Goal: Task Accomplishment & Management: Complete application form

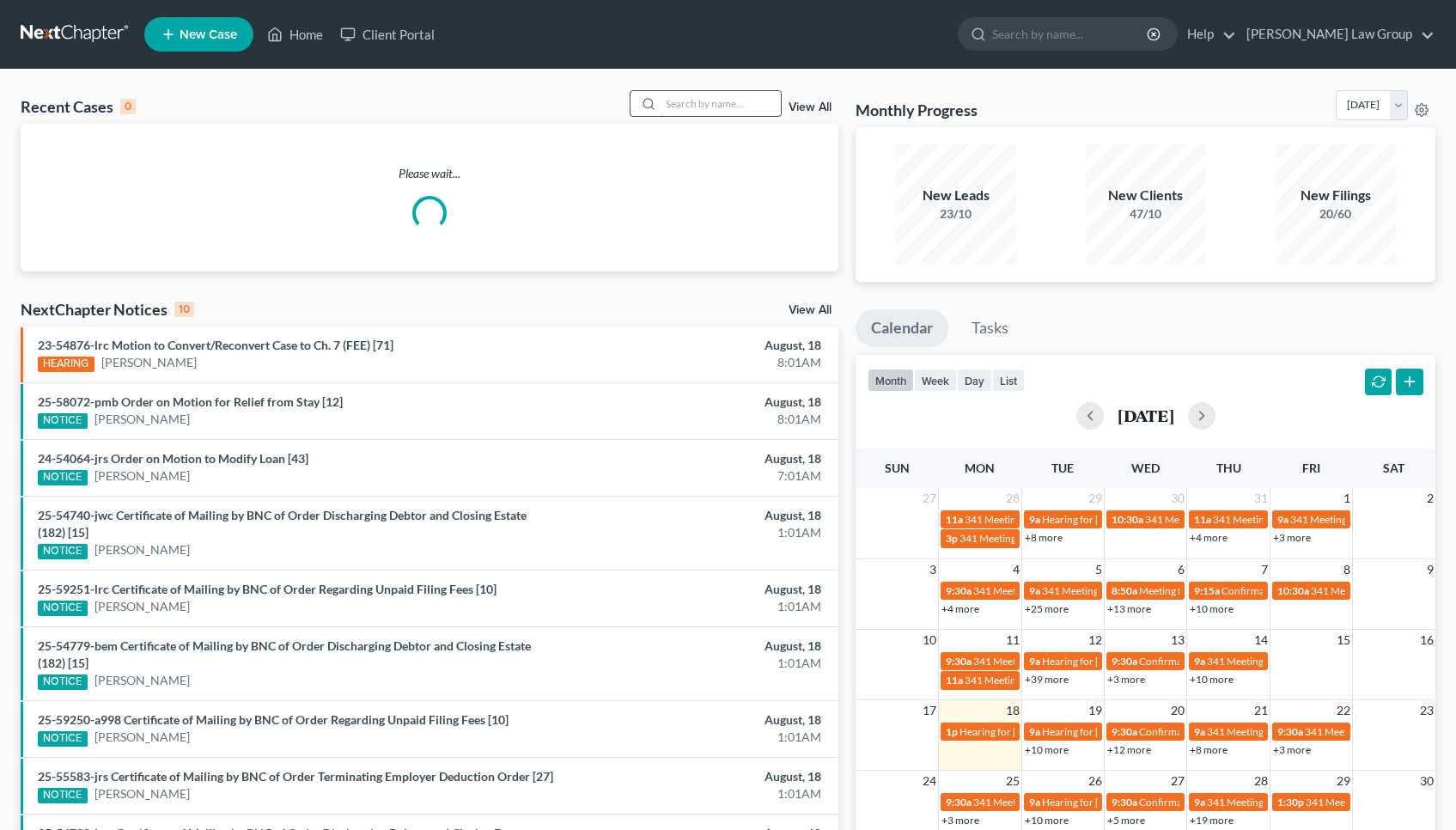
click at [709, 107] on input "search" at bounding box center [720, 104] width 120 height 25
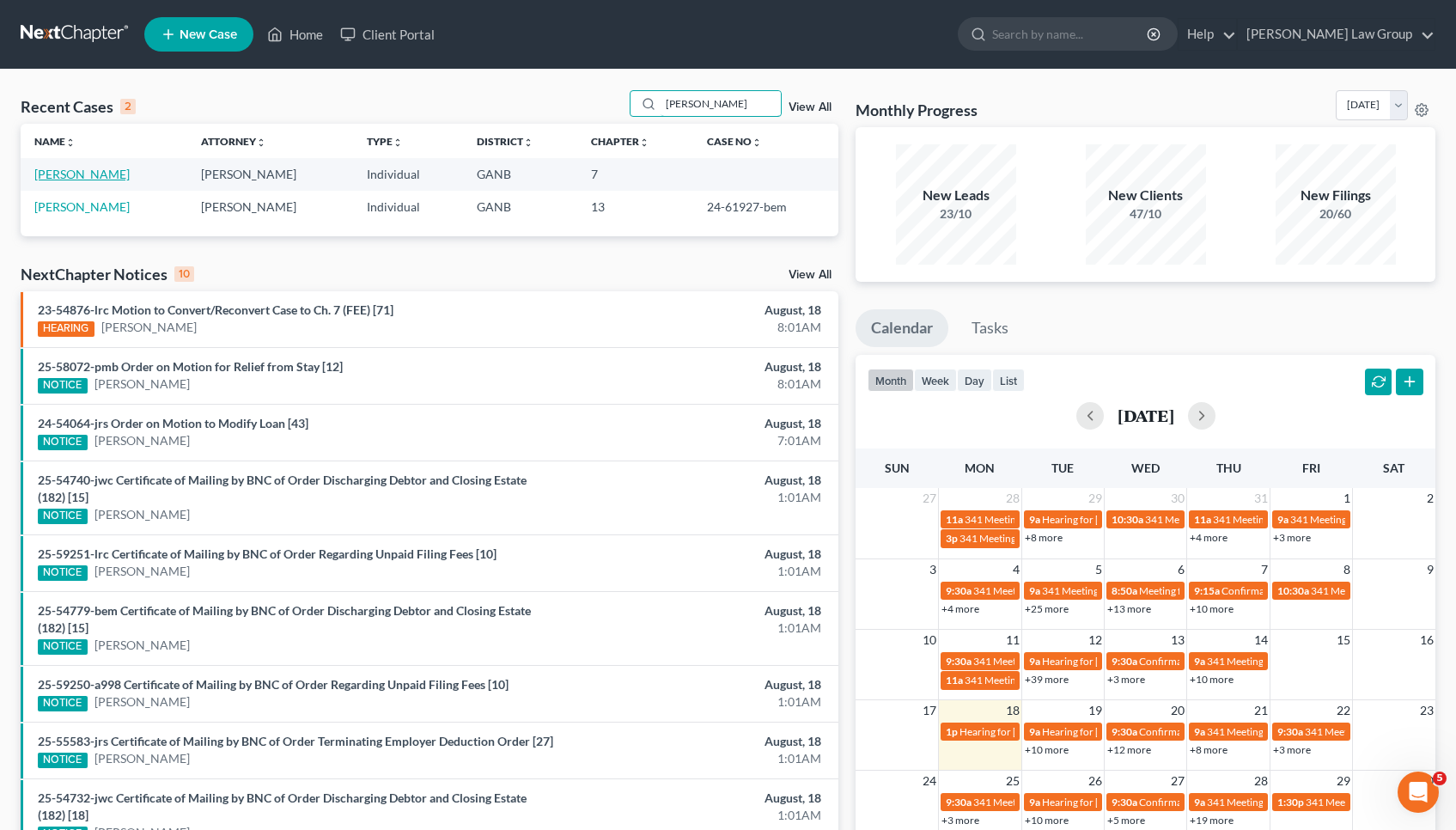
type input "[PERSON_NAME]"
click at [89, 169] on link "[PERSON_NAME]" at bounding box center [81, 174] width 95 height 14
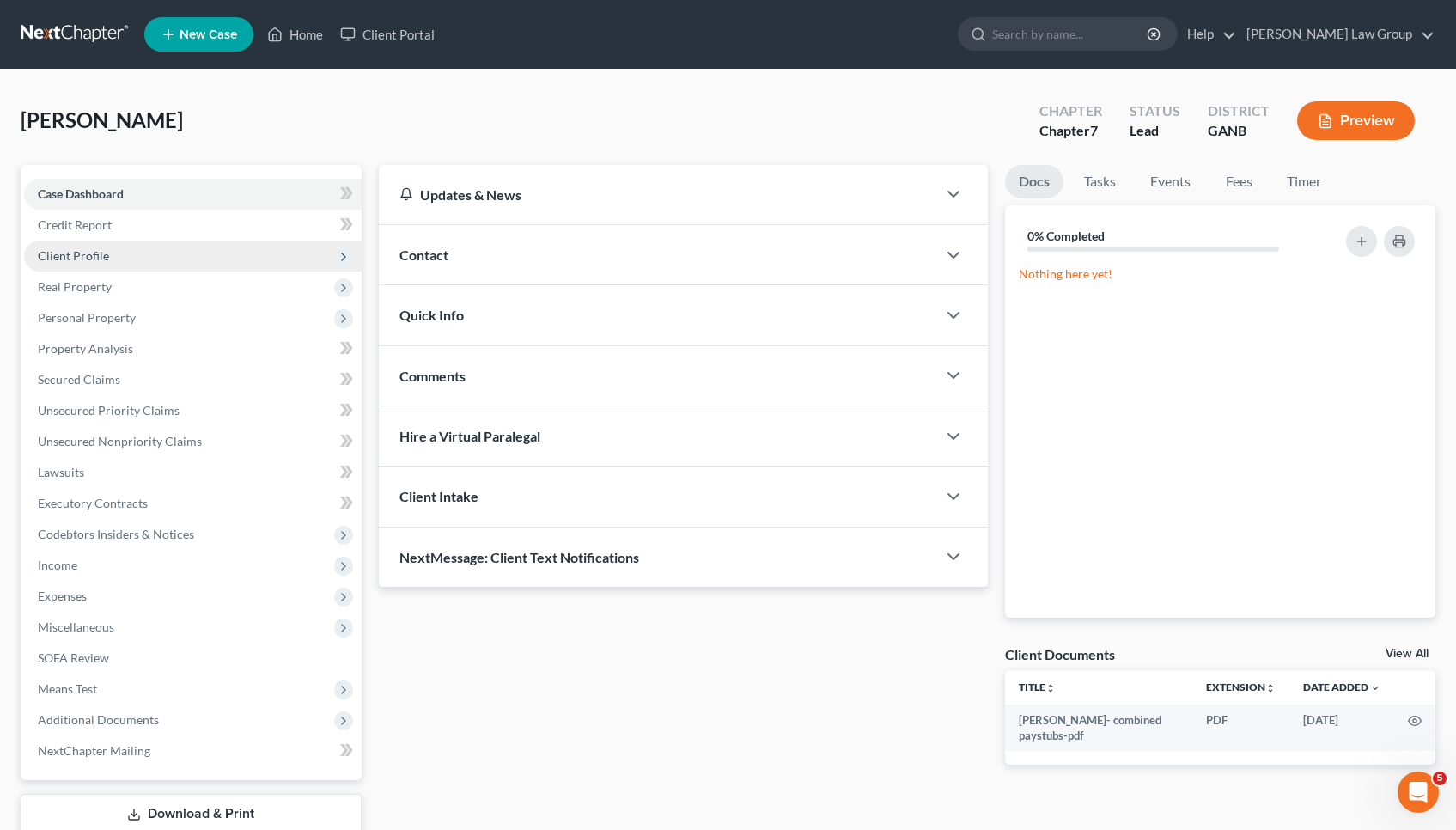
click at [74, 254] on span "Client Profile" at bounding box center [74, 255] width 72 height 14
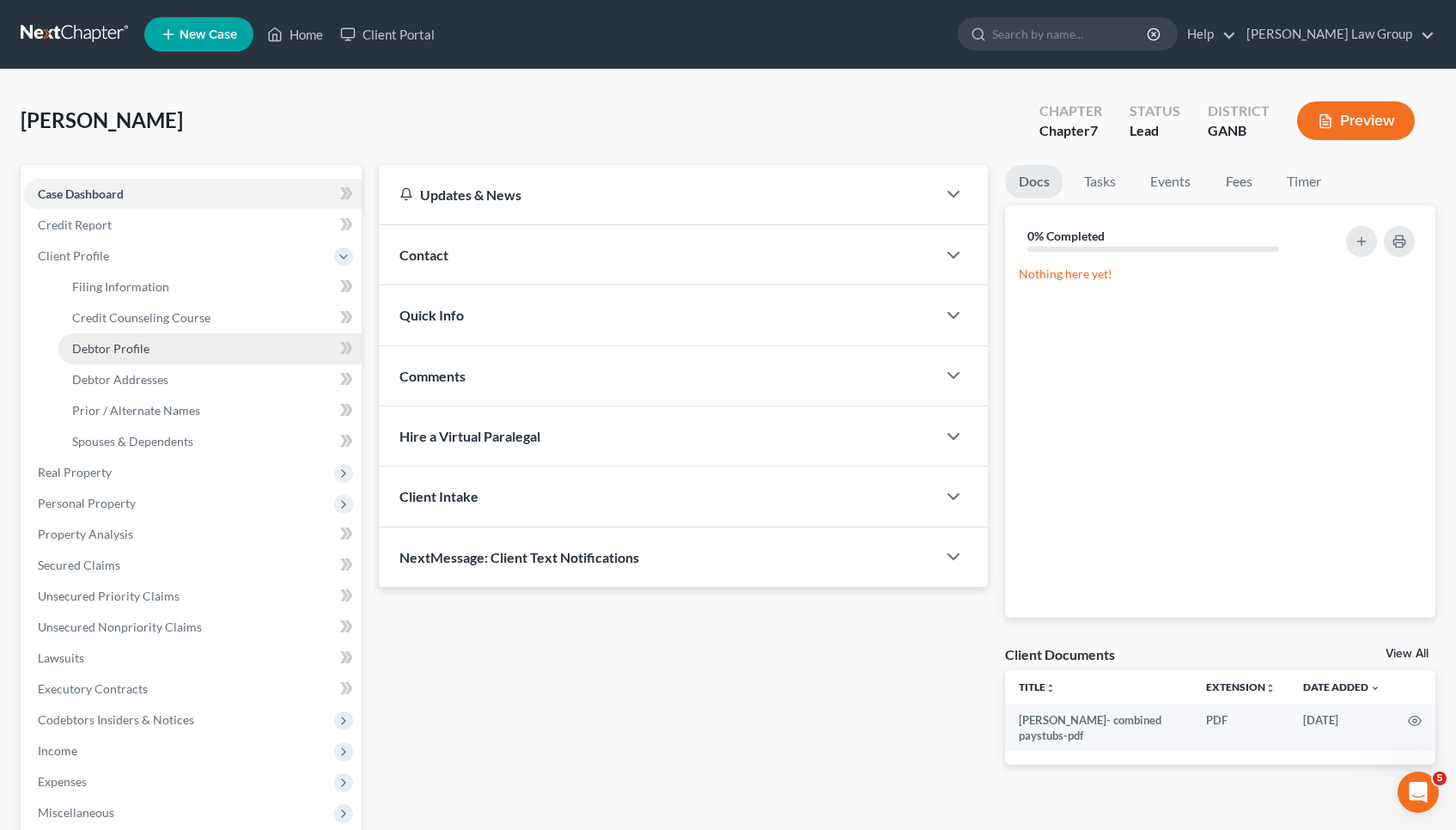
click at [101, 339] on link "Debtor Profile" at bounding box center [209, 348] width 303 height 31
select select "0"
select select "2"
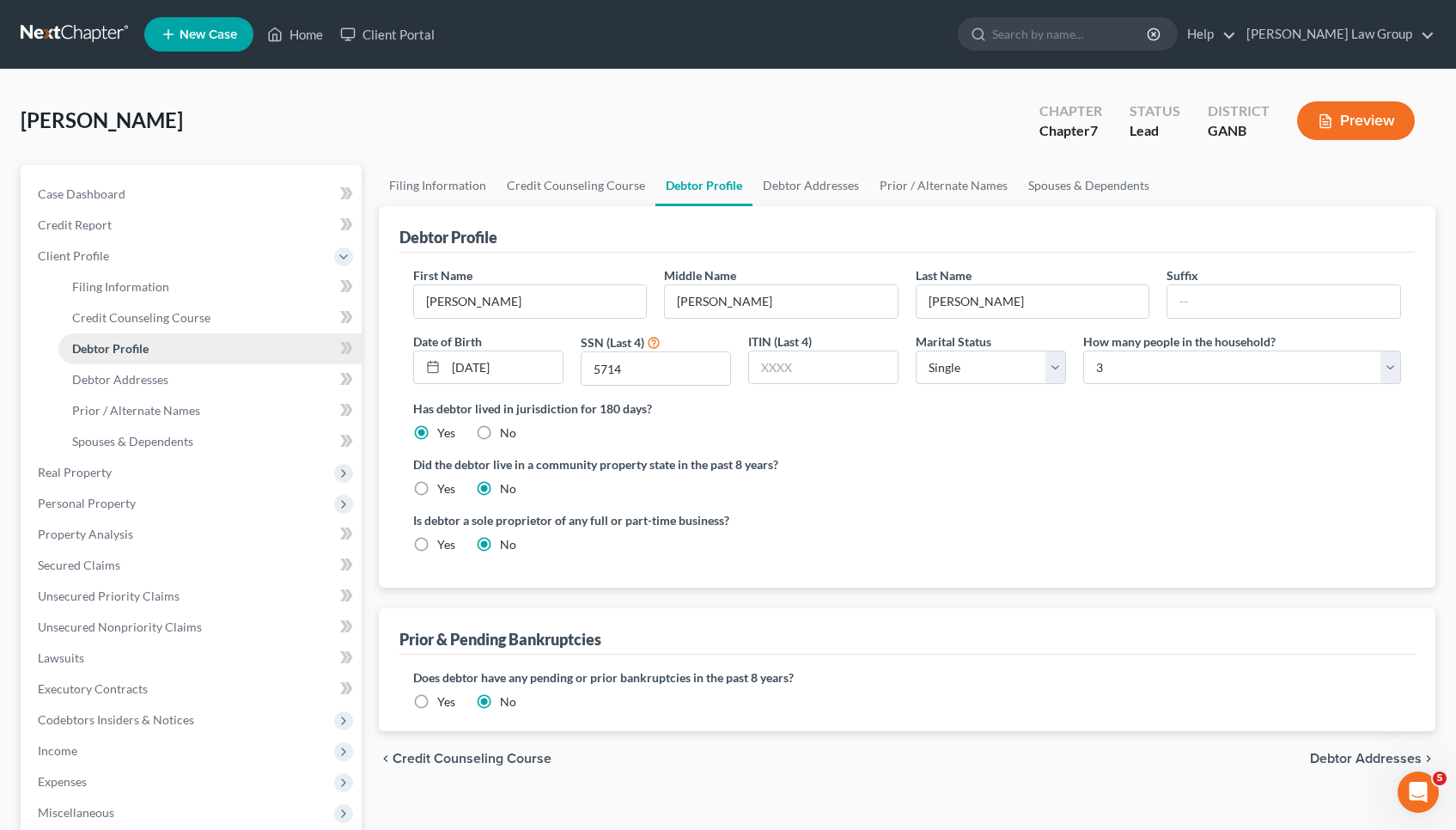
radio input "true"
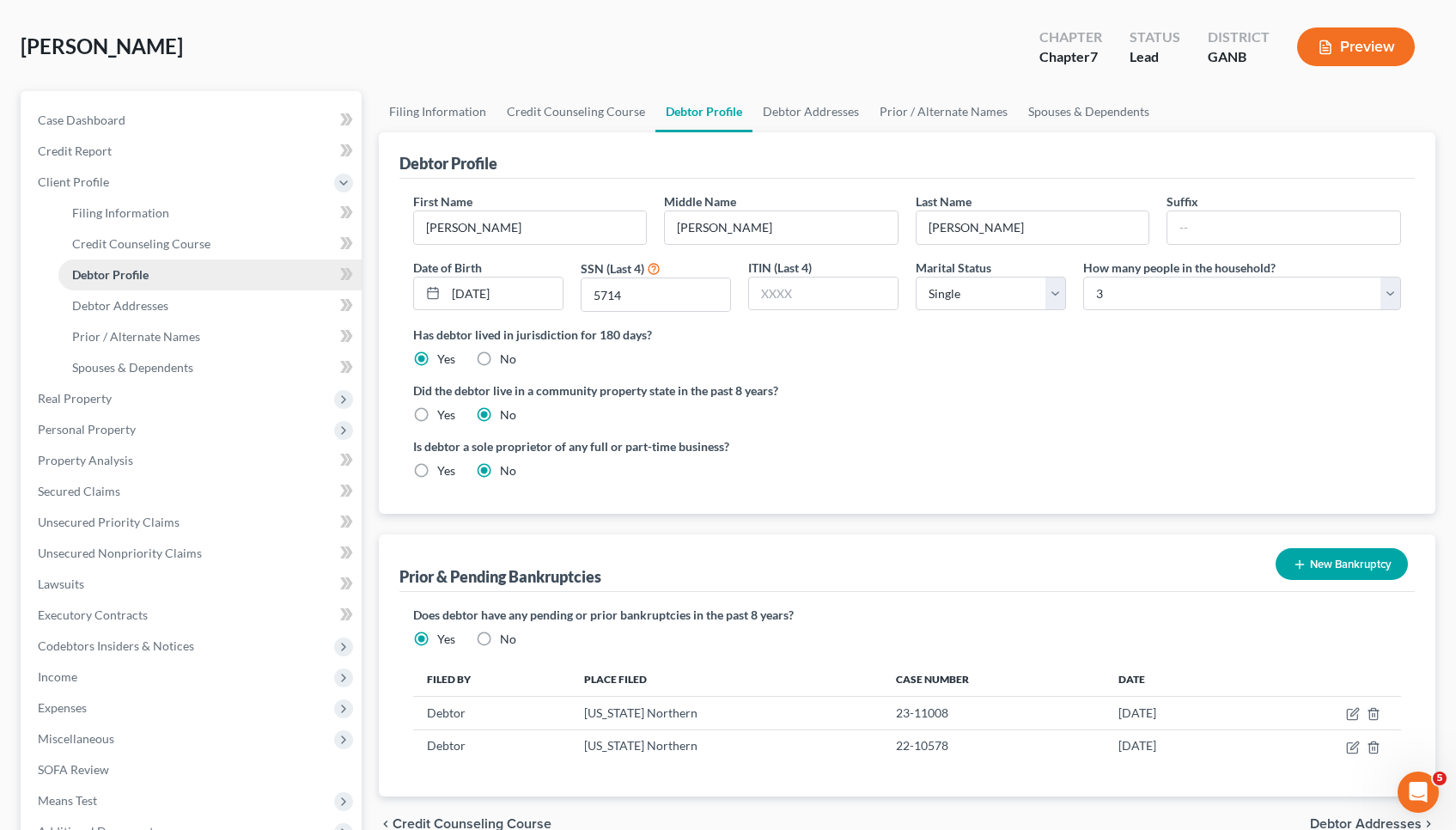
scroll to position [78, 0]
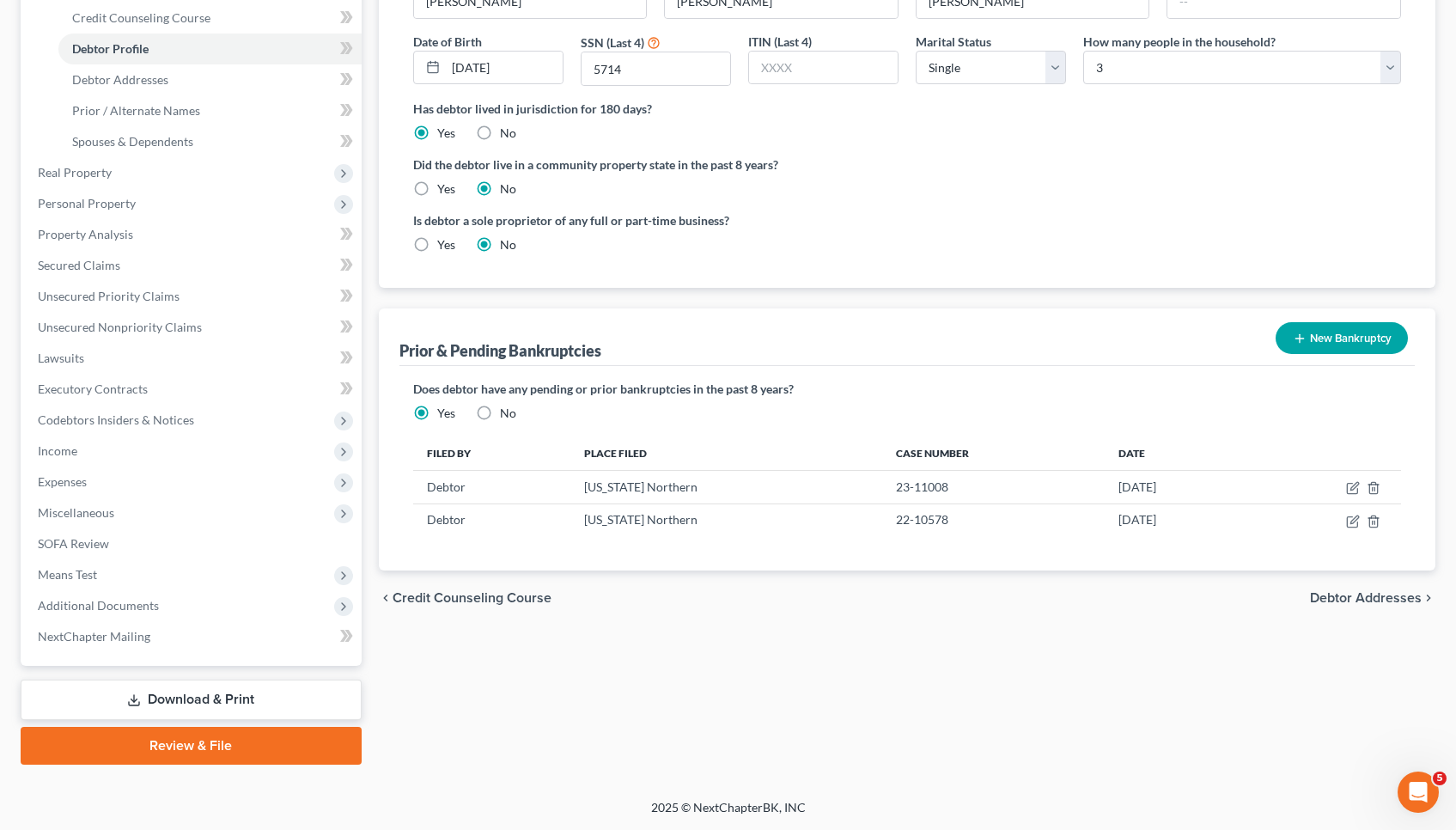
click at [1346, 595] on span "Debtor Addresses" at bounding box center [1365, 598] width 111 height 14
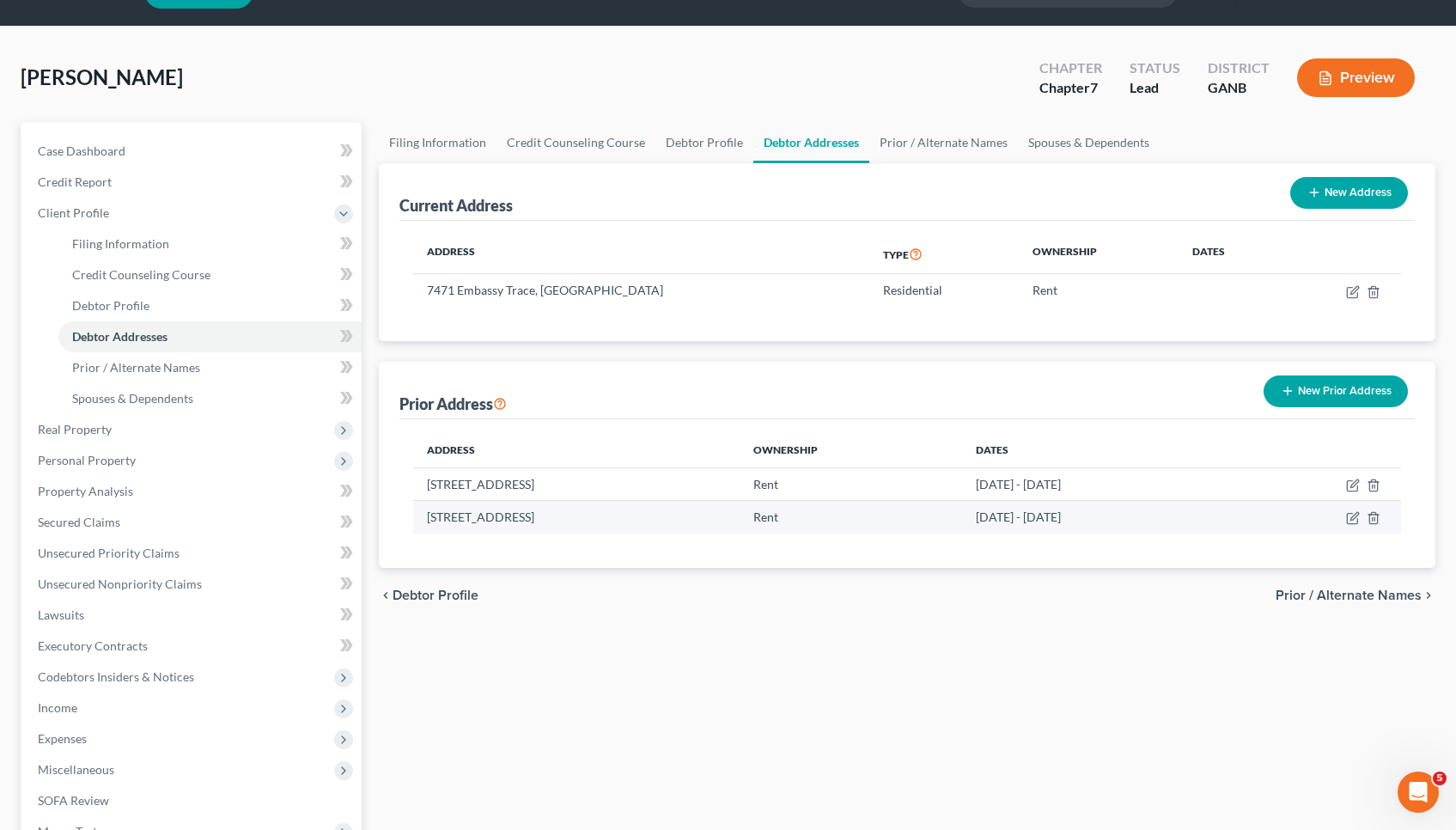
scroll to position [44, 0]
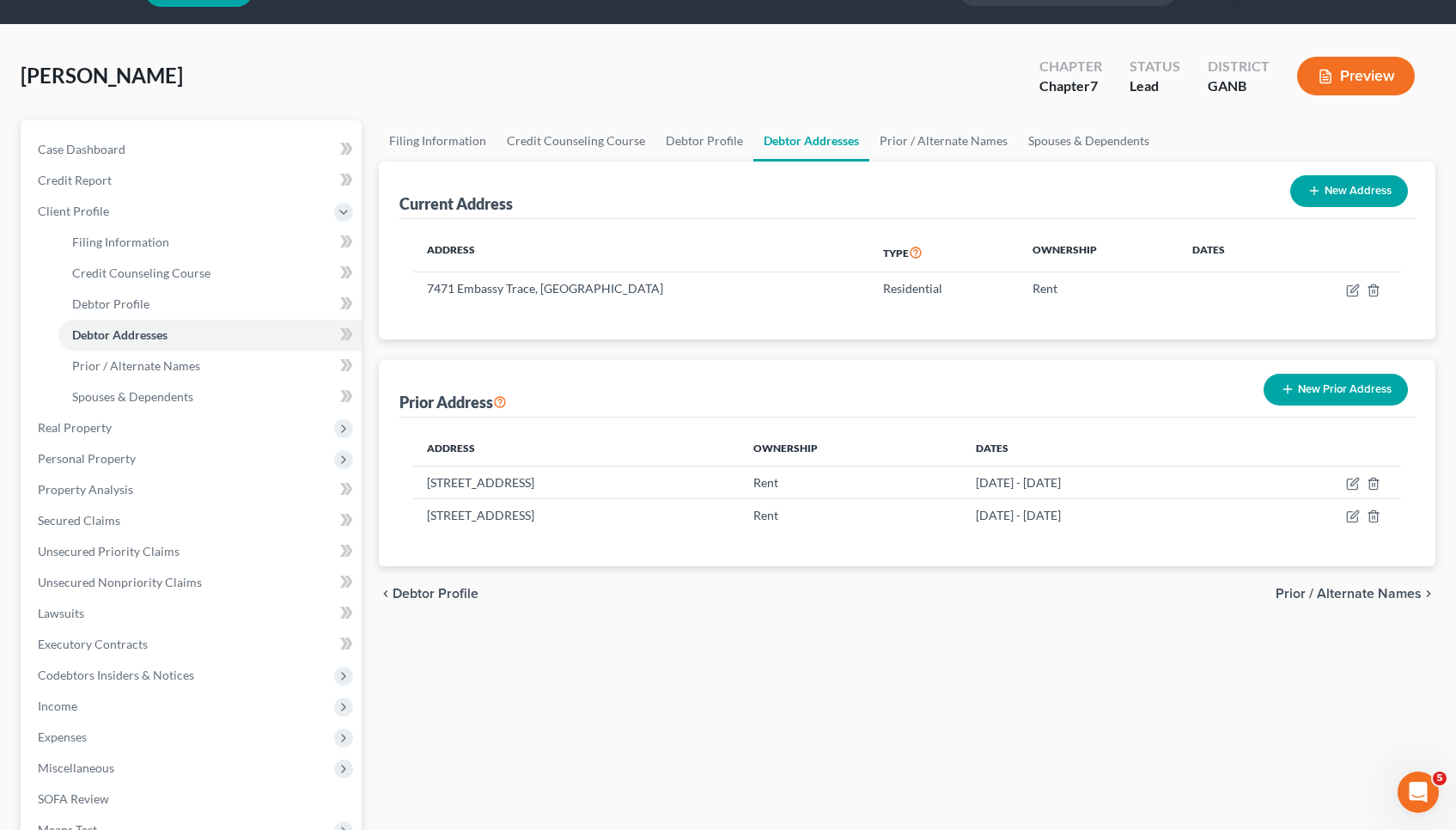
click at [1340, 589] on span "Prior / Alternate Names" at bounding box center [1348, 593] width 146 height 14
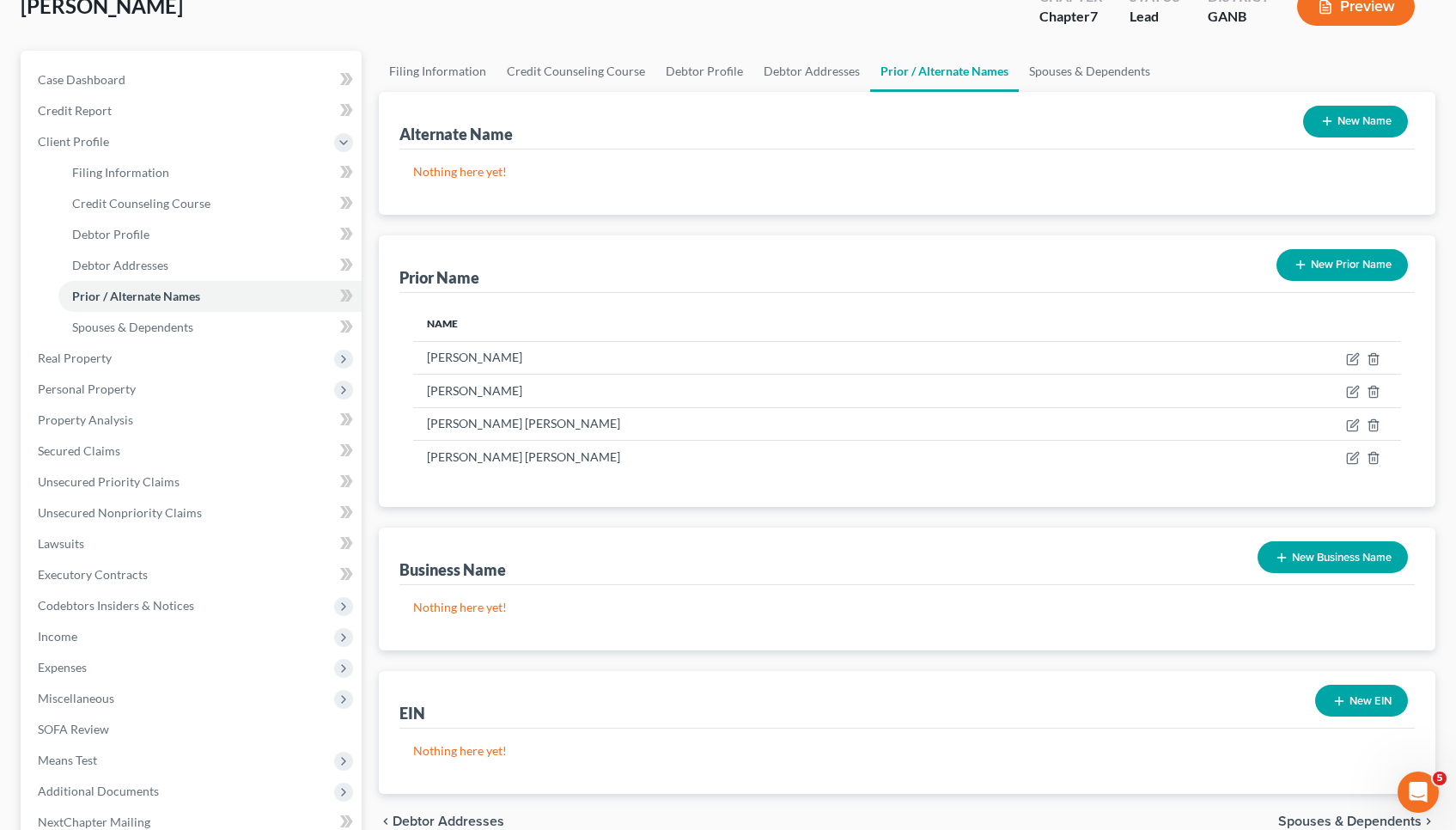
scroll to position [142, 0]
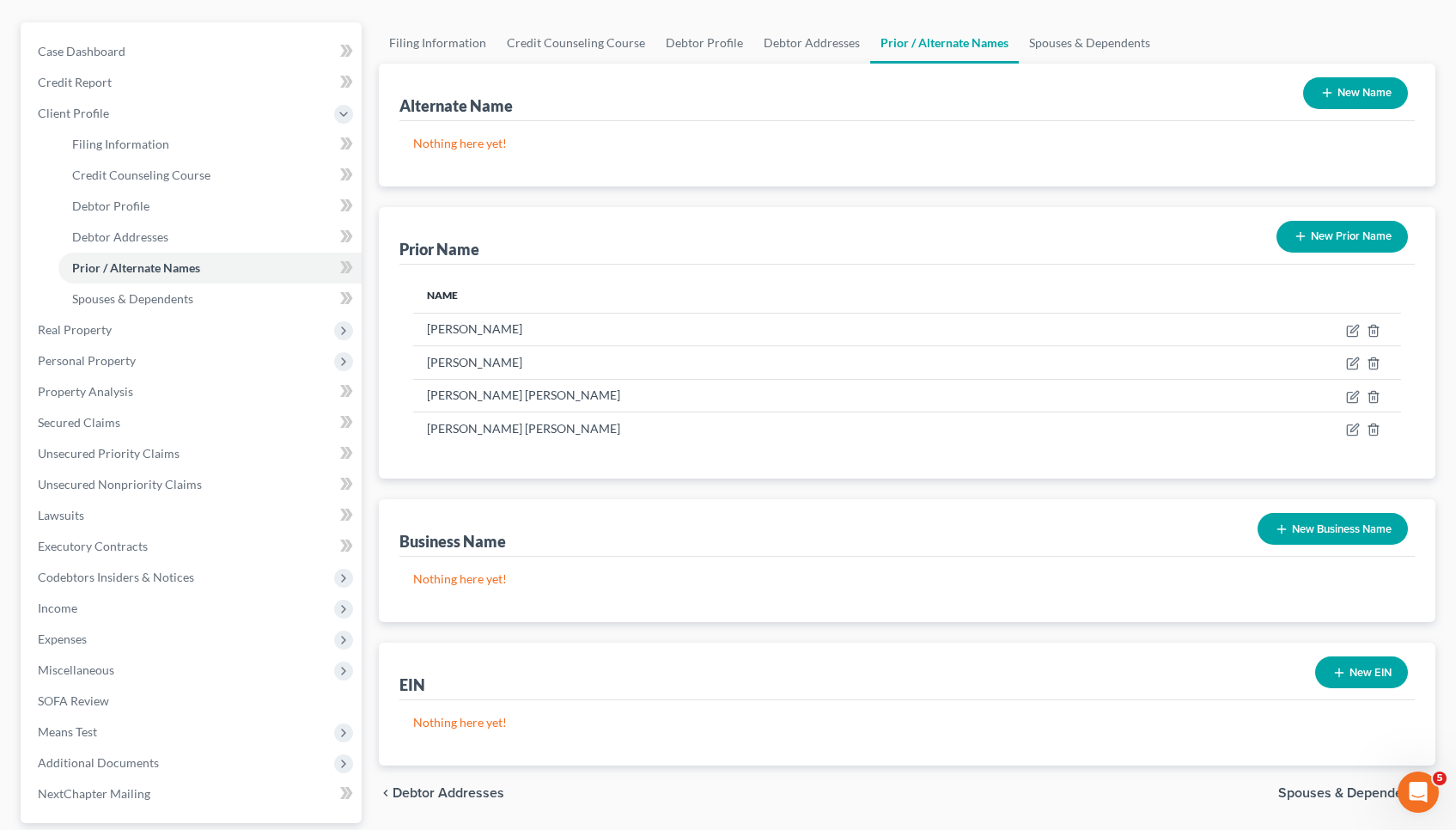
click at [1341, 797] on span "Spouses & Dependents" at bounding box center [1349, 792] width 143 height 14
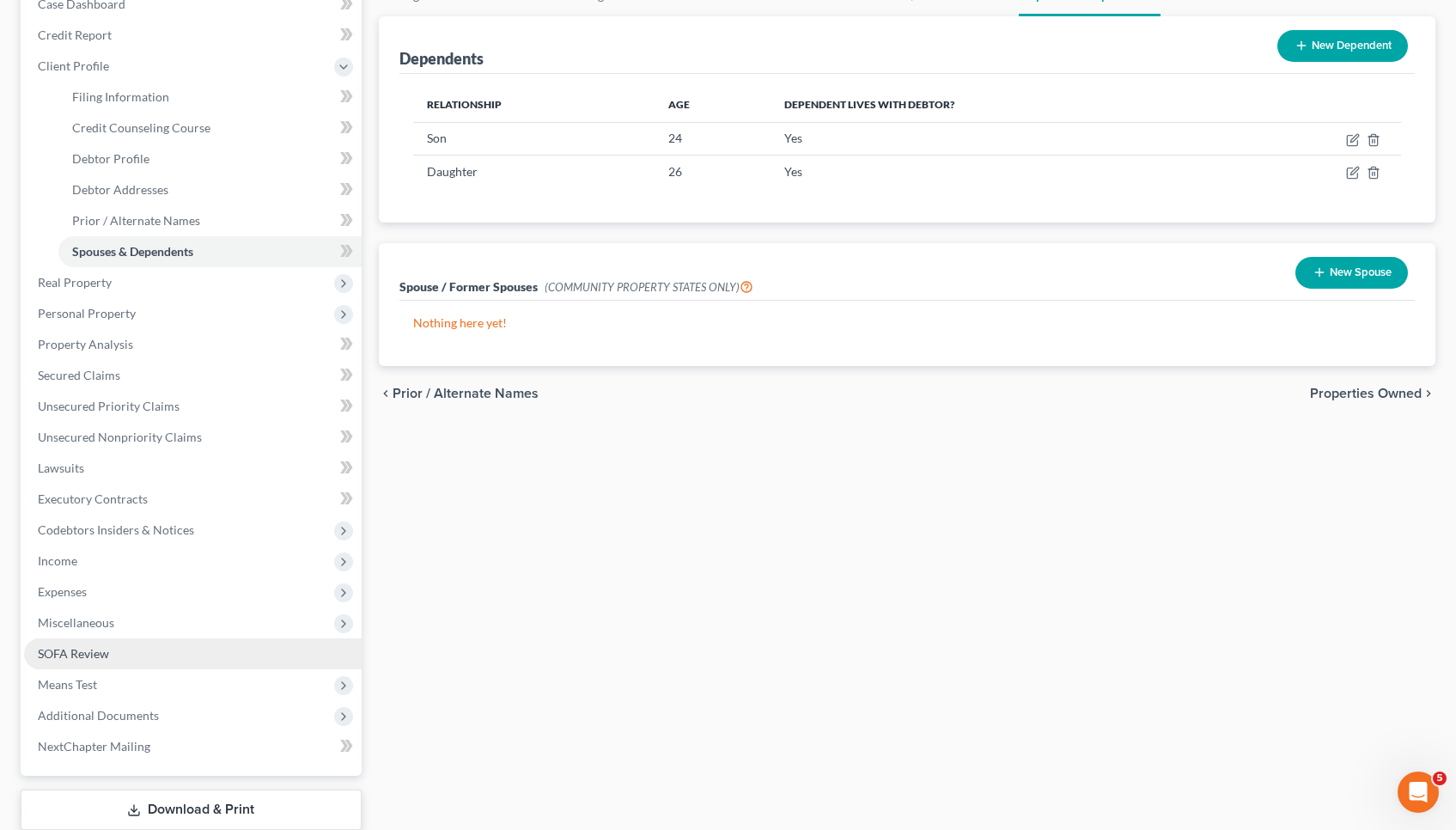
scroll to position [192, 0]
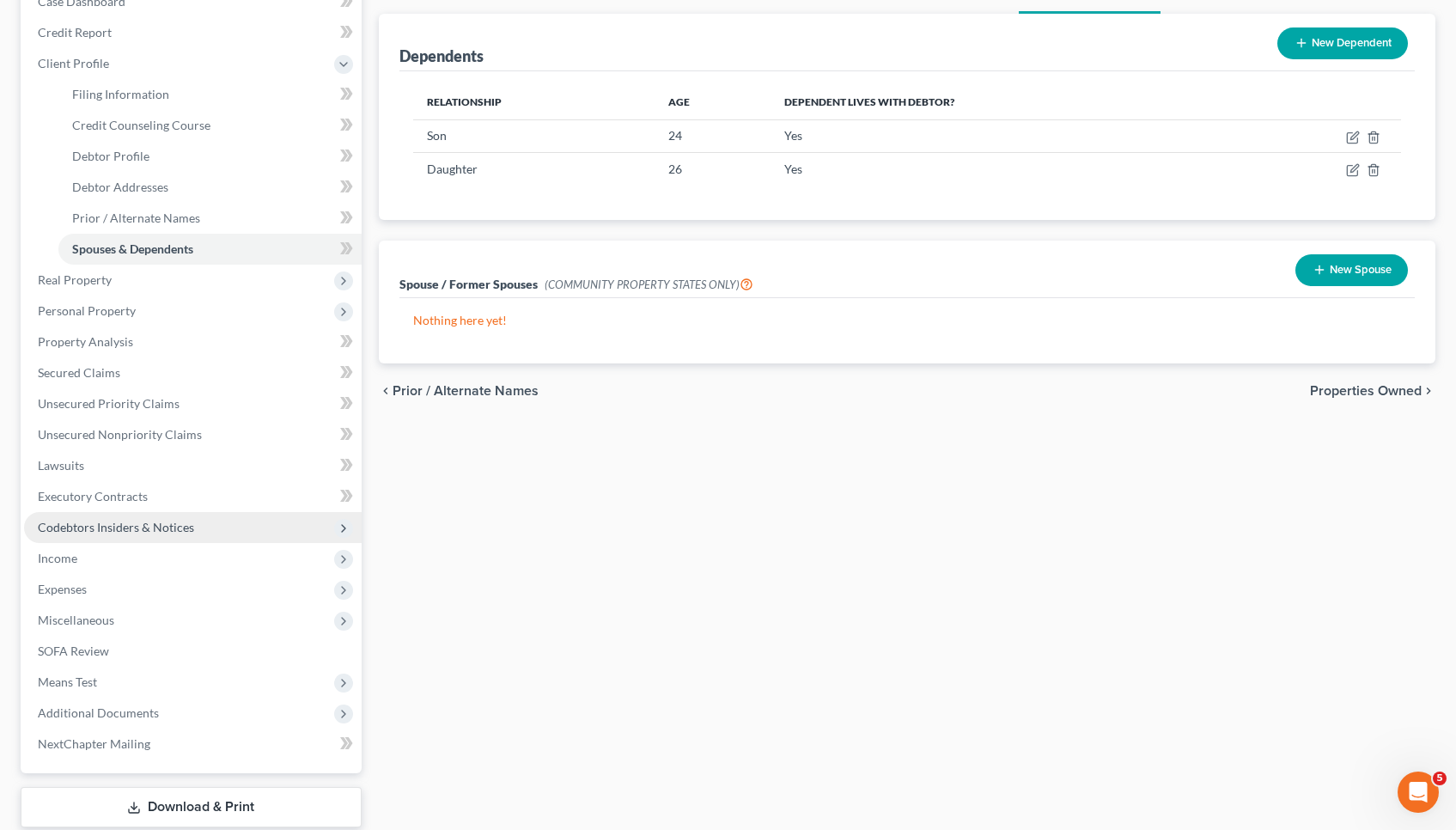
click at [87, 513] on span "Codebtors Insiders & Notices" at bounding box center [192, 527] width 338 height 31
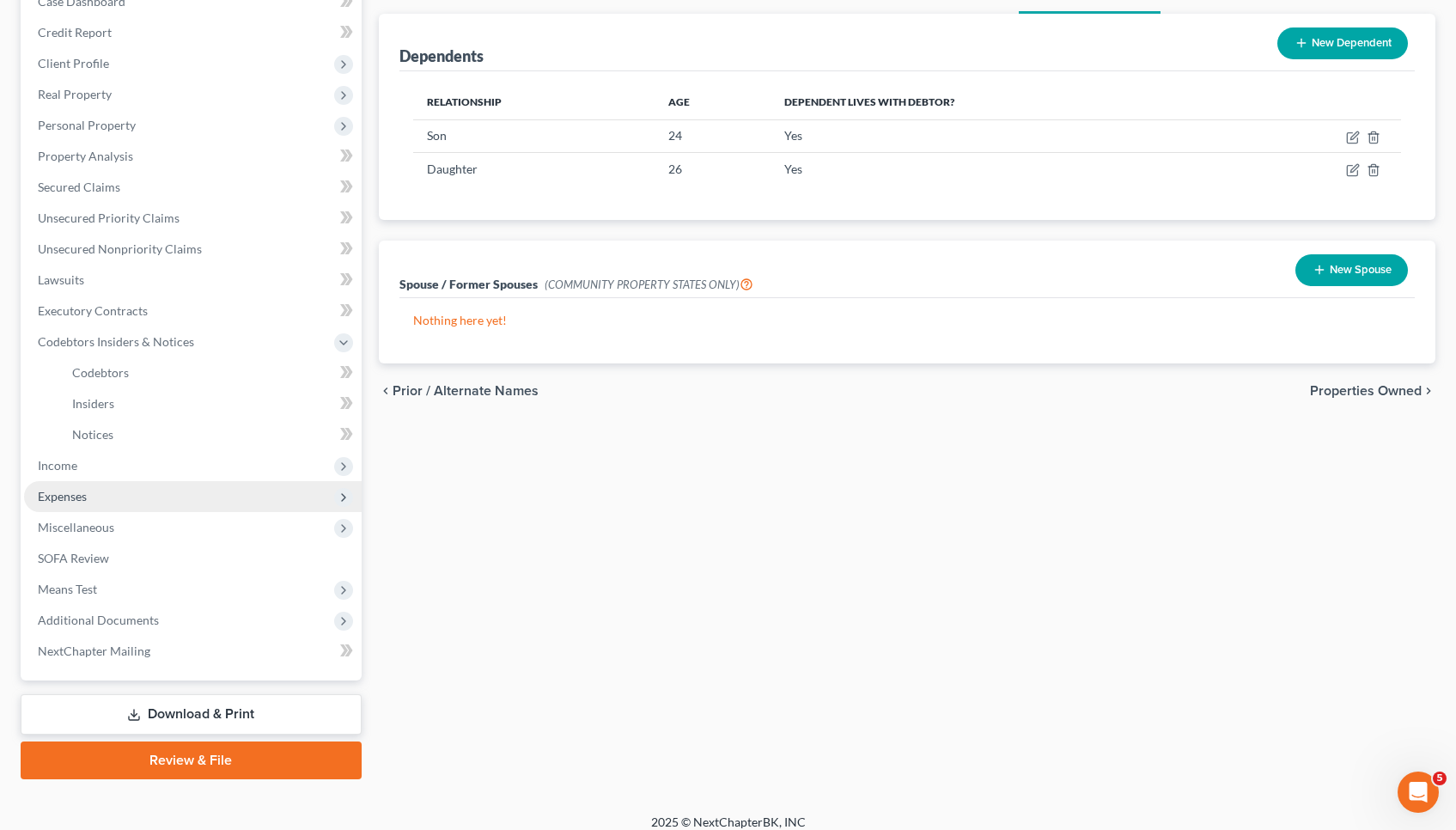
click at [84, 497] on span "Expenses" at bounding box center [62, 495] width 49 height 14
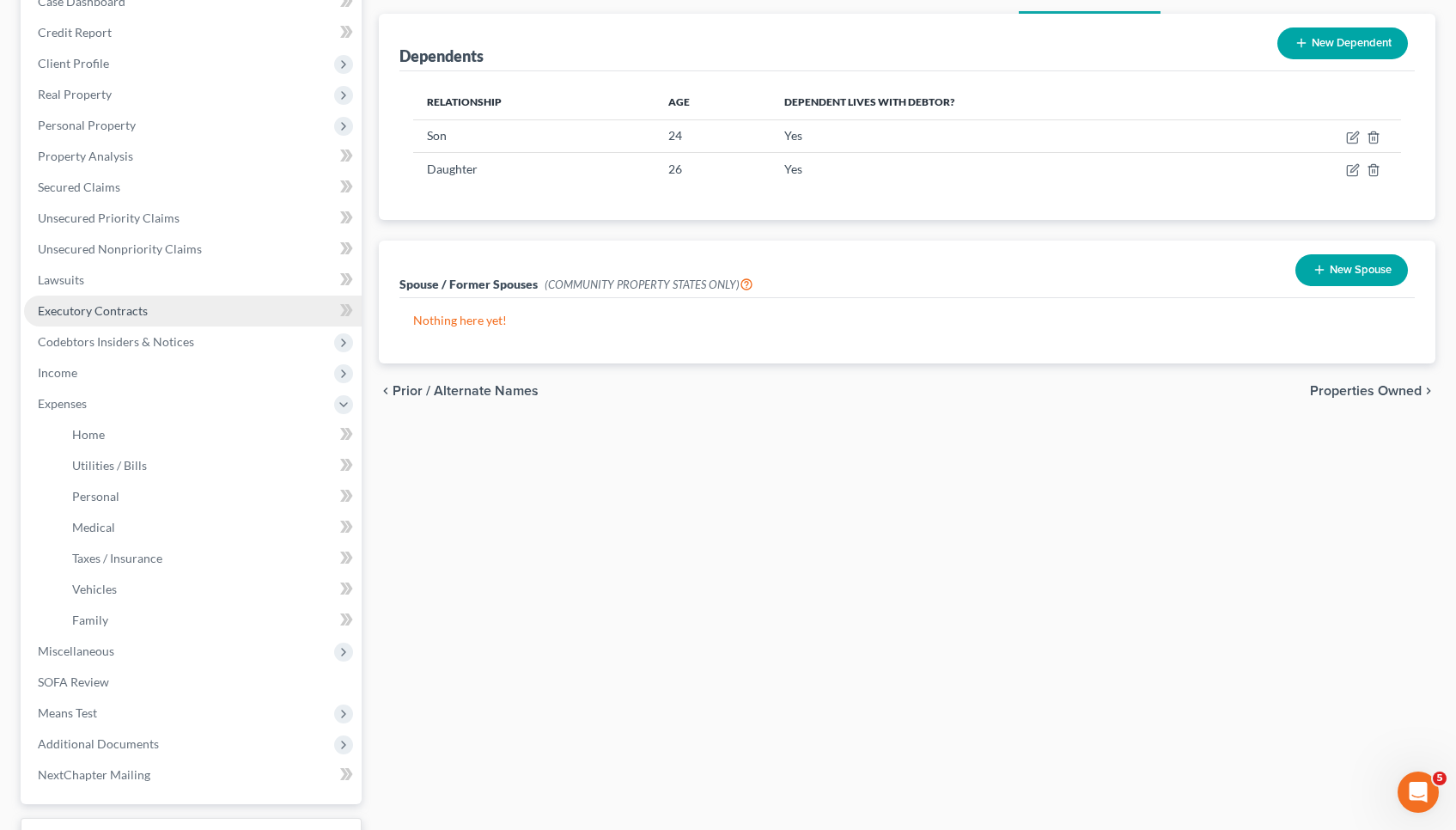
click at [126, 309] on span "Executory Contracts" at bounding box center [92, 309] width 110 height 14
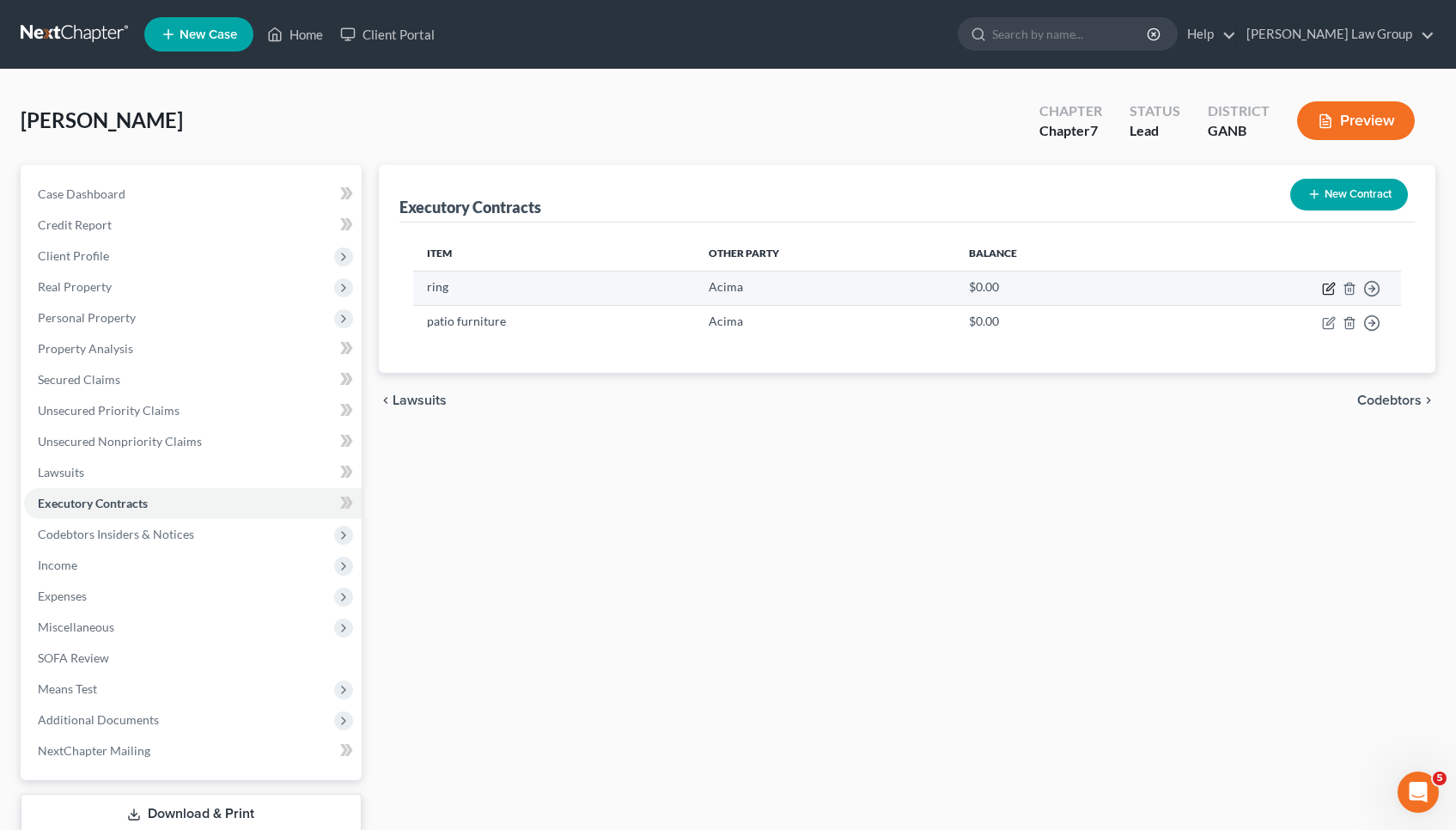
click at [1328, 287] on icon "button" at bounding box center [1330, 287] width 8 height 8
select select "3"
select select "46"
select select "0"
select select "2"
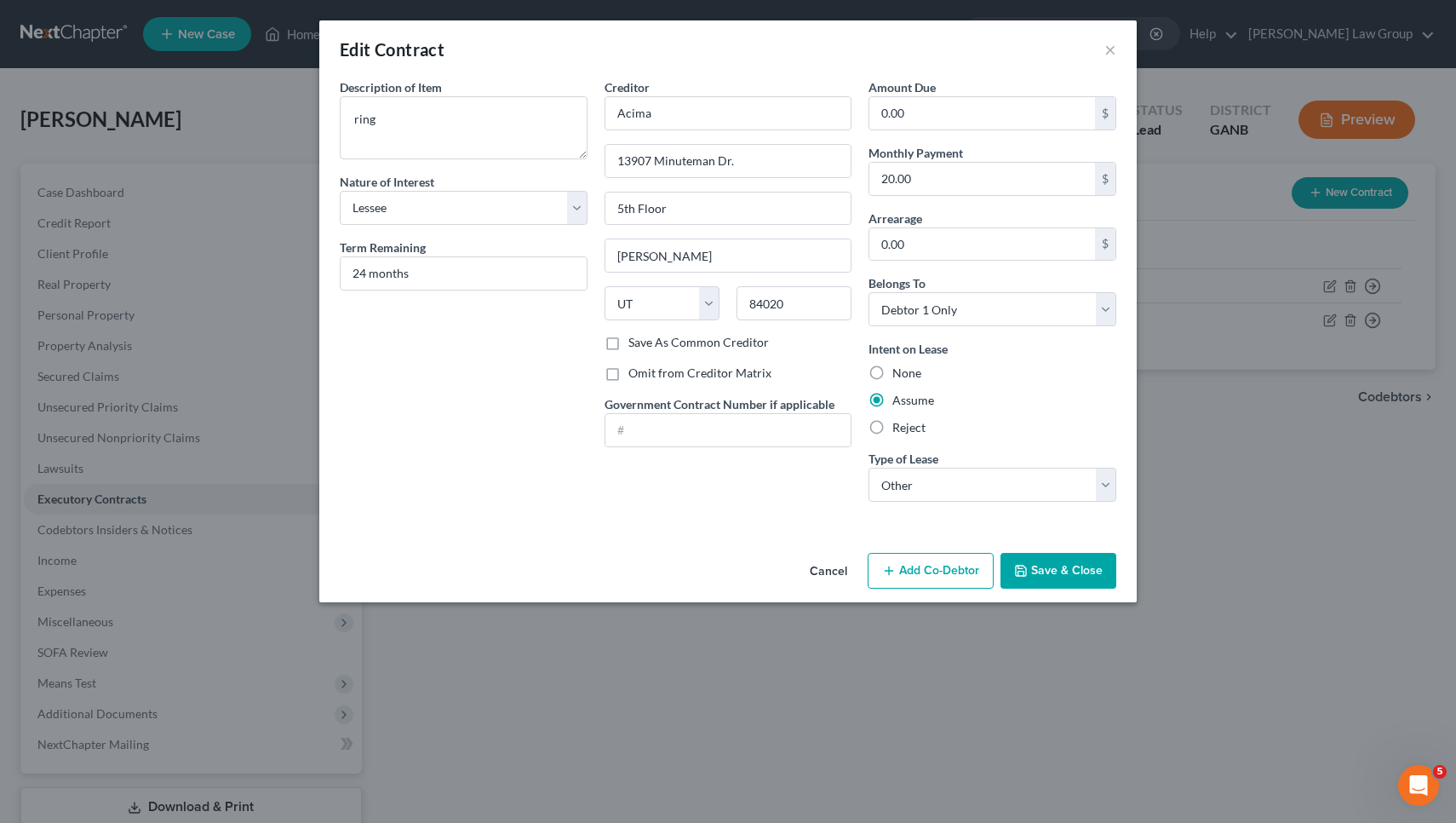
click at [839, 569] on button "Cancel" at bounding box center [828, 571] width 65 height 34
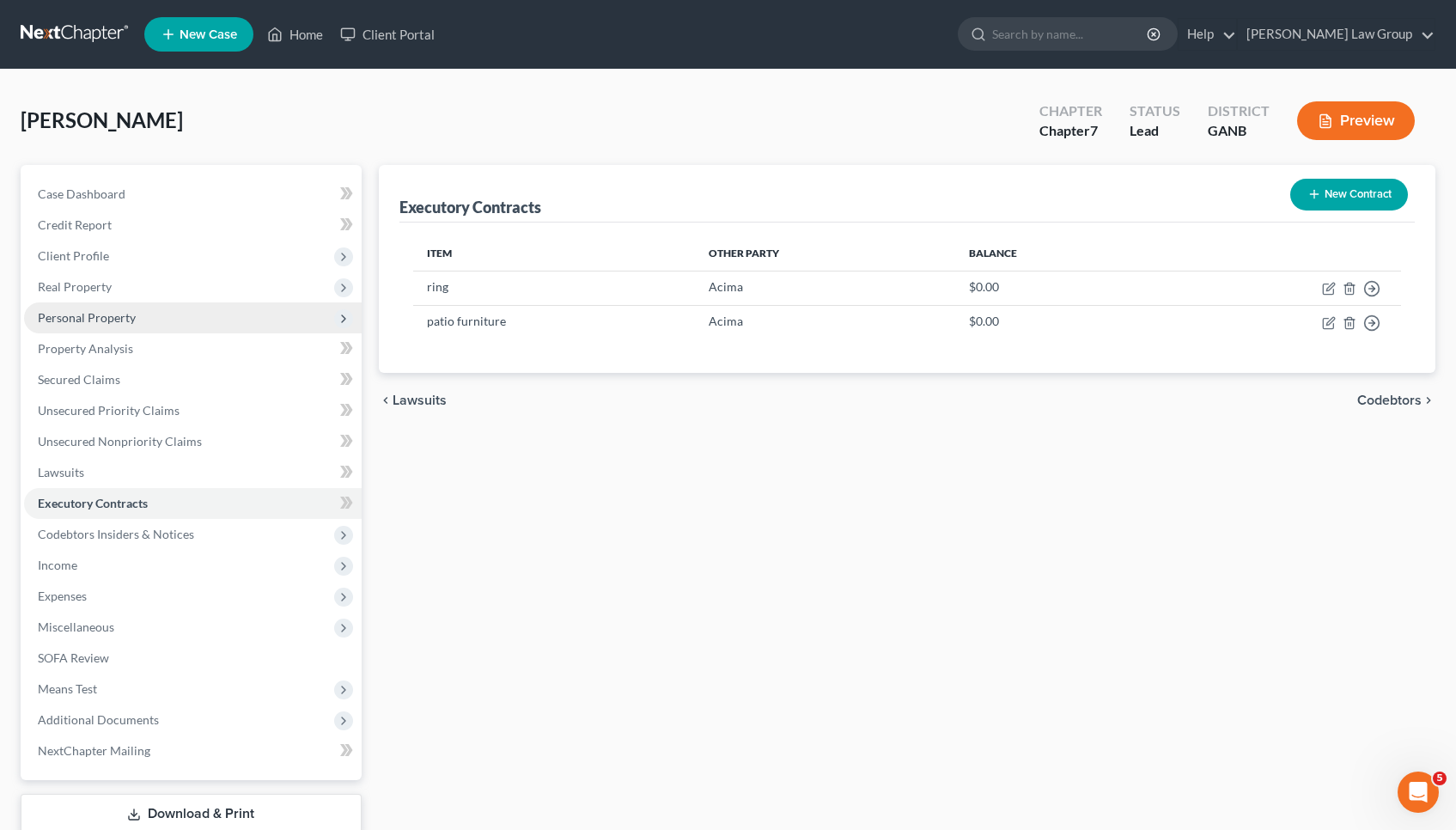
click at [77, 312] on span "Personal Property" at bounding box center [87, 317] width 98 height 14
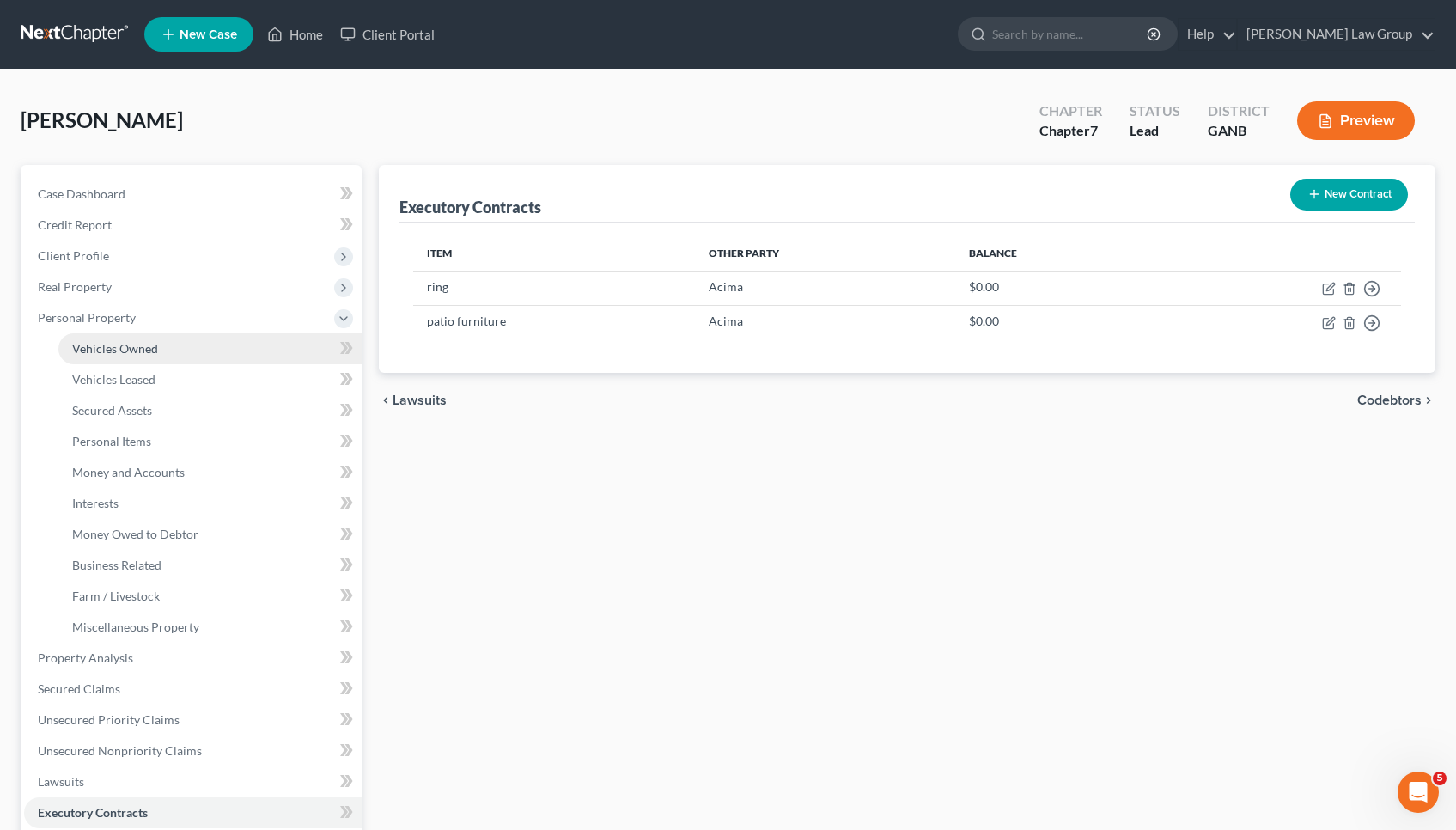
click at [105, 354] on span "Vehicles Owned" at bounding box center [114, 348] width 86 height 14
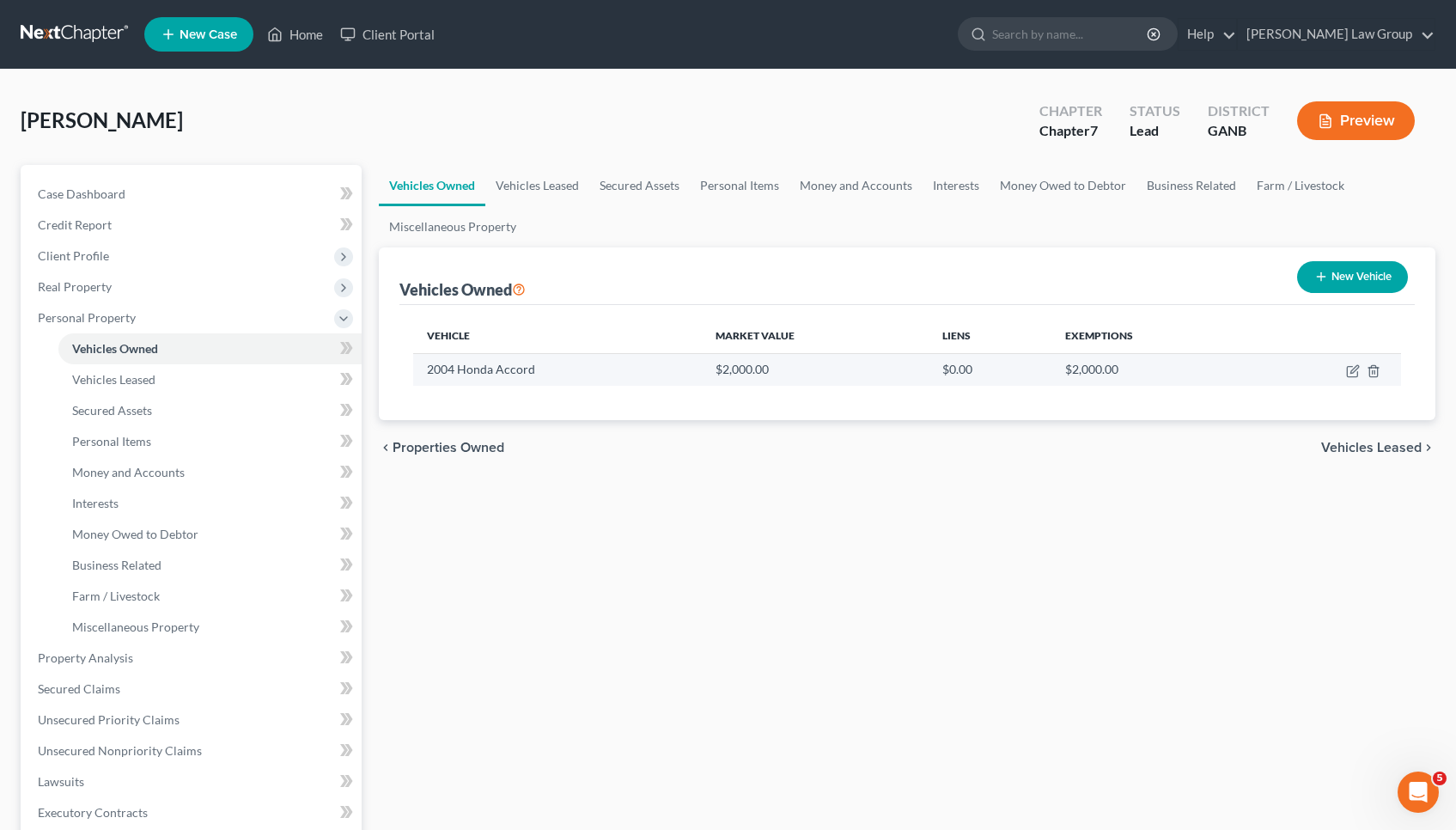
click at [1350, 378] on td at bounding box center [1328, 369] width 146 height 33
click at [1351, 367] on icon "button" at bounding box center [1352, 371] width 14 height 14
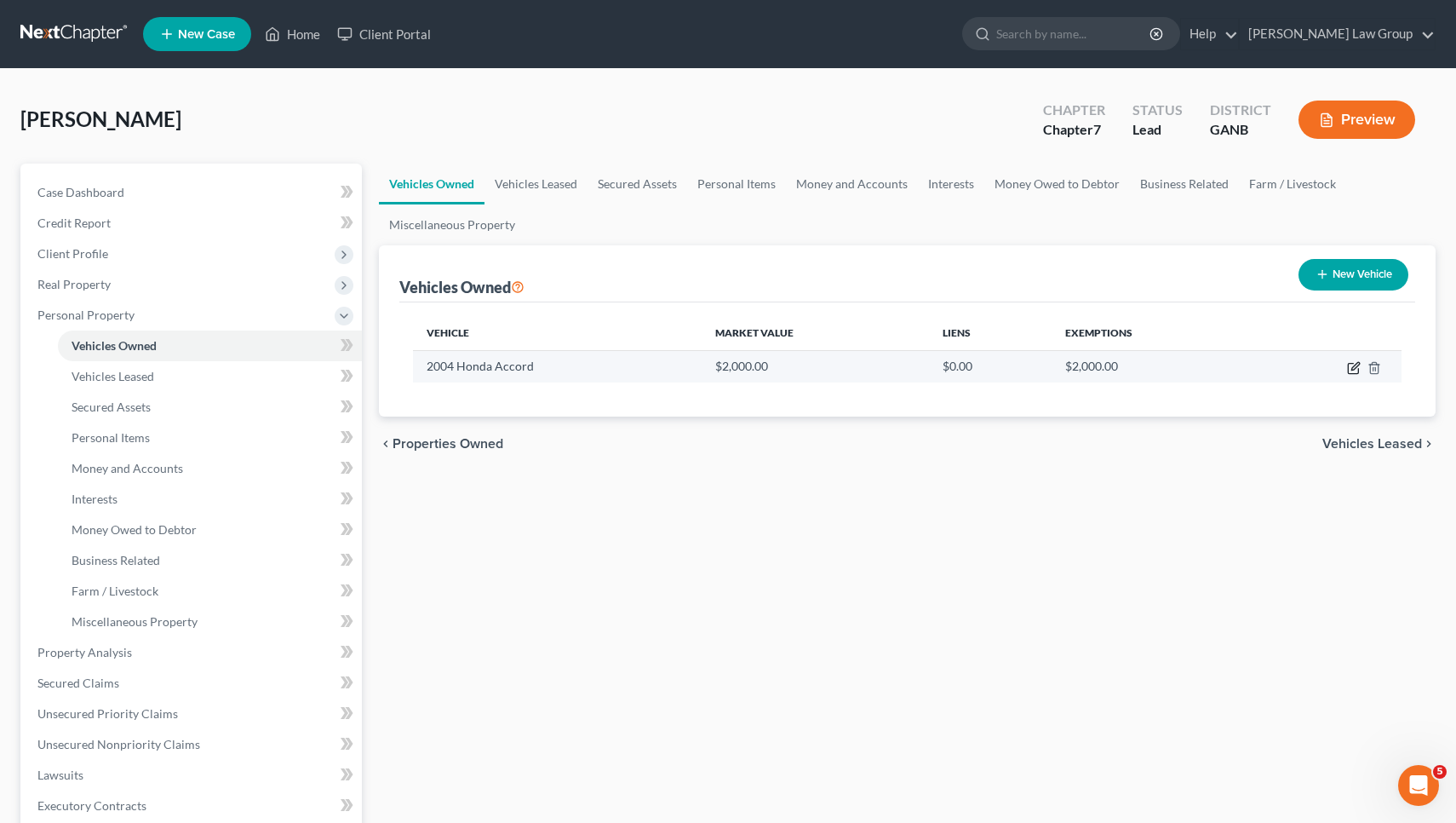
select select "0"
select select "22"
select select "3"
select select "0"
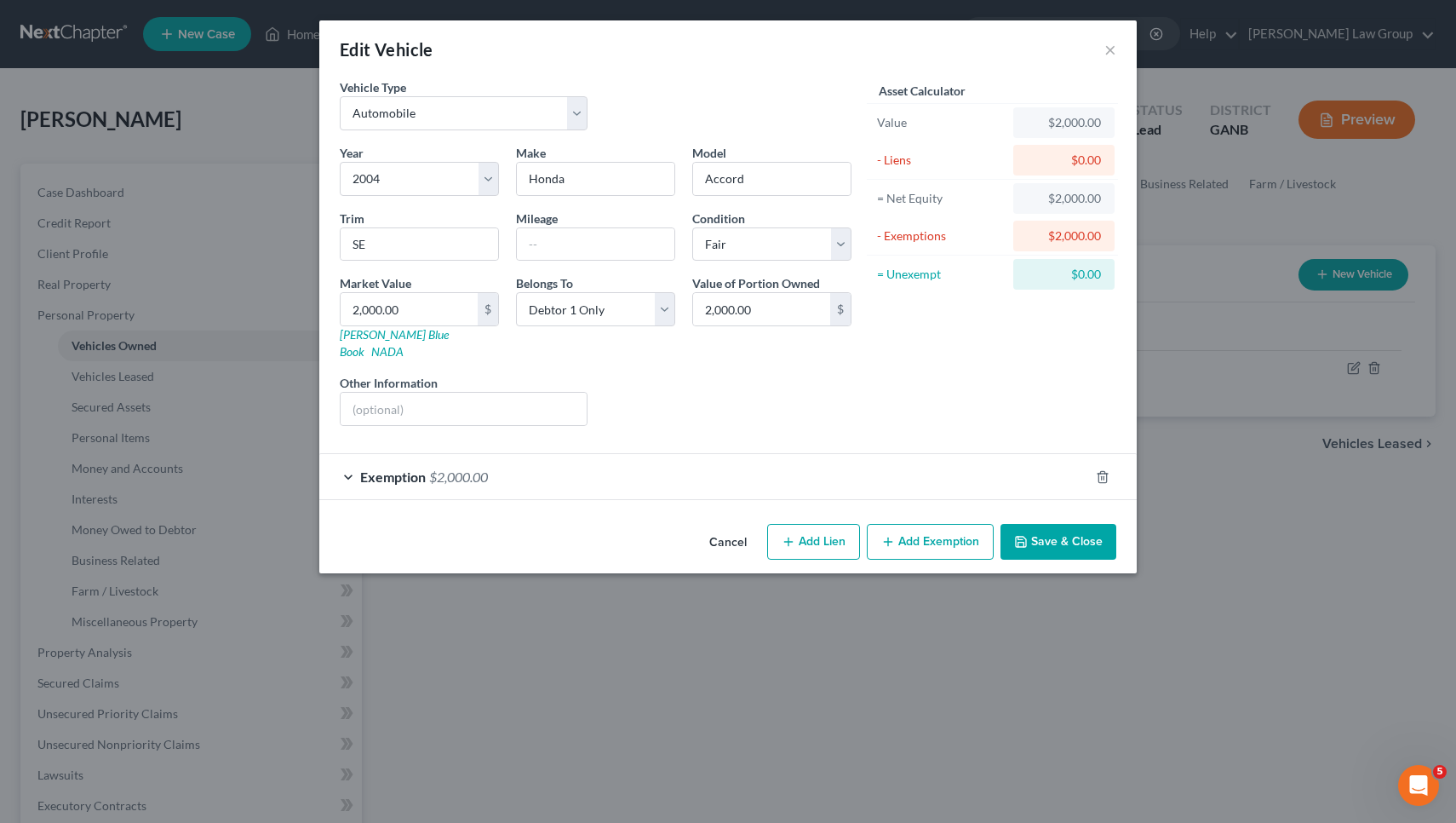
click at [831, 524] on button "Add Lien" at bounding box center [814, 541] width 93 height 36
select select "0"
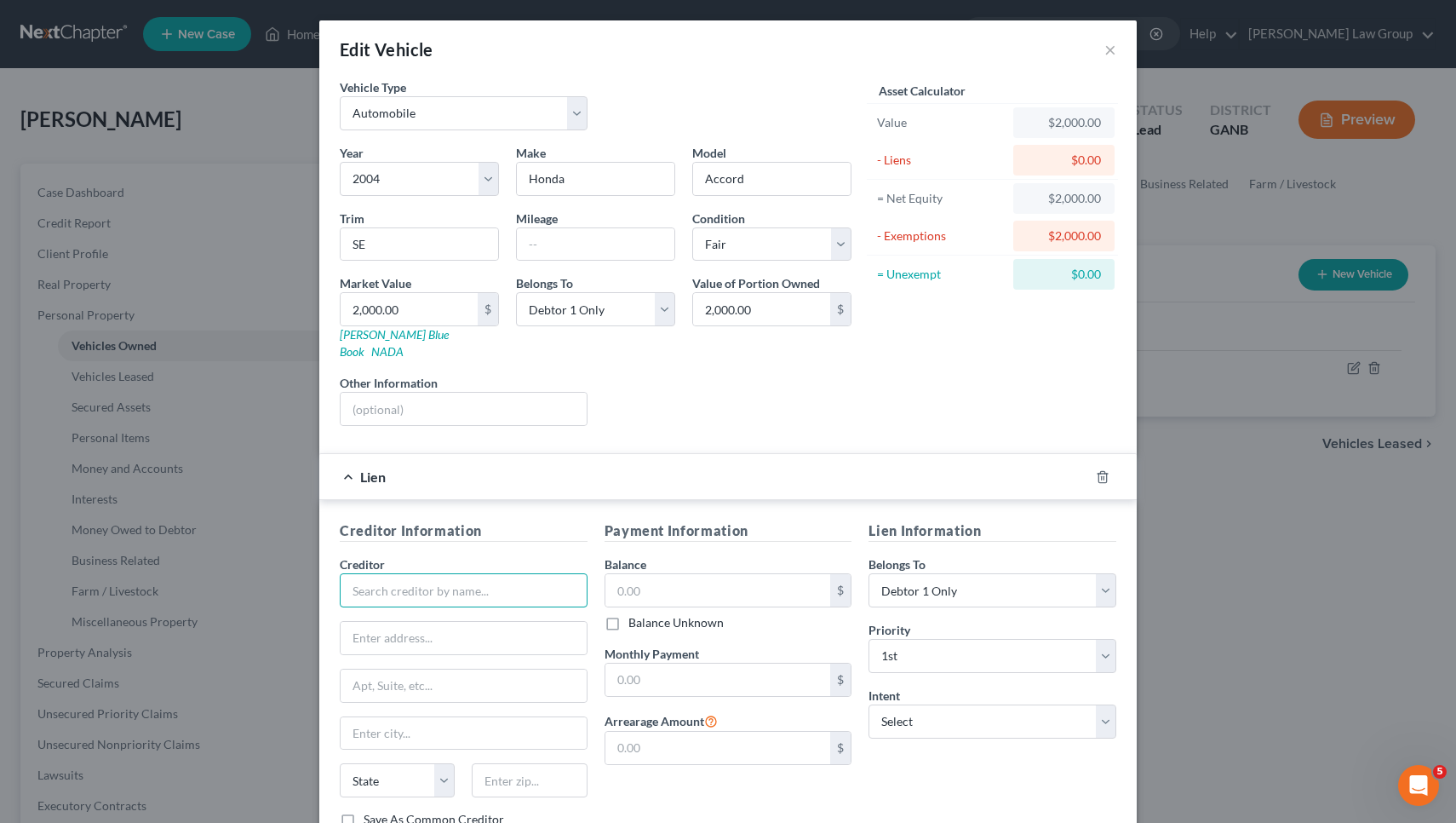
click at [446, 573] on input "text" at bounding box center [463, 590] width 248 height 34
click at [1108, 49] on button "×" at bounding box center [1110, 50] width 12 height 21
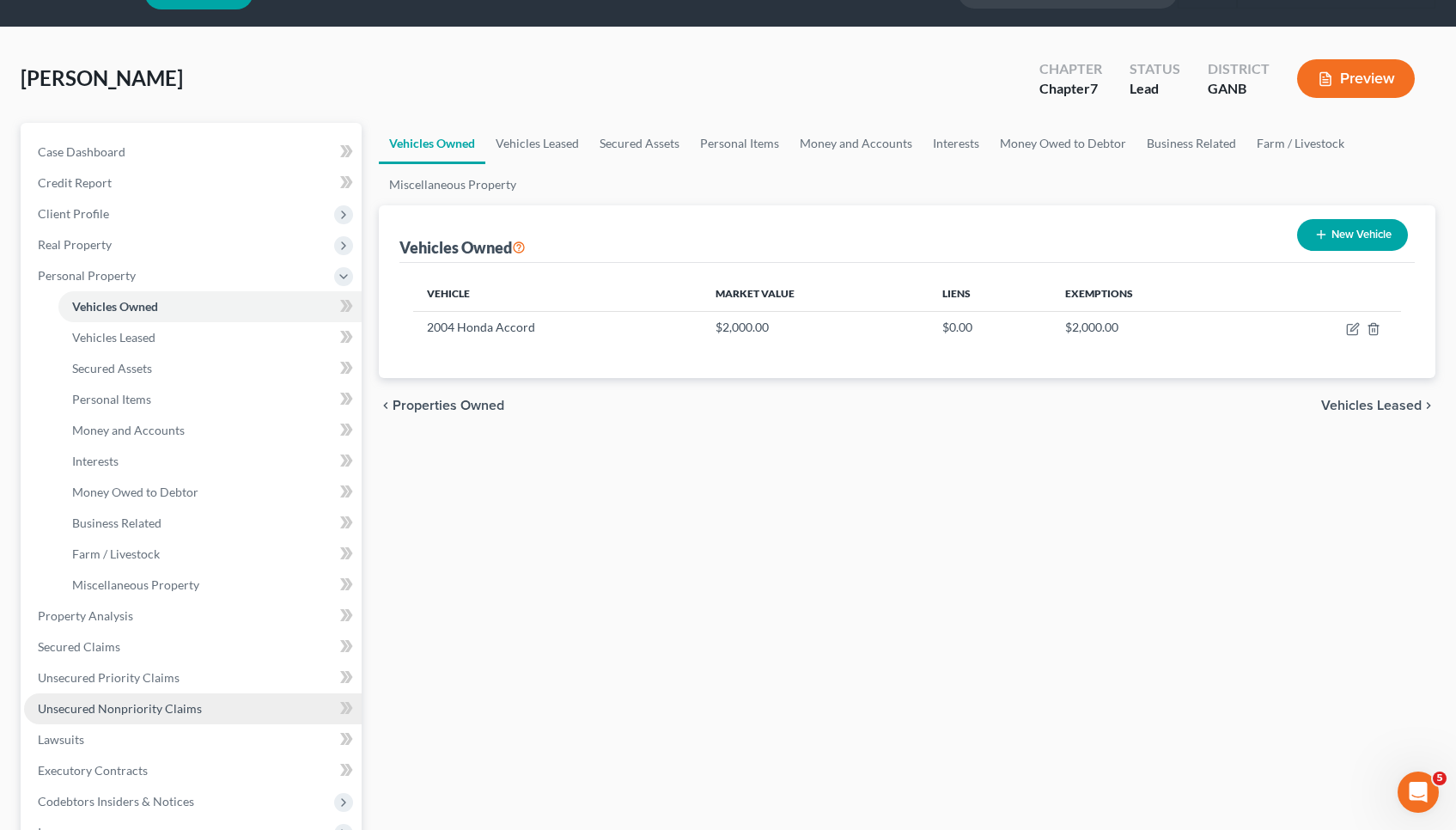
scroll to position [43, 0]
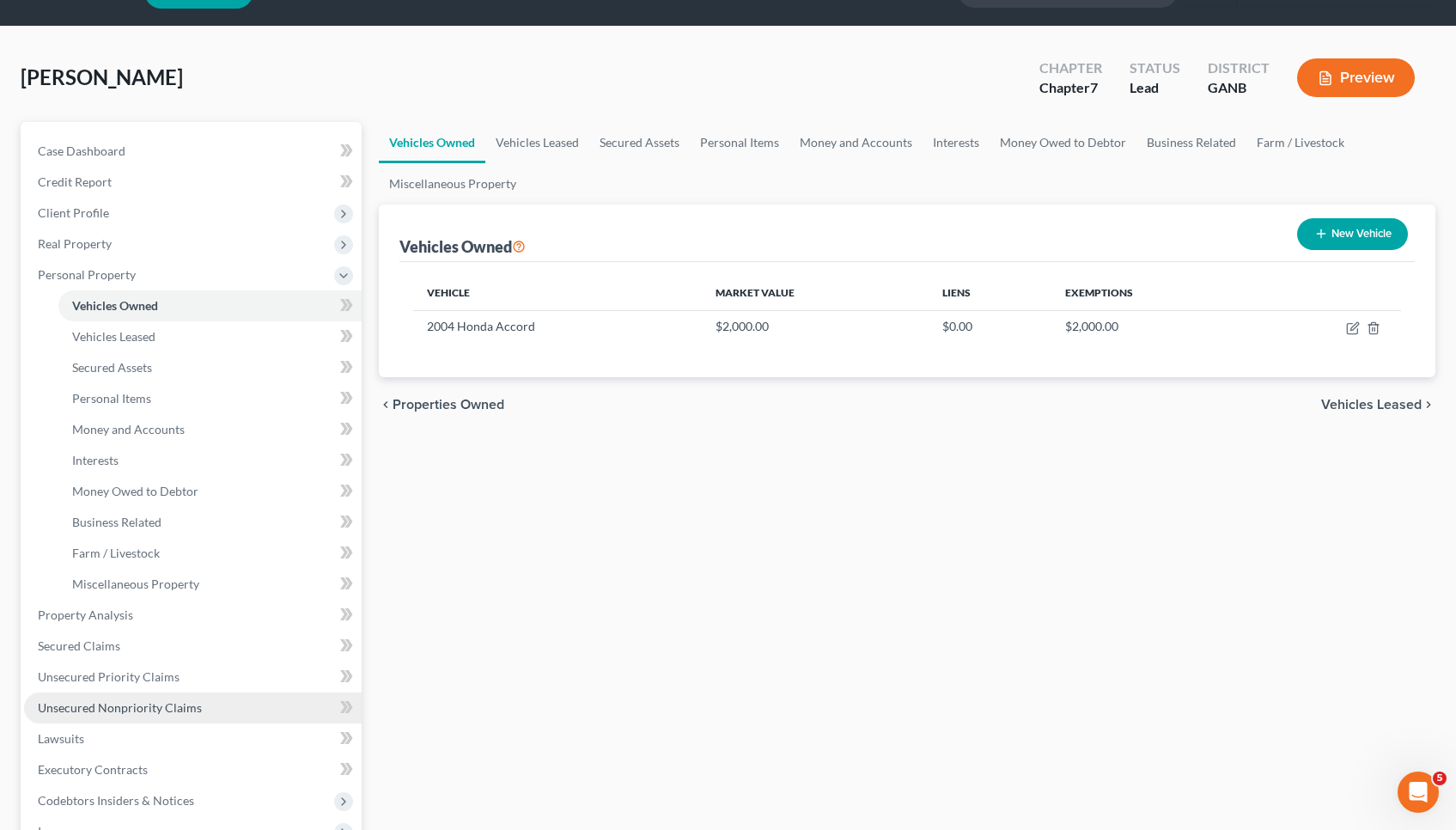
click at [89, 704] on span "Unsecured Nonpriority Claims" at bounding box center [120, 706] width 164 height 14
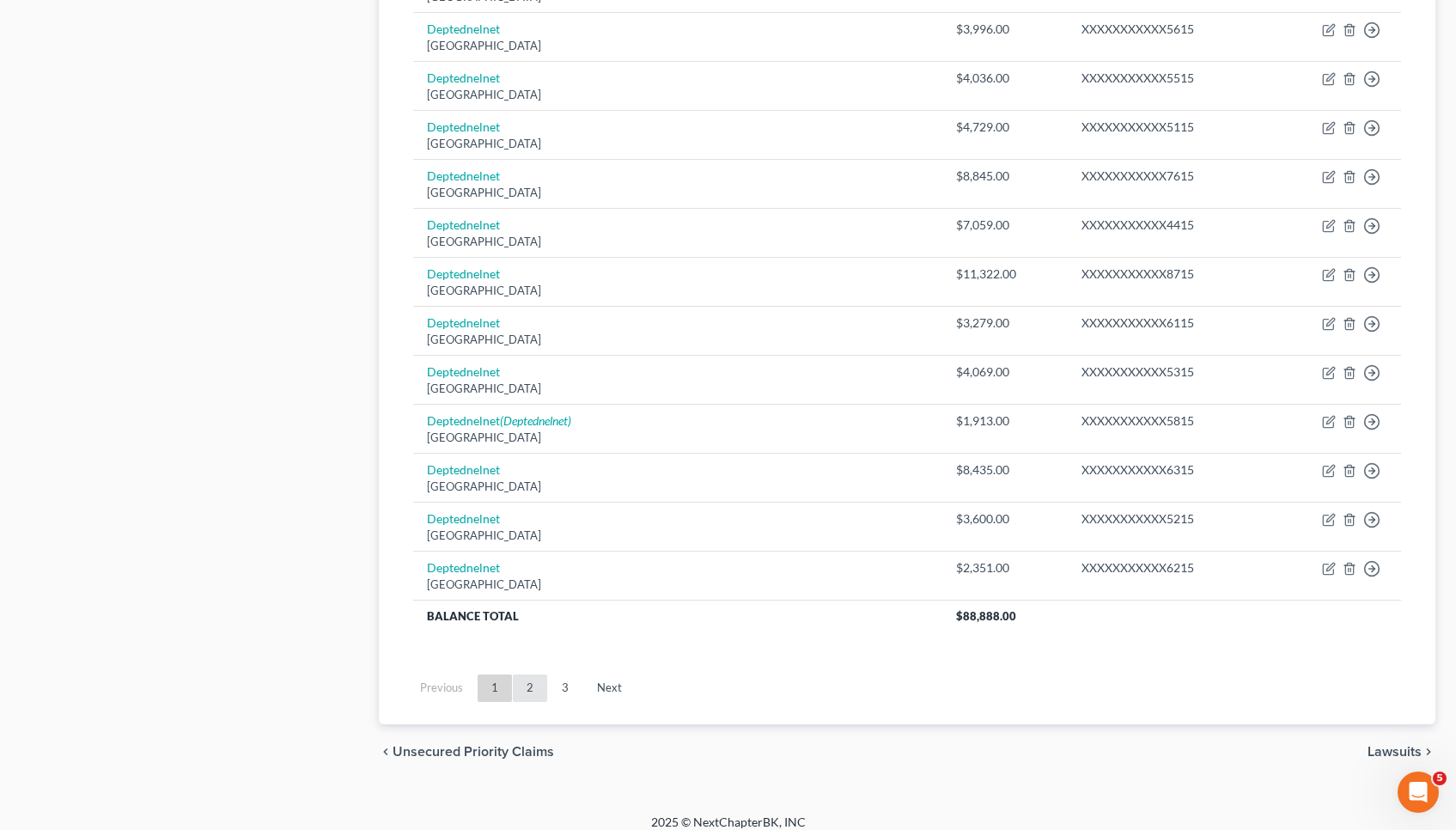
click at [525, 675] on link "2" at bounding box center [530, 688] width 34 height 27
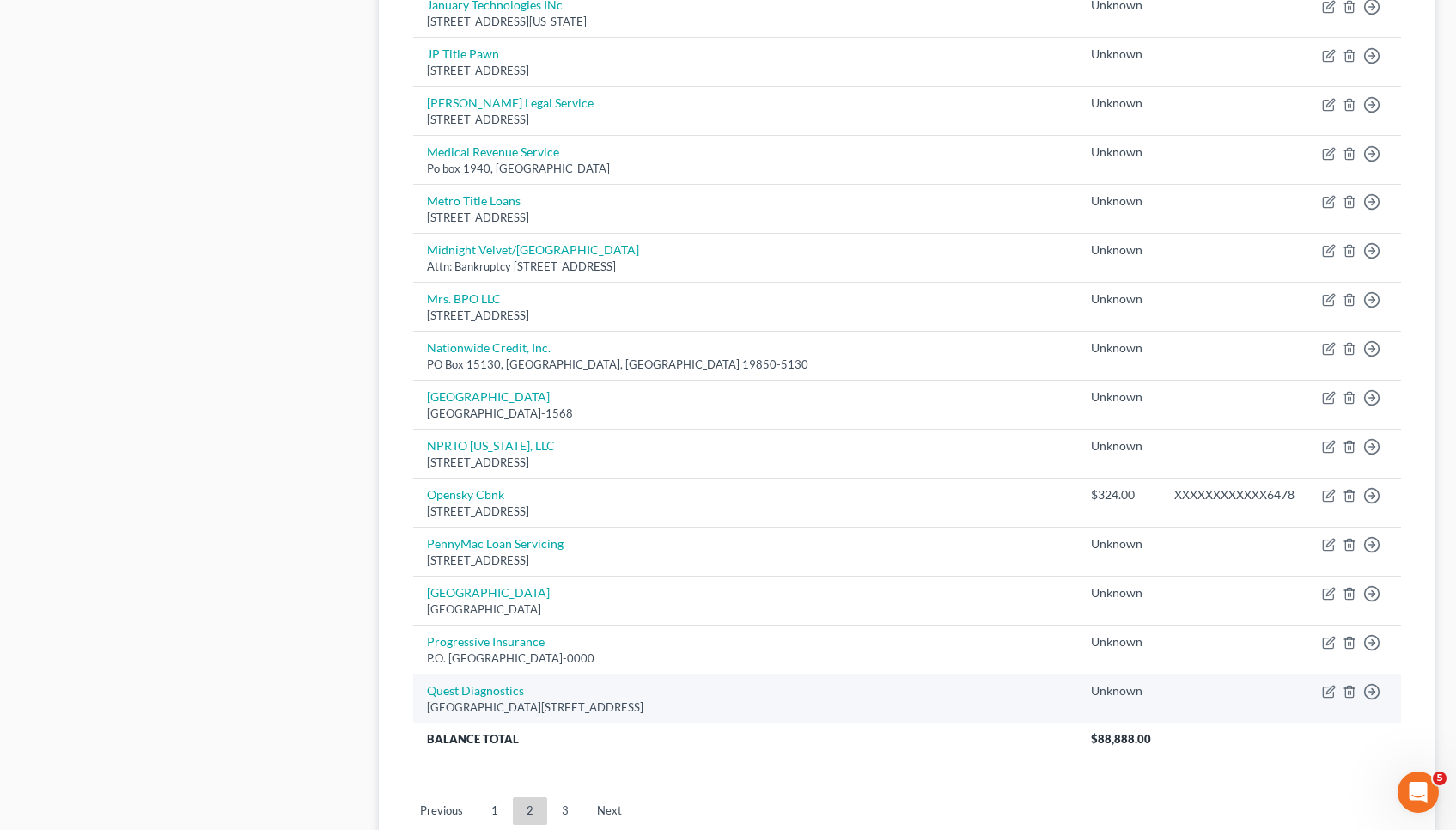
scroll to position [1064, 0]
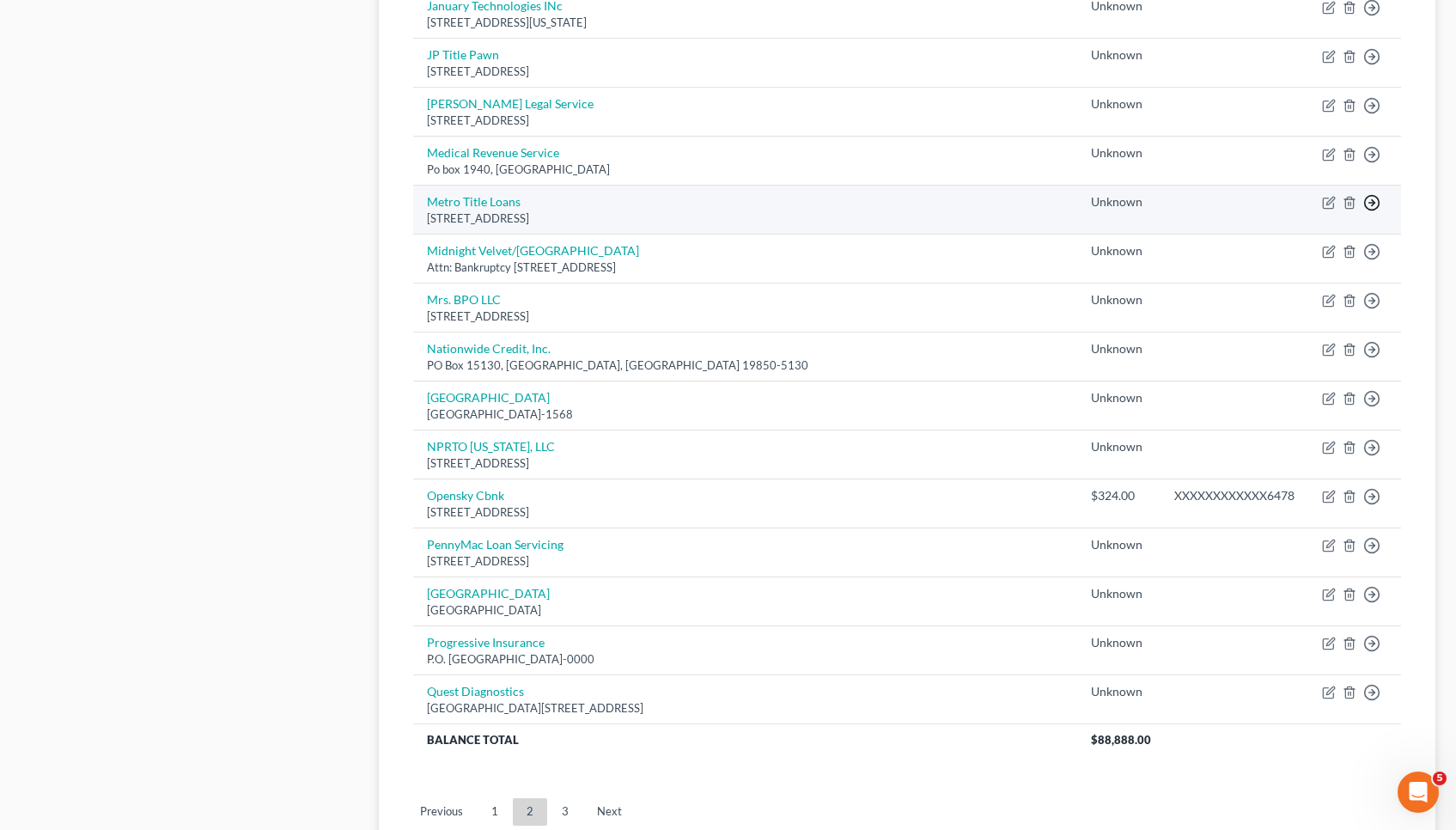
click at [1301, 205] on link "Move to D" at bounding box center [1293, 215] width 143 height 29
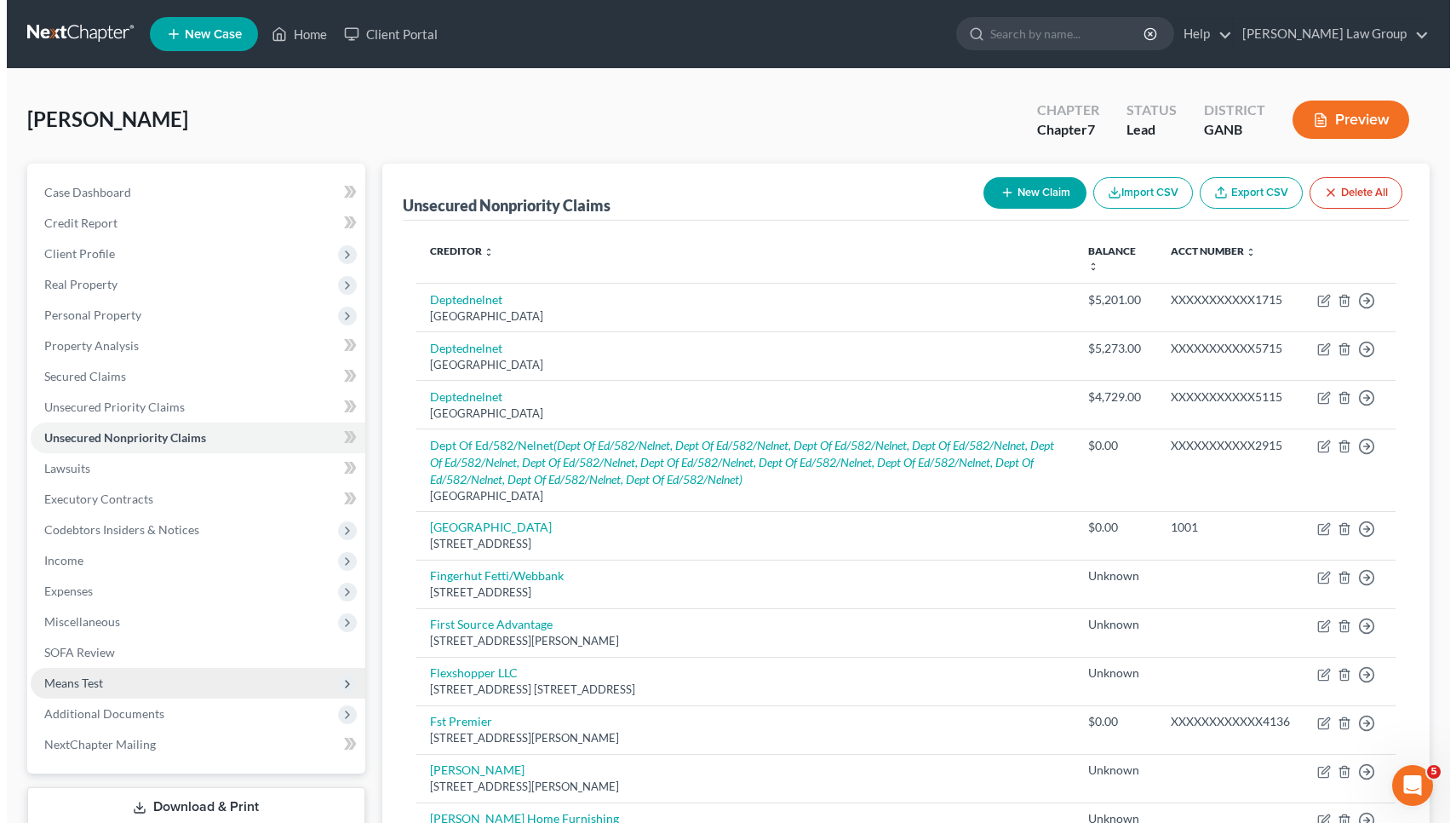
scroll to position [0, 0]
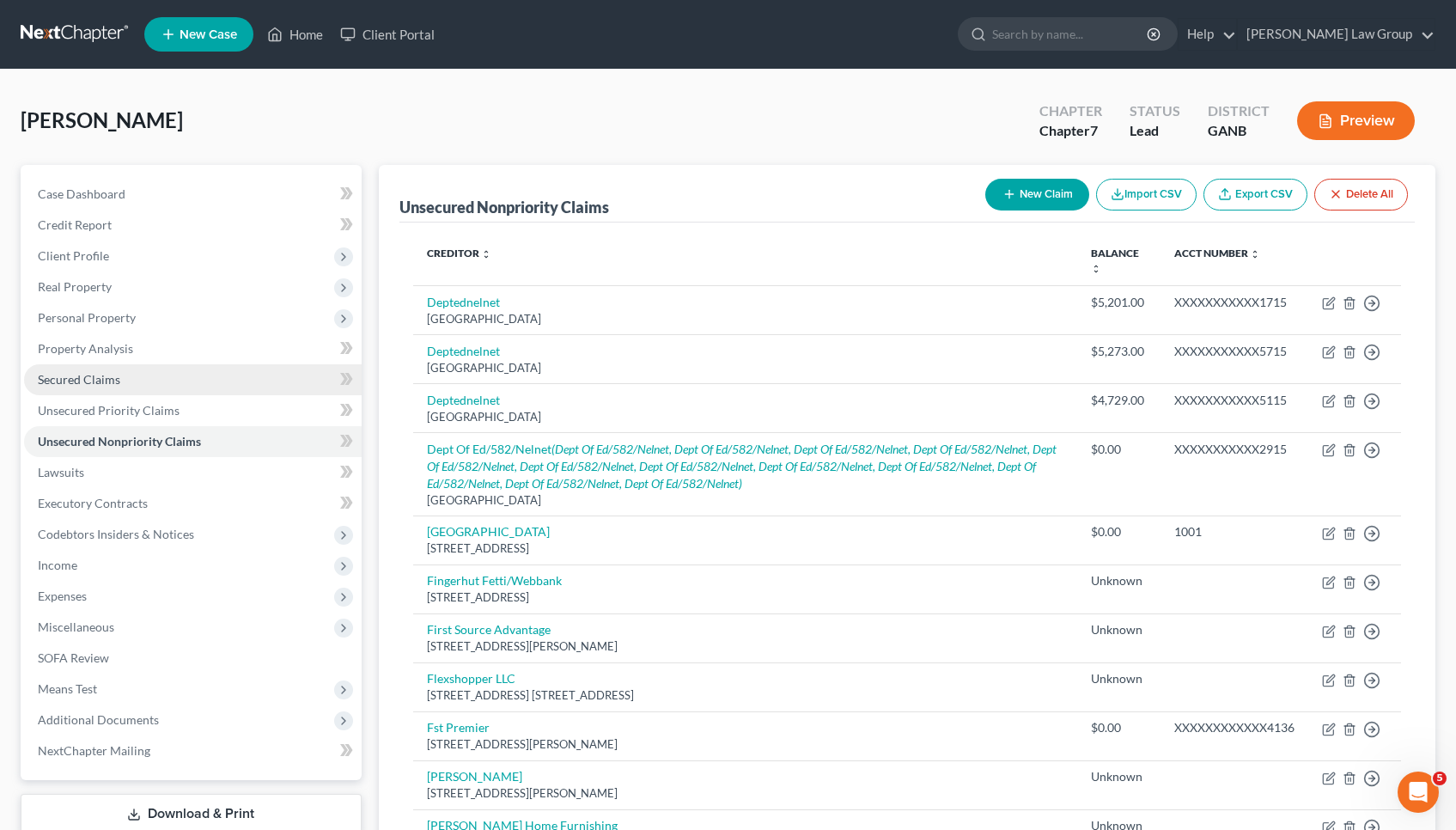
click at [111, 376] on span "Secured Claims" at bounding box center [78, 378] width 82 height 14
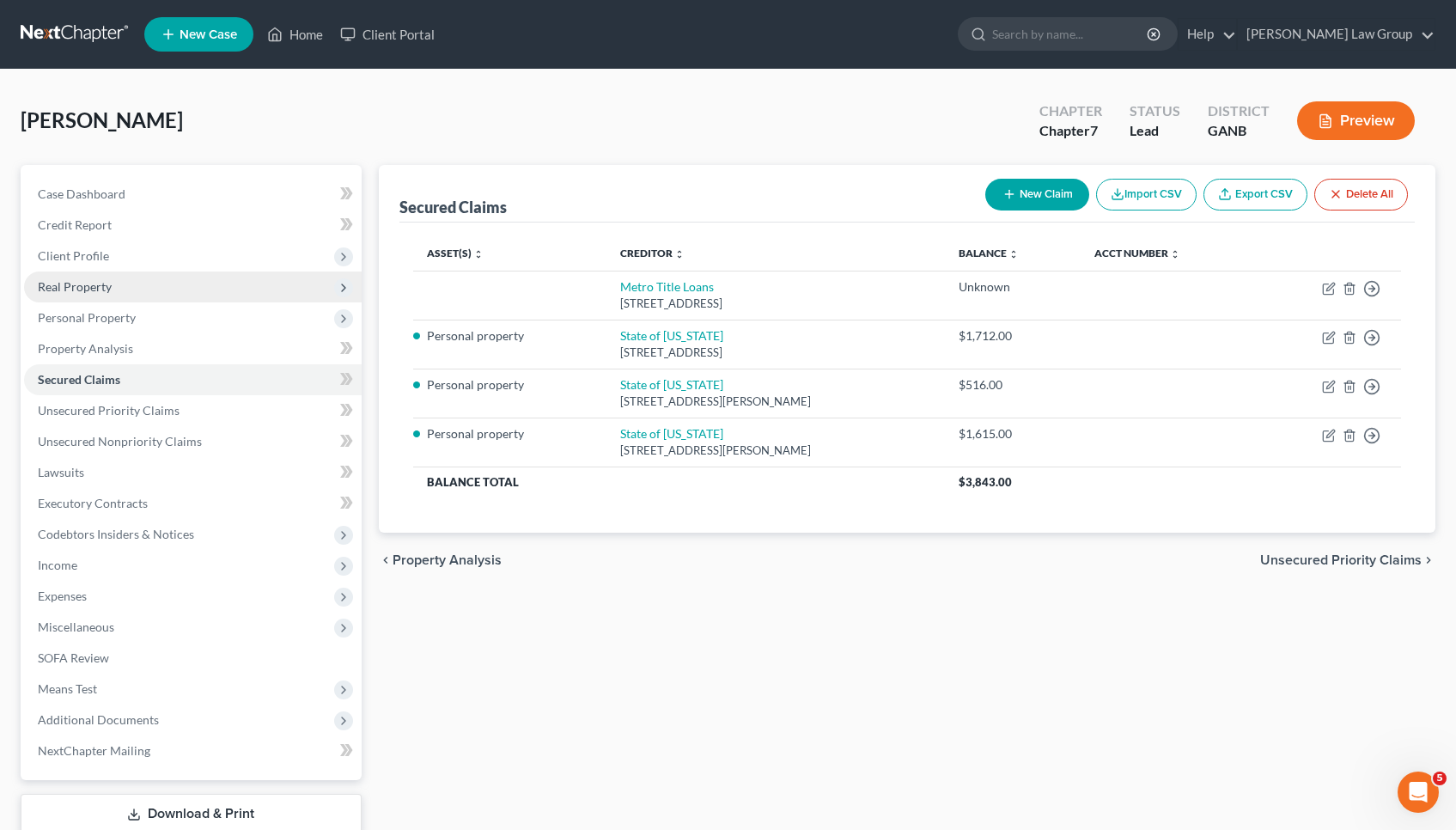
click at [219, 276] on span "Real Property" at bounding box center [192, 287] width 338 height 31
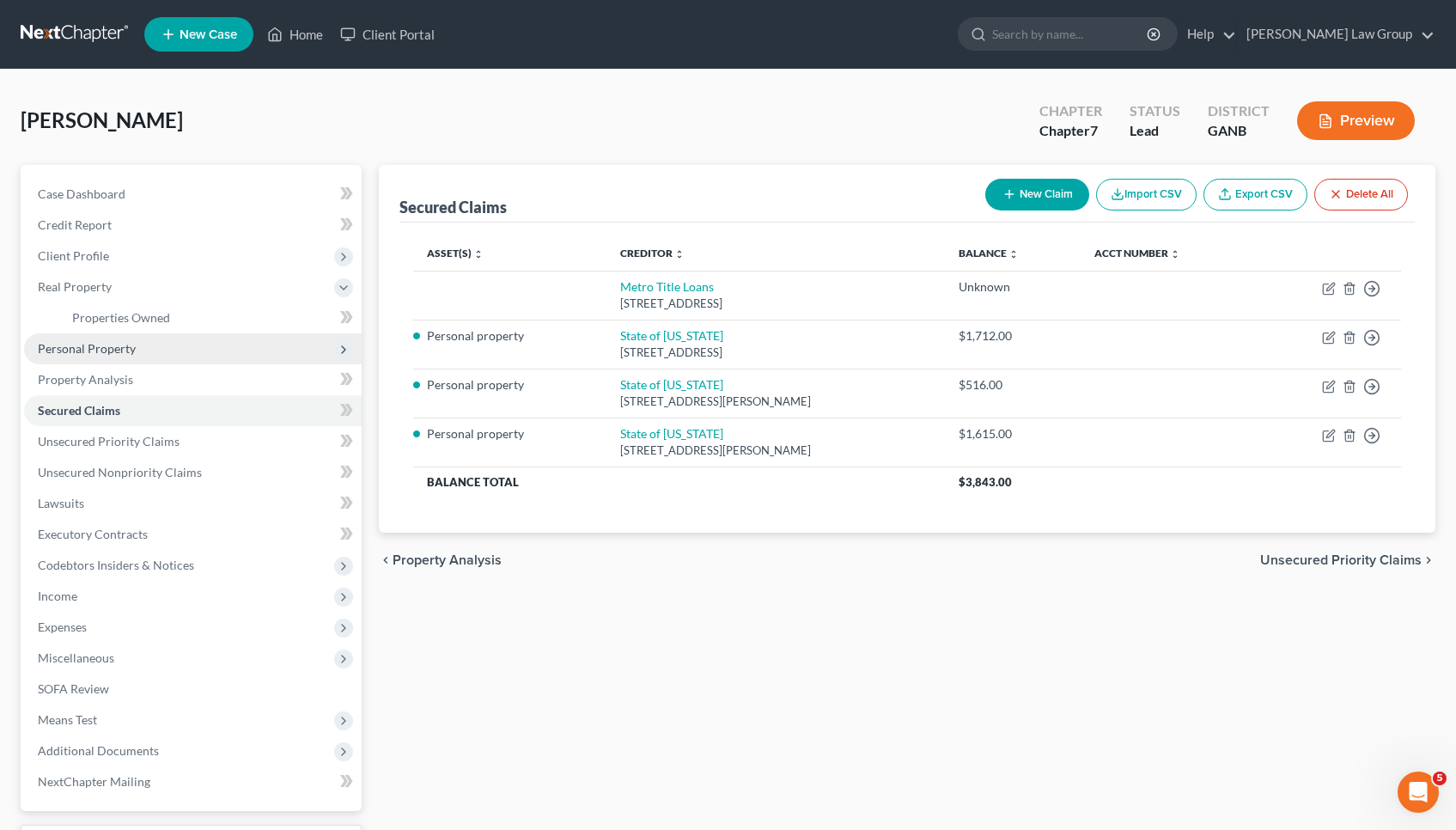
click at [192, 341] on span "Personal Property" at bounding box center [192, 348] width 338 height 31
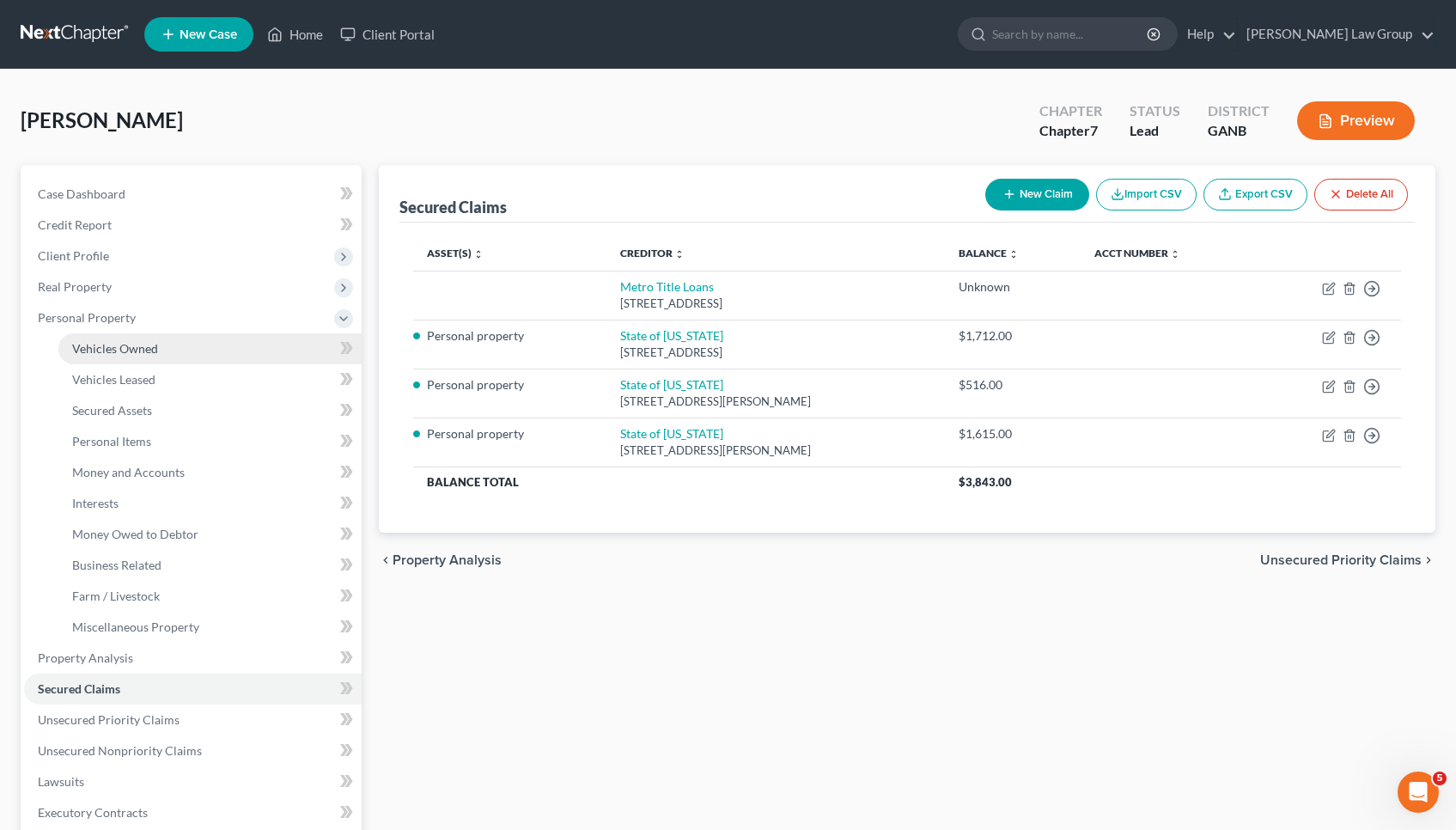
click at [178, 349] on link "Vehicles Owned" at bounding box center [209, 348] width 303 height 31
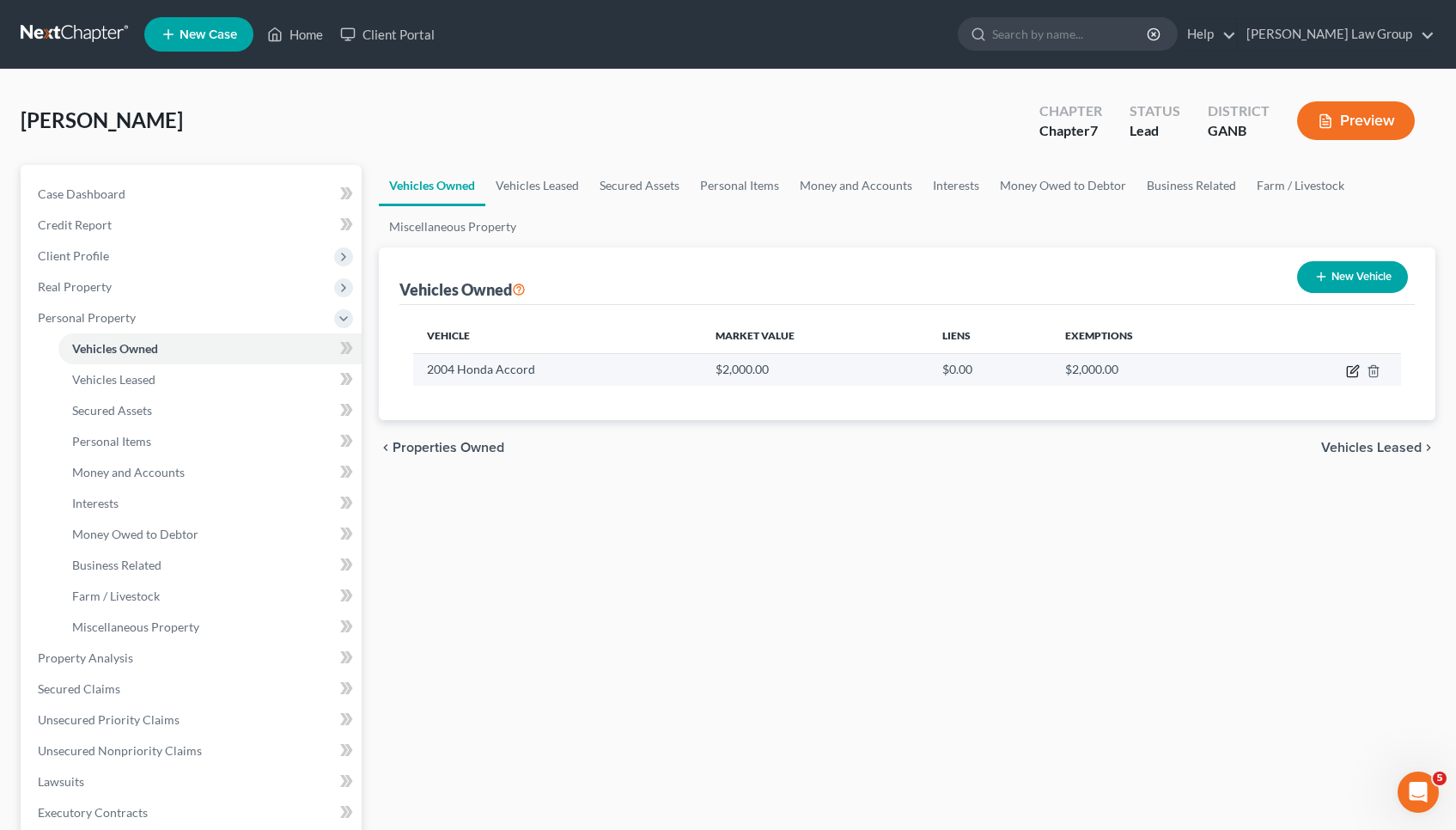
click at [1352, 373] on icon "button" at bounding box center [1354, 369] width 8 height 8
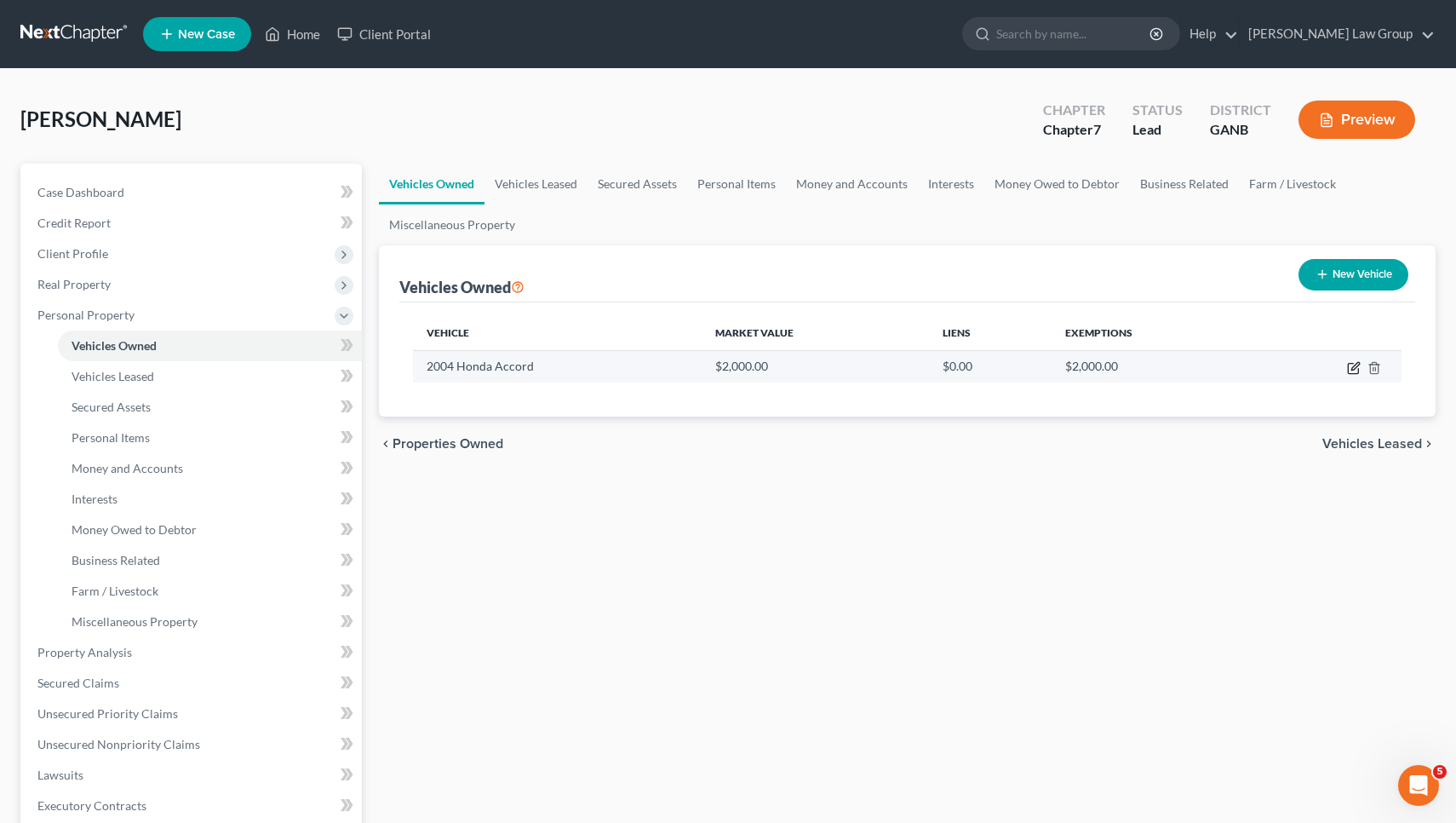
select select "0"
select select "22"
select select "3"
select select "0"
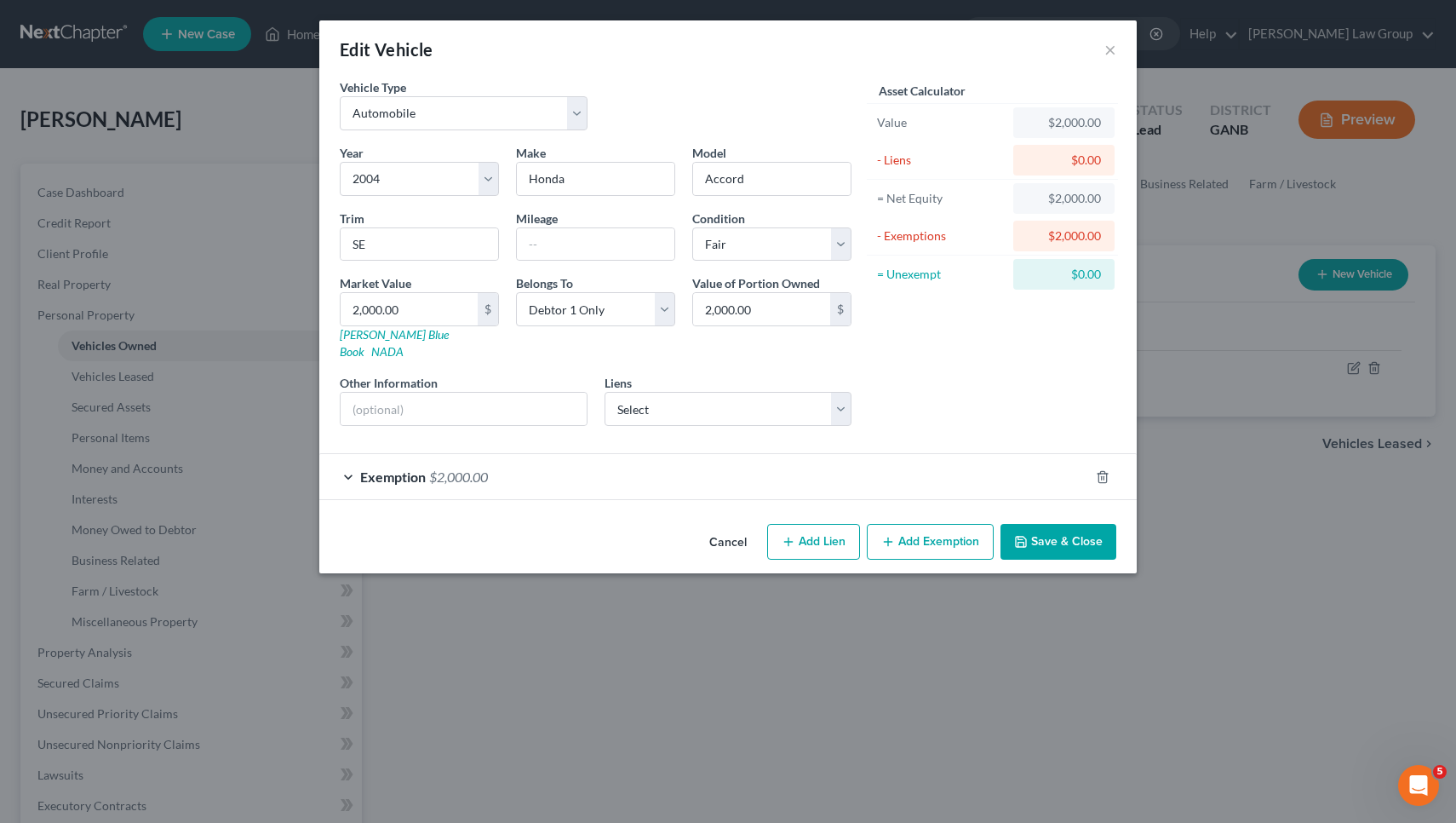
select select "10"
select select "0"
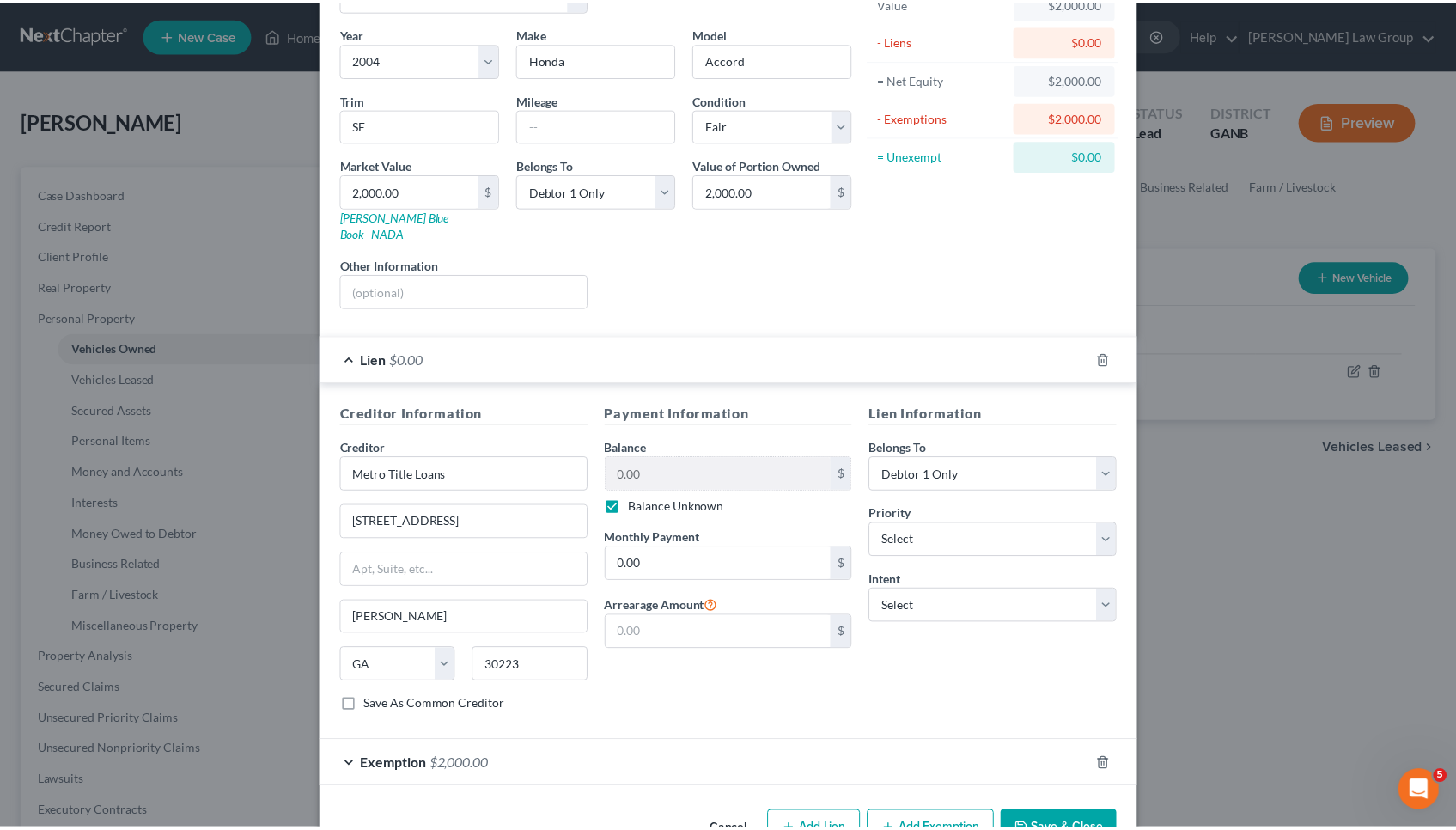
scroll to position [130, 0]
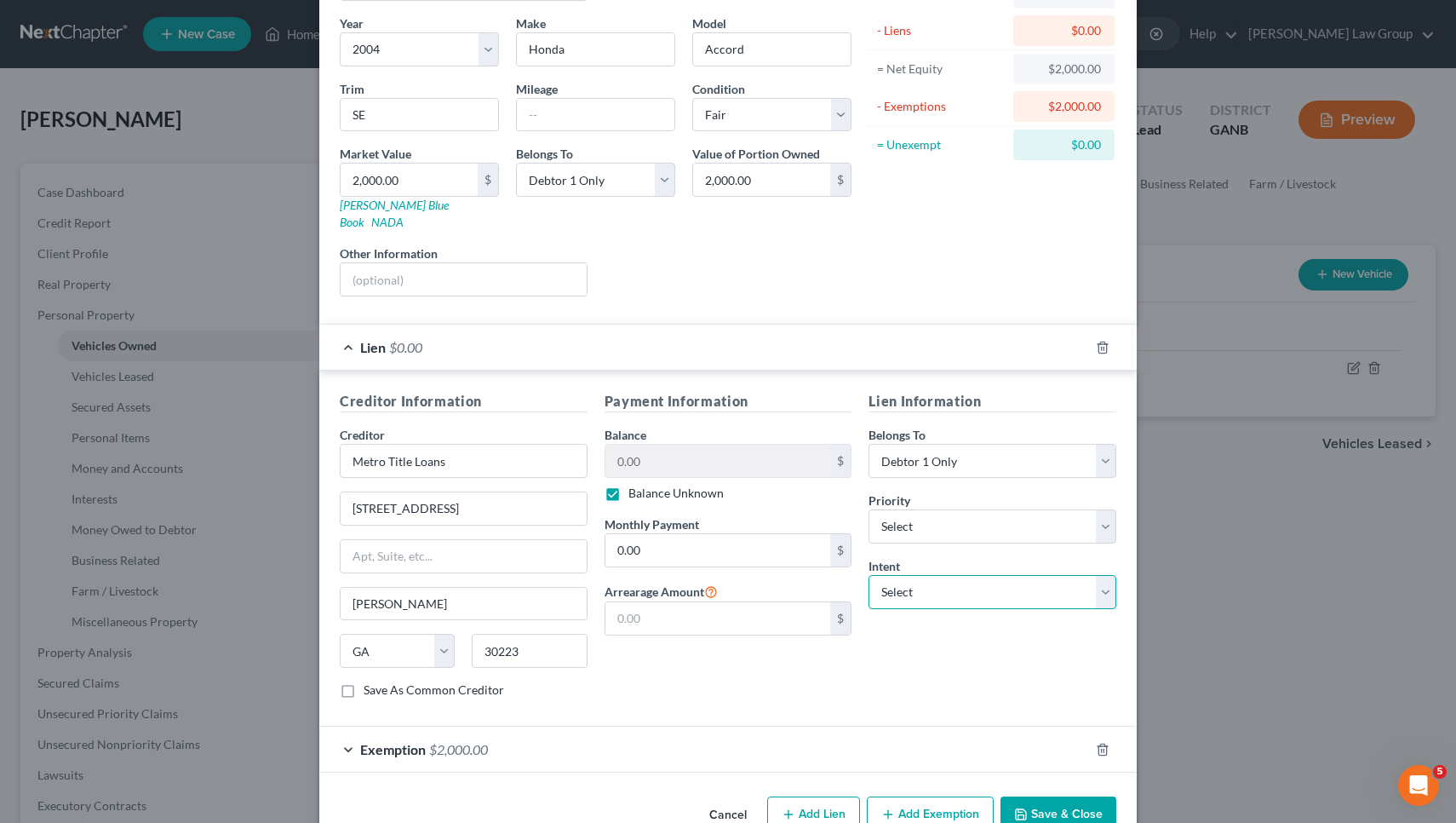
select select "2"
click at [1027, 796] on button "Save & Close" at bounding box center [1059, 814] width 116 height 36
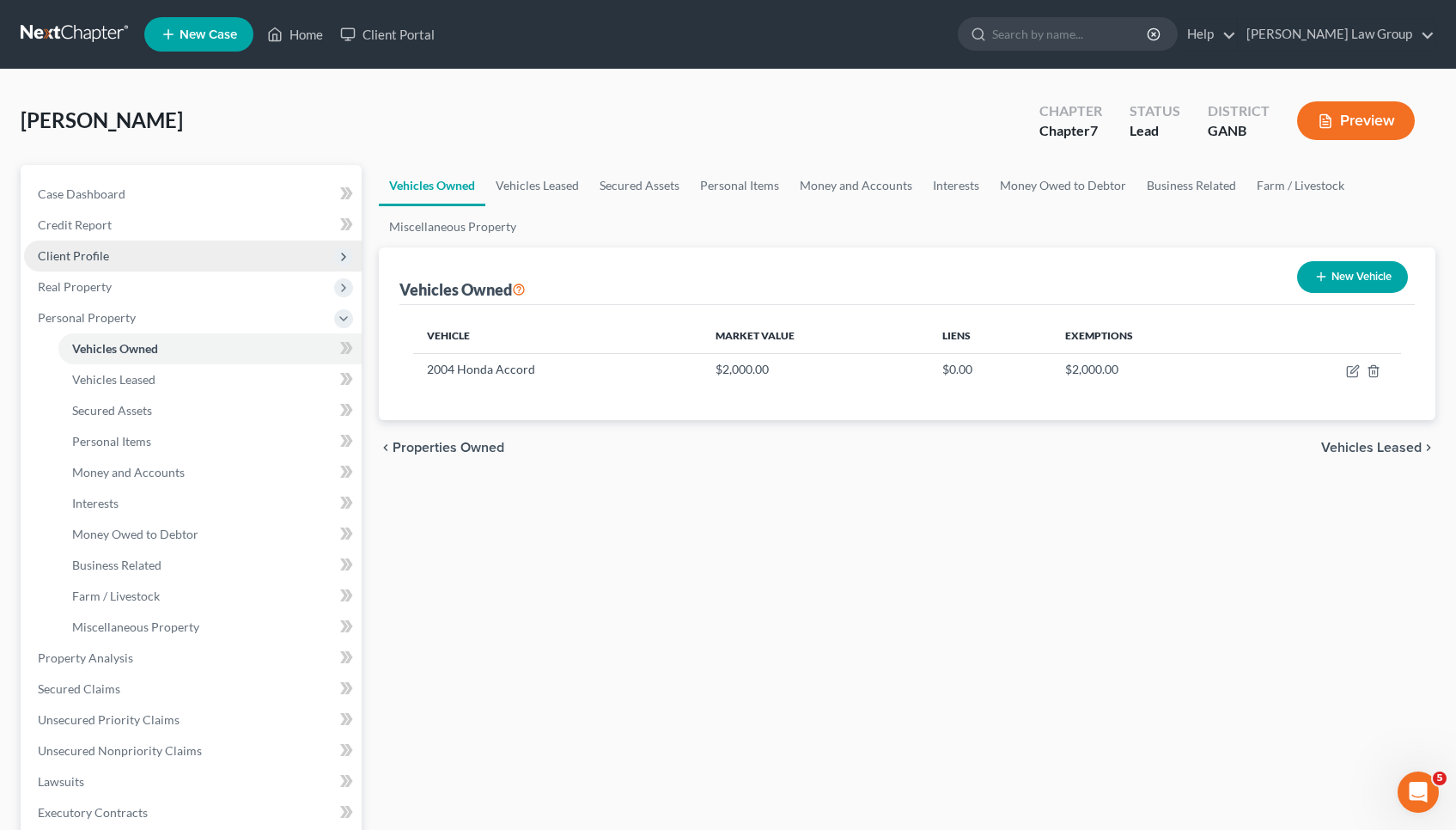
click at [126, 251] on span "Client Profile" at bounding box center [192, 256] width 338 height 31
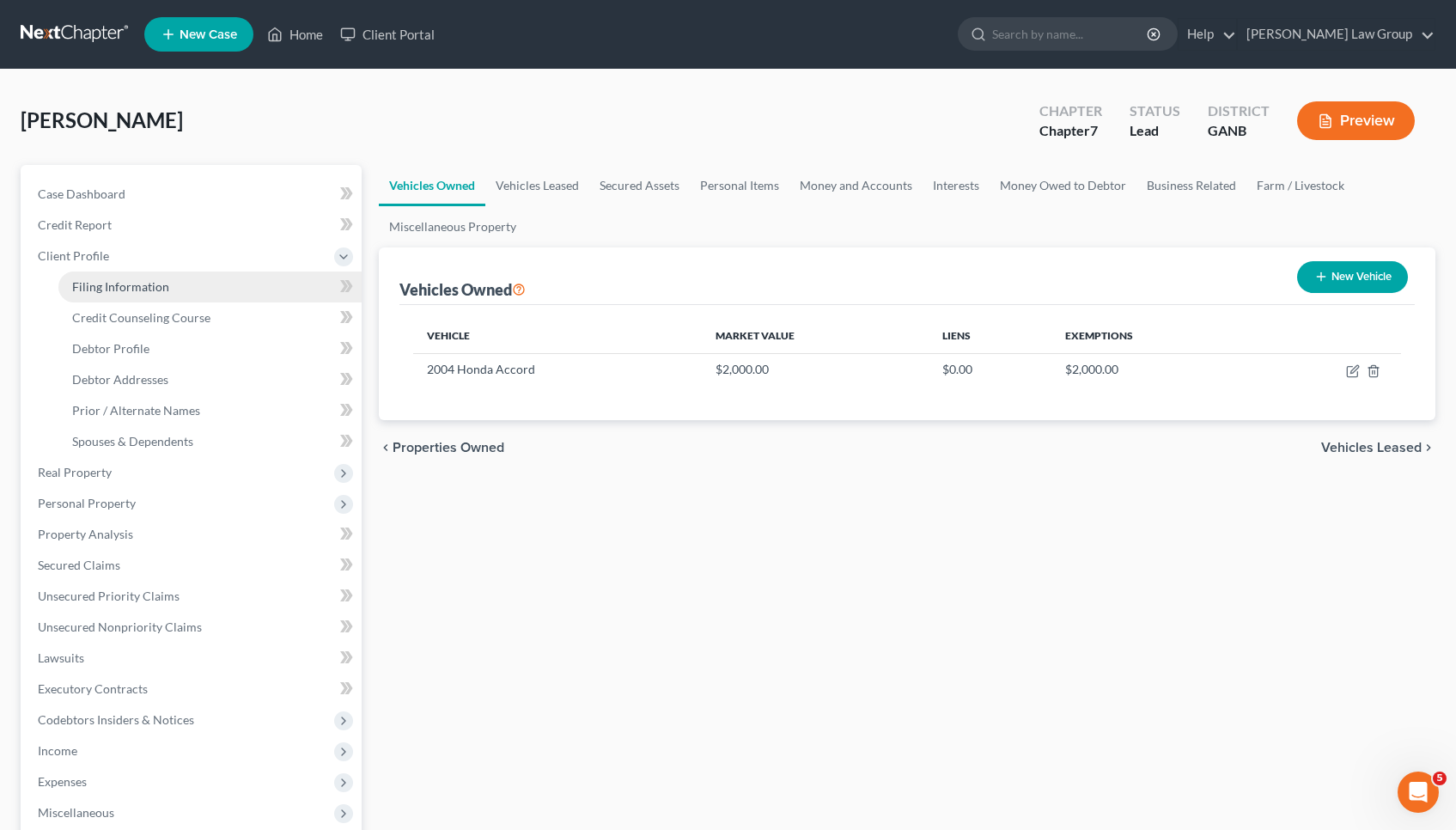
click at [127, 283] on span "Filing Information" at bounding box center [120, 286] width 97 height 14
select select "1"
select select "0"
select select "10"
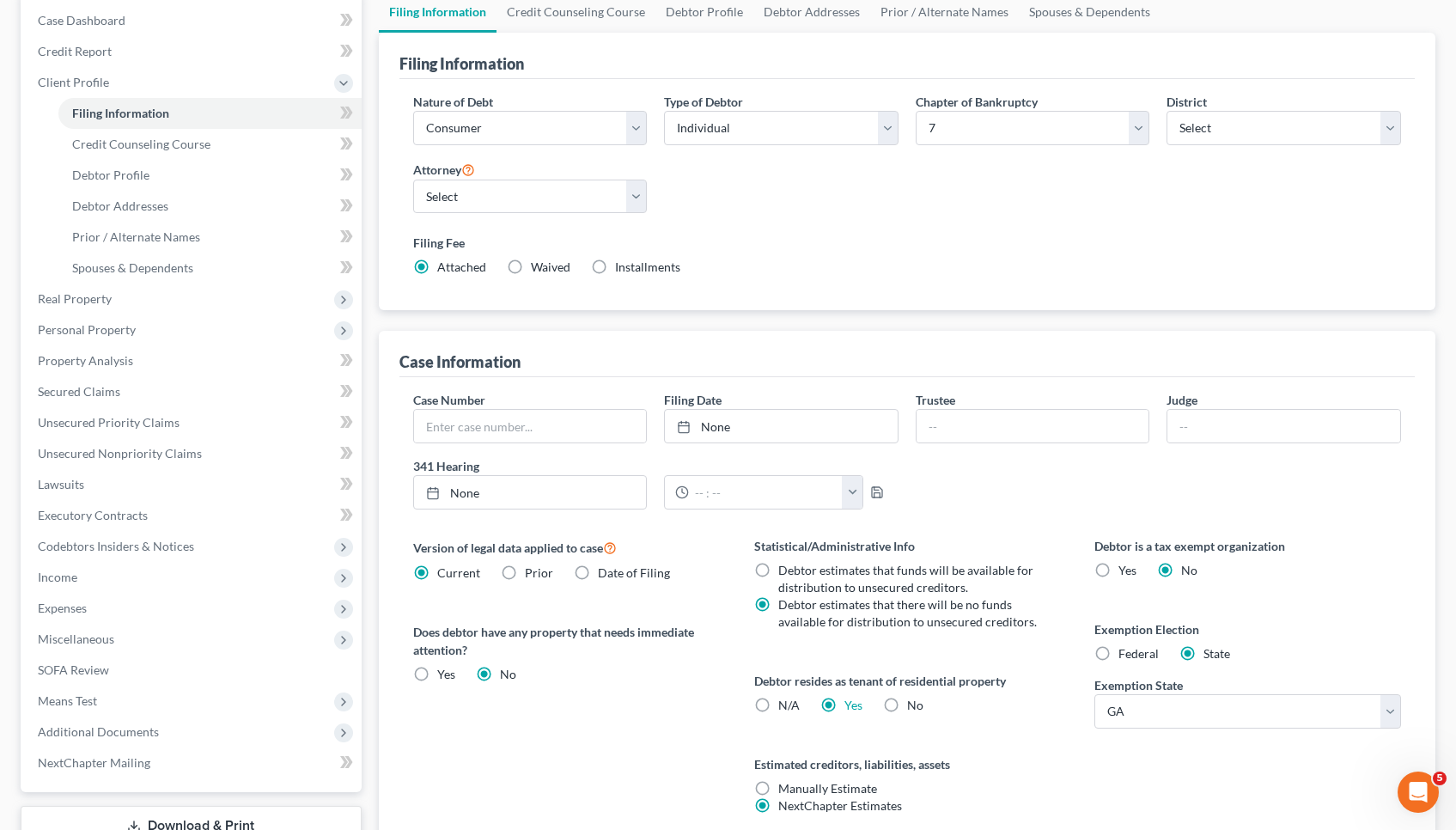
scroll to position [106, 0]
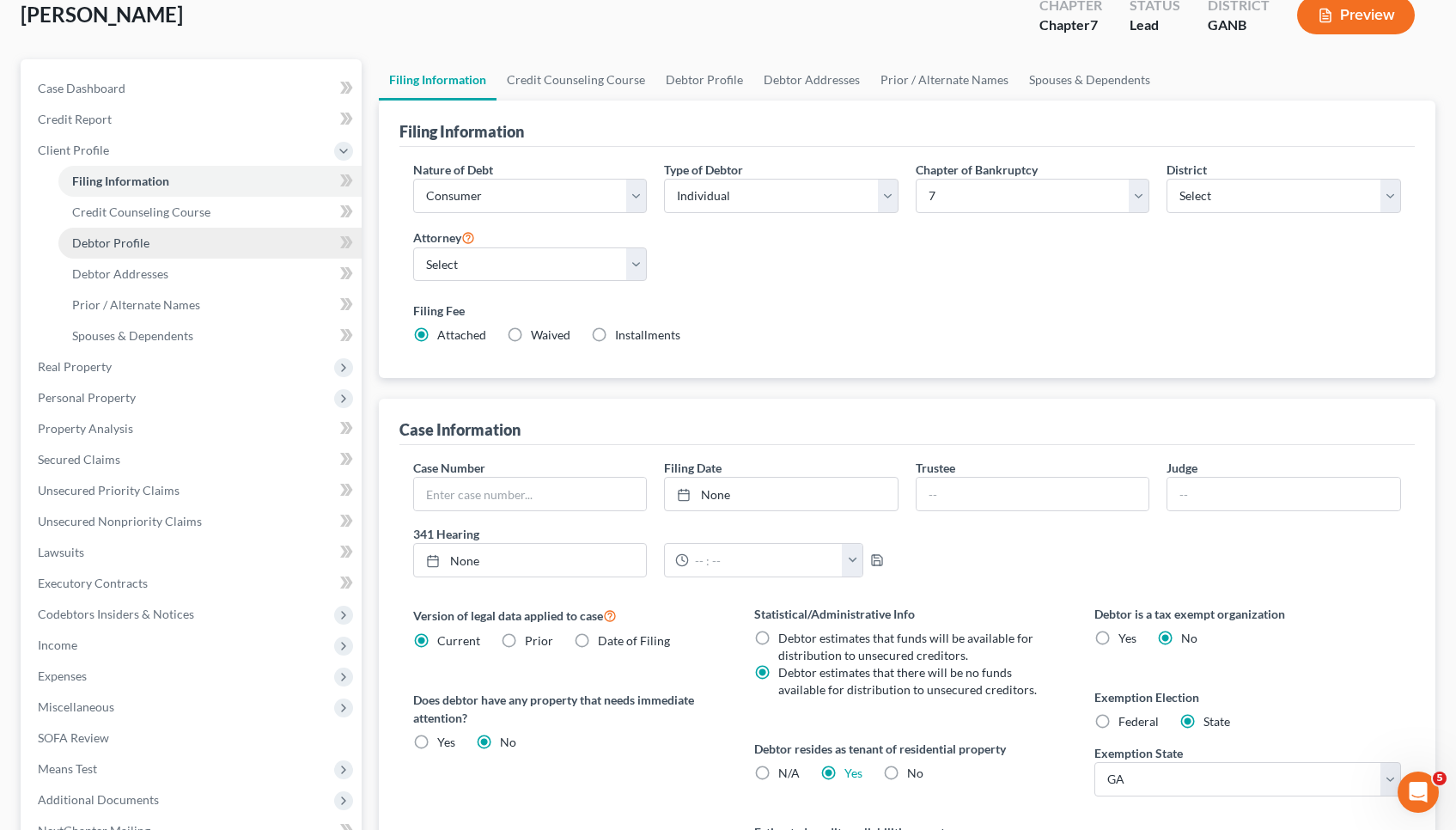
click at [209, 237] on link "Debtor Profile" at bounding box center [209, 242] width 303 height 31
select select "0"
select select "2"
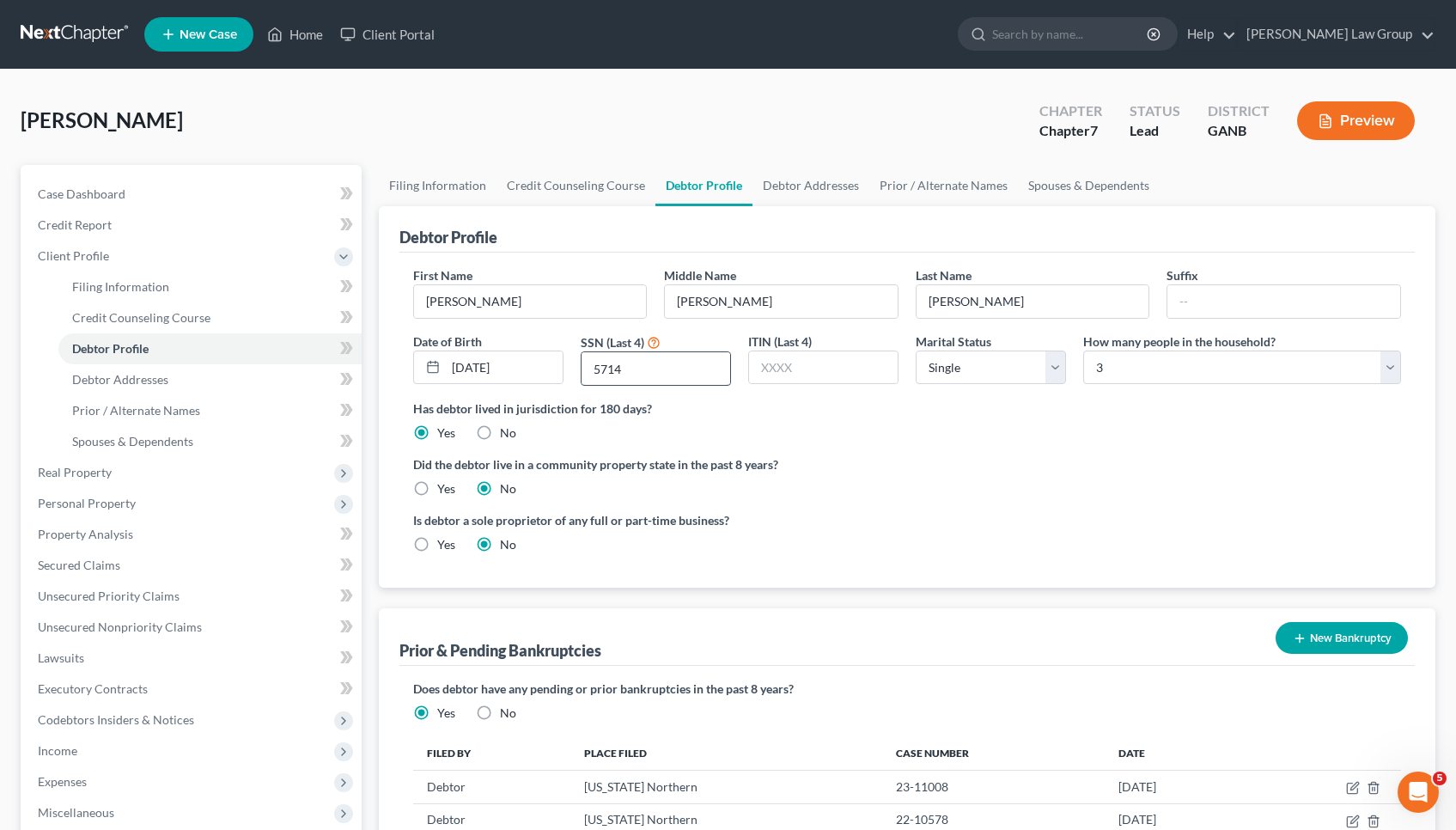
click at [655, 377] on input "5714" at bounding box center [656, 368] width 149 height 33
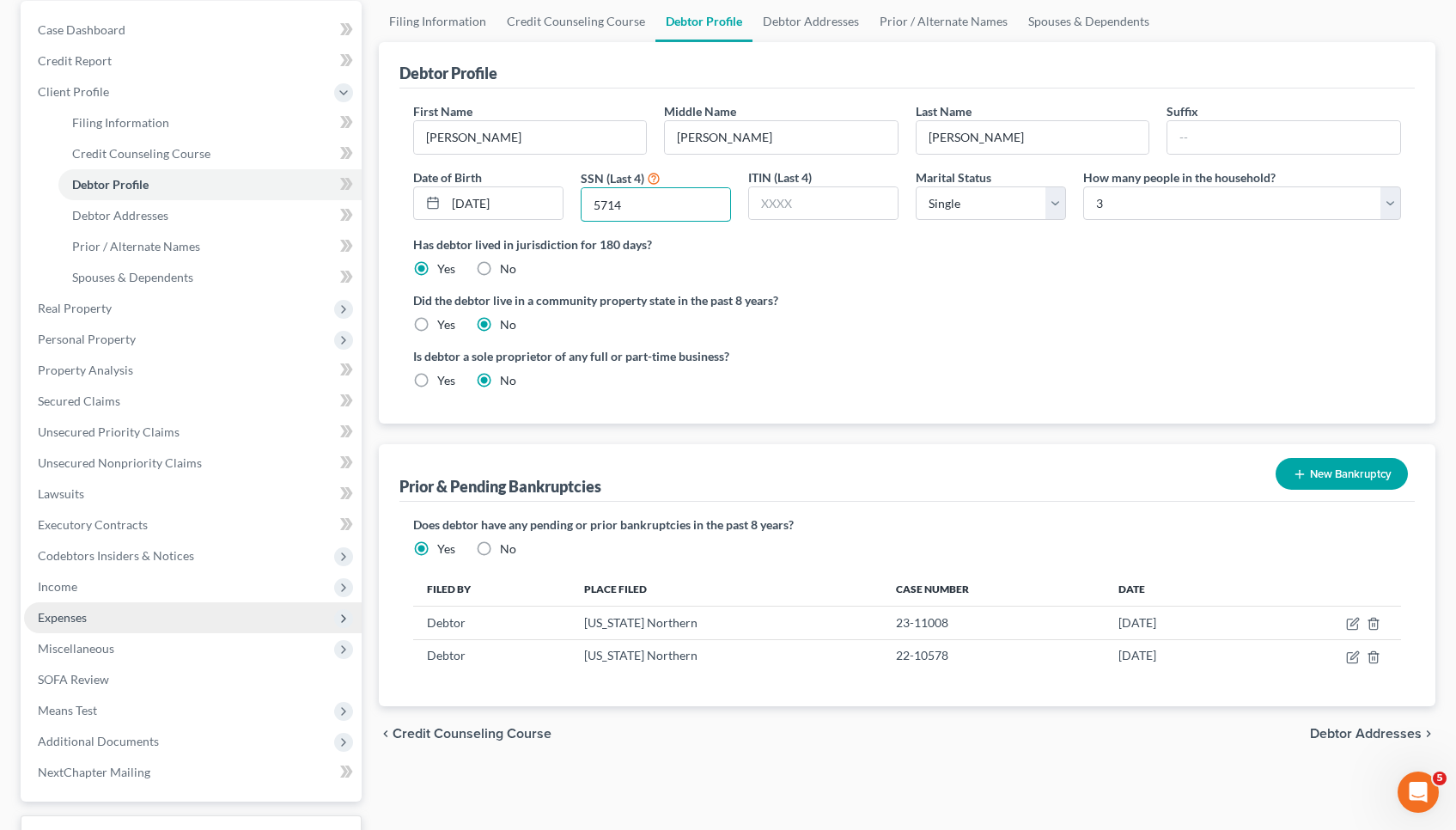
scroll to position [201, 0]
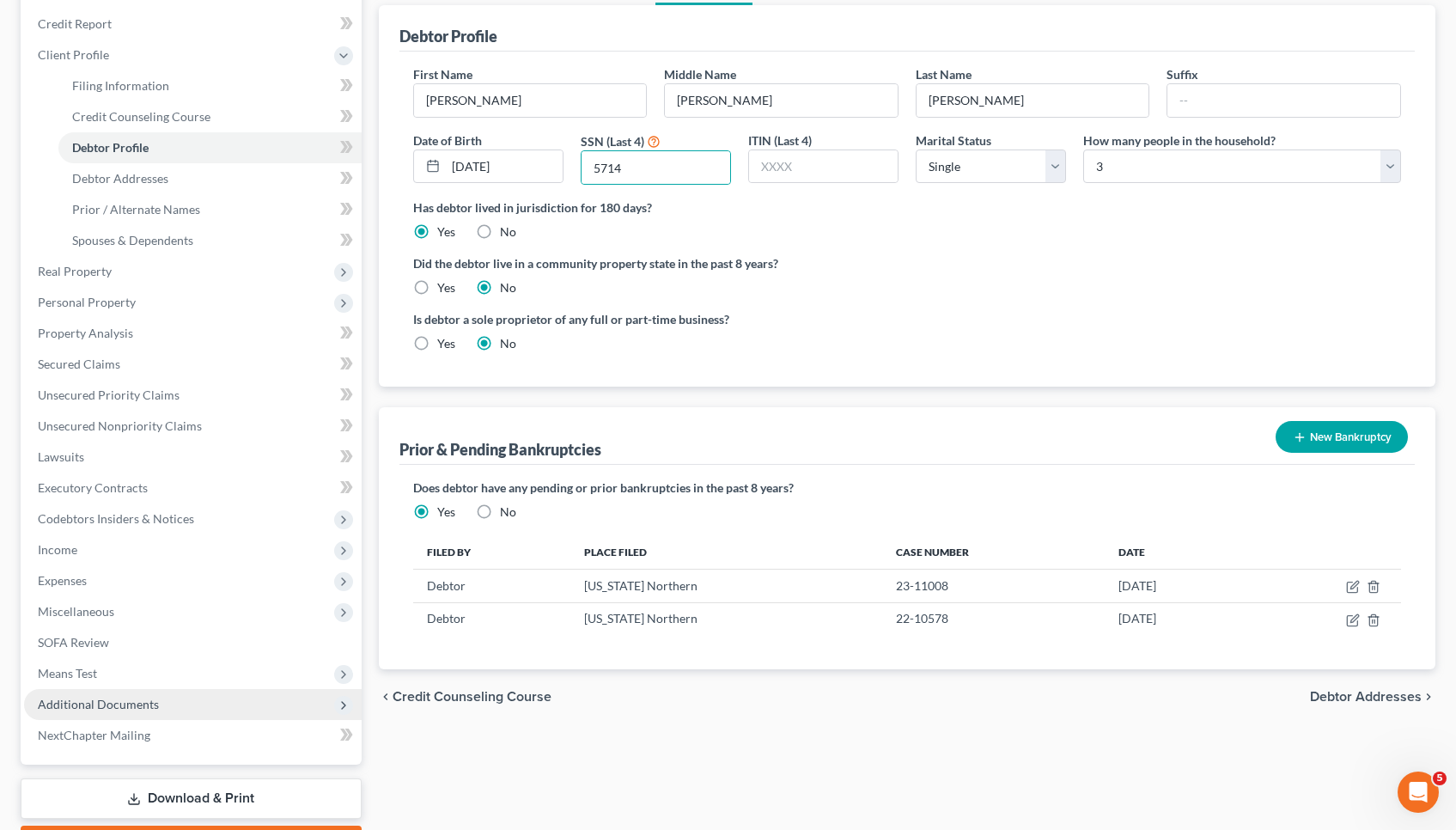
click at [152, 702] on span "Additional Documents" at bounding box center [98, 704] width 121 height 14
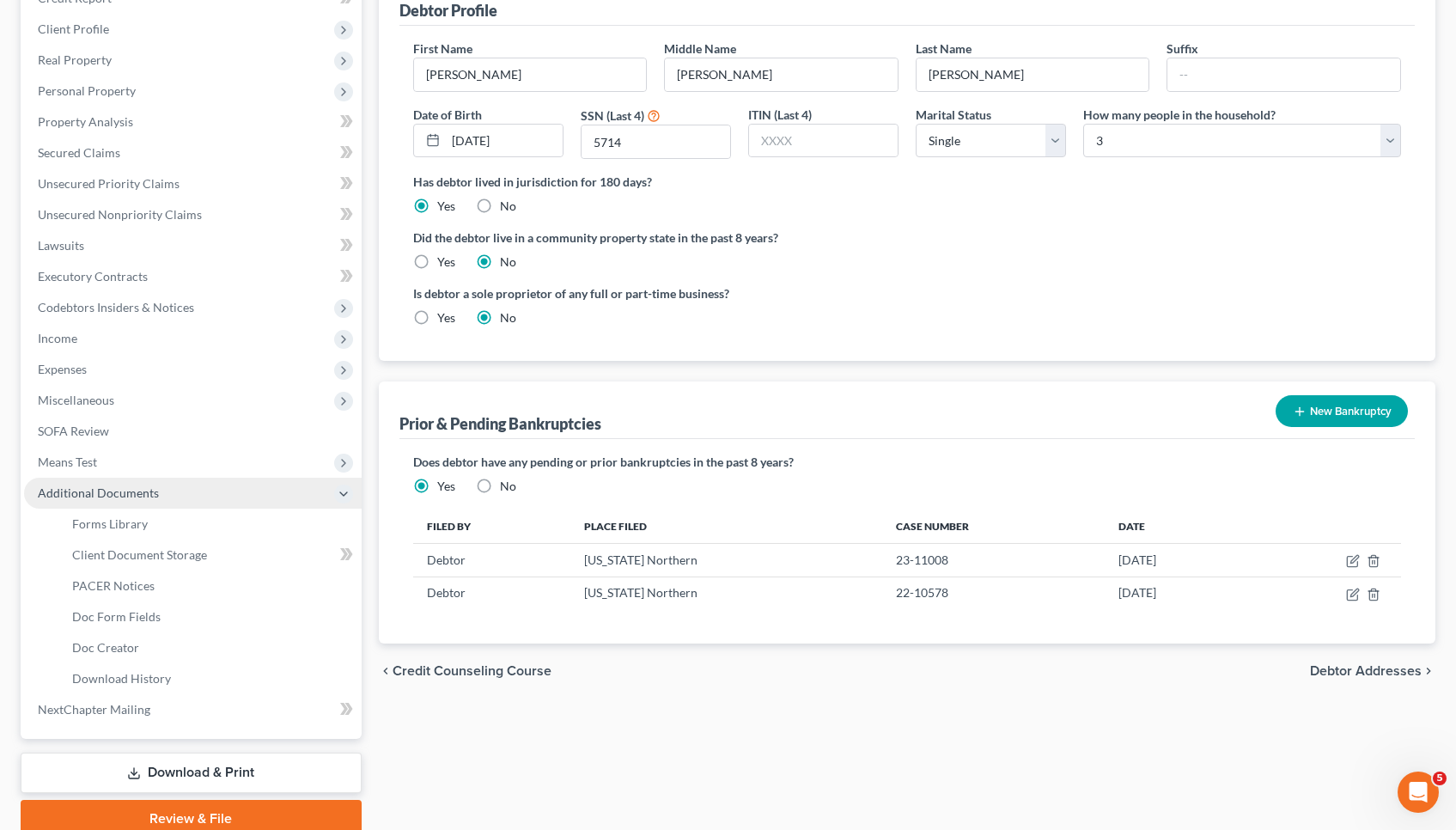
scroll to position [239, 0]
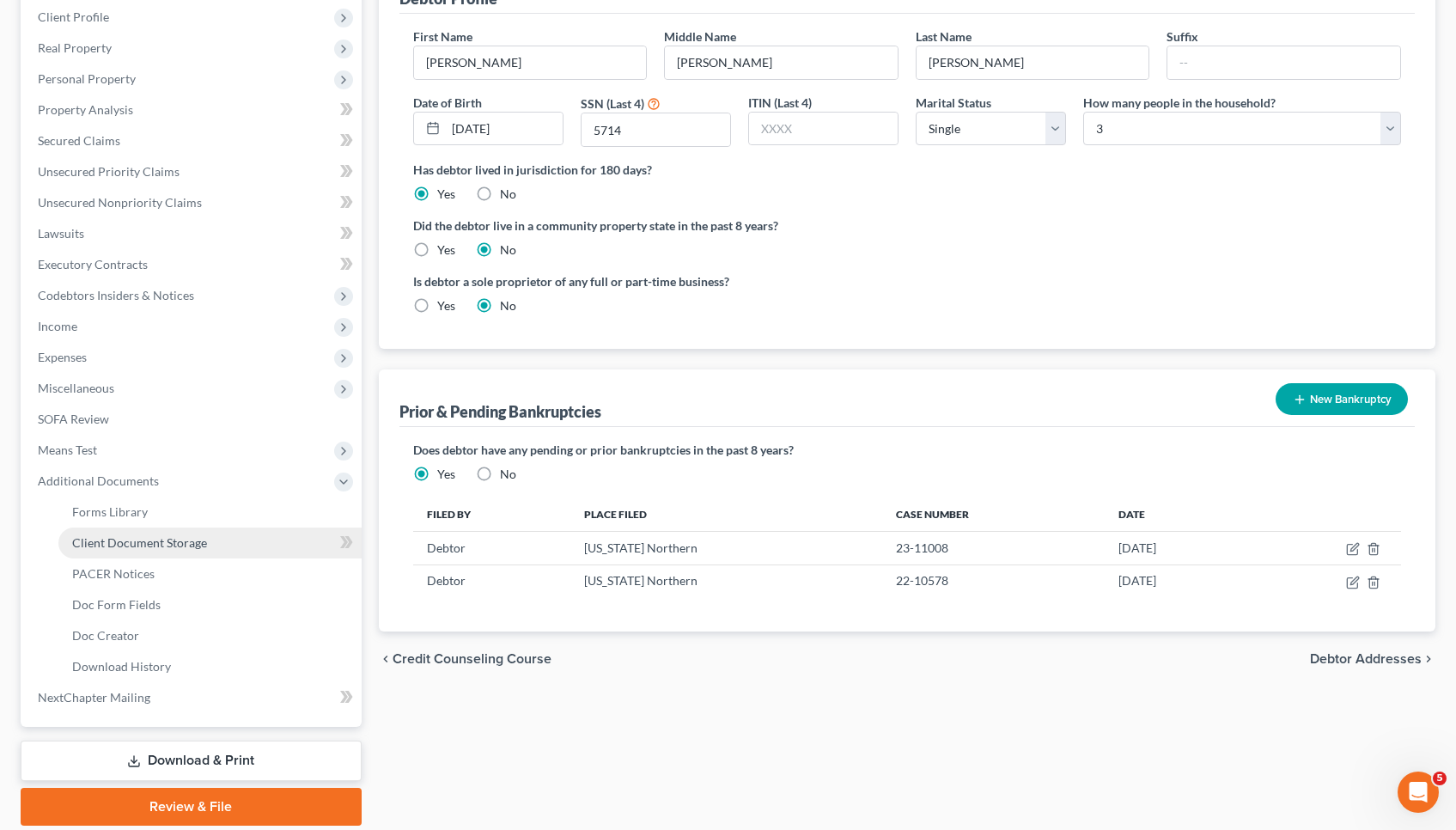
click at [181, 547] on span "Client Document Storage" at bounding box center [139, 541] width 135 height 14
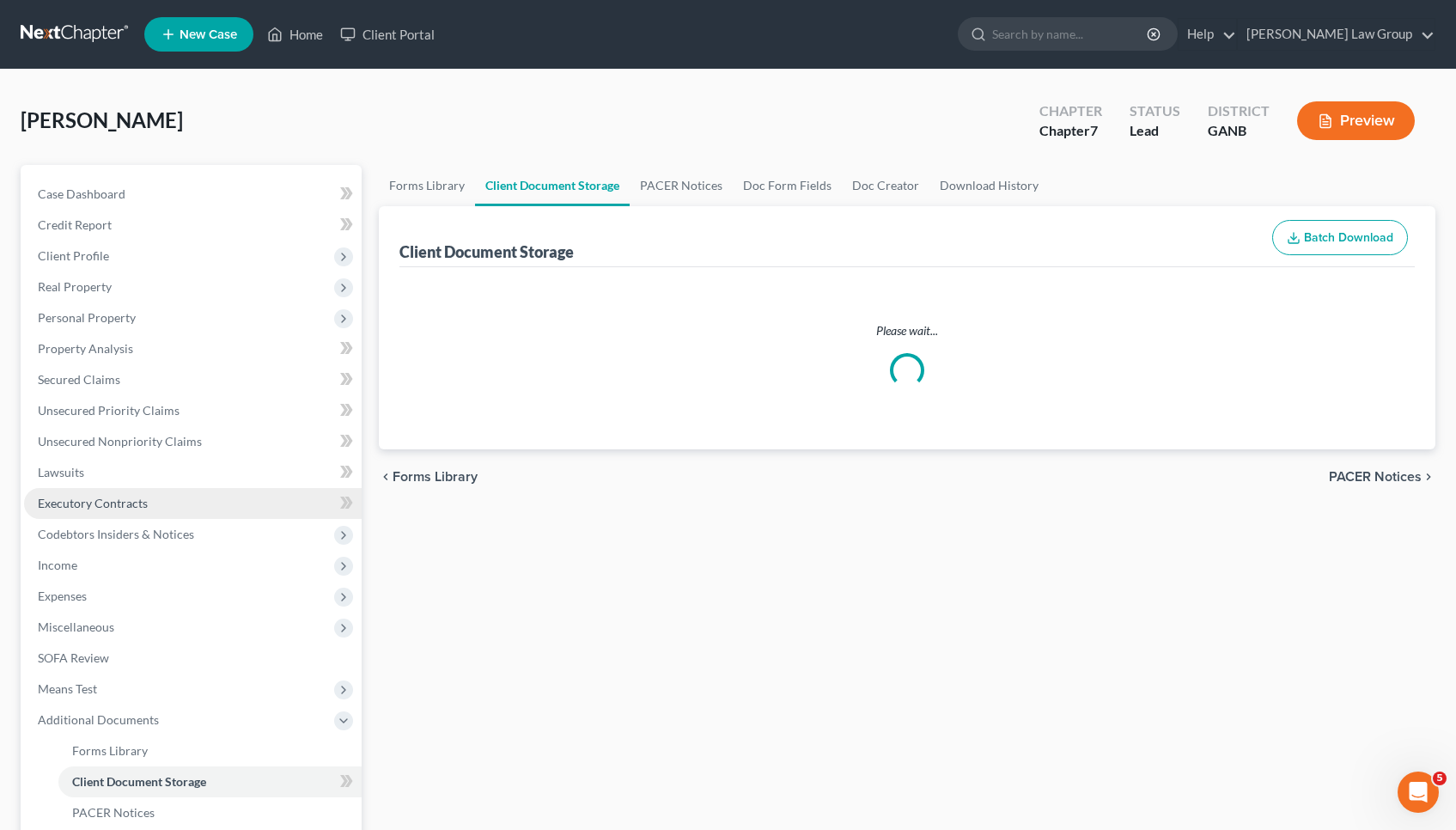
select select "35"
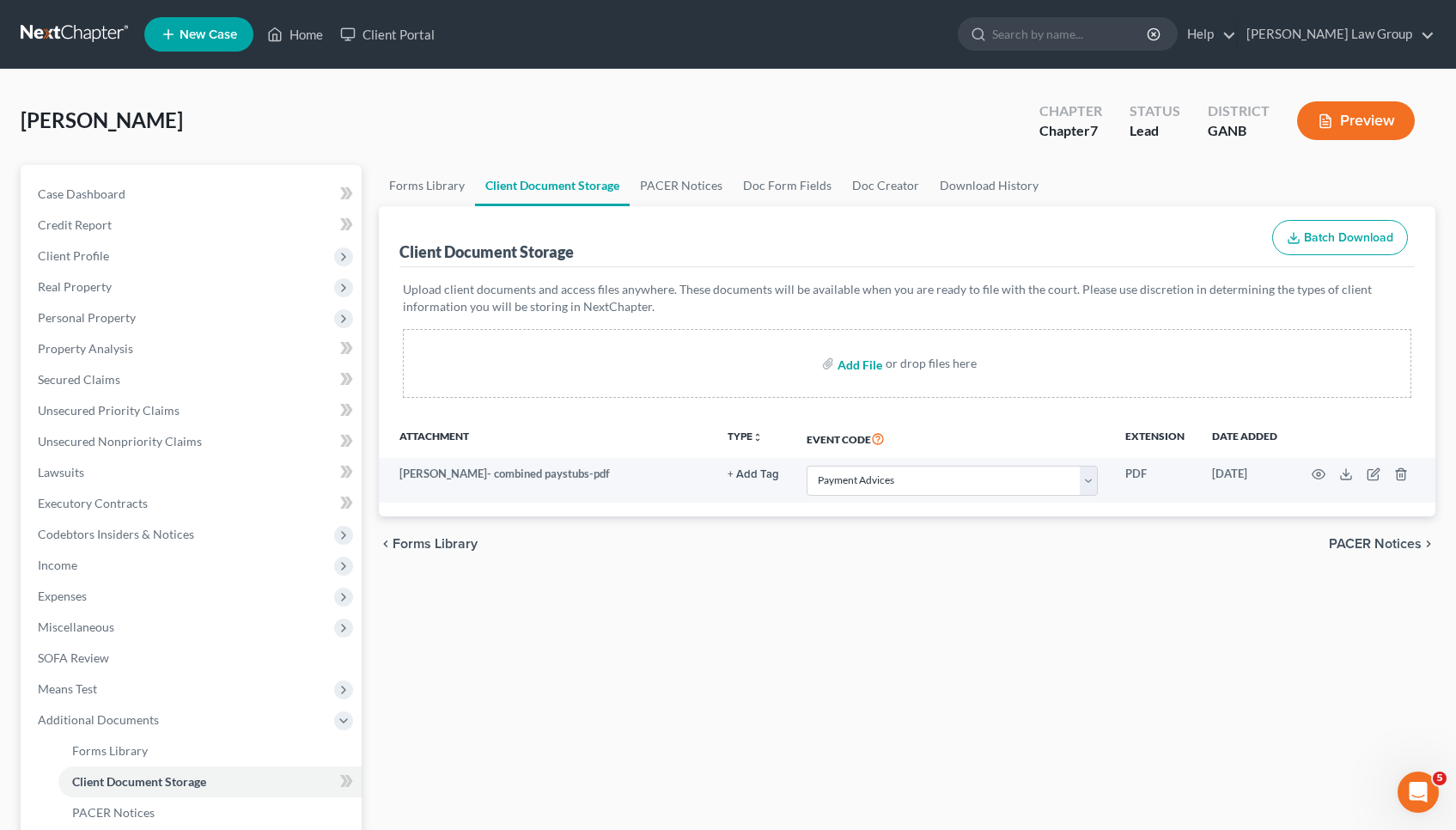
click at [840, 363] on input "file" at bounding box center [858, 363] width 41 height 31
type input "C:\fakepath\CCC1.pdf"
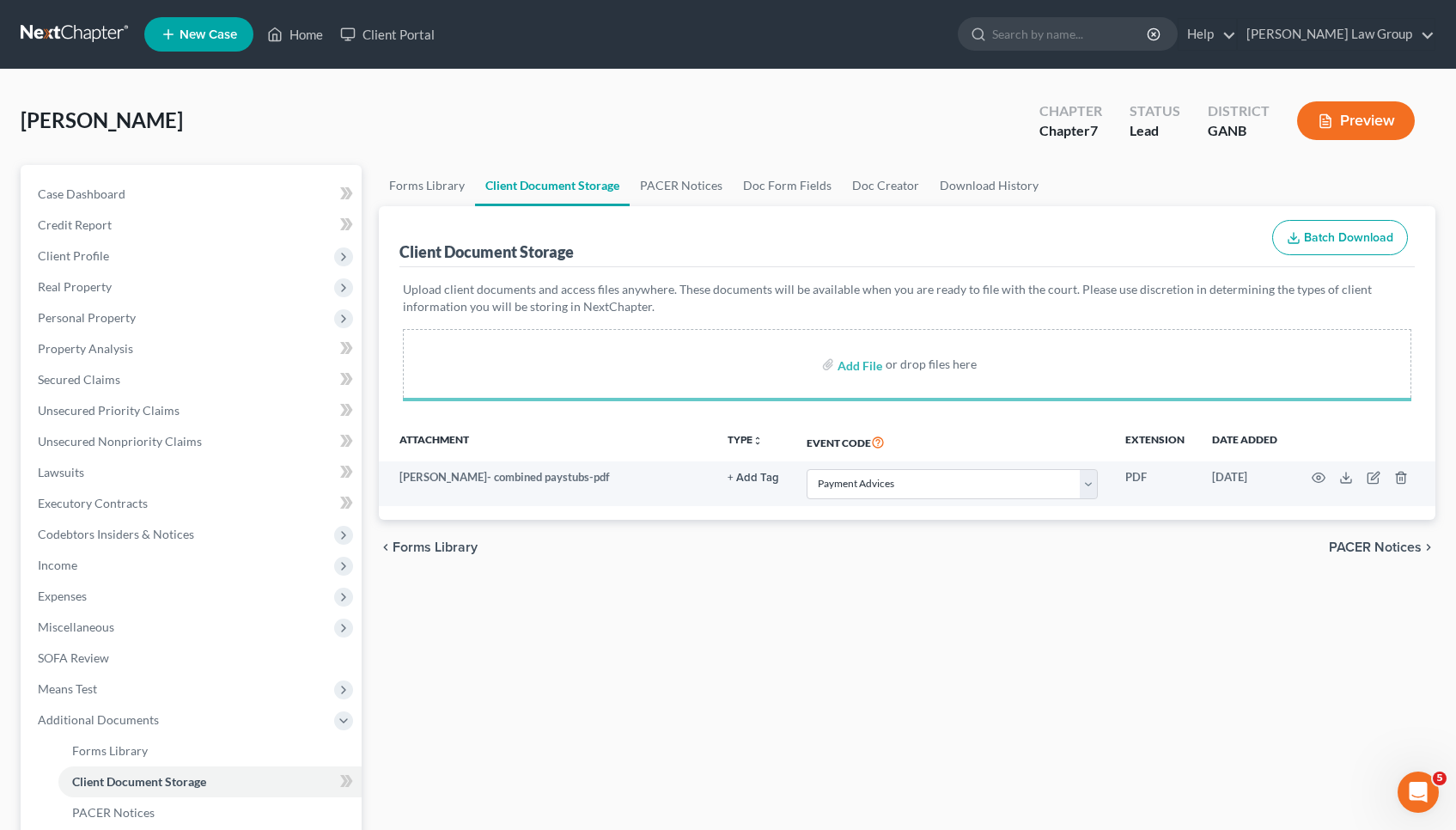
select select "35"
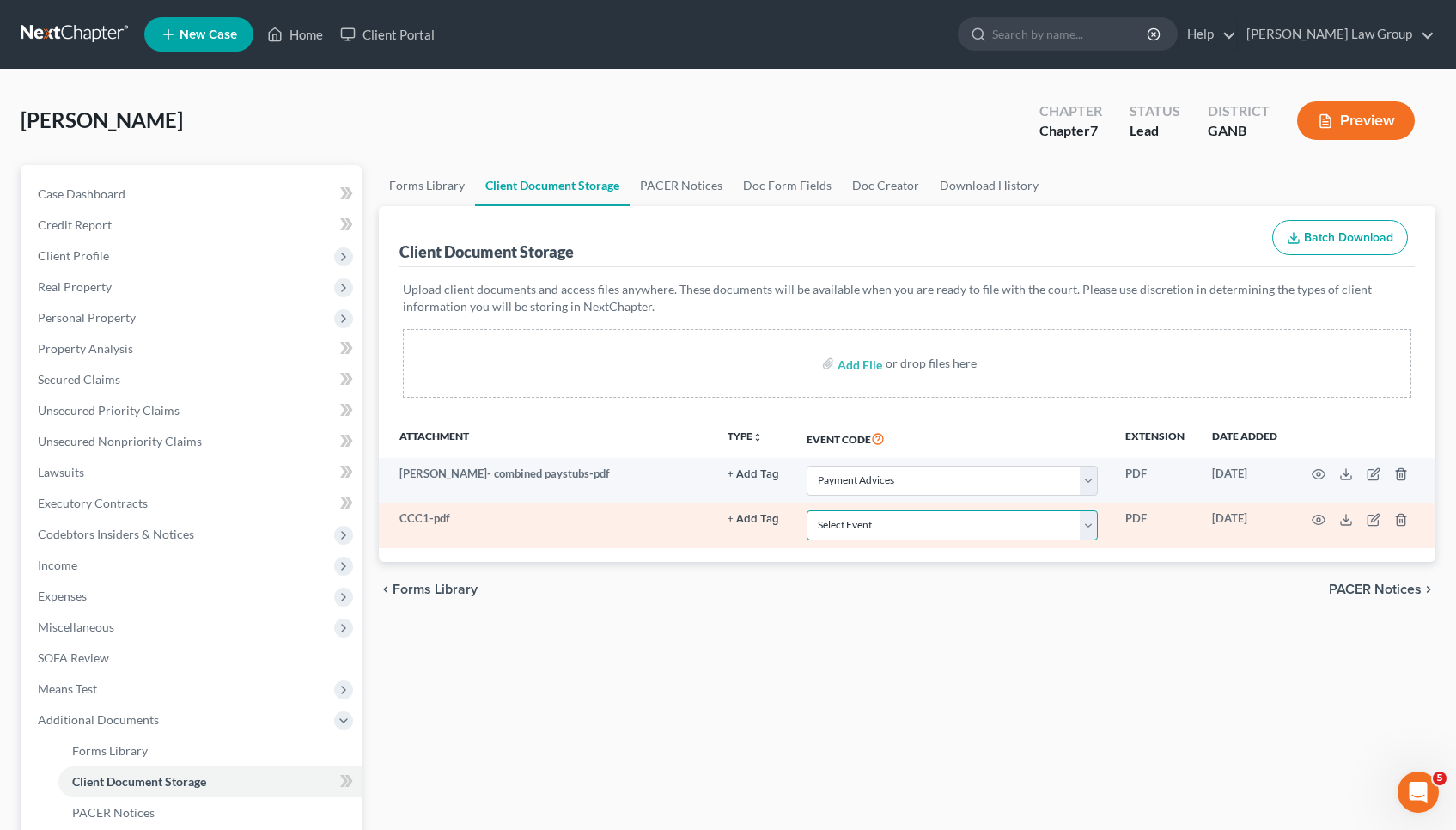
select select "5"
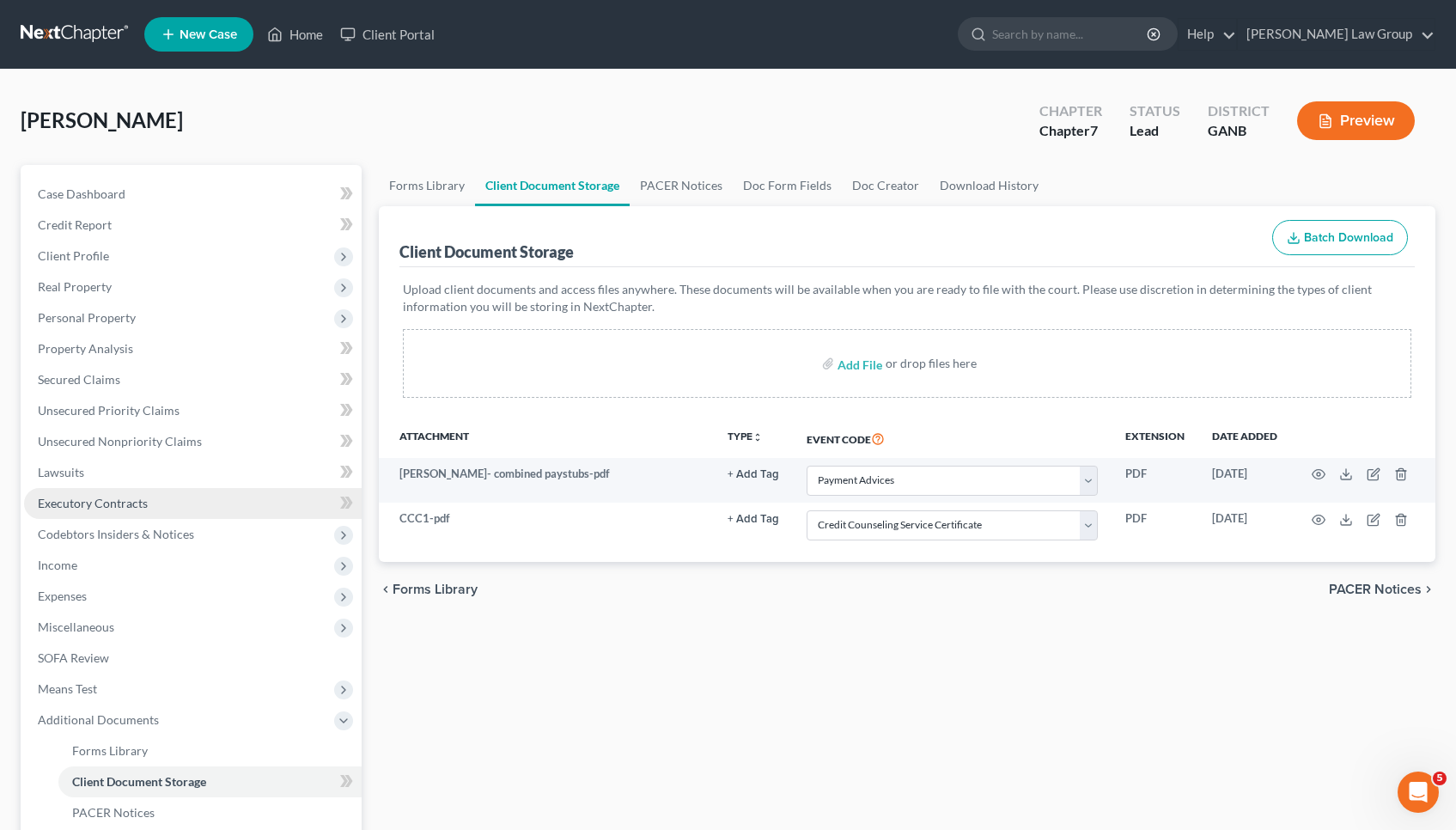
click at [91, 499] on span "Executory Contracts" at bounding box center [92, 502] width 110 height 14
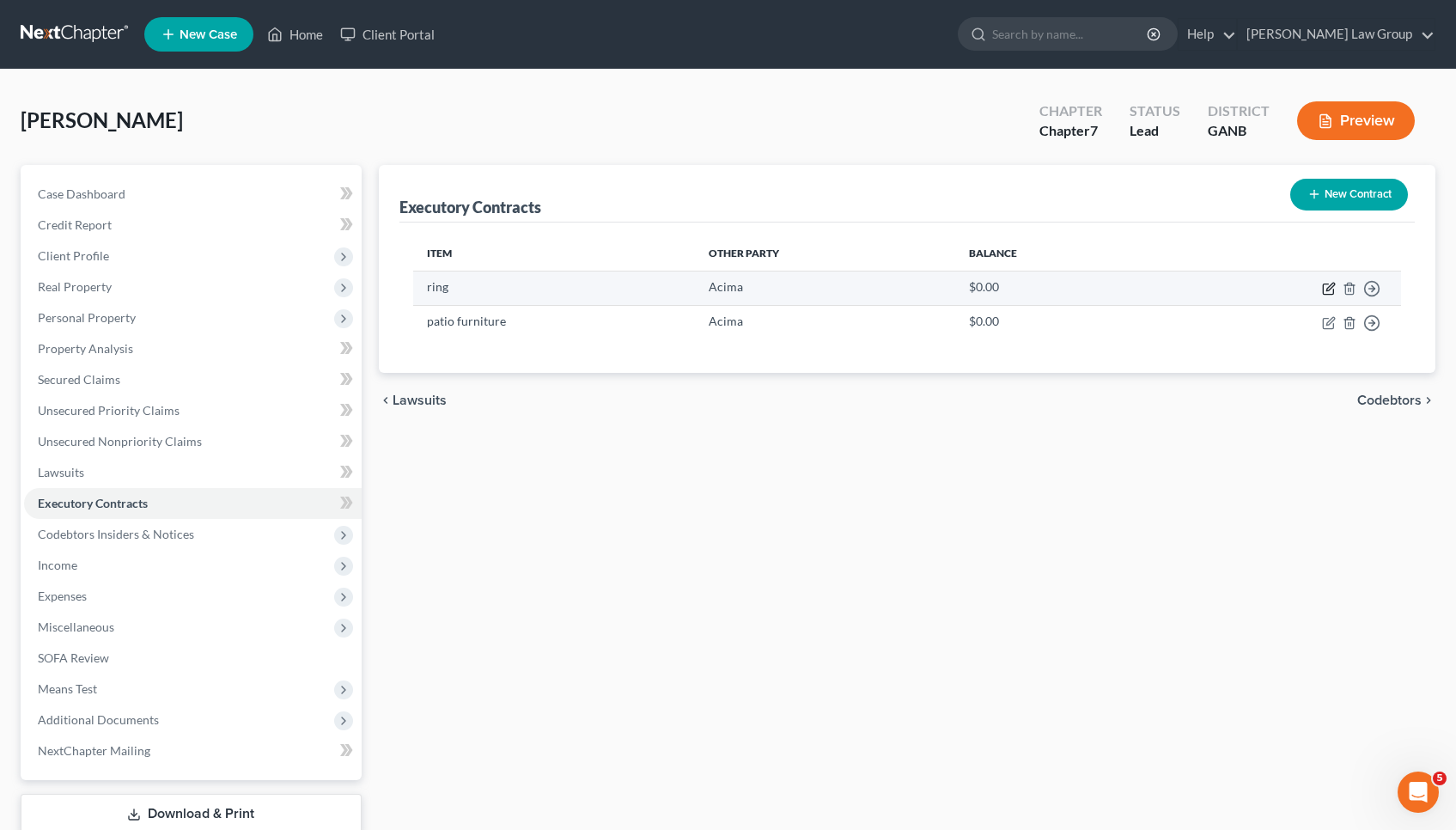
click at [1327, 292] on icon "button" at bounding box center [1329, 289] width 14 height 14
select select "3"
select select "46"
select select "0"
select select "2"
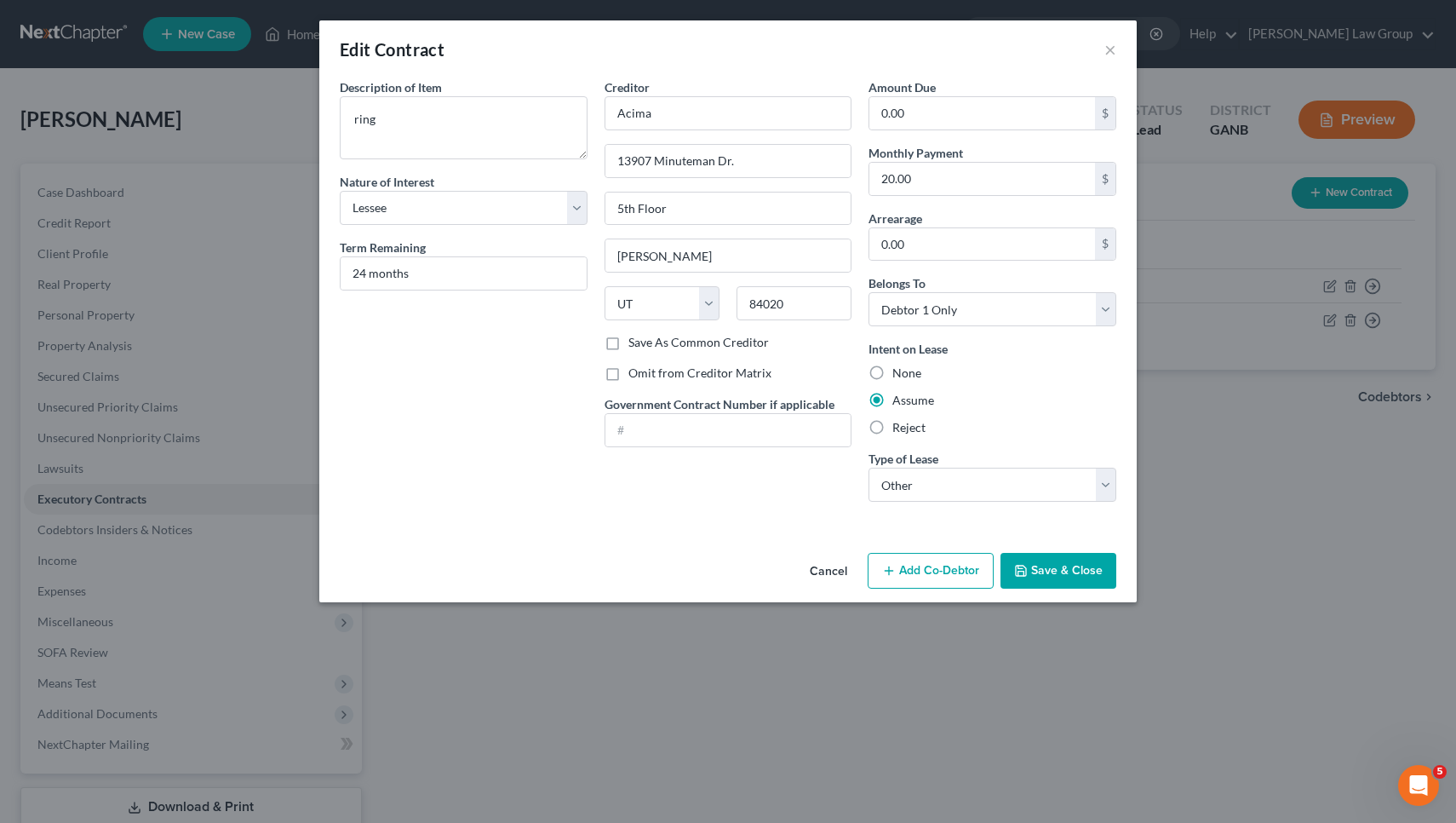
click at [824, 567] on button "Cancel" at bounding box center [828, 571] width 65 height 34
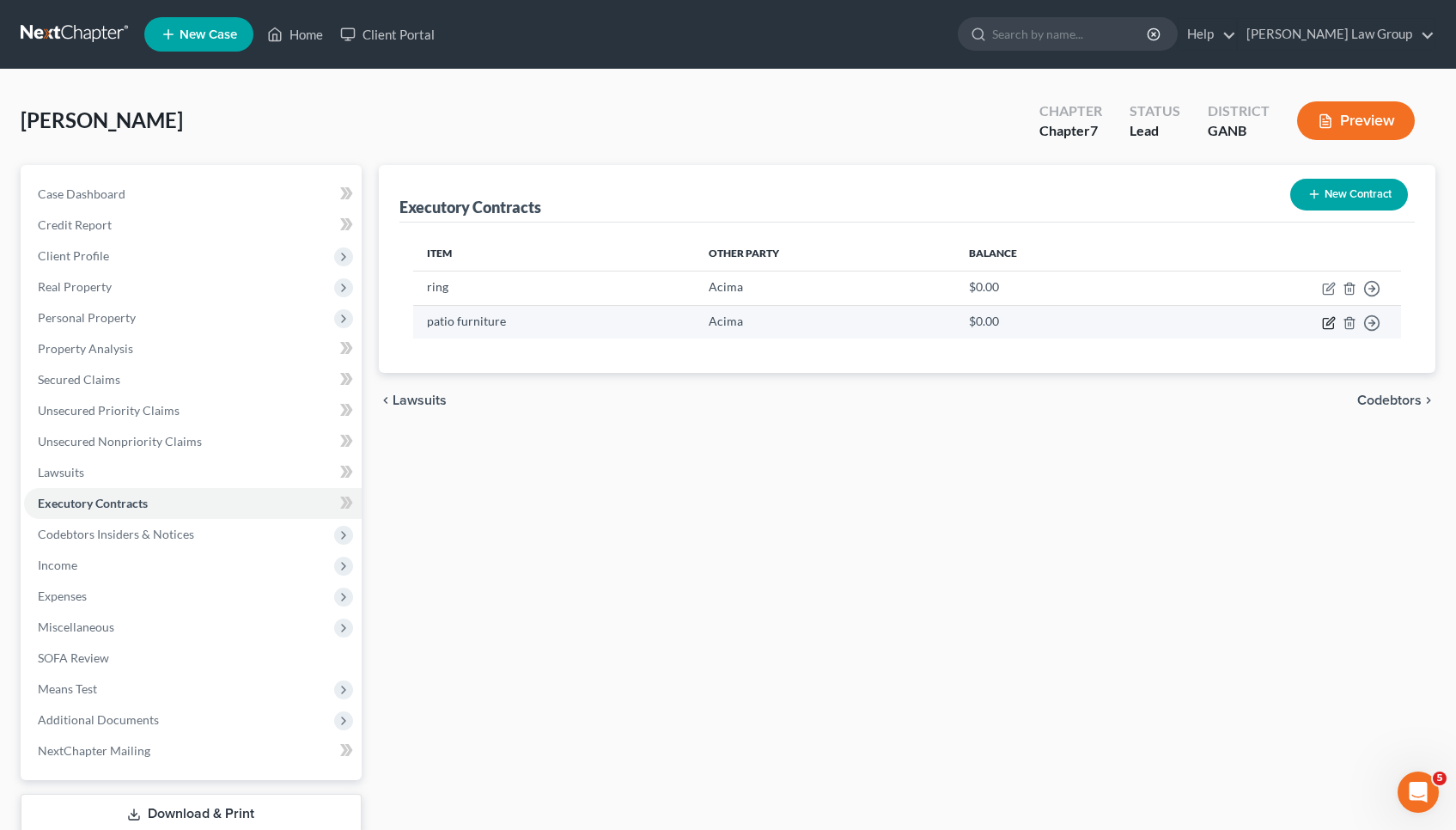
click at [1325, 323] on icon "button" at bounding box center [1329, 323] width 14 height 14
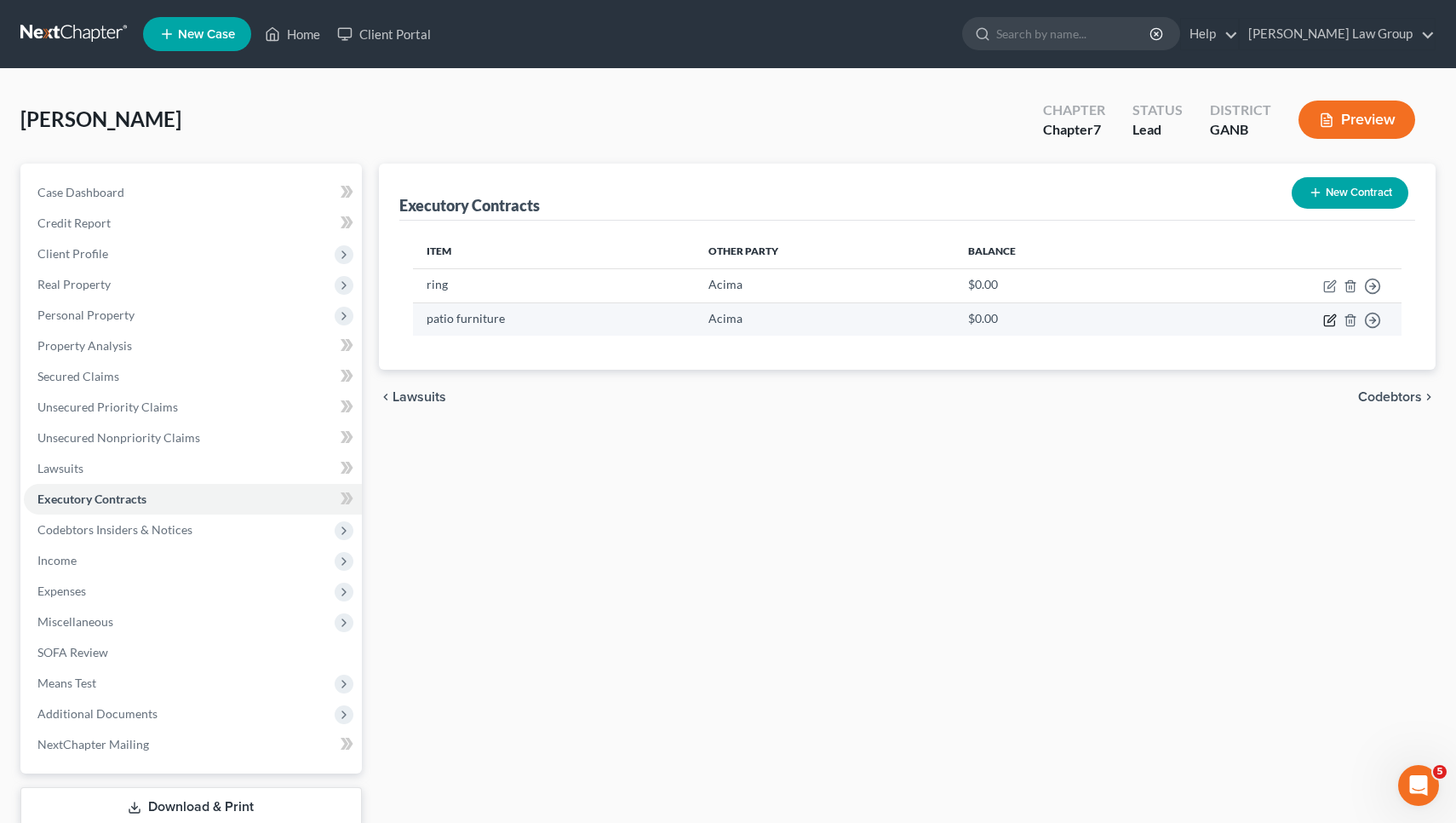
select select "3"
select select "46"
select select "0"
select select "2"
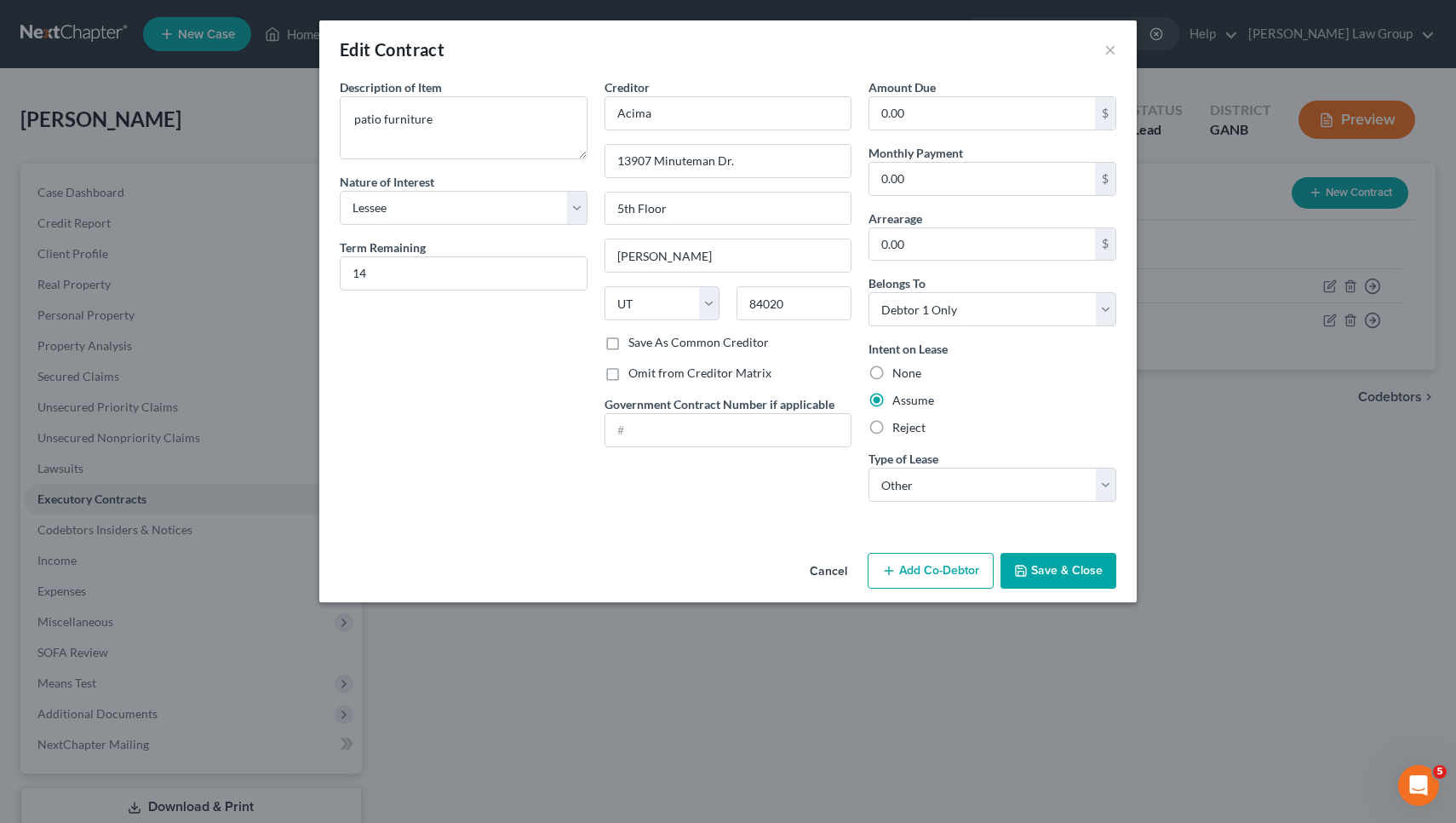
click at [831, 565] on button "Cancel" at bounding box center [828, 571] width 65 height 34
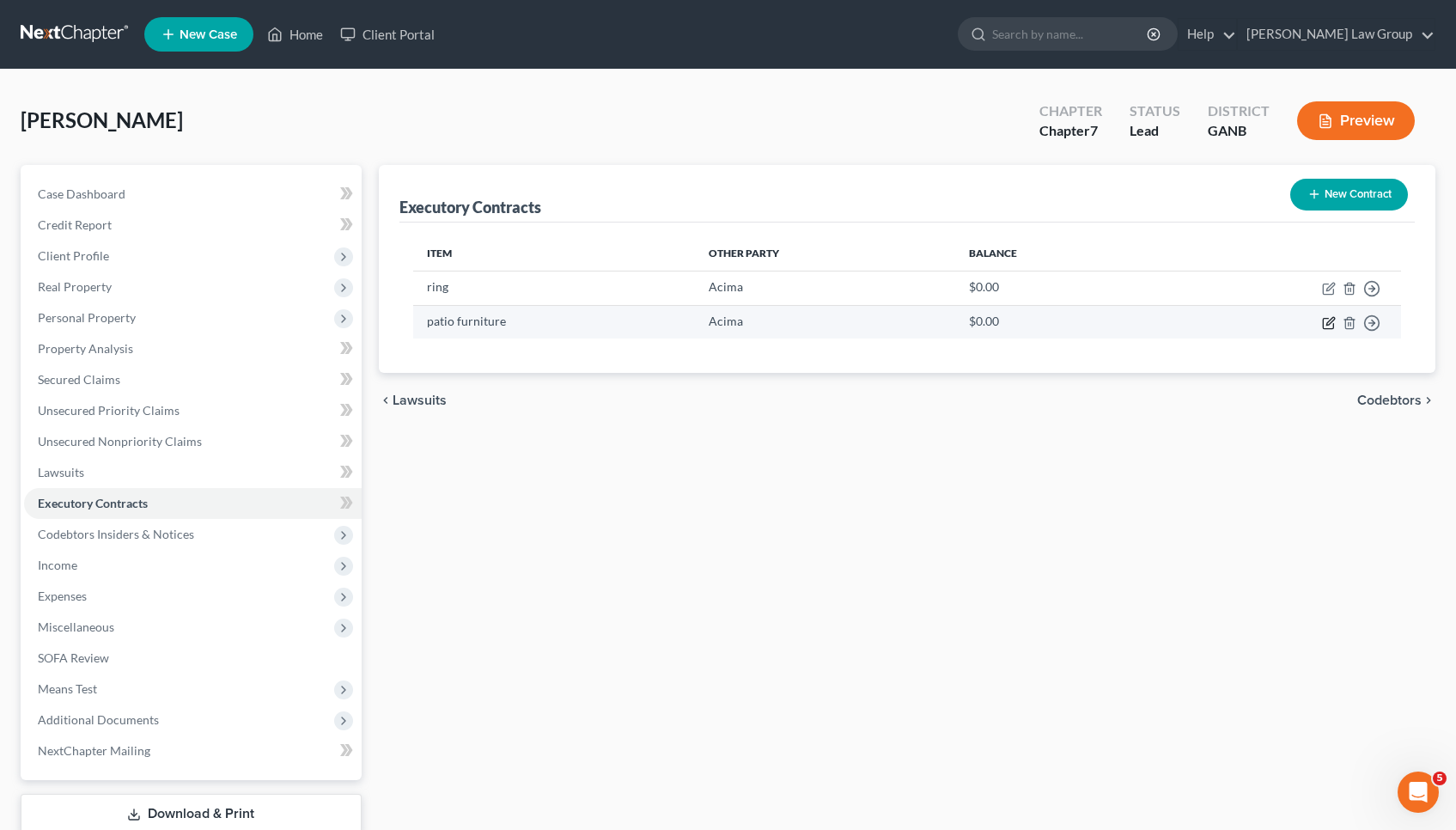
click at [1331, 323] on icon "button" at bounding box center [1330, 321] width 8 height 8
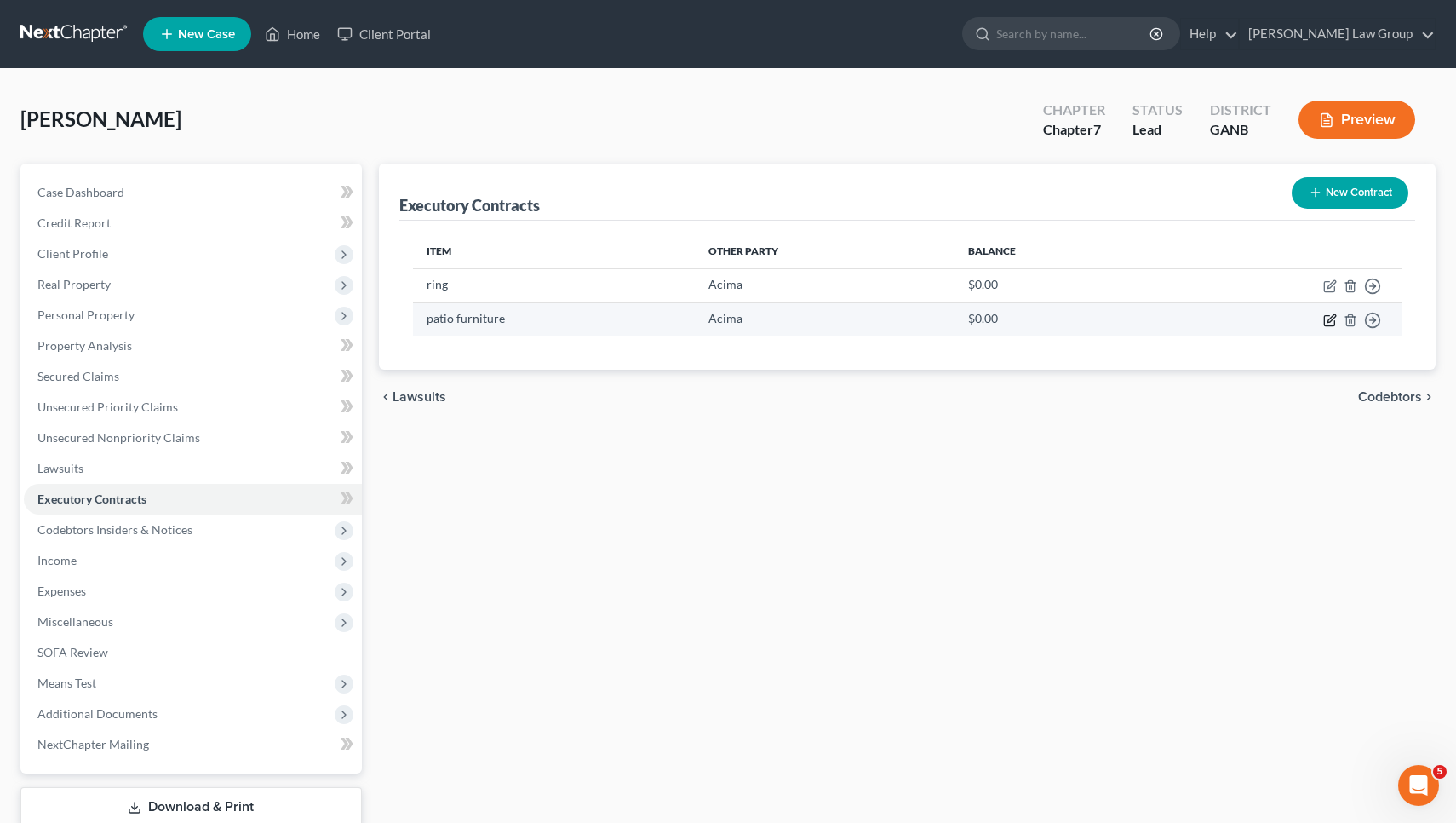
select select "3"
select select "46"
select select "0"
select select "2"
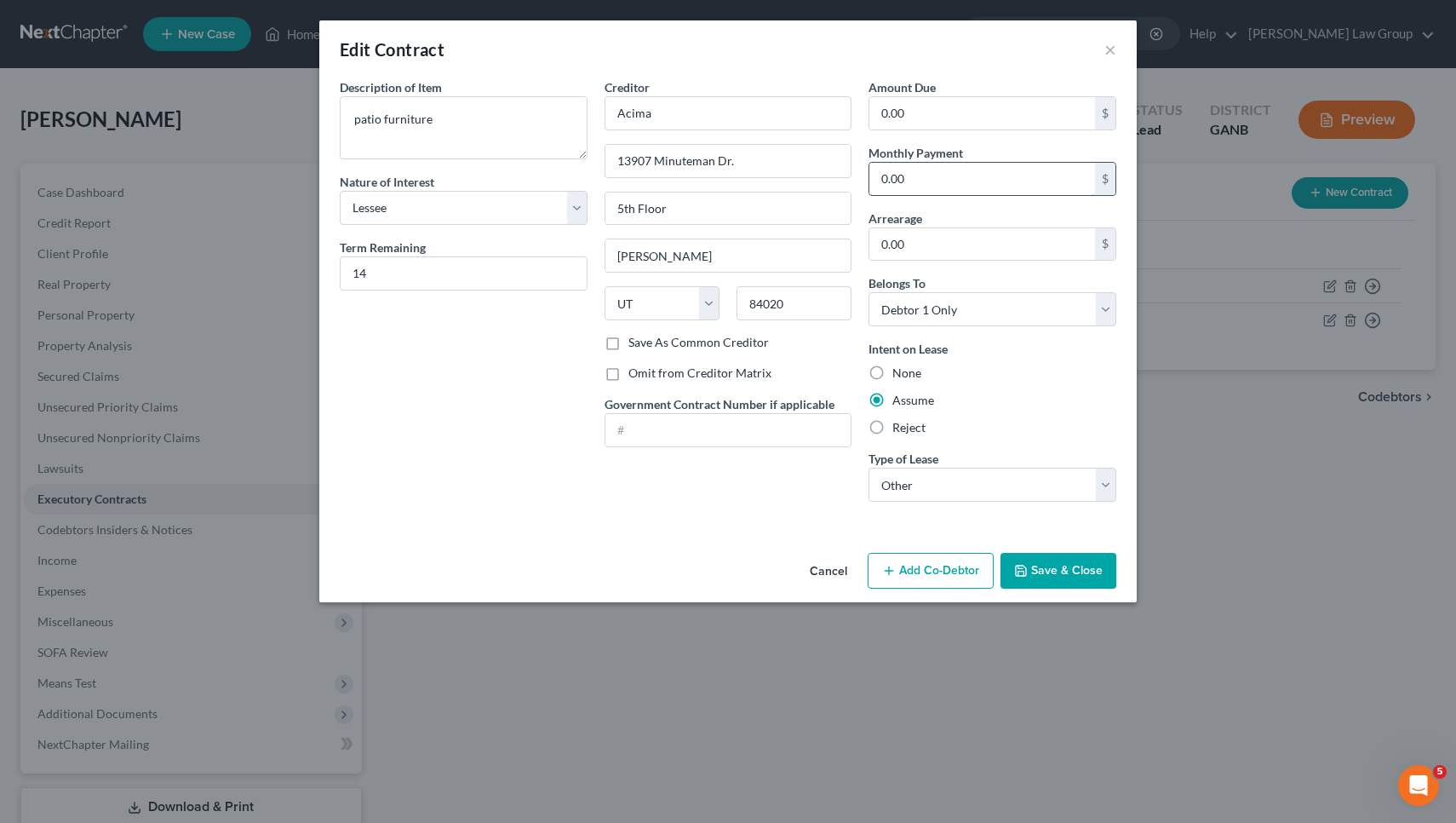
click at [929, 172] on input "0.00" at bounding box center [982, 179] width 225 height 33
type input "150"
click at [557, 283] on input "14" at bounding box center [463, 273] width 246 height 33
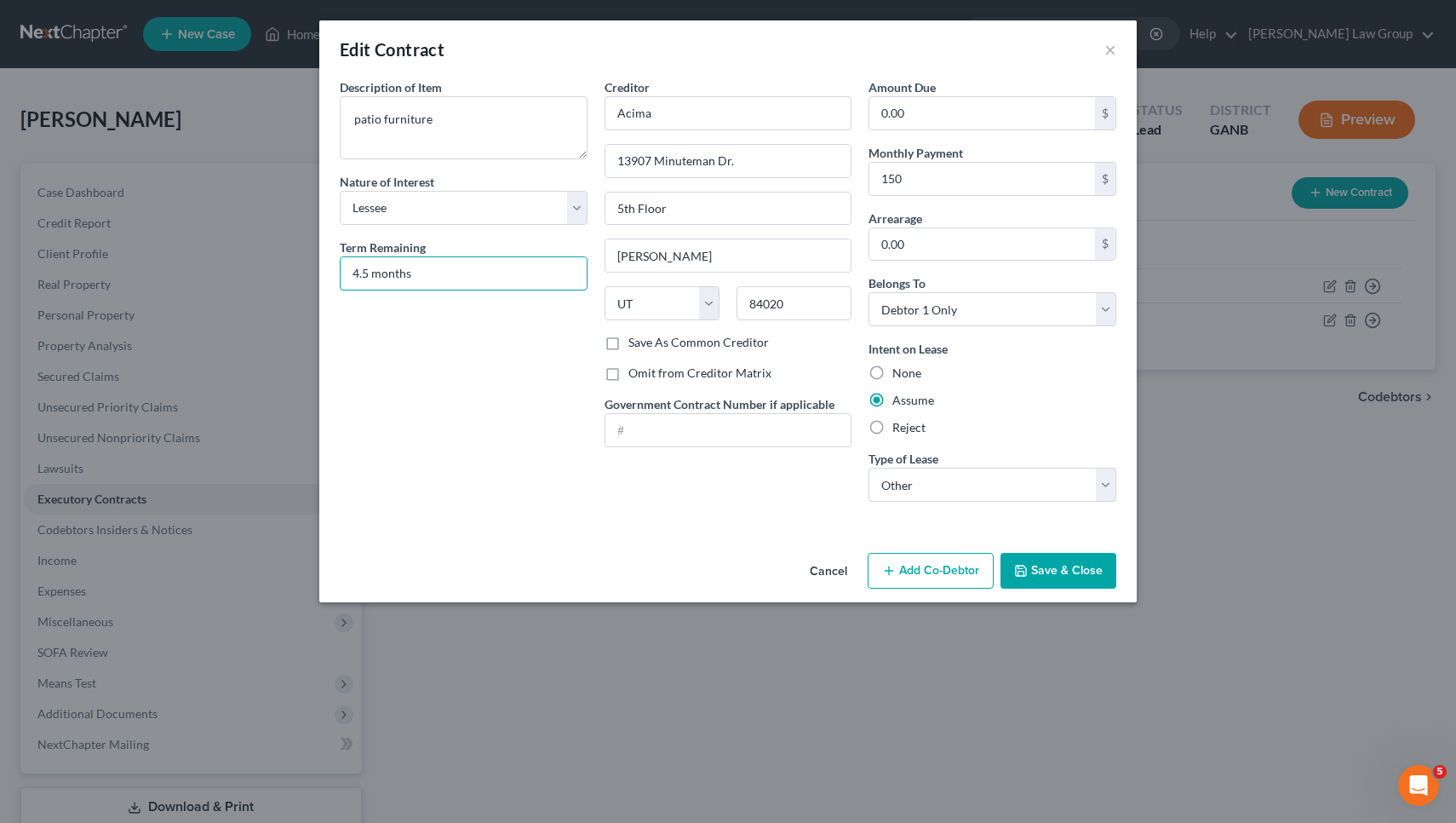
type input "4.5 months"
click at [1052, 561] on button "Save & Close" at bounding box center [1059, 570] width 116 height 36
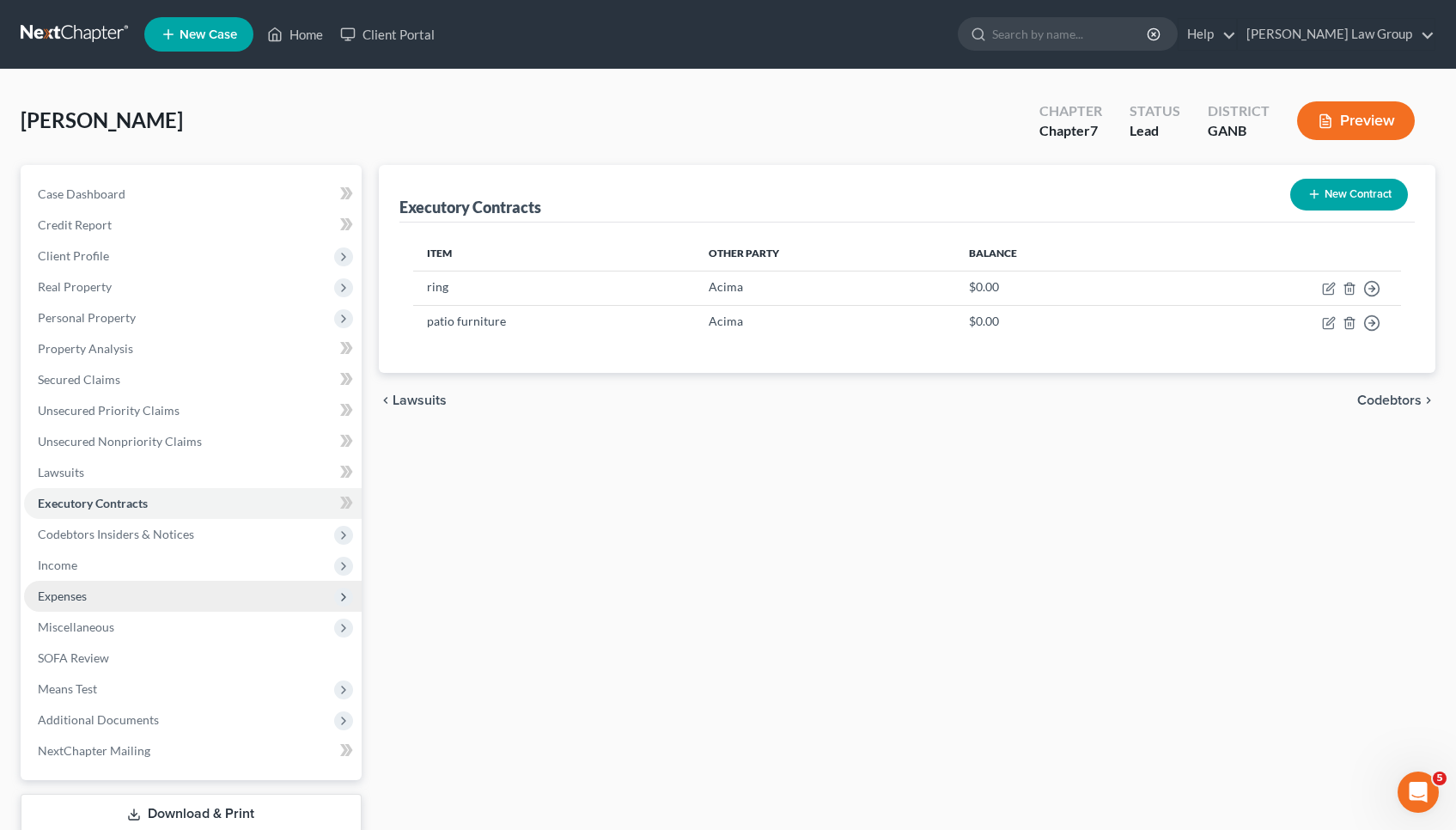
click at [94, 592] on span "Expenses" at bounding box center [192, 596] width 338 height 31
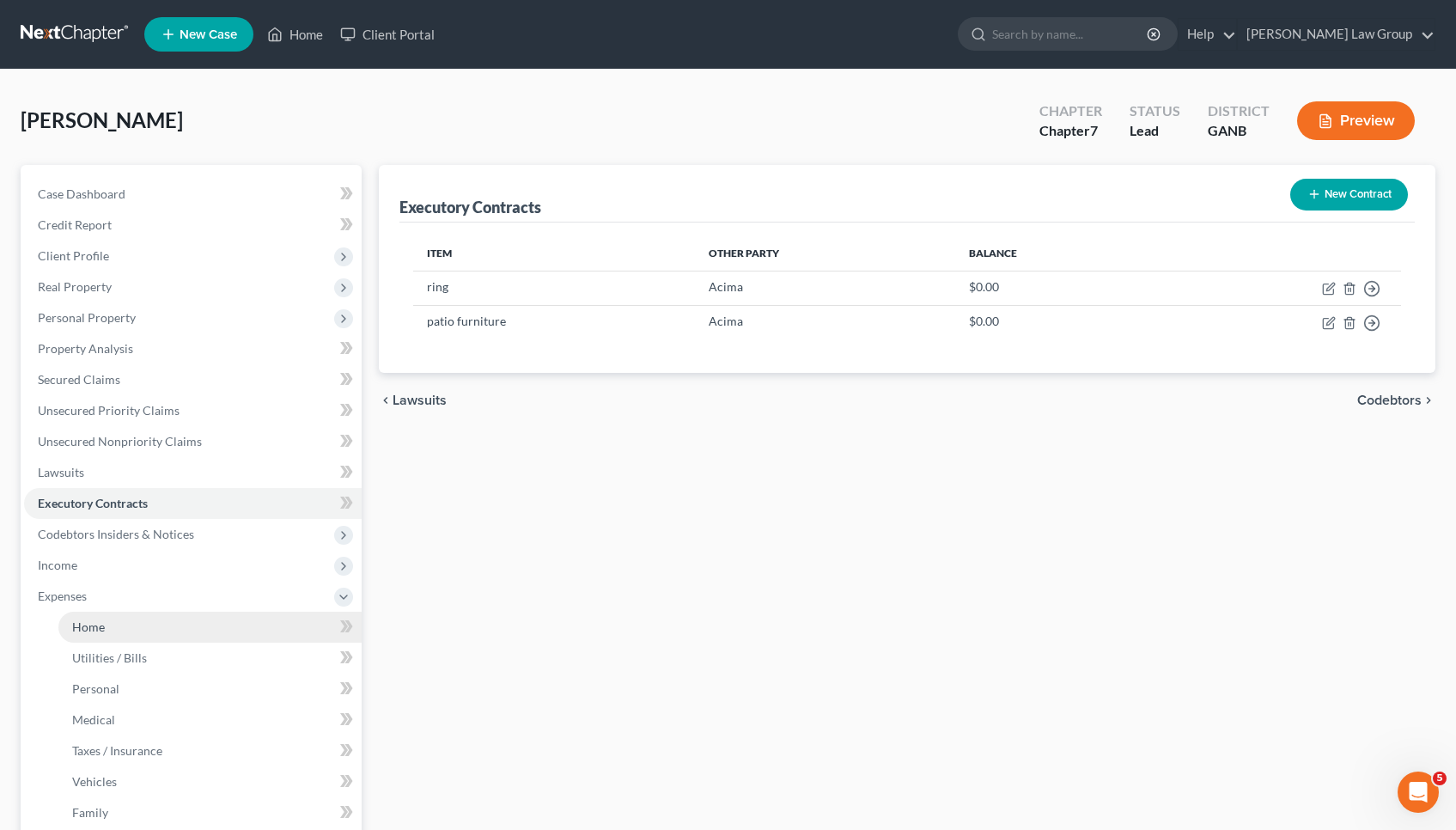
click at [118, 629] on link "Home" at bounding box center [209, 626] width 303 height 31
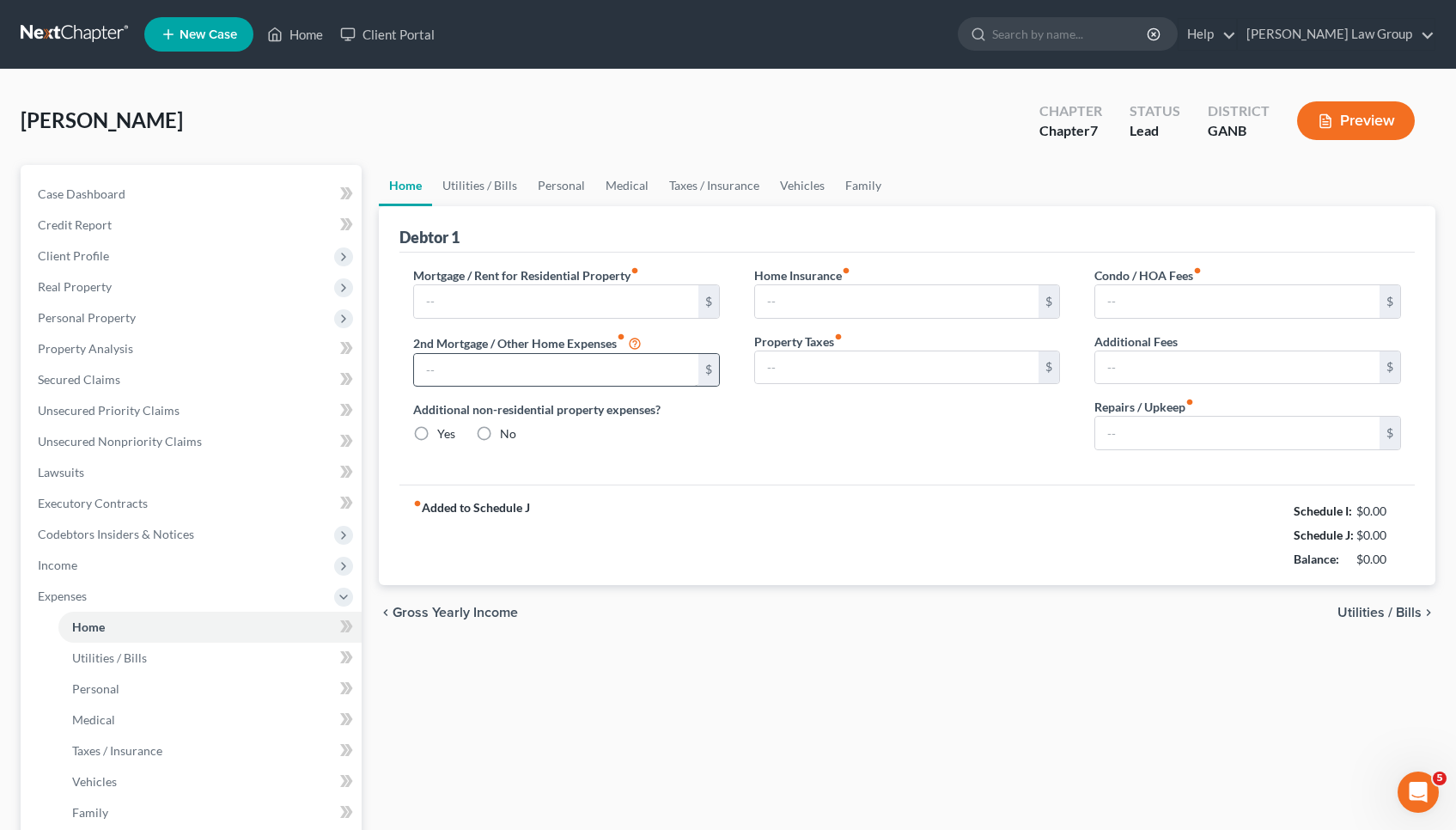
type input "1,700.00"
type input "0.00"
radio input "true"
type input "120.00"
type input "150.00"
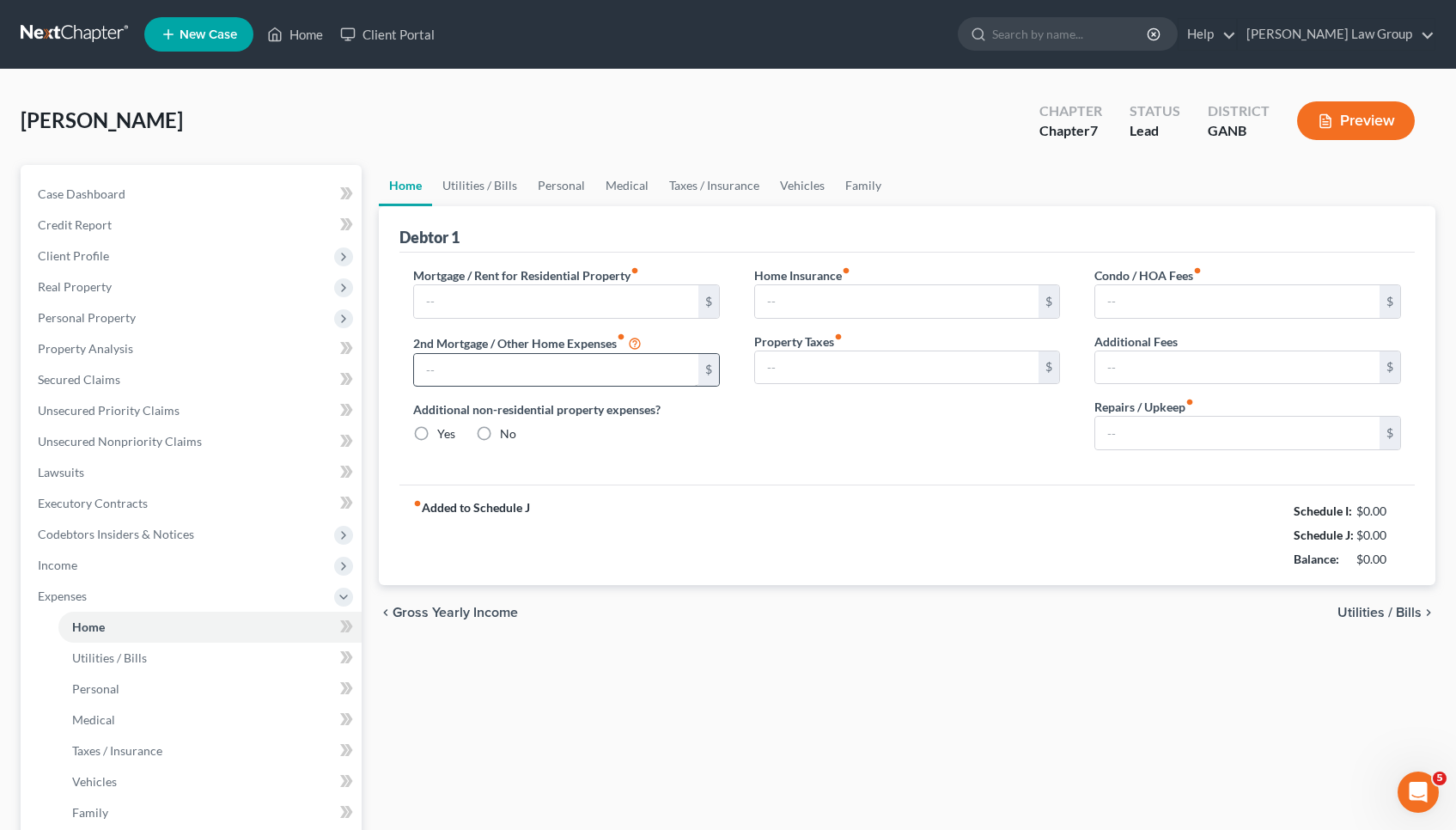
type input "0.00"
type input "50.00"
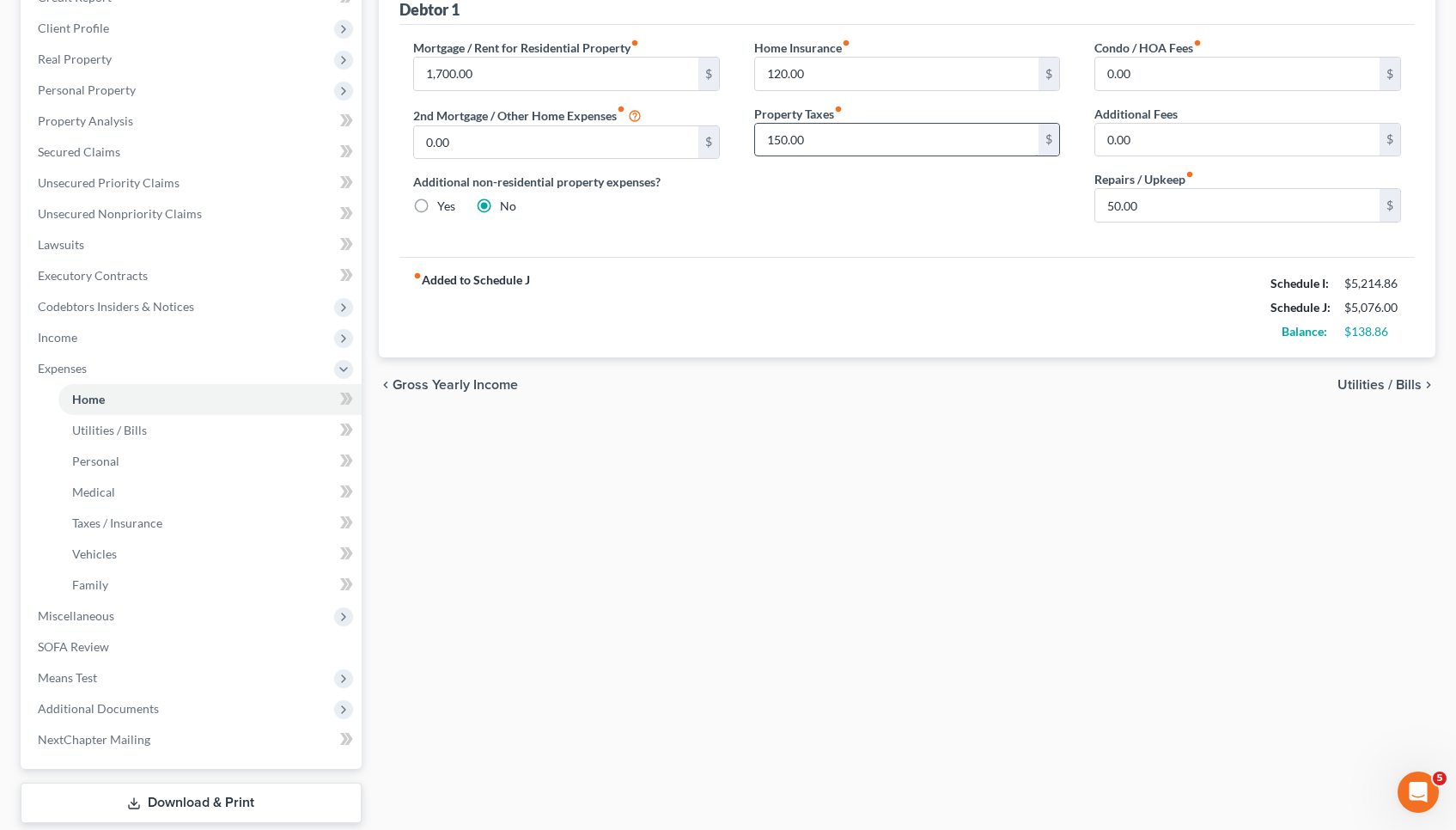
scroll to position [331, 0]
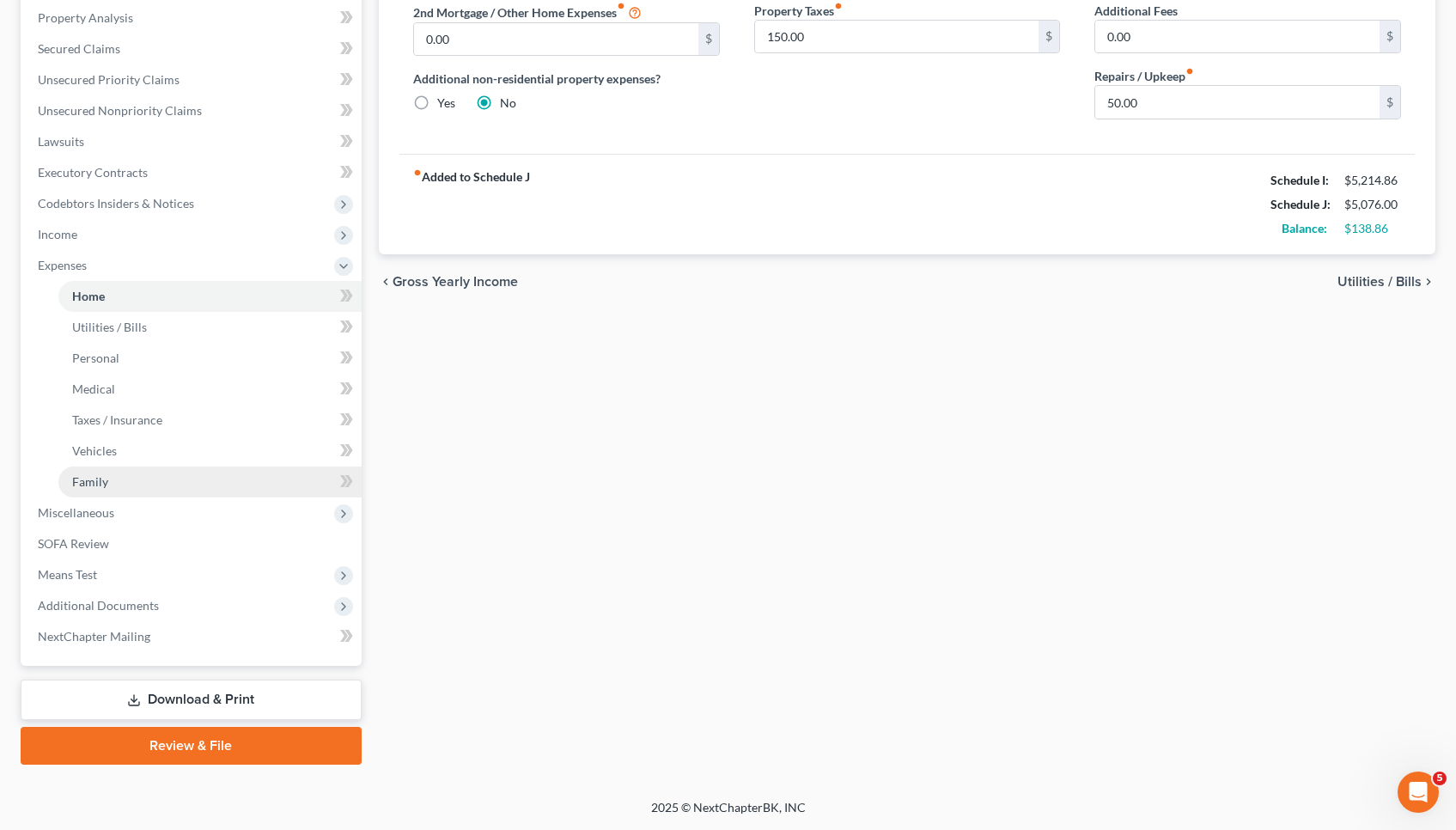
click at [132, 481] on link "Family" at bounding box center [209, 482] width 303 height 31
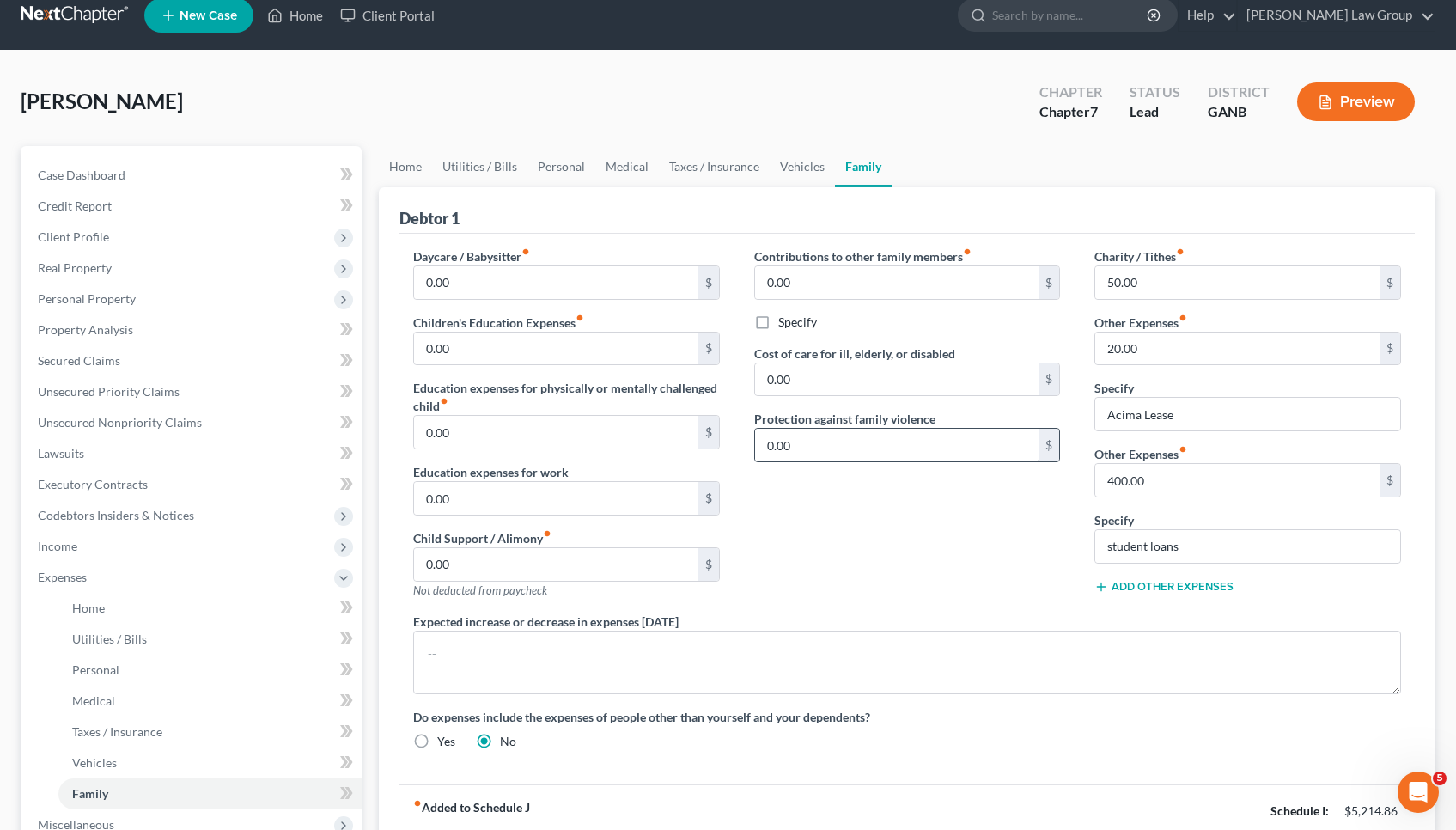
scroll to position [20, 0]
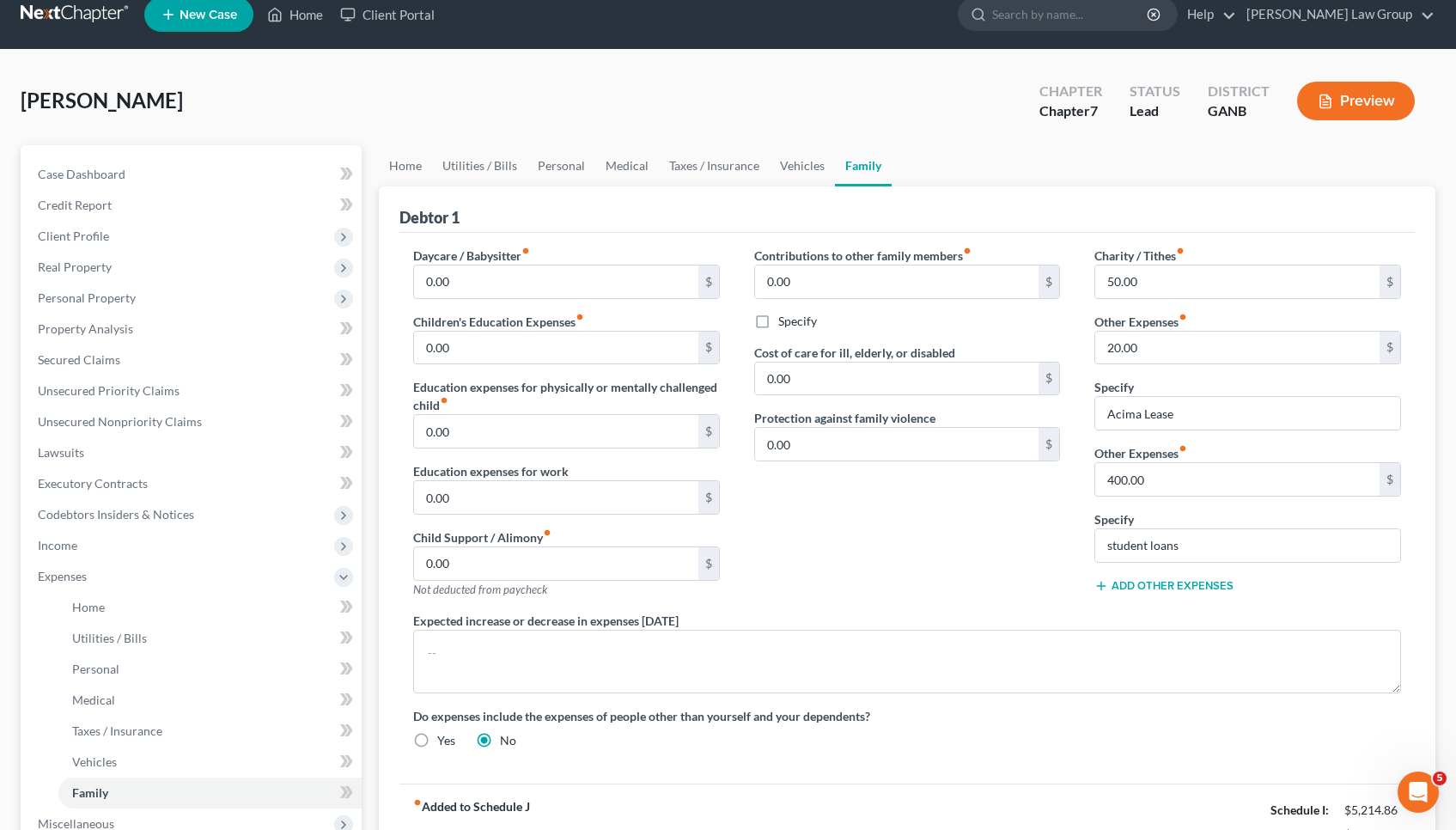
click at [1150, 591] on button "Add Other Expenses" at bounding box center [1164, 586] width 140 height 14
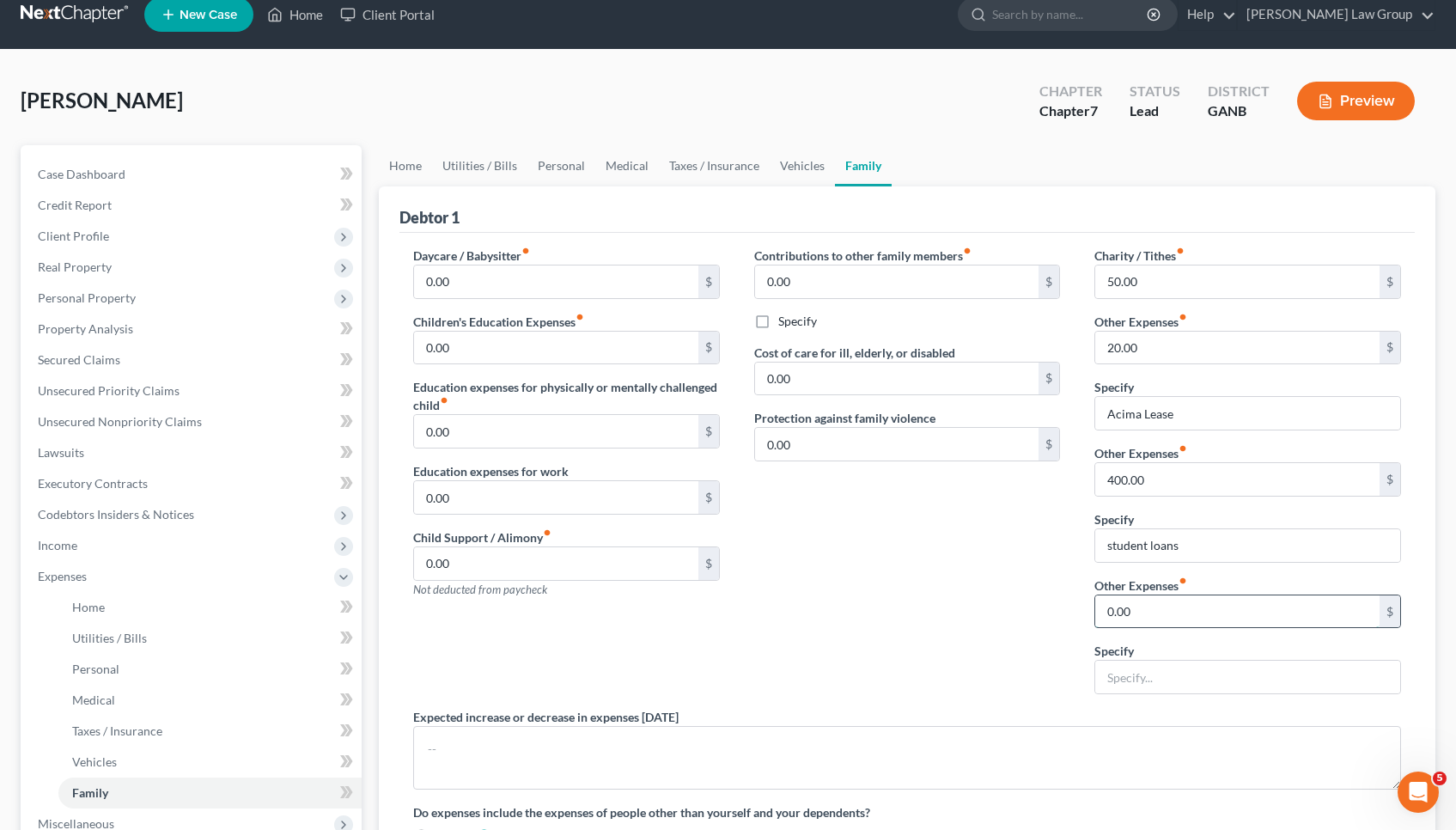
click at [1099, 618] on input "0.00" at bounding box center [1236, 611] width 284 height 33
type input "150.00"
click at [1128, 672] on input "text" at bounding box center [1247, 676] width 305 height 33
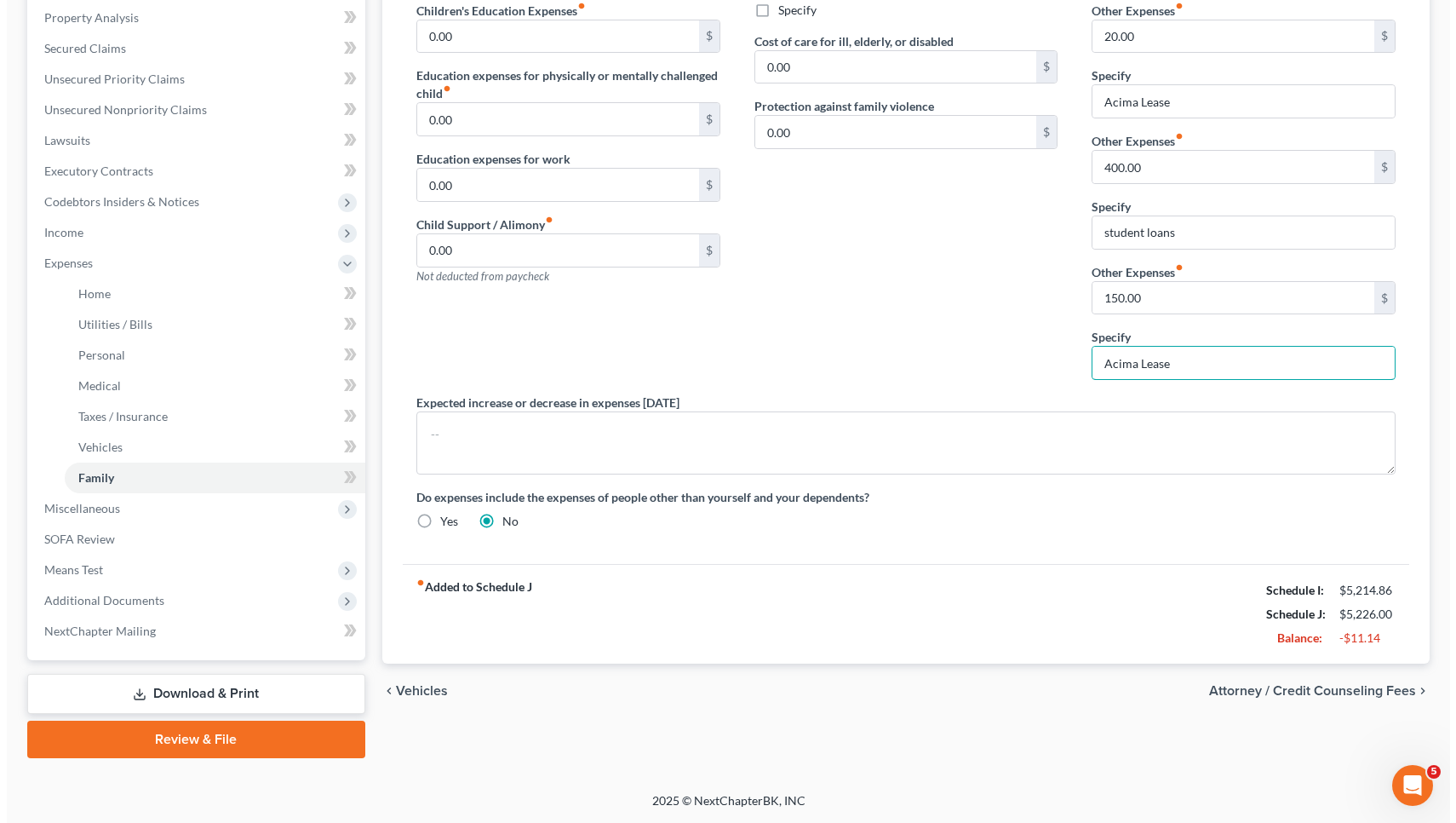
scroll to position [328, 0]
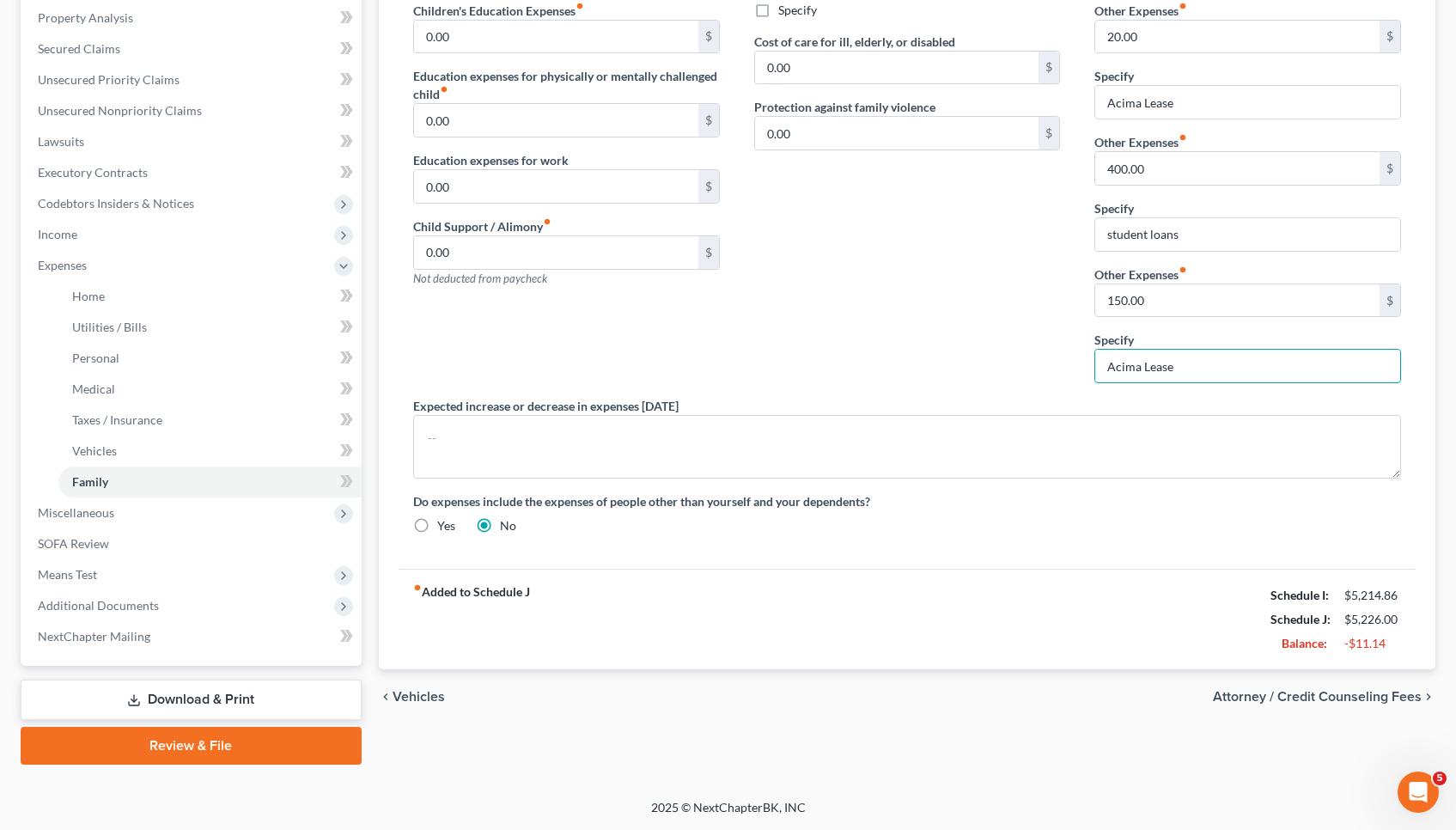
type input "Acima Lease"
click at [1290, 699] on span "Attorney / Credit Counseling Fees" at bounding box center [1316, 696] width 208 height 14
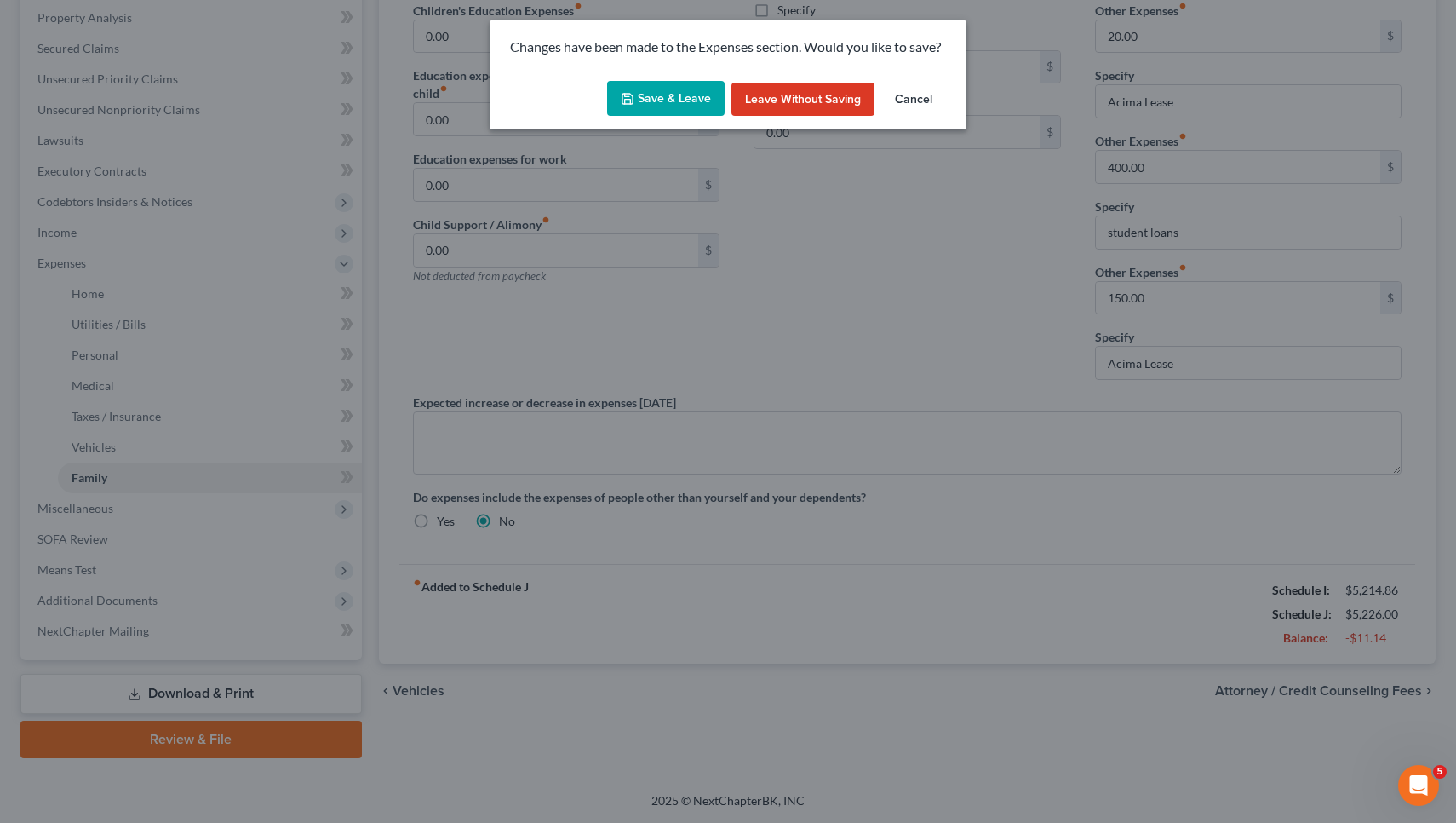
click at [656, 94] on button "Save & Leave" at bounding box center [666, 99] width 118 height 36
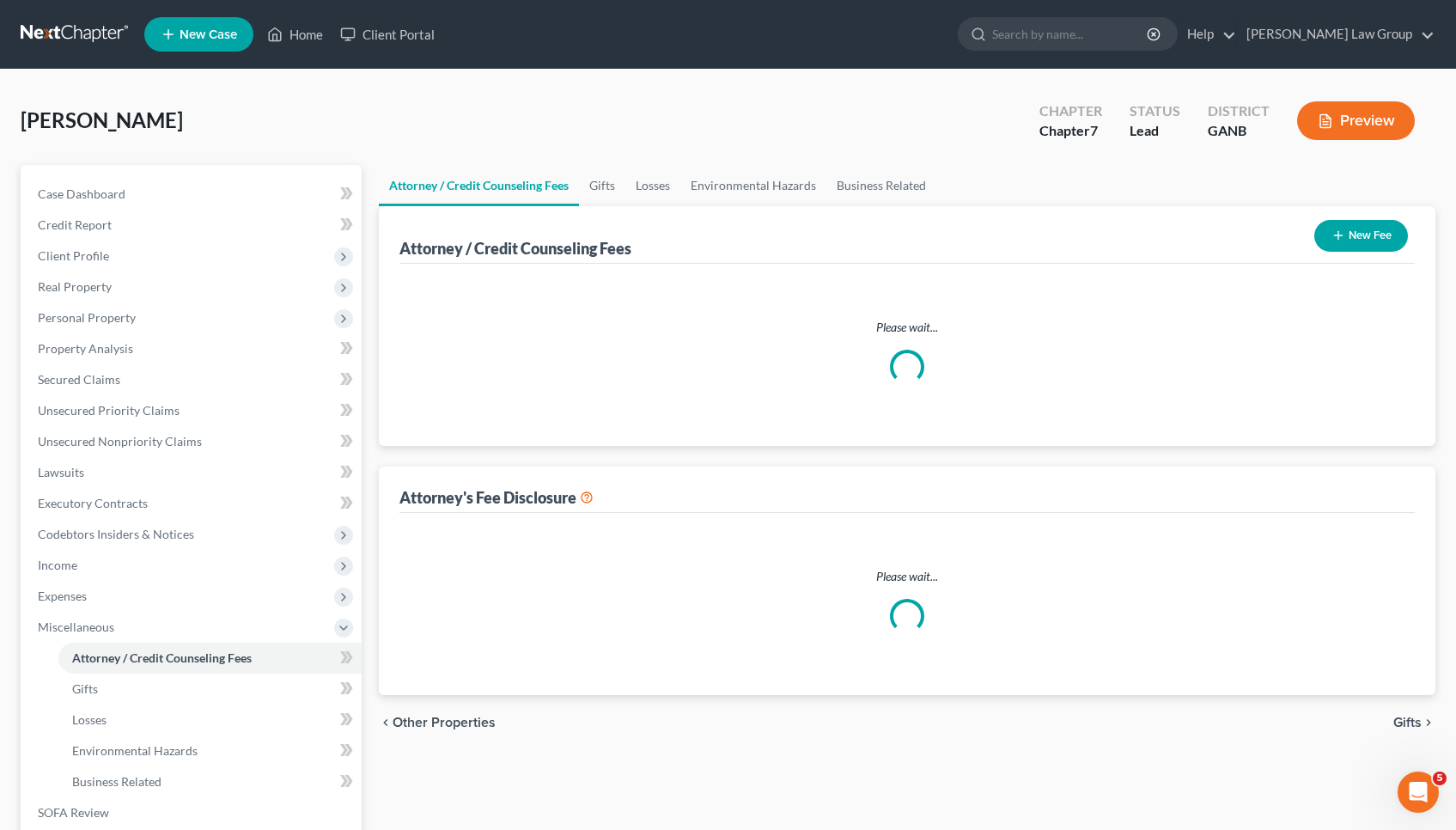
select select "0"
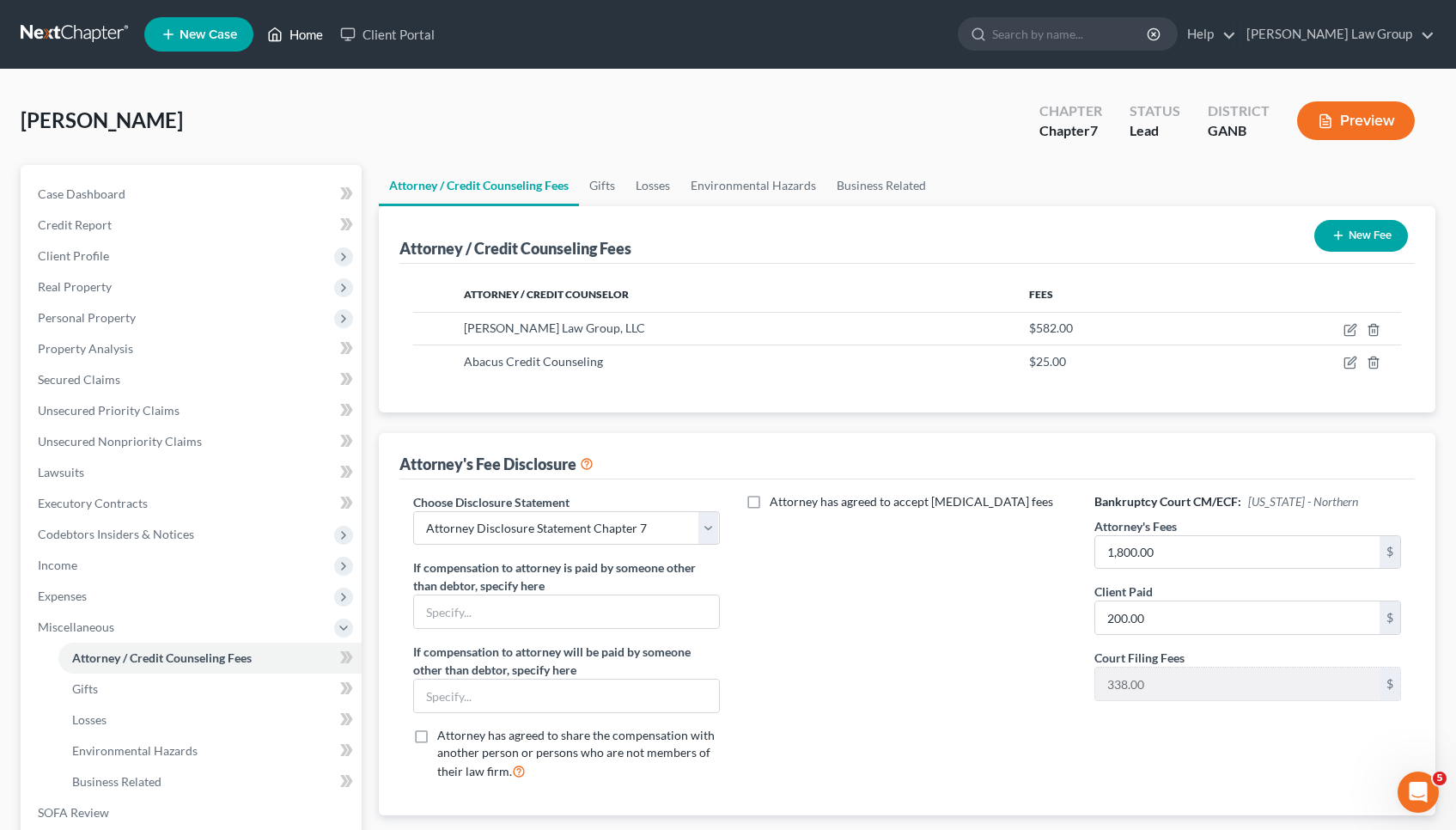
click at [304, 37] on link "Home" at bounding box center [294, 34] width 73 height 31
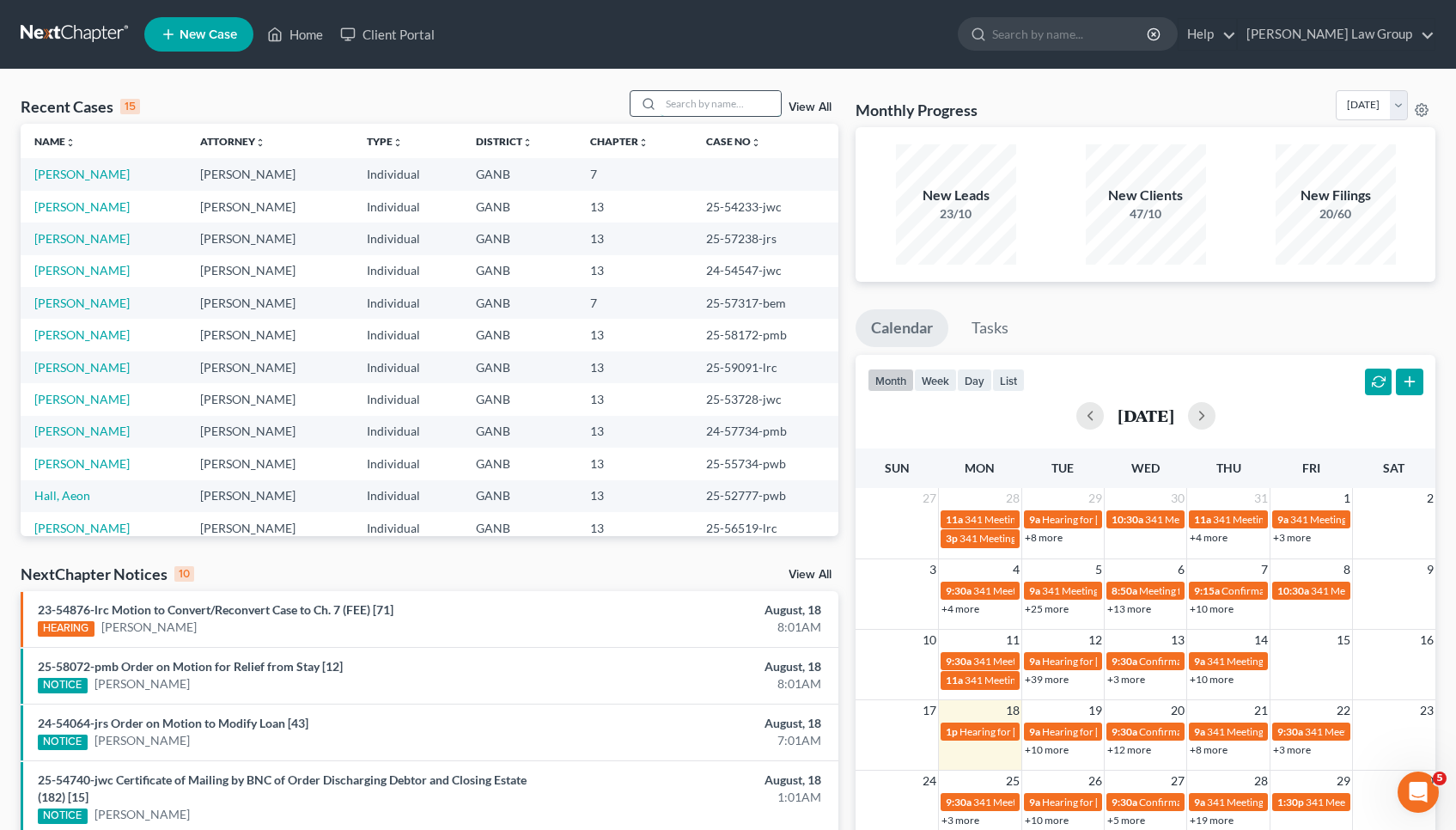
click at [719, 98] on input "search" at bounding box center [720, 104] width 120 height 25
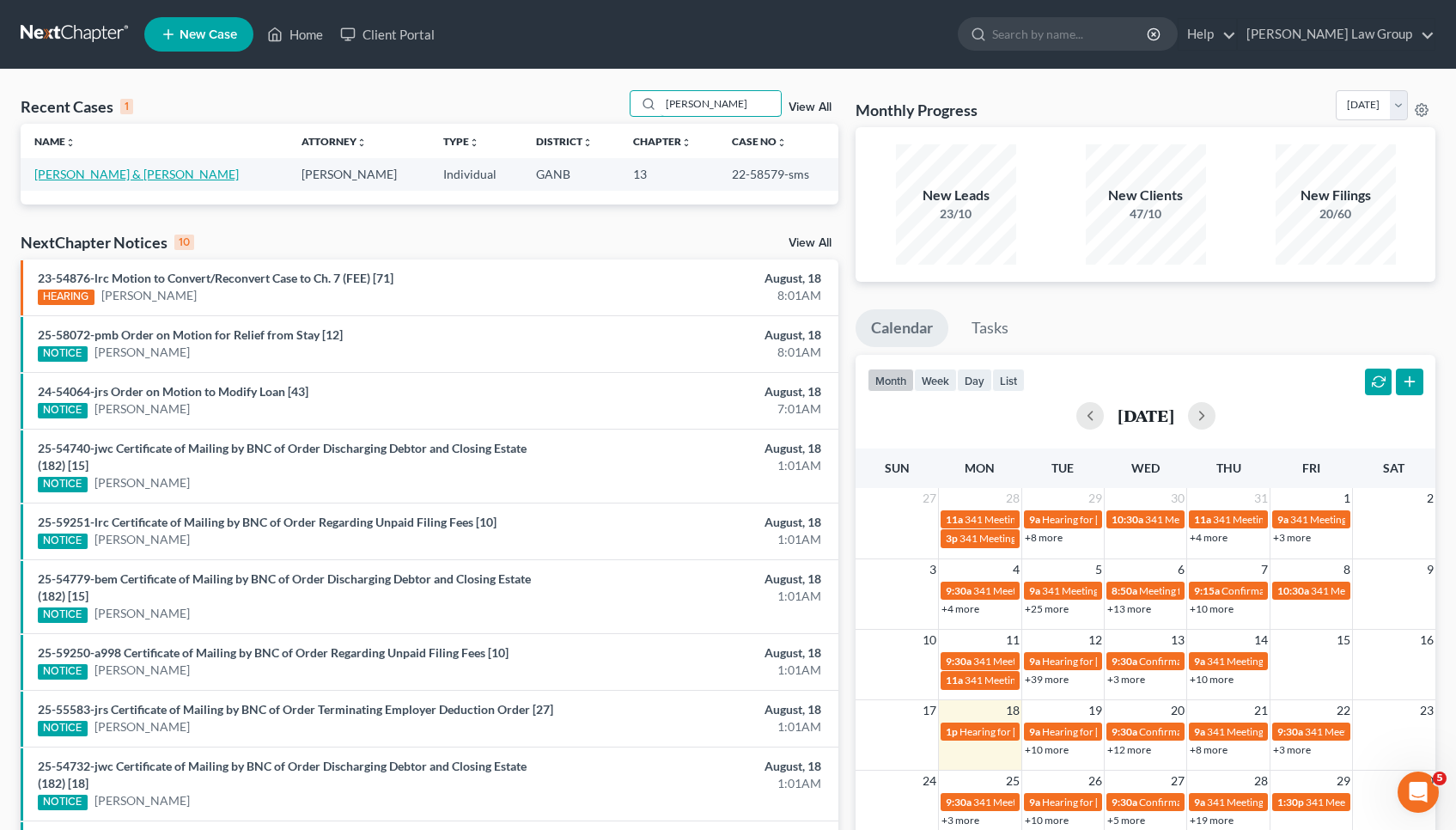
type input "poorman"
click at [96, 177] on link "Poorman, John & Kerry" at bounding box center [136, 174] width 205 height 14
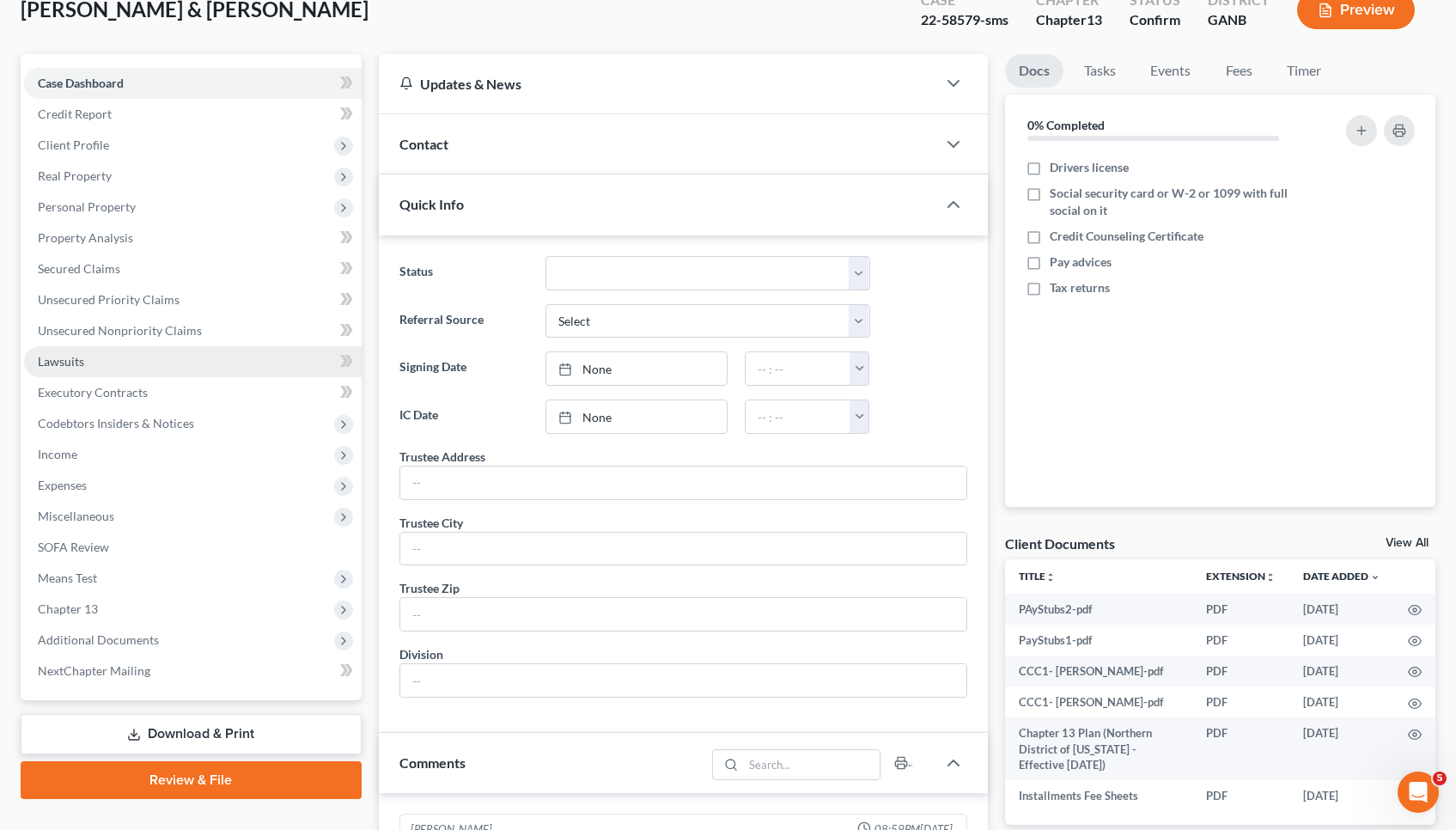
scroll to position [234, 0]
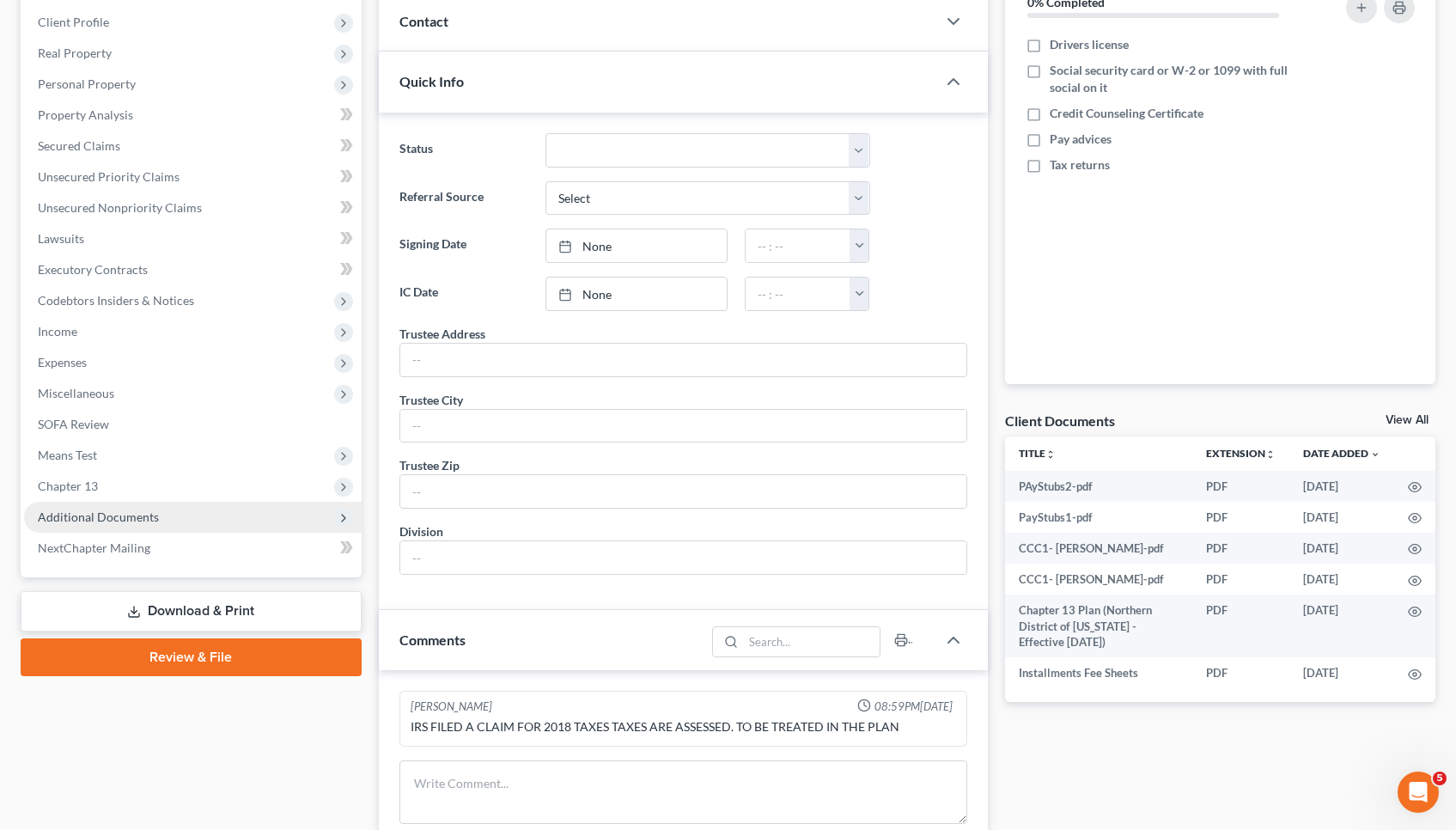
click at [110, 524] on span "Additional Documents" at bounding box center [192, 517] width 338 height 31
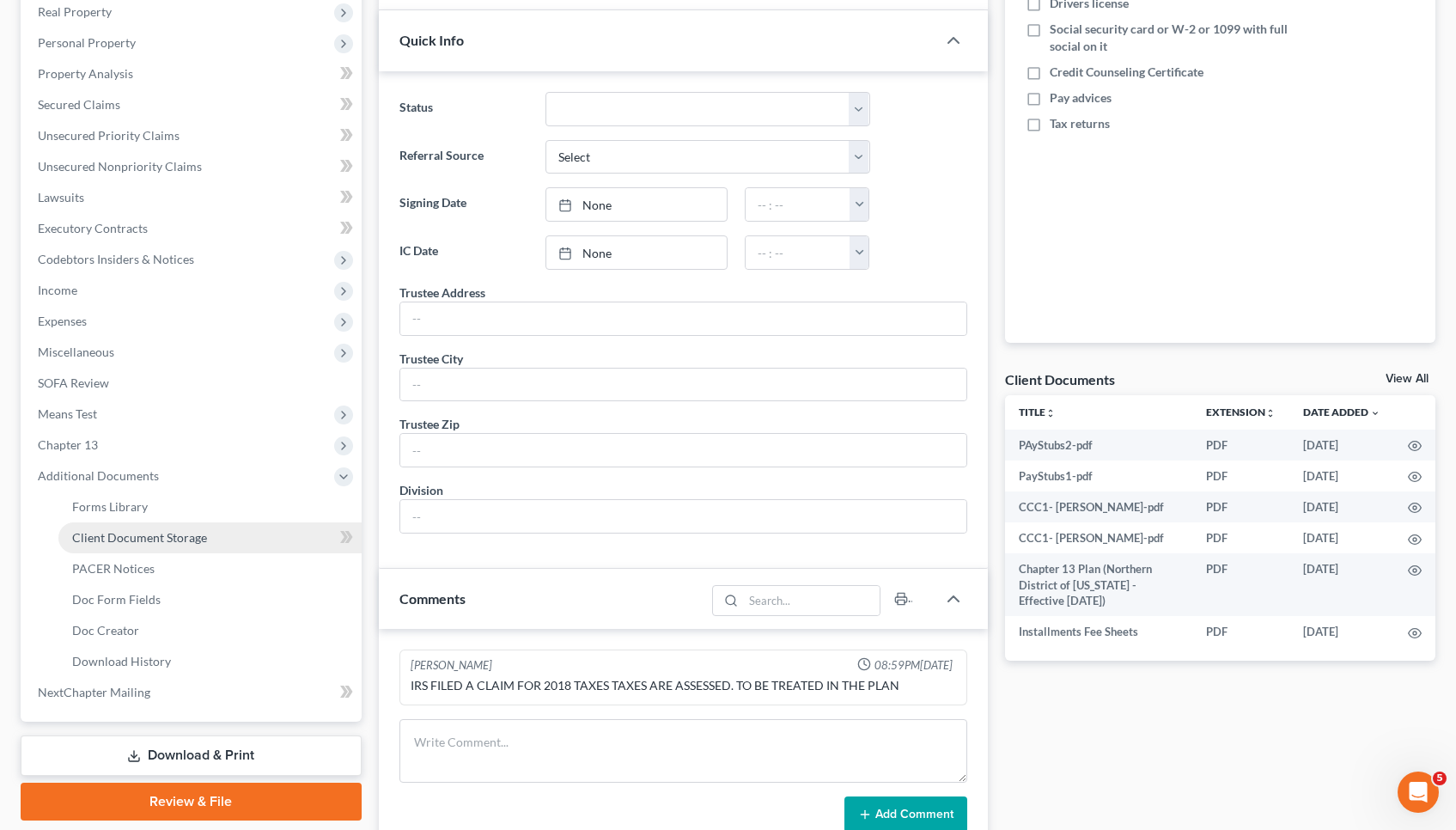
scroll to position [276, 0]
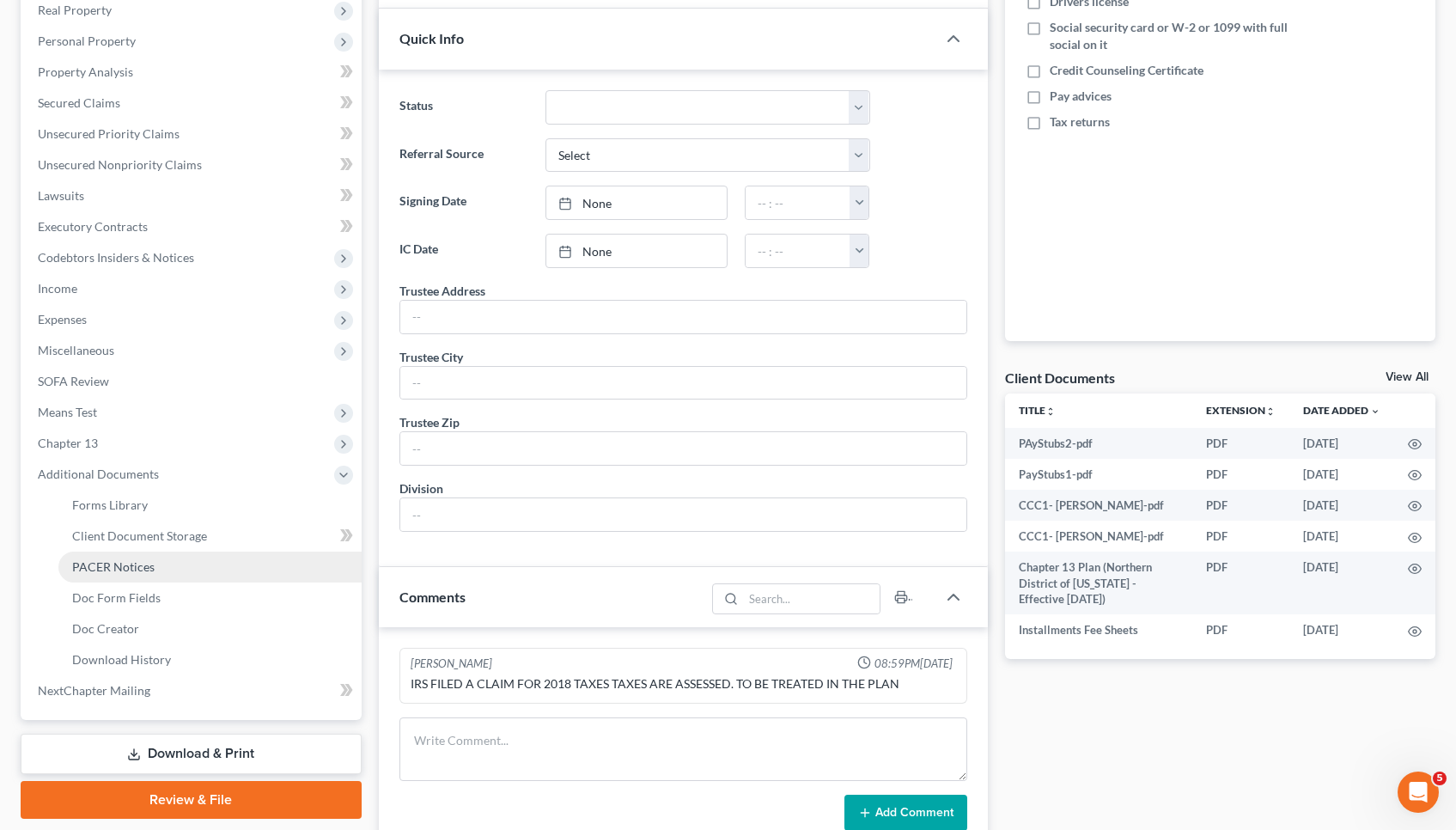
click at [114, 555] on link "PACER Notices" at bounding box center [209, 567] width 303 height 31
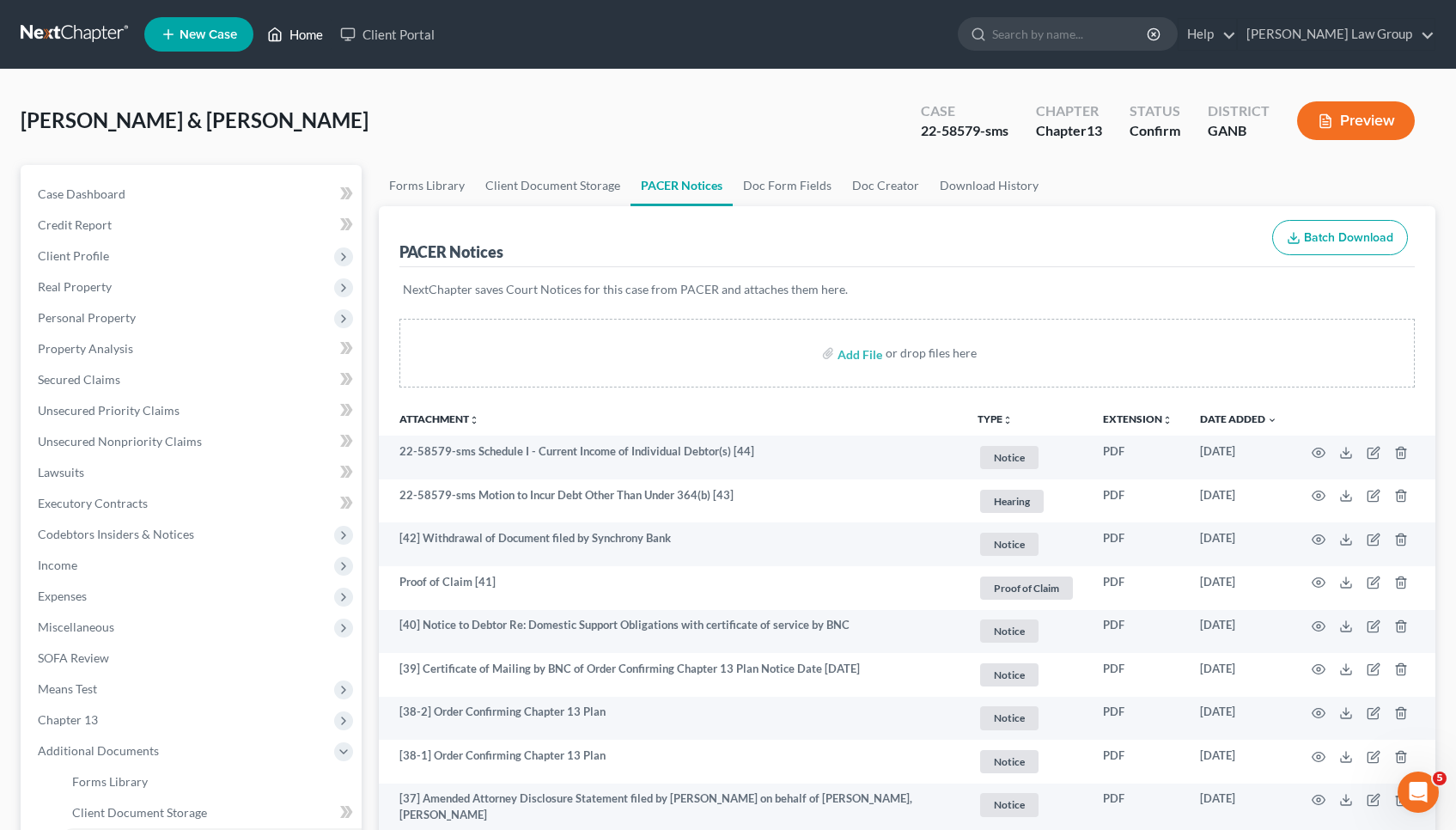
click at [296, 35] on link "Home" at bounding box center [294, 34] width 73 height 31
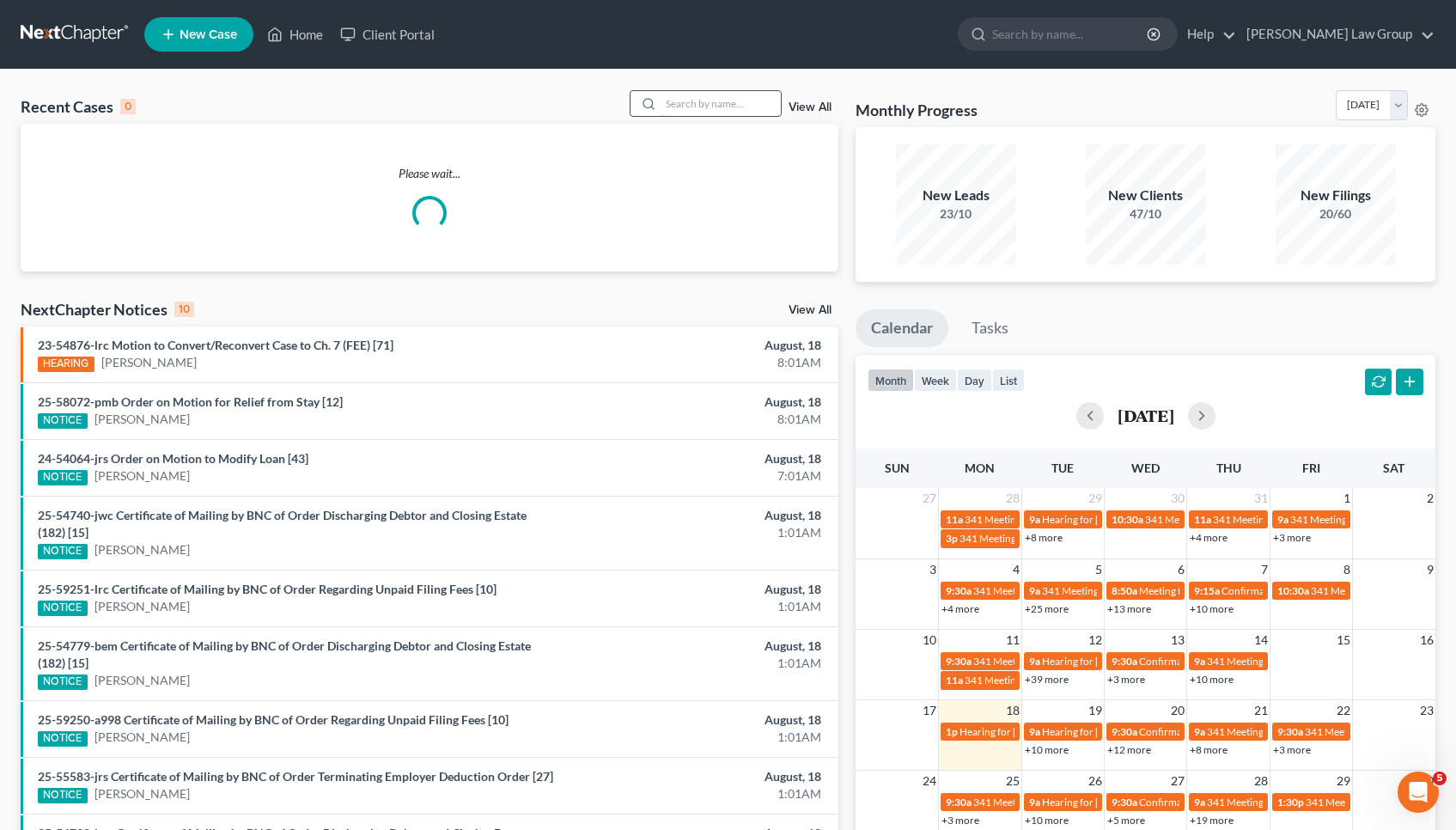
click at [715, 115] on input "search" at bounding box center [720, 104] width 120 height 25
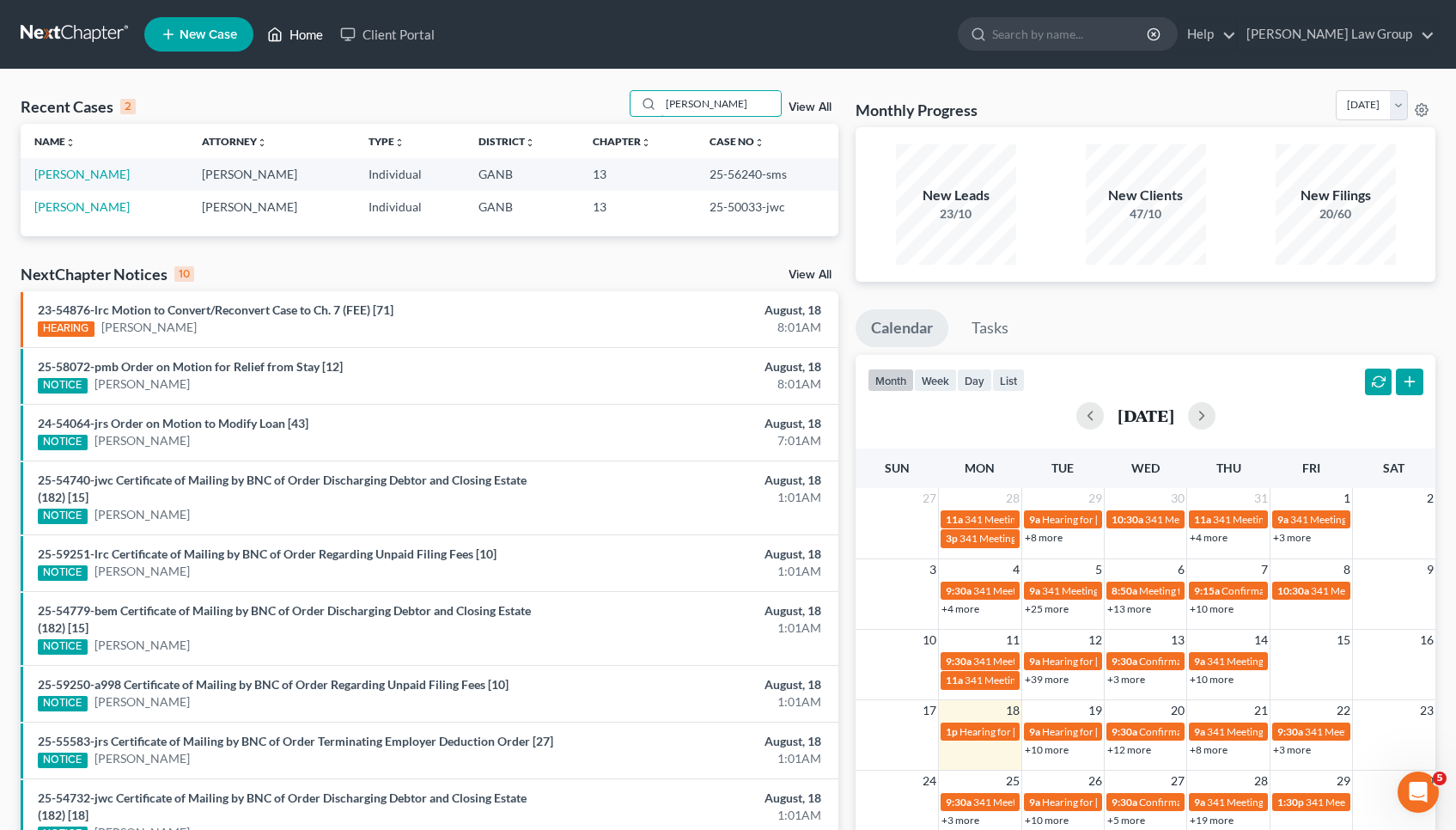
type input "Stephenson"
click at [306, 46] on link "Home" at bounding box center [294, 34] width 73 height 31
click at [120, 167] on link "Stephenson, Kayla" at bounding box center [81, 174] width 95 height 14
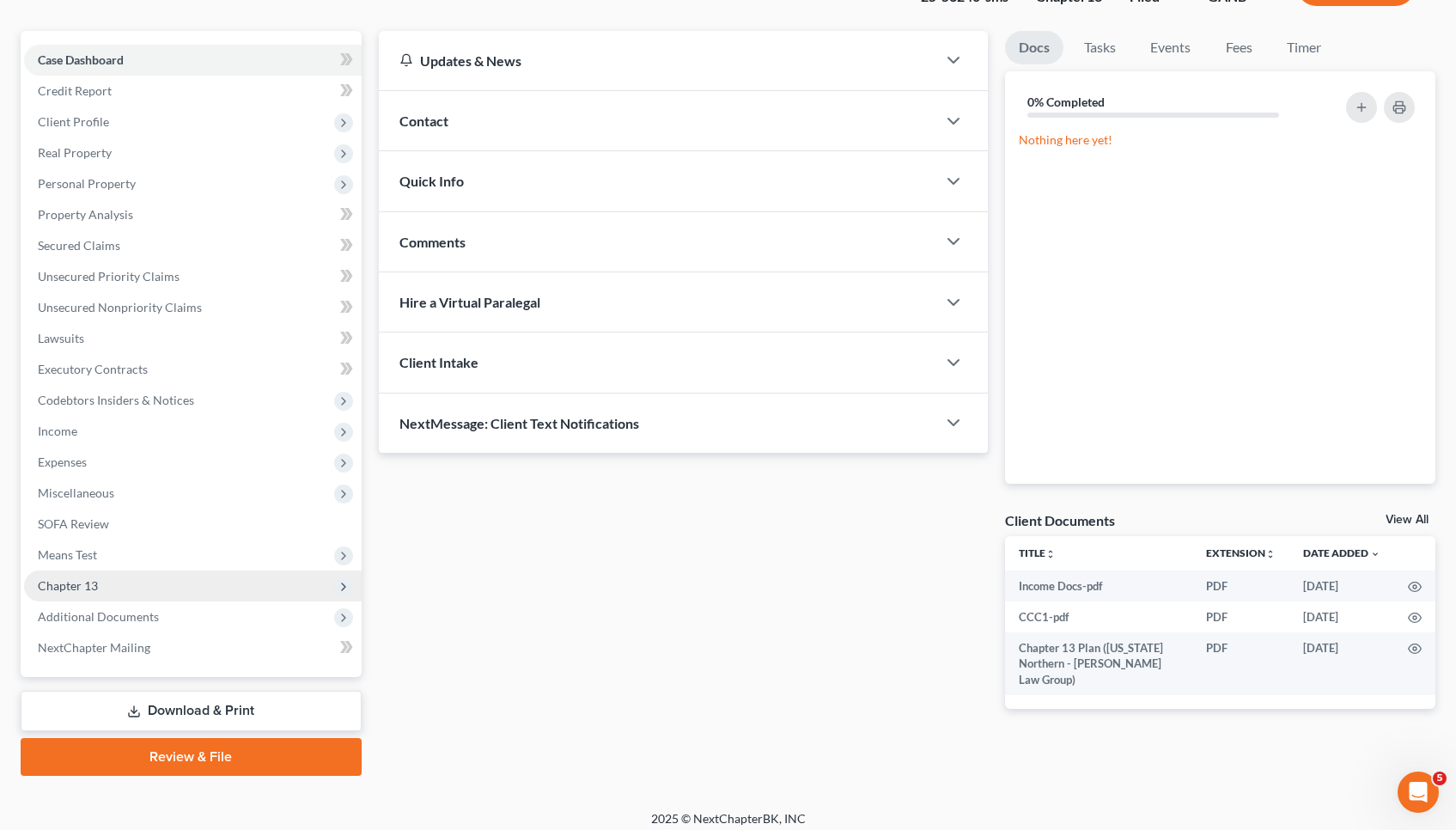
scroll to position [145, 0]
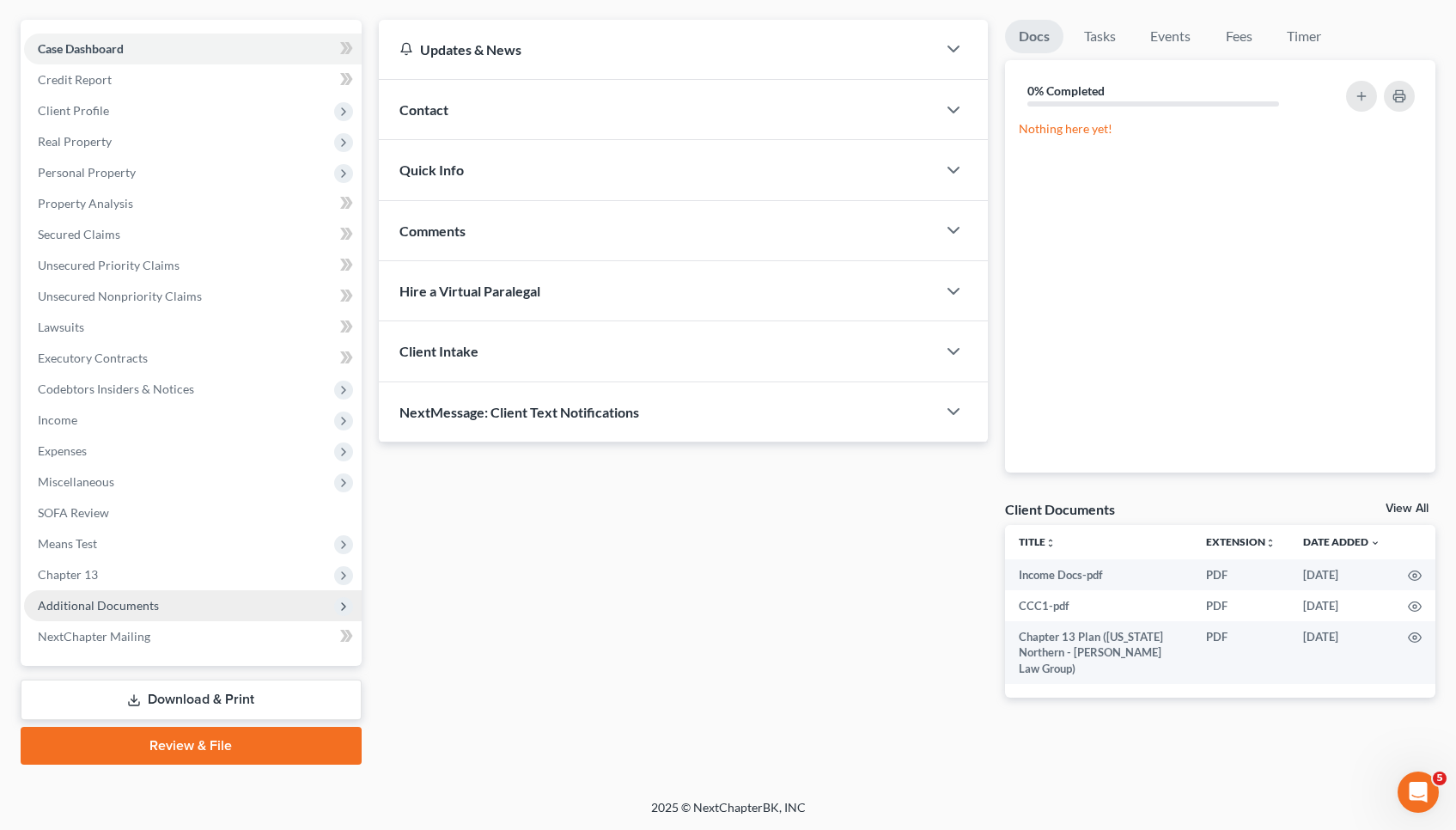
click at [112, 603] on span "Additional Documents" at bounding box center [98, 605] width 121 height 14
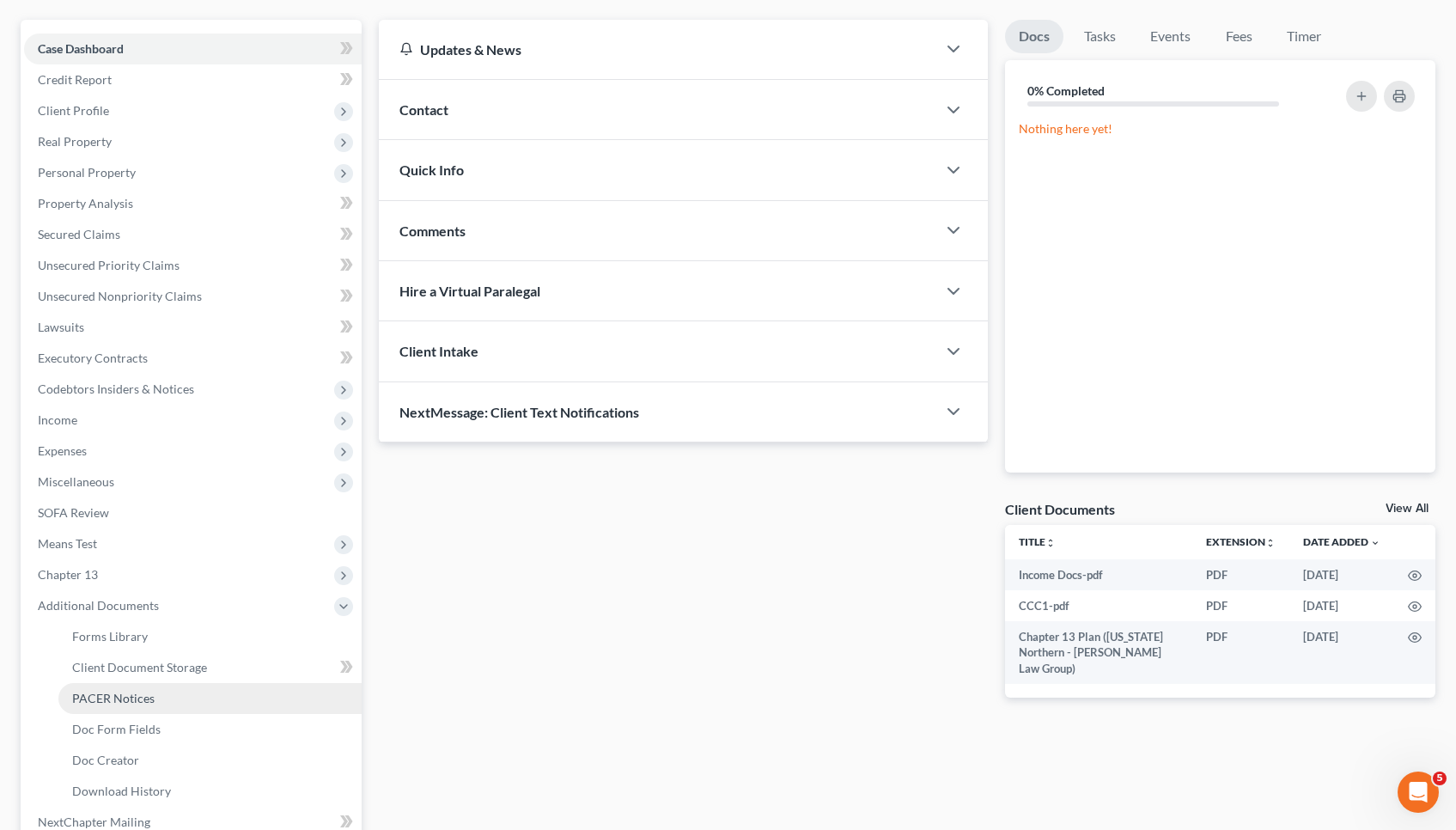
click at [120, 704] on span "PACER Notices" at bounding box center [112, 697] width 82 height 14
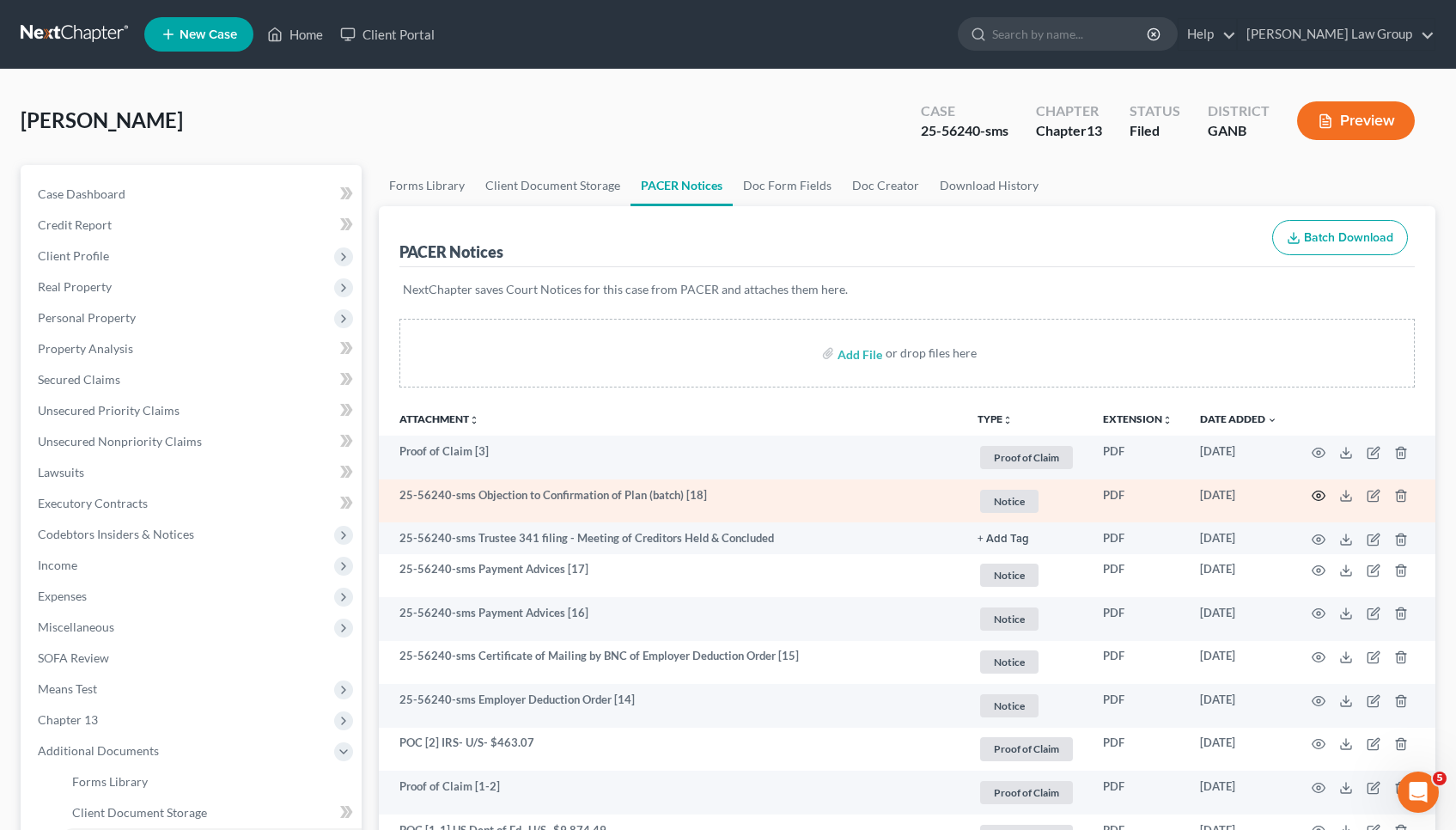
click at [1316, 495] on circle "button" at bounding box center [1318, 496] width 4 height 4
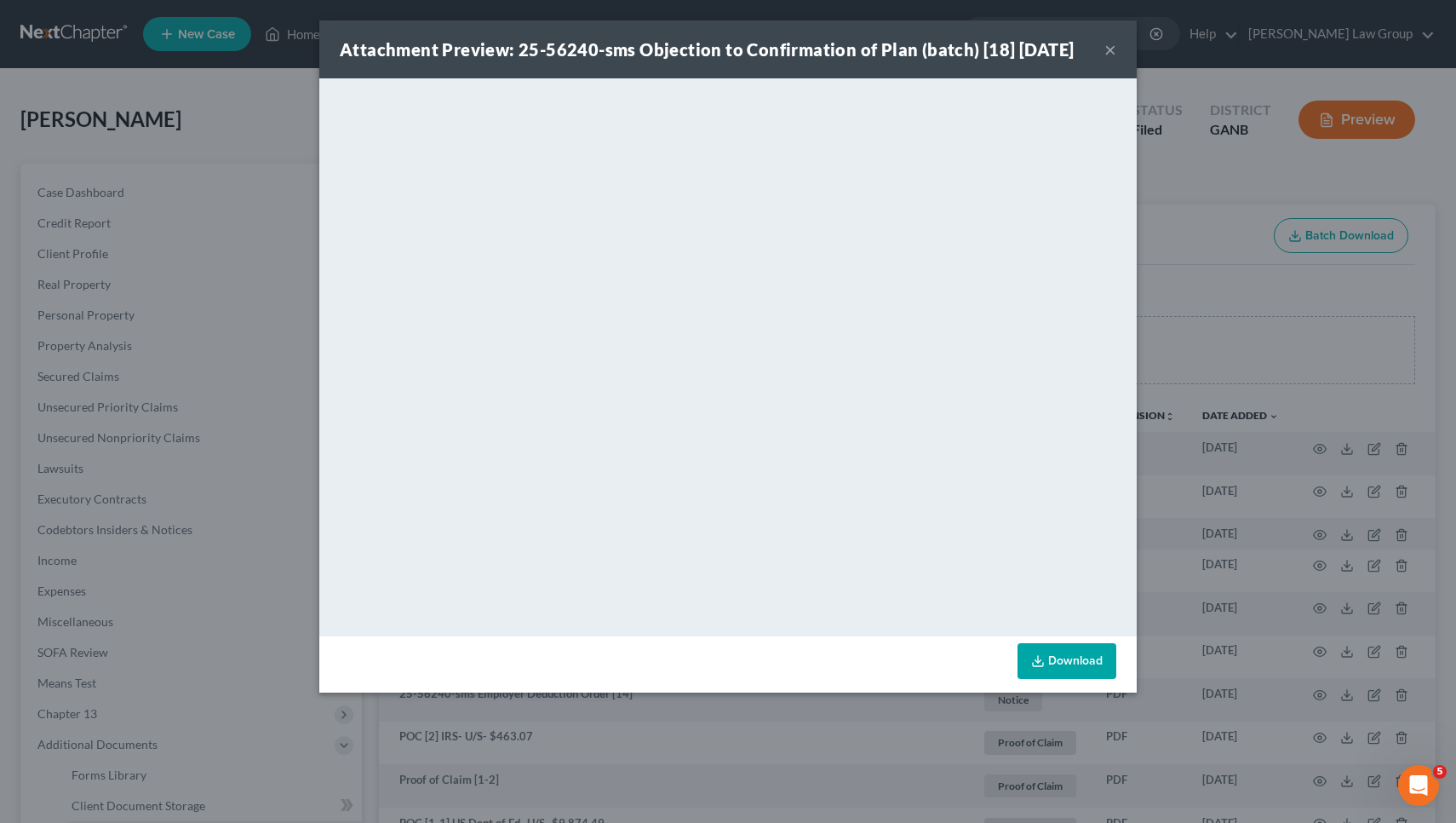
click at [1110, 53] on button "×" at bounding box center [1110, 50] width 12 height 21
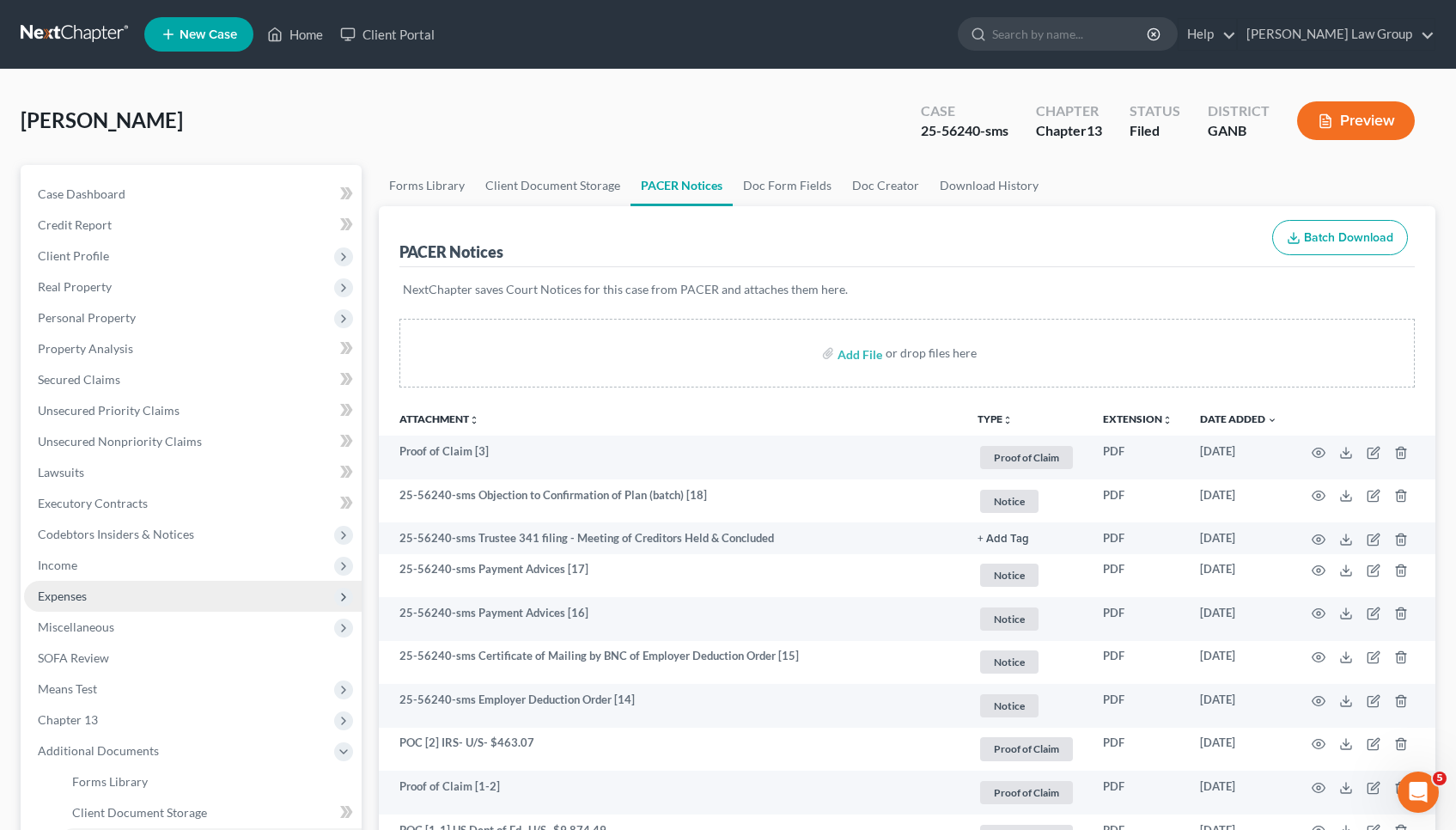
click at [112, 597] on span "Expenses" at bounding box center [192, 596] width 338 height 31
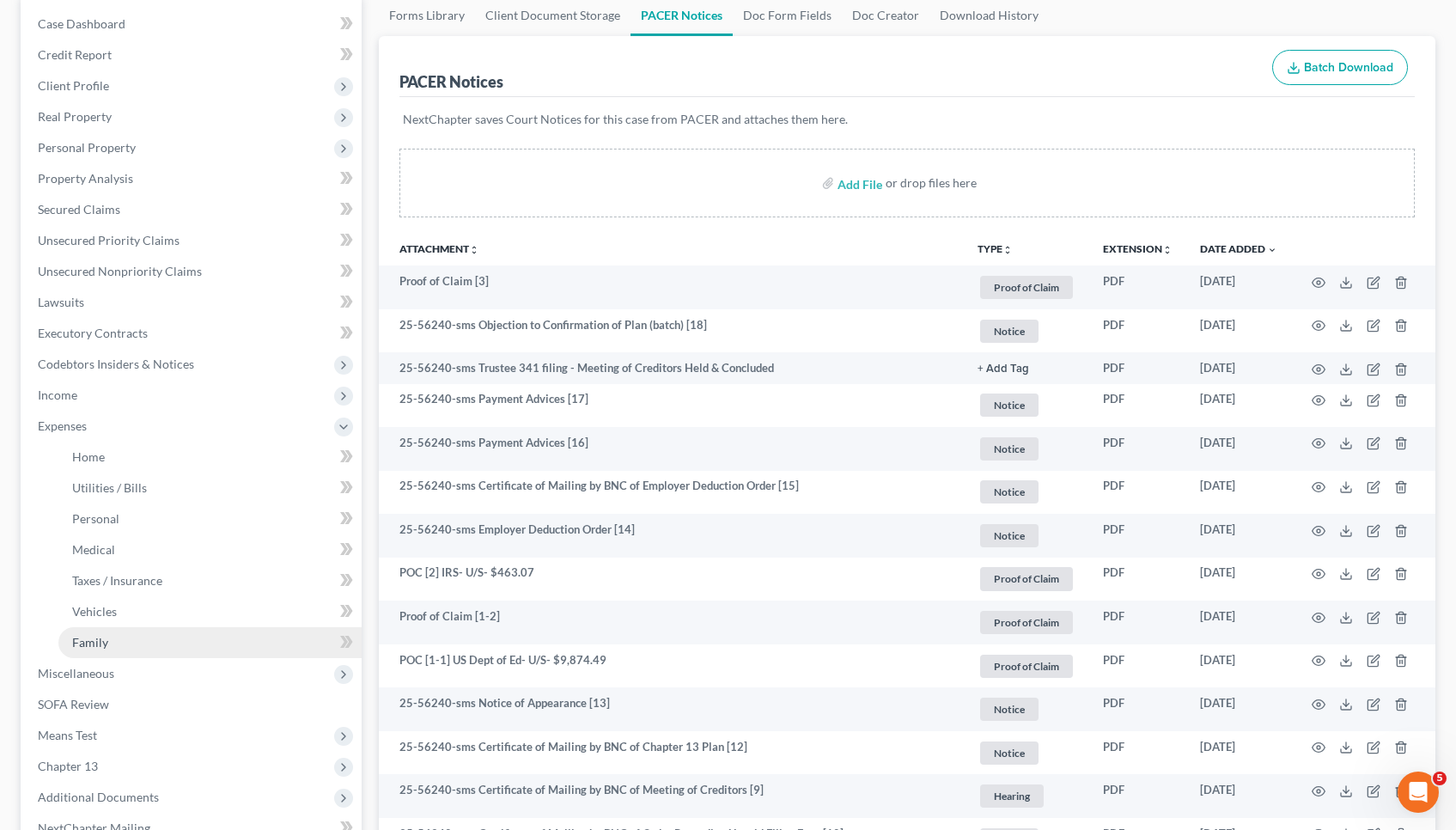
scroll to position [172, 0]
click at [158, 645] on link "Family" at bounding box center [209, 640] width 303 height 31
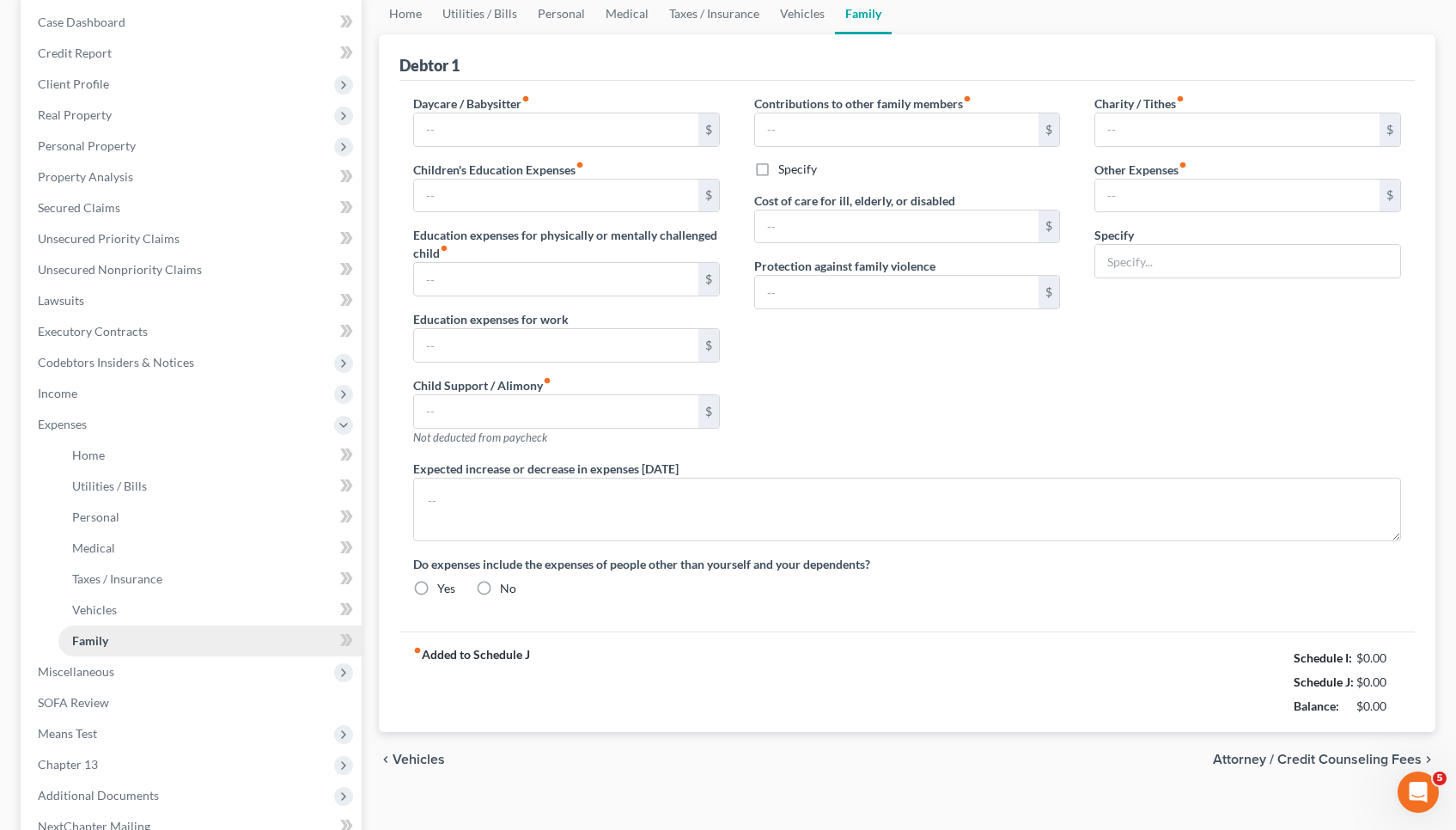
scroll to position [27, 0]
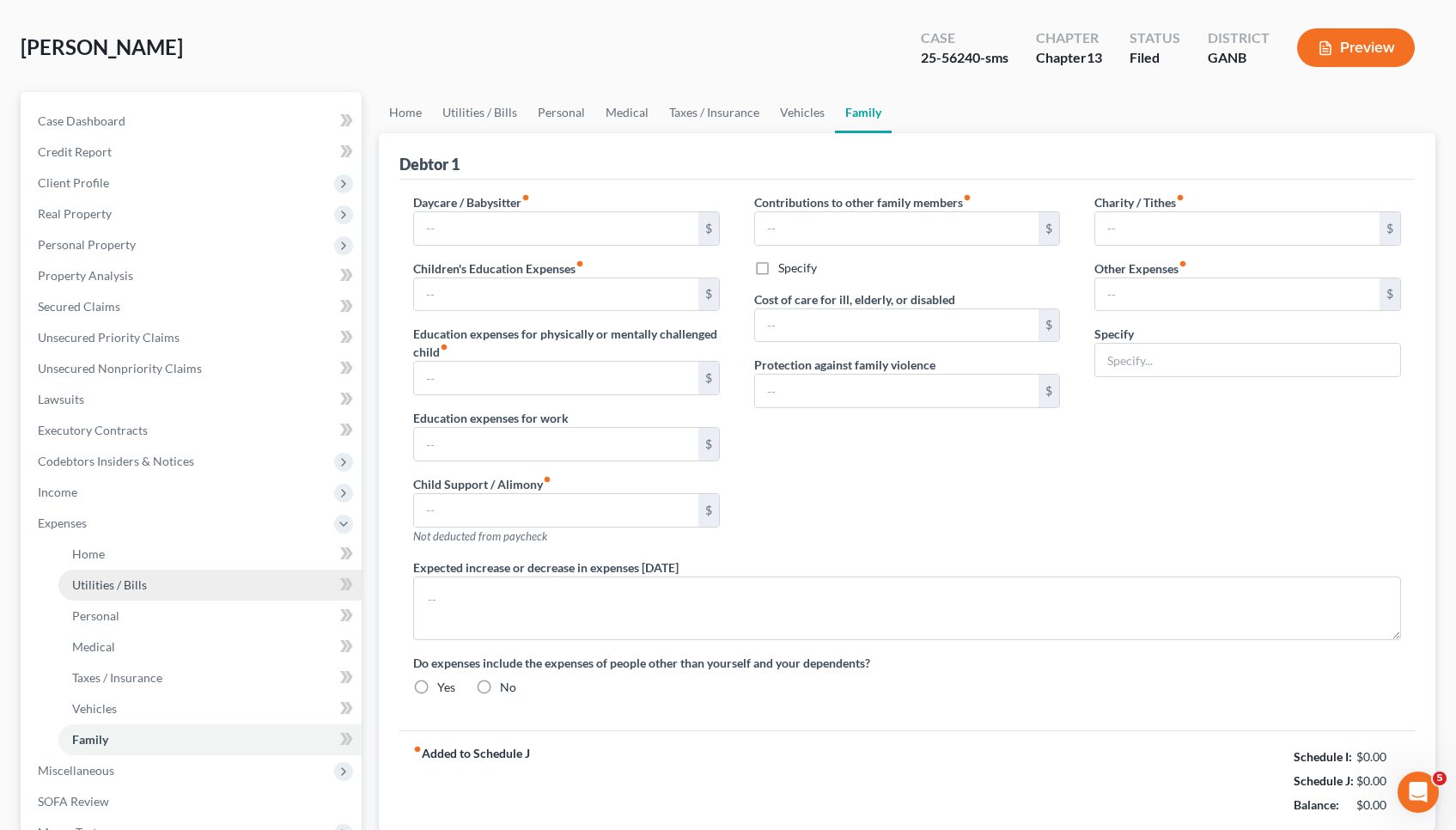
type input "1,343.00"
type input "0.00"
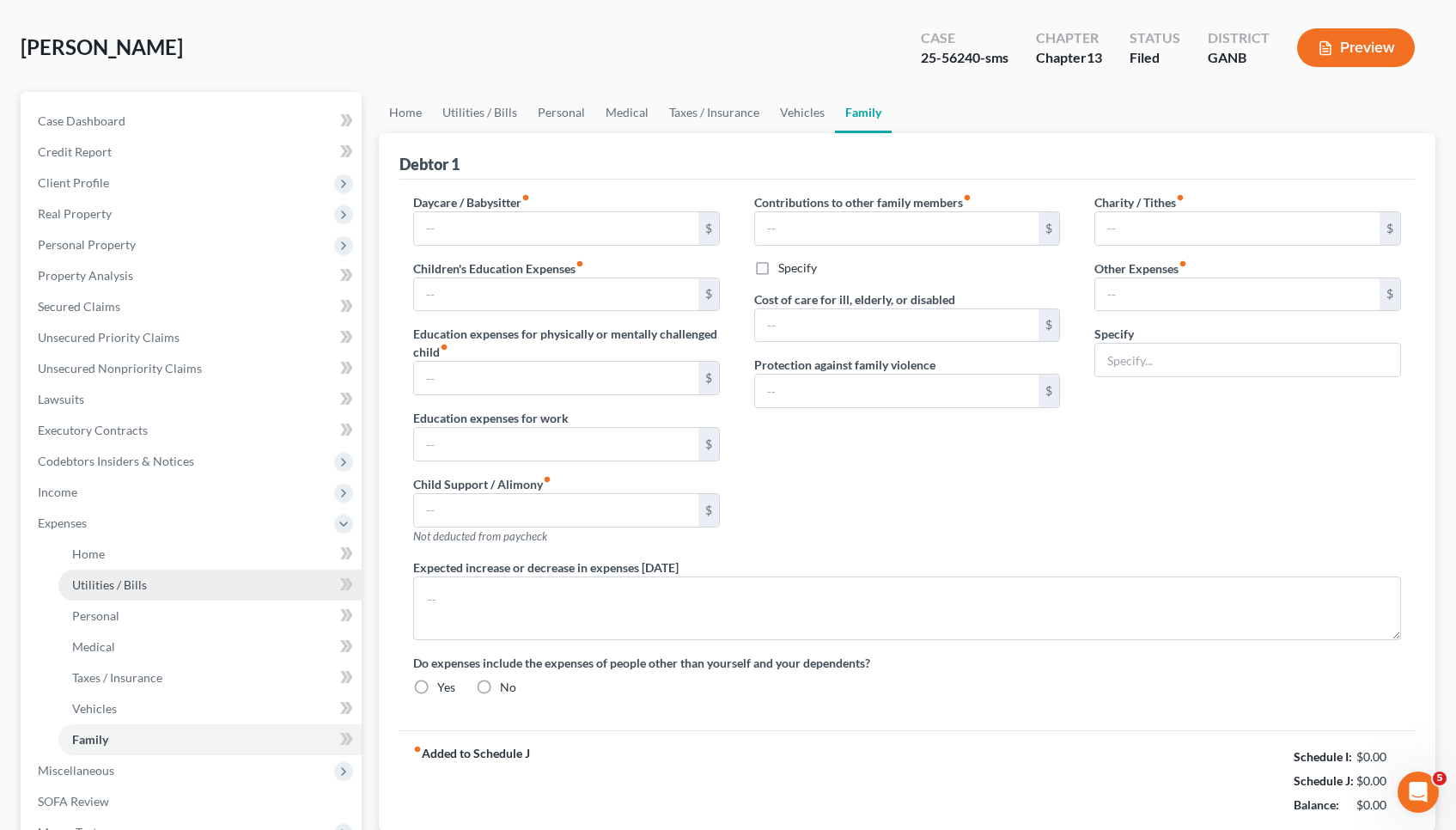
type input "0.00"
type input "267.00"
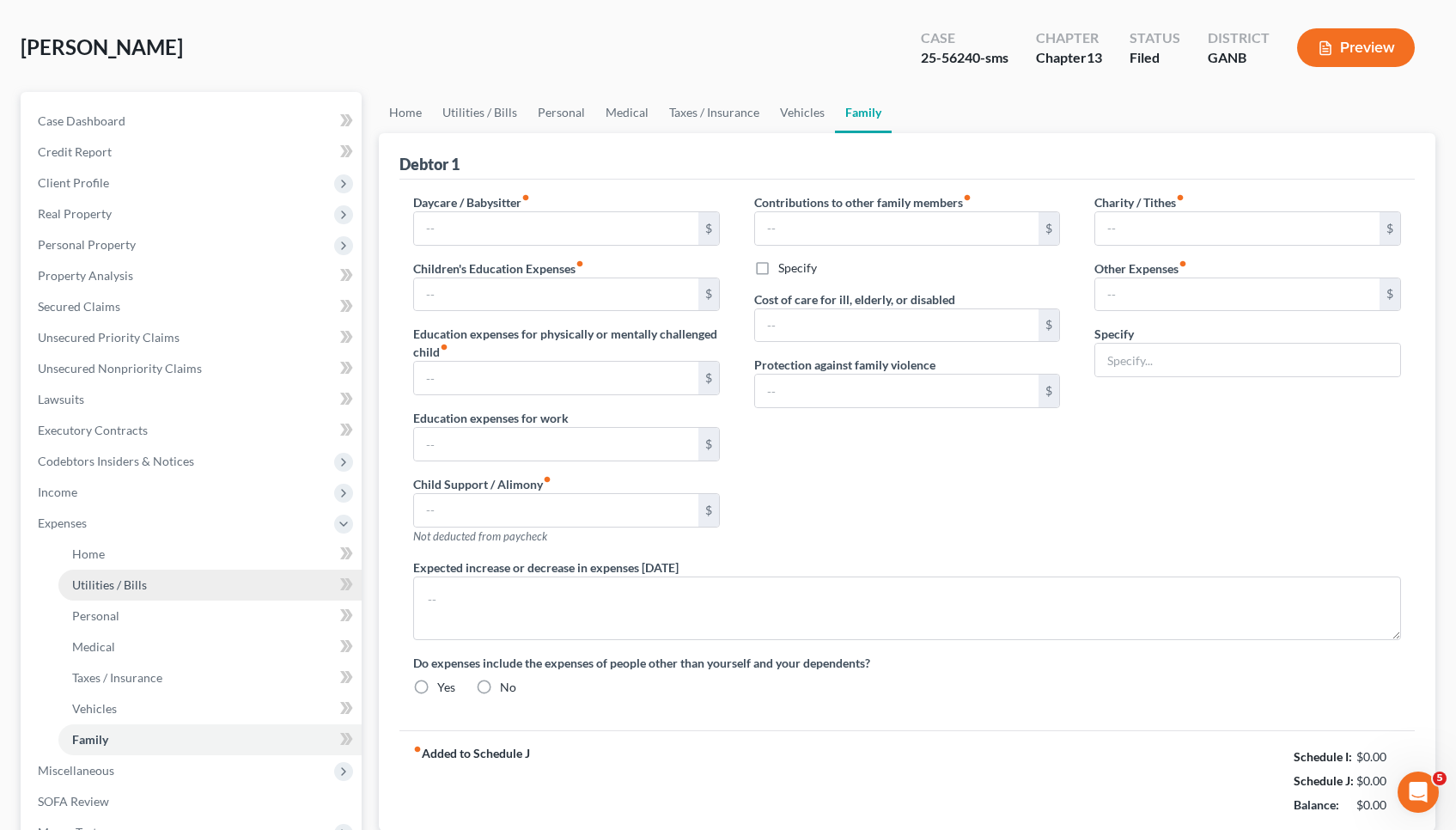
type input "storage unit"
radio input "true"
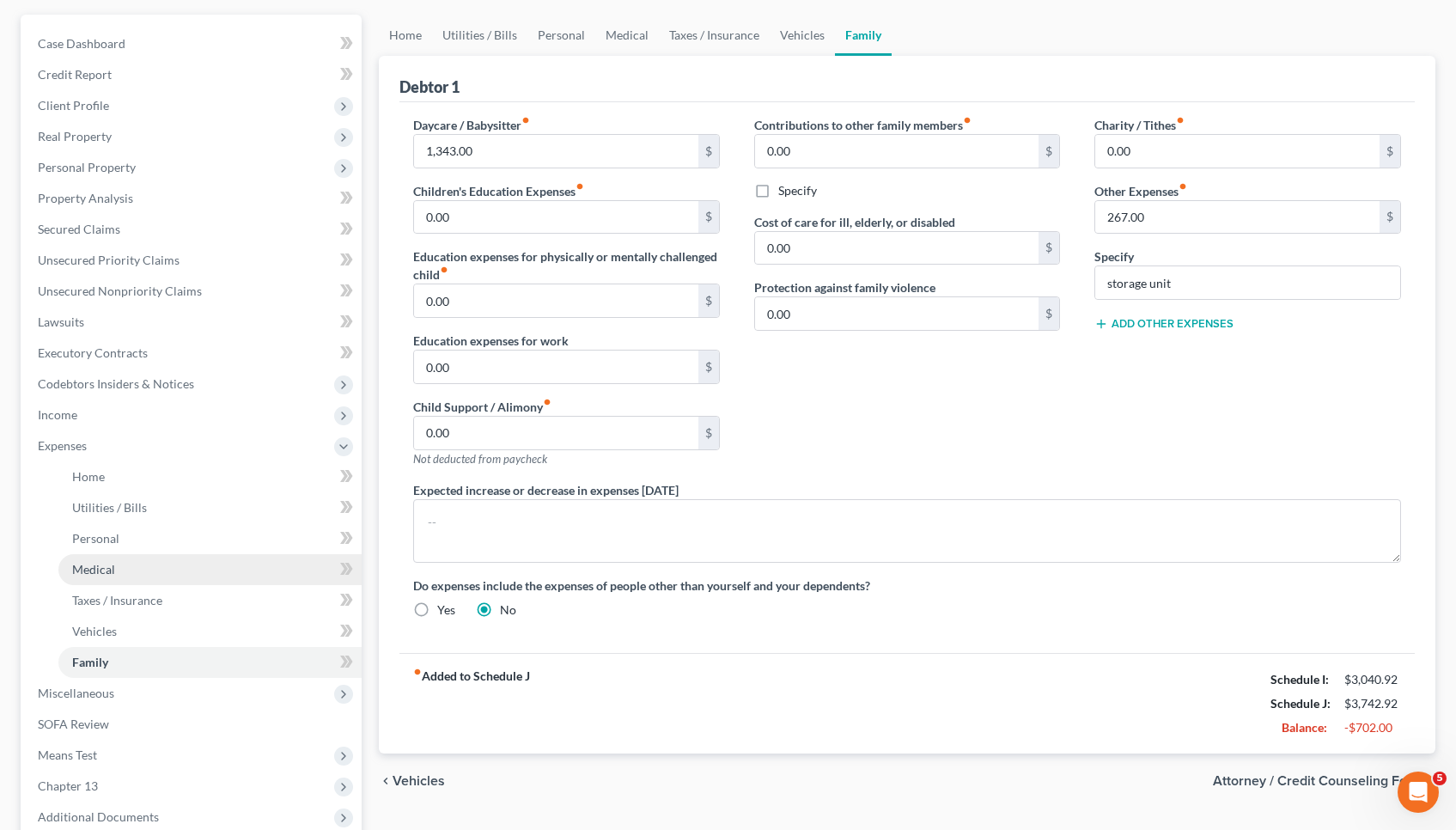
scroll to position [131, 0]
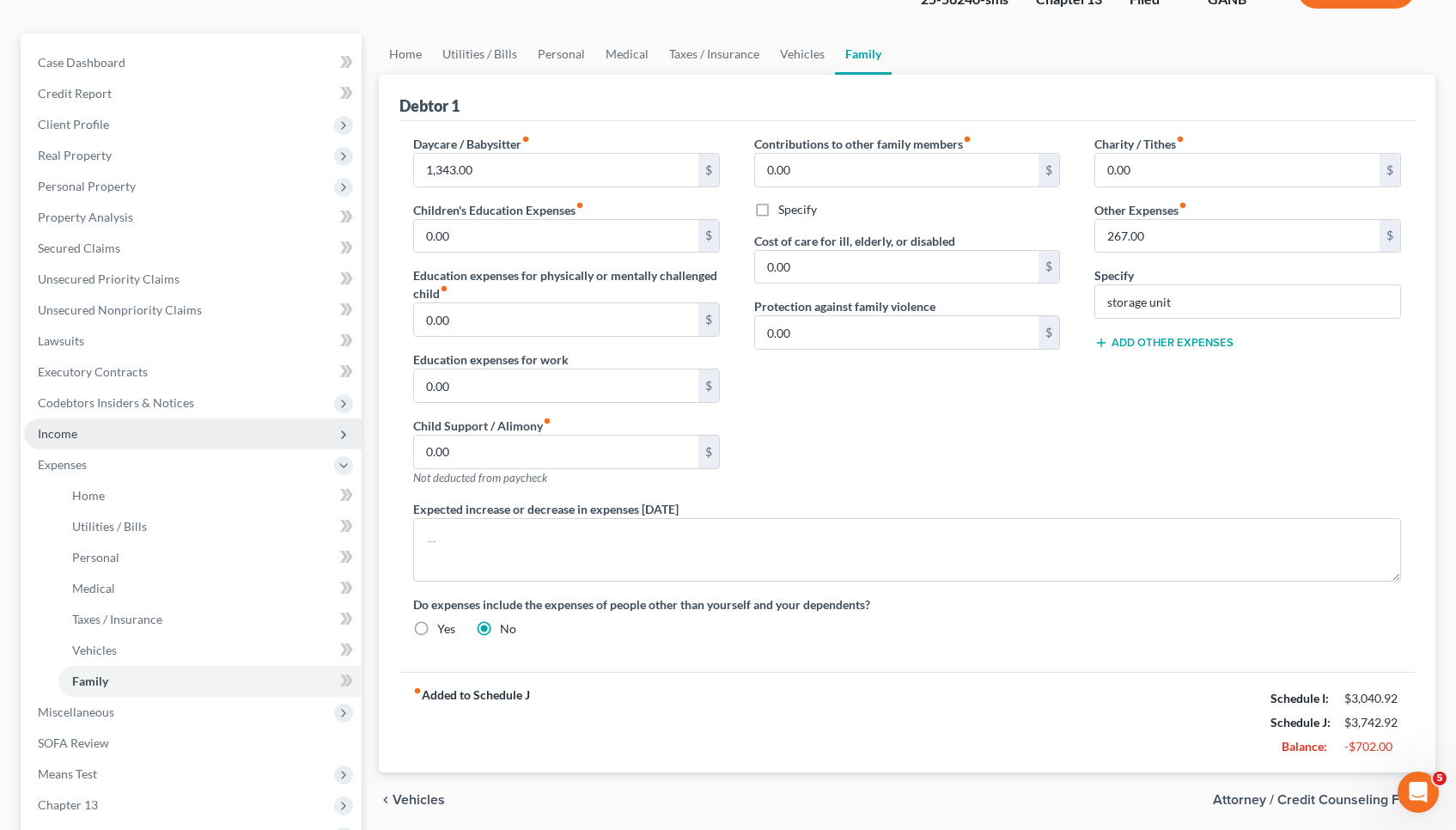
click at [98, 447] on span "Income" at bounding box center [192, 434] width 338 height 31
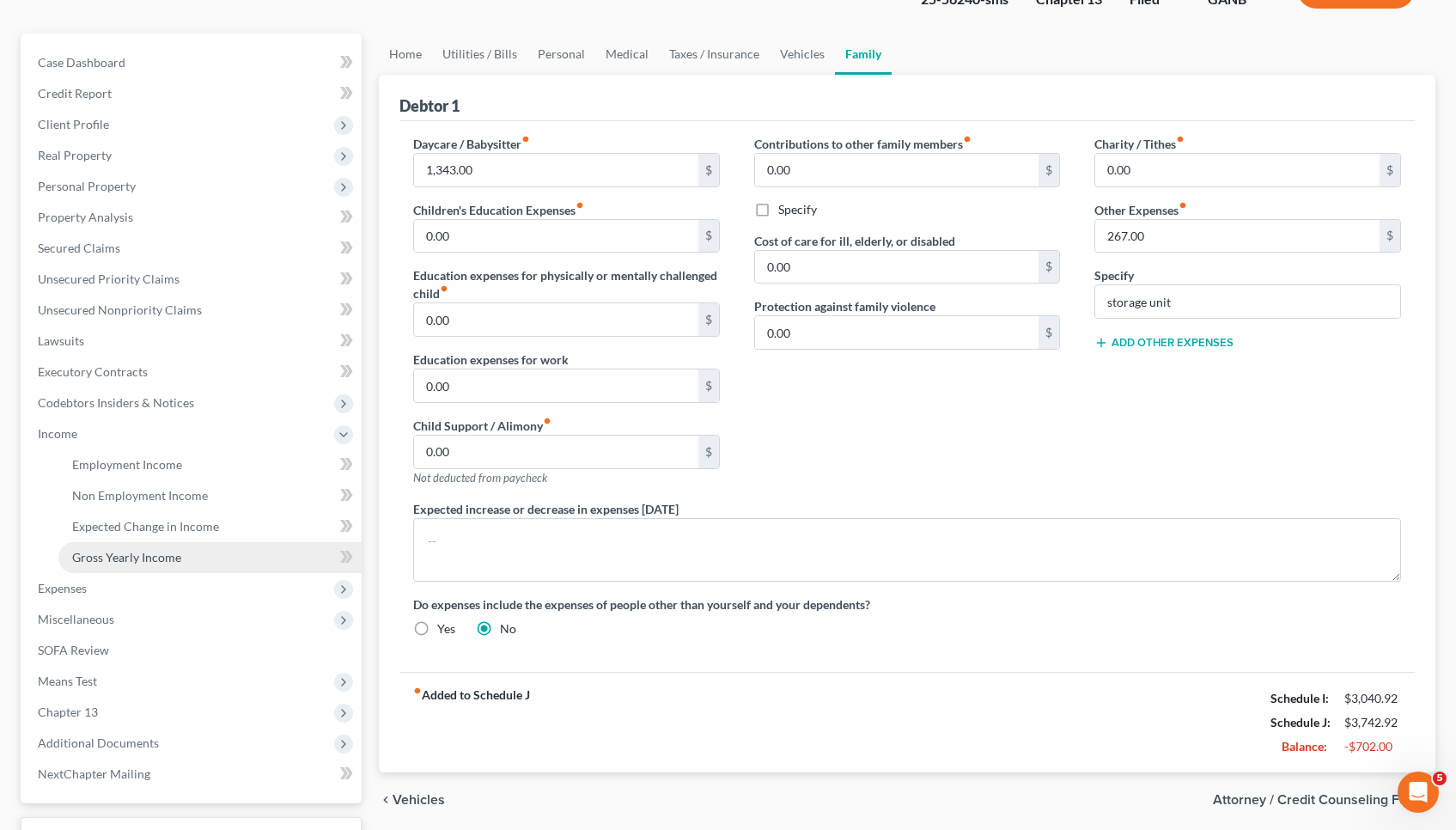
click at [101, 561] on span "Gross Yearly Income" at bounding box center [126, 556] width 109 height 14
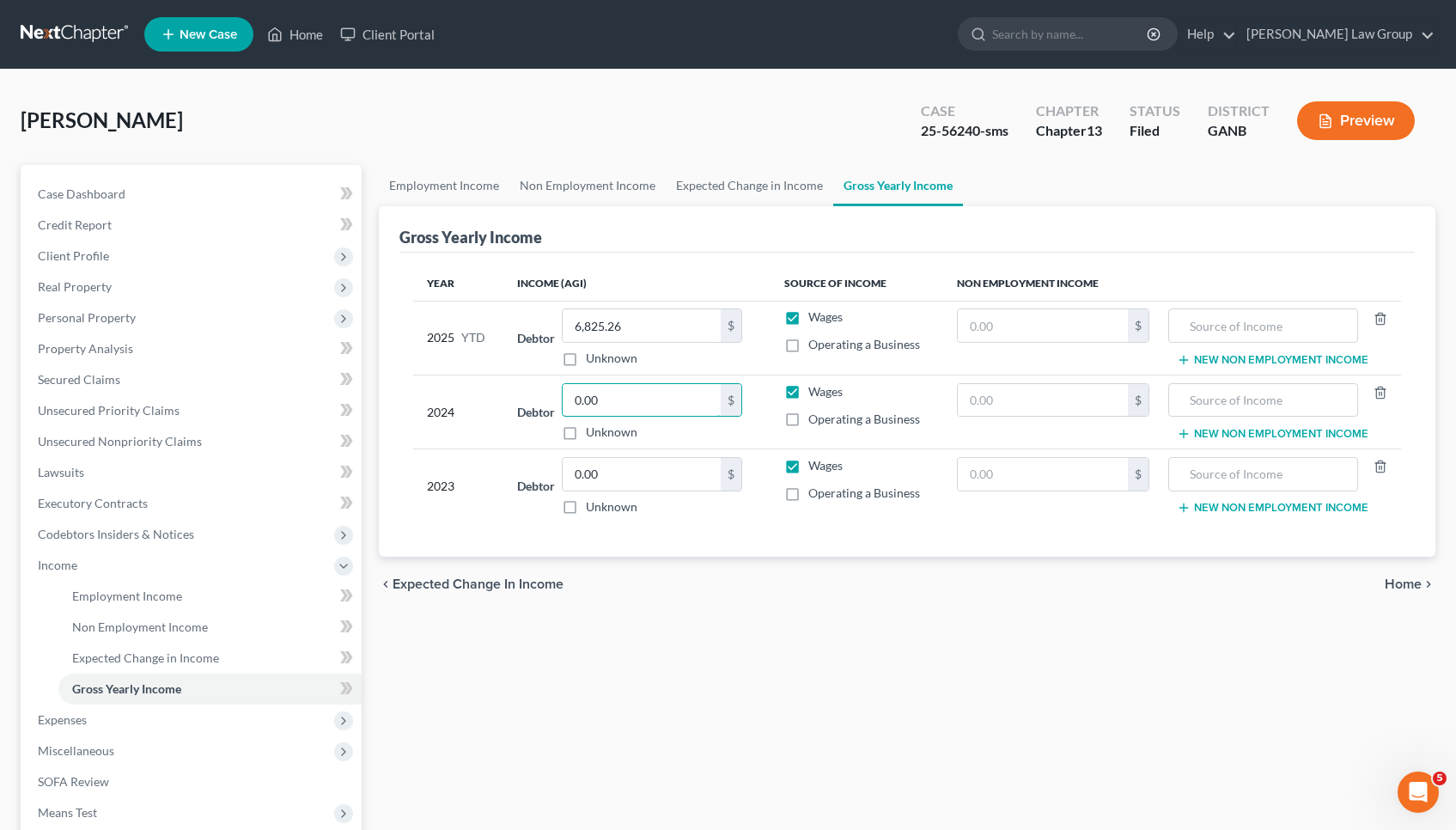
drag, startPoint x: 641, startPoint y: 394, endPoint x: 447, endPoint y: 390, distance: 194.0
click at [447, 390] on tr "2024 Debtor 0.00 $ Unknown Balance Undetermined 0.00 $ Unknown Wages Operating …" at bounding box center [906, 411] width 987 height 74
type input "0.00"
click at [643, 493] on div "0.00 $ Unknown" at bounding box center [652, 486] width 180 height 58
click at [636, 472] on input "0.00" at bounding box center [641, 473] width 158 height 33
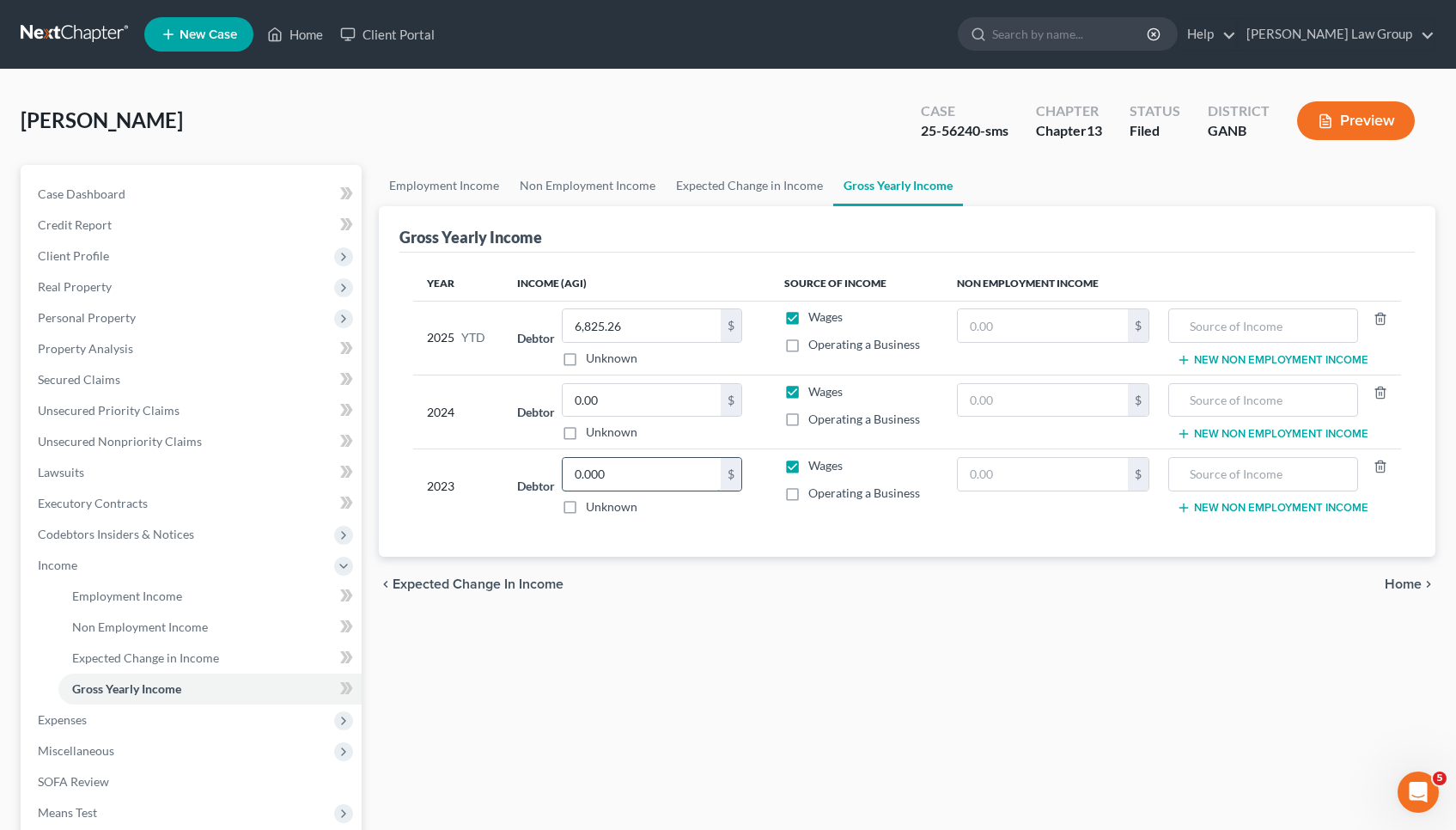
type input "0.00"
drag, startPoint x: 627, startPoint y: 405, endPoint x: 455, endPoint y: 386, distance: 173.0
click at [455, 386] on tr "2024 Debtor 0.00 $ Unknown Balance Undetermined 0.00 $ Unknown Wages Operating …" at bounding box center [906, 411] width 987 height 74
type input "4,317"
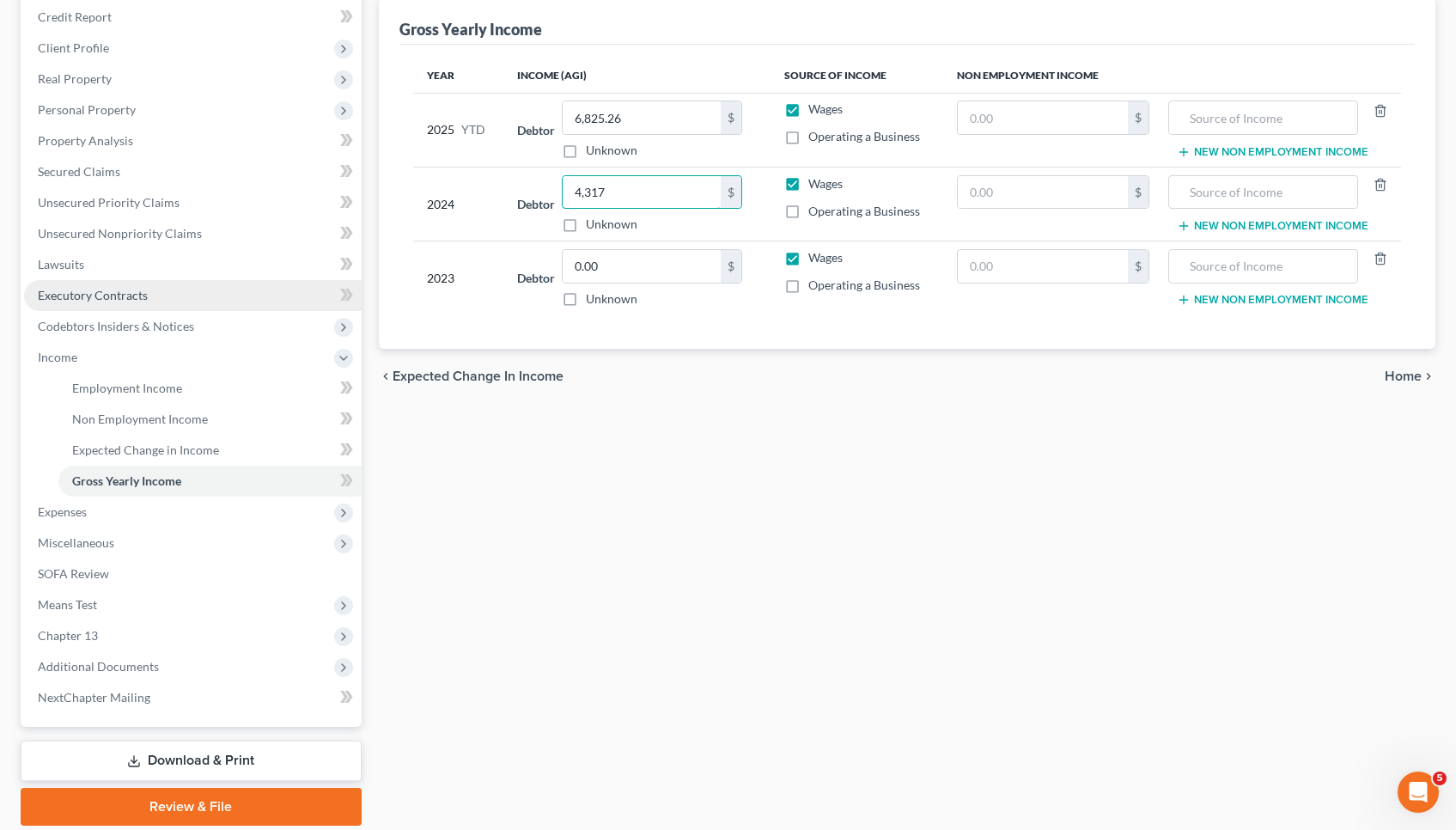
scroll to position [209, 0]
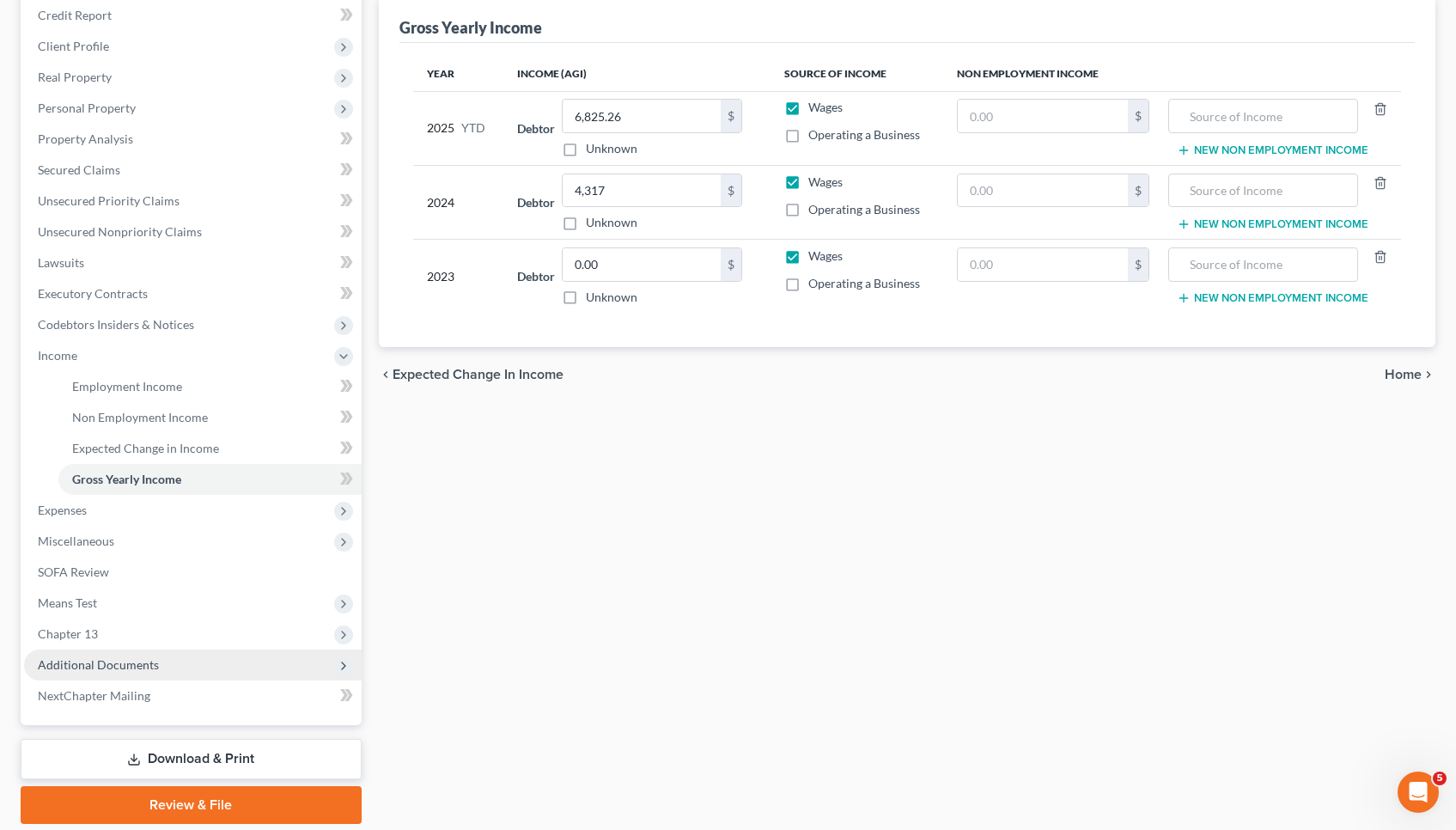
click at [203, 665] on span "Additional Documents" at bounding box center [192, 664] width 338 height 31
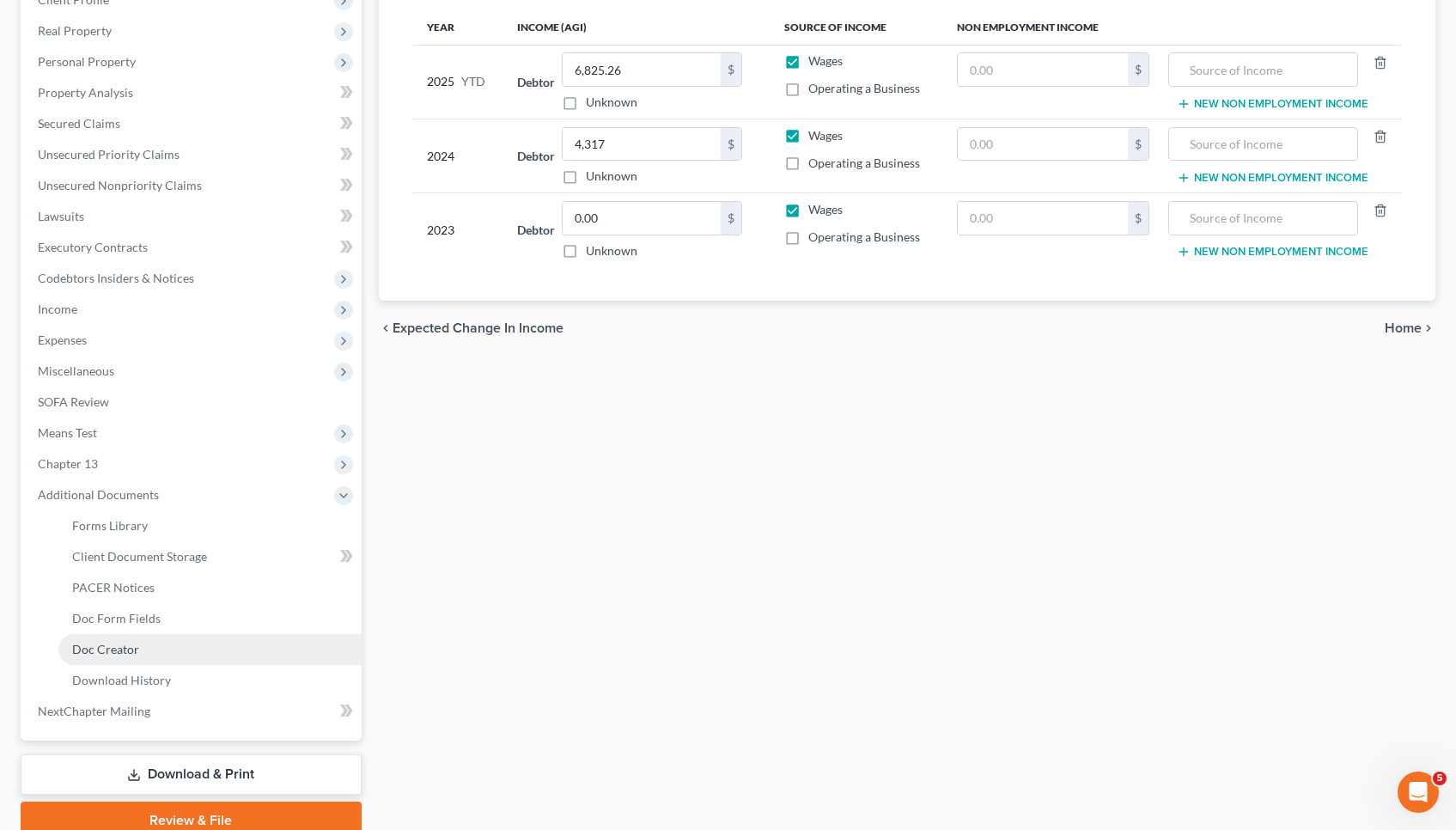
scroll to position [256, 0]
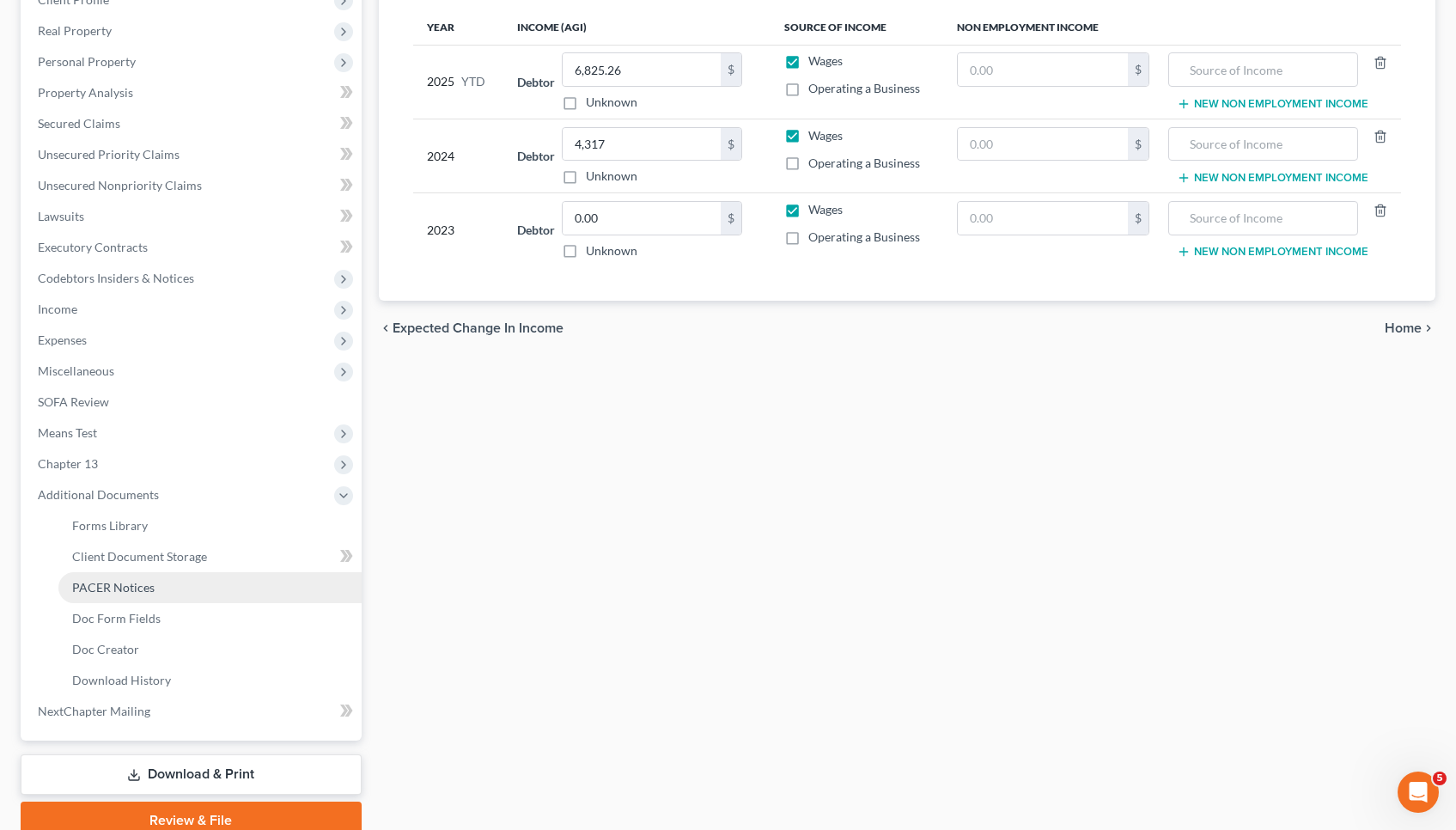
click at [182, 583] on link "PACER Notices" at bounding box center [209, 588] width 303 height 31
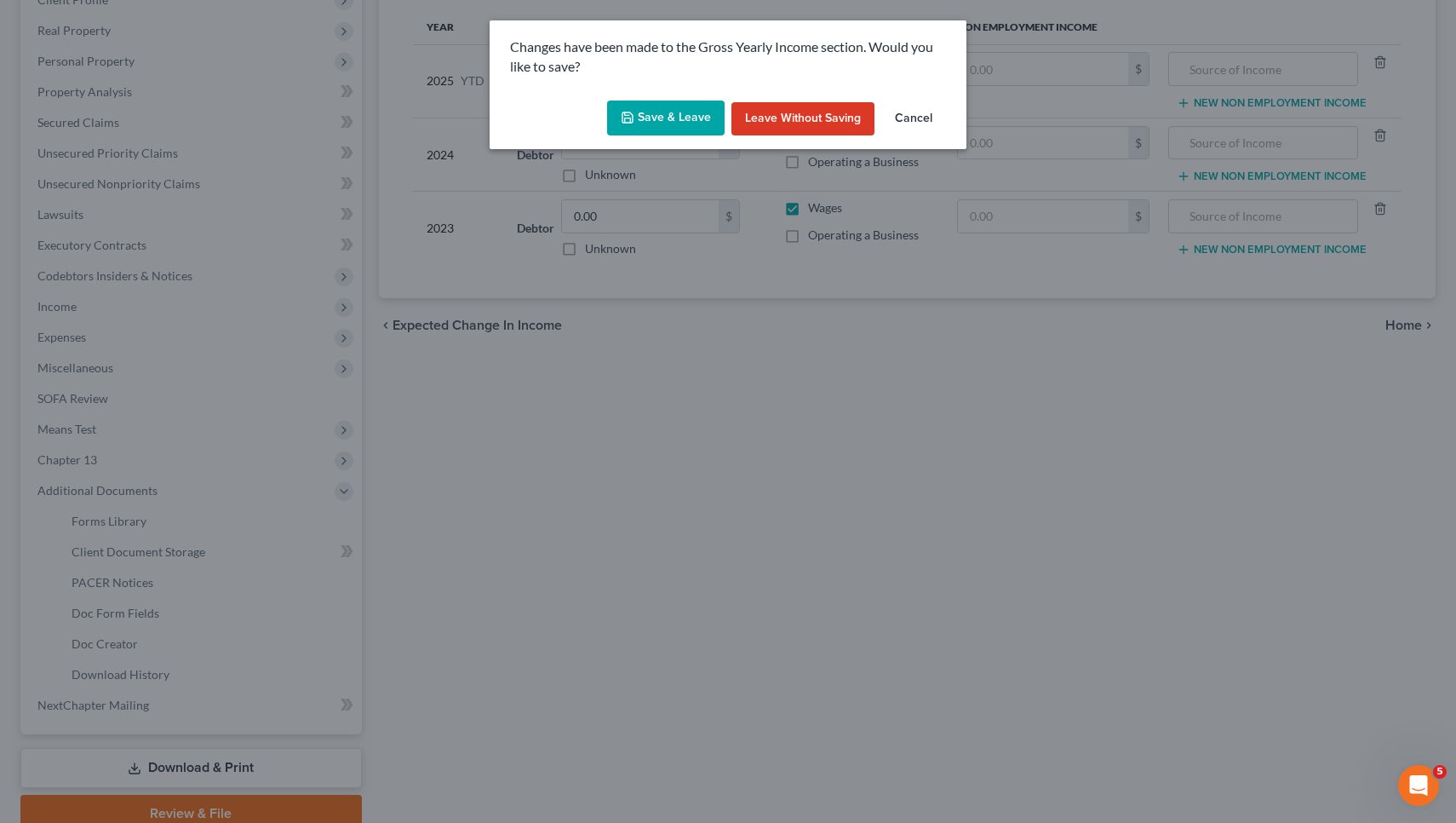
click at [682, 123] on button "Save & Leave" at bounding box center [666, 118] width 118 height 36
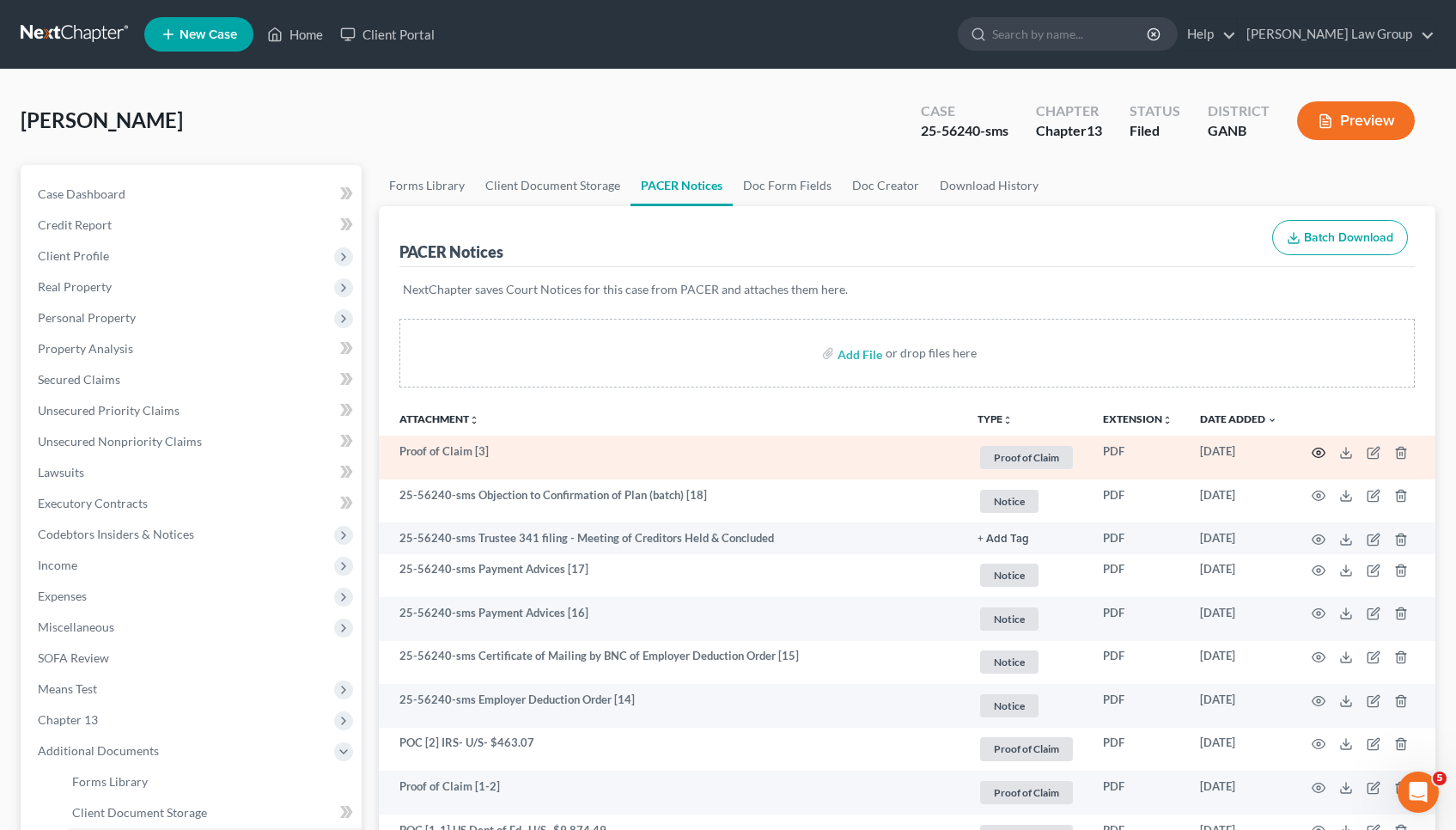
click at [1317, 452] on circle "button" at bounding box center [1318, 453] width 4 height 4
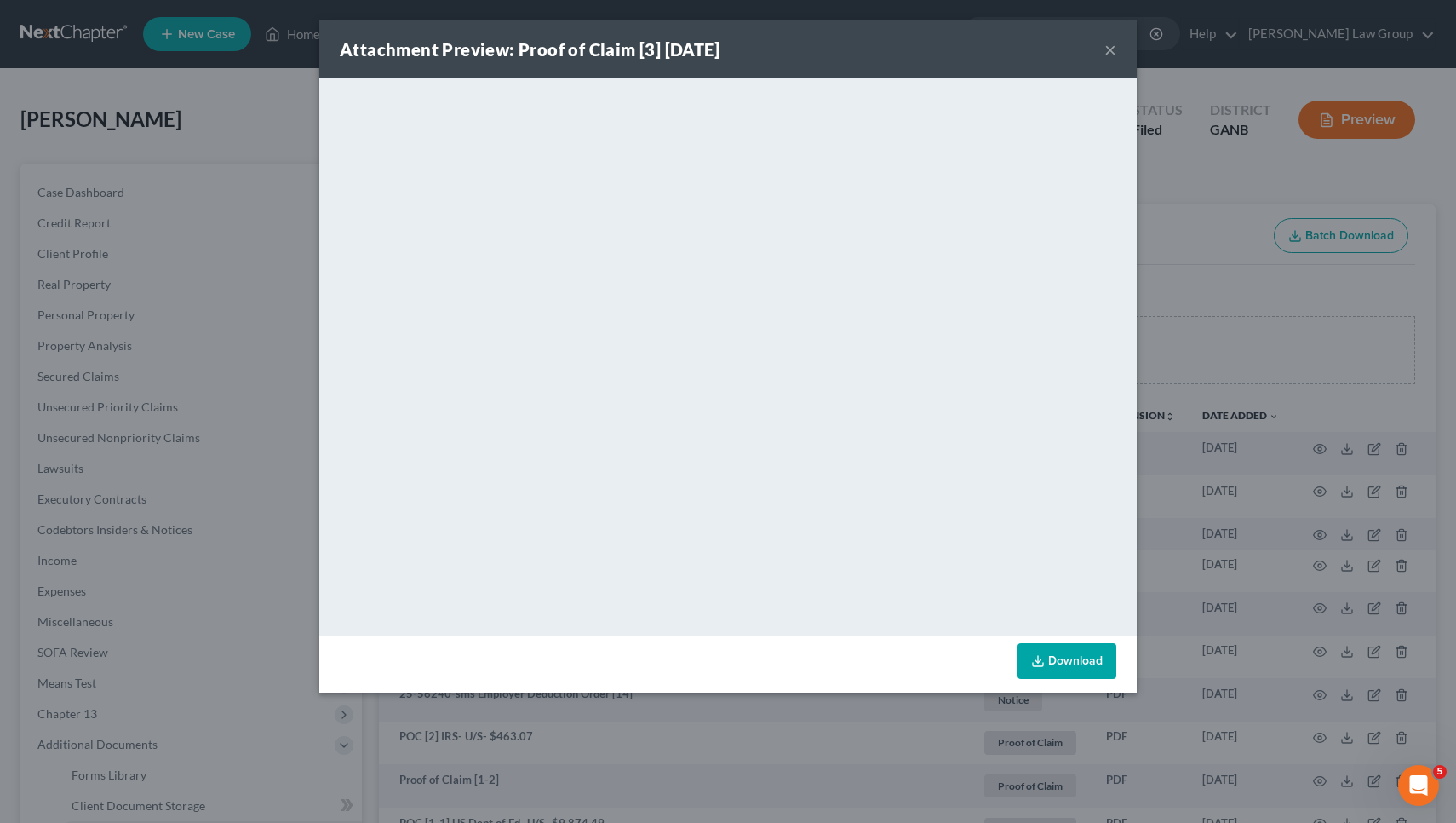
click at [1108, 50] on button "×" at bounding box center [1110, 50] width 12 height 21
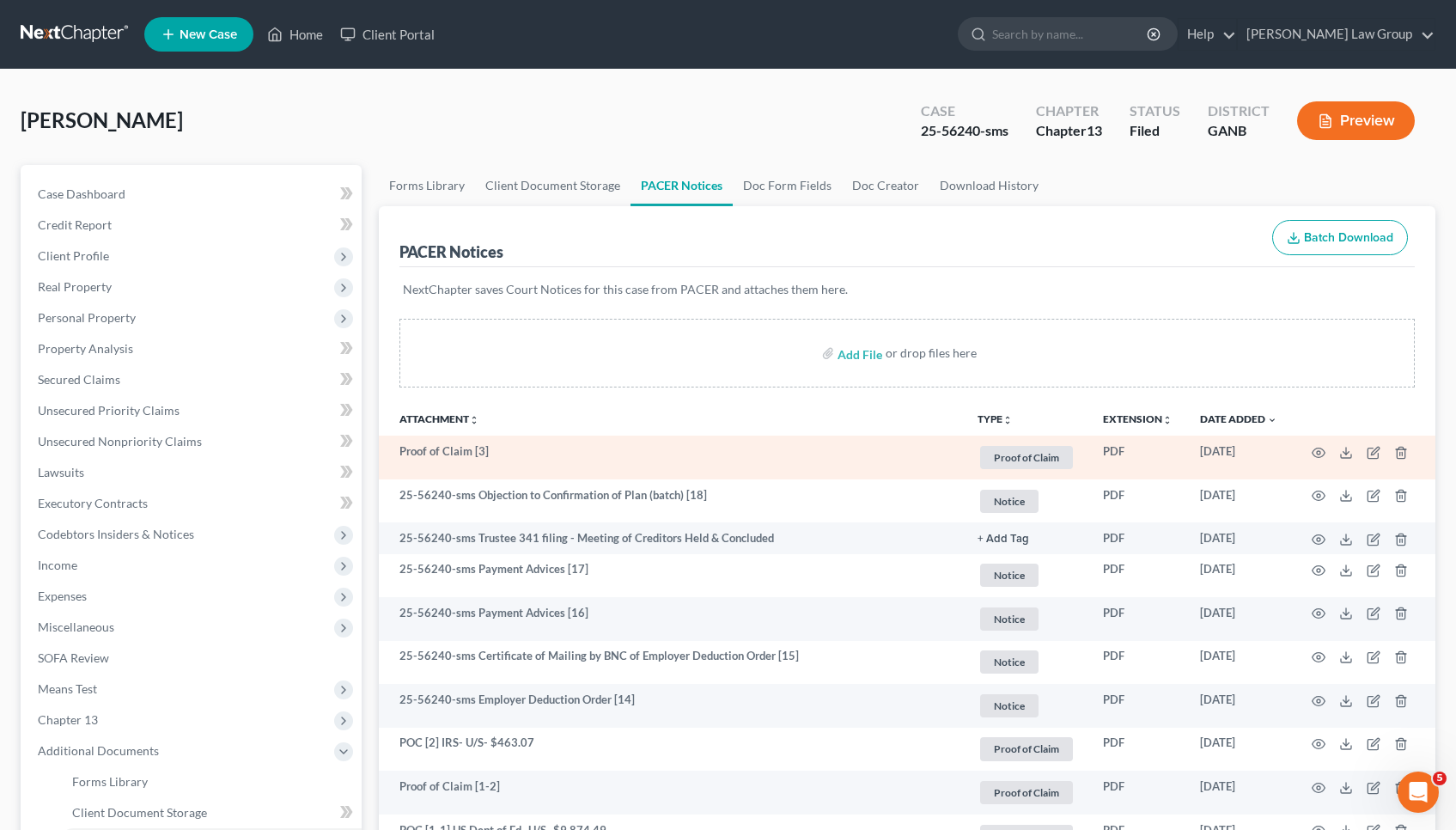
click at [1380, 445] on td at bounding box center [1363, 457] width 144 height 43
click at [1376, 454] on icon "button" at bounding box center [1373, 453] width 14 height 14
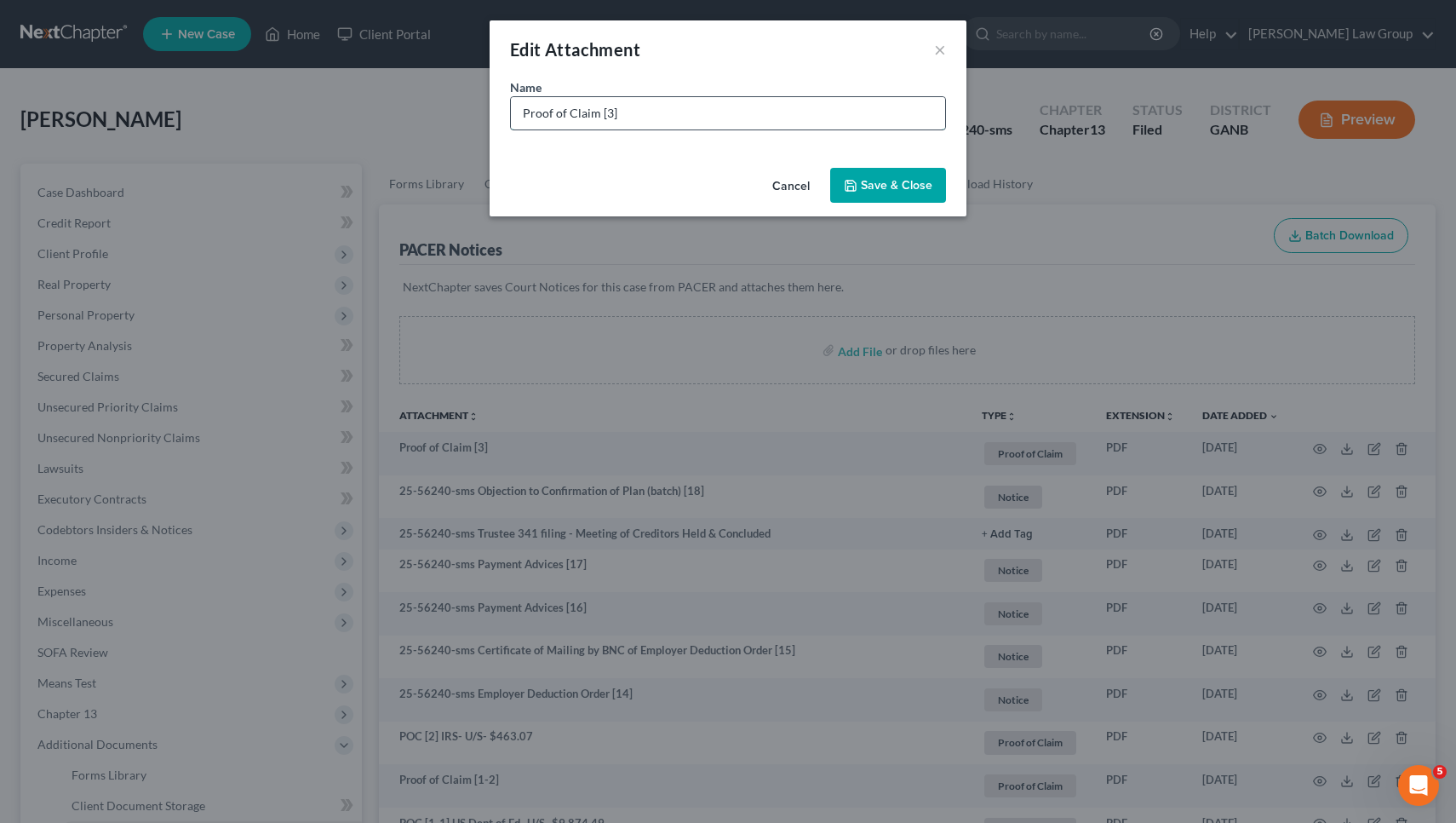
click at [903, 108] on input "Proof of Claim [3]" at bounding box center [728, 113] width 434 height 33
drag, startPoint x: 594, startPoint y: 116, endPoint x: 474, endPoint y: 116, distance: 120.0
click at [474, 116] on div "Edit Attachment × Name * Proof of Claim [3] Exeter Finance- U/S- $26,672.37 Can…" at bounding box center [728, 412] width 1456 height 823
type input "POC [3] Exeter Finance- U/S- $26,672.37"
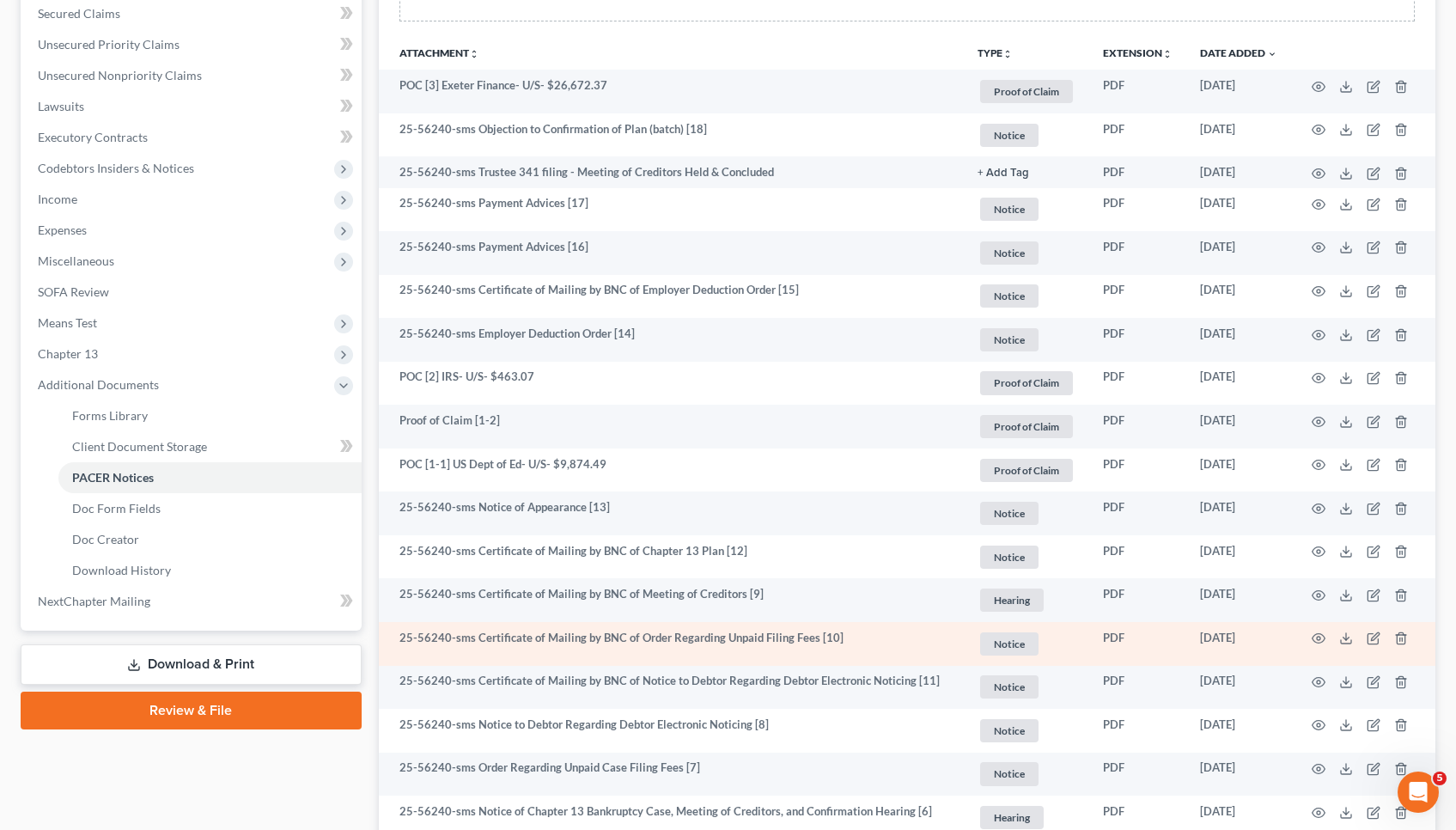
scroll to position [370, 0]
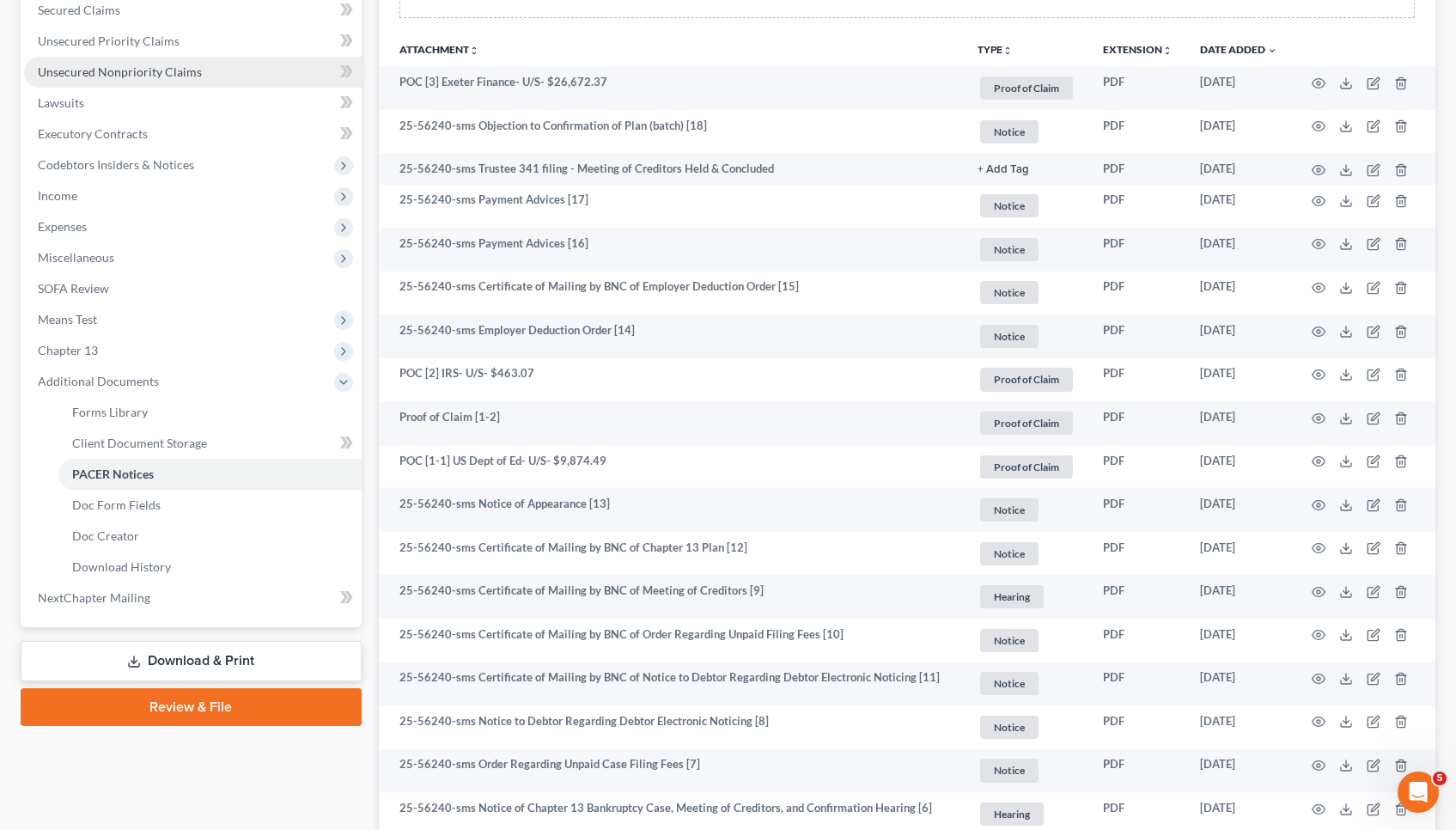
click at [225, 70] on link "Unsecured Nonpriority Claims" at bounding box center [192, 72] width 338 height 31
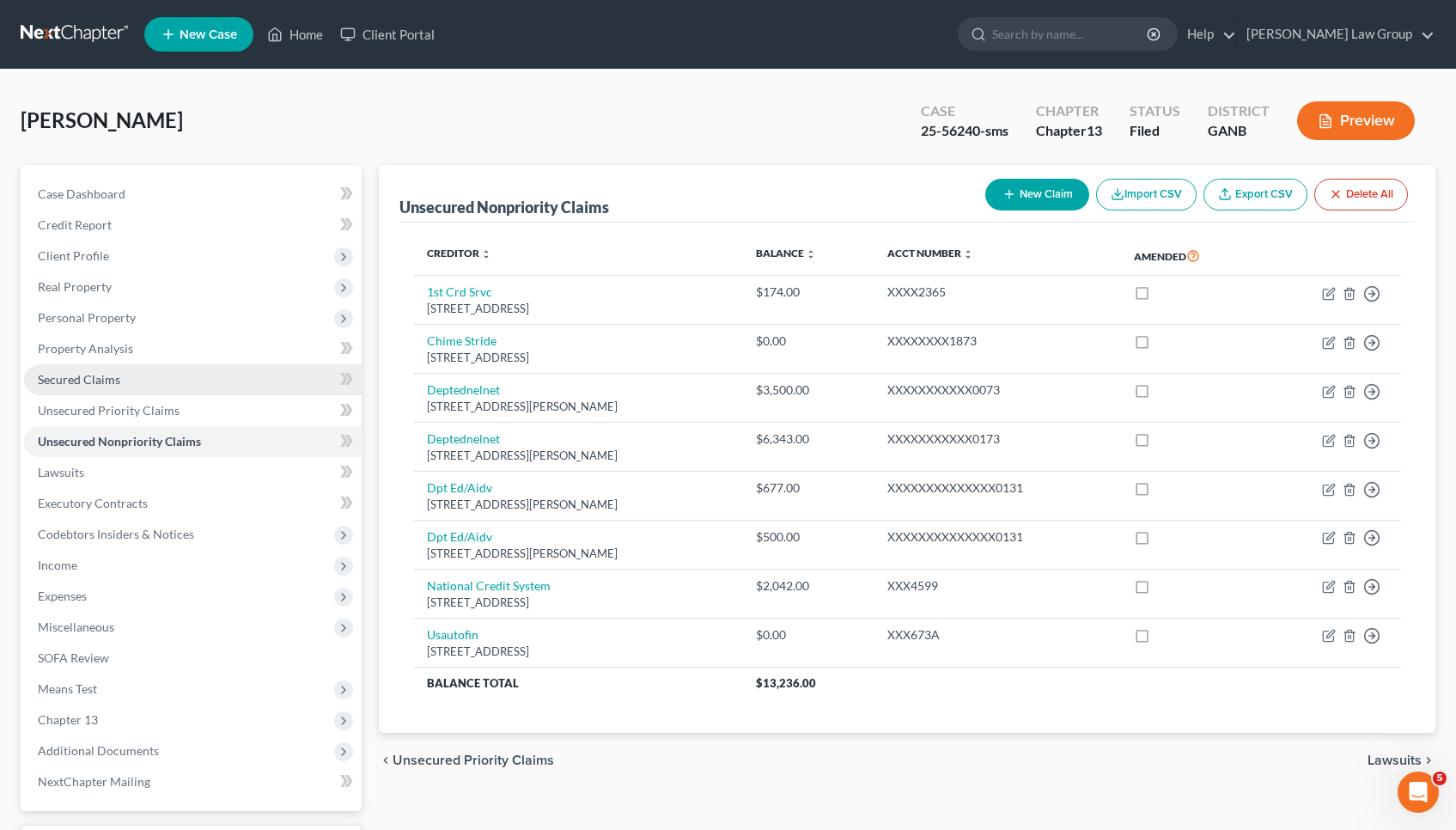
click at [165, 374] on link "Secured Claims" at bounding box center [192, 379] width 338 height 31
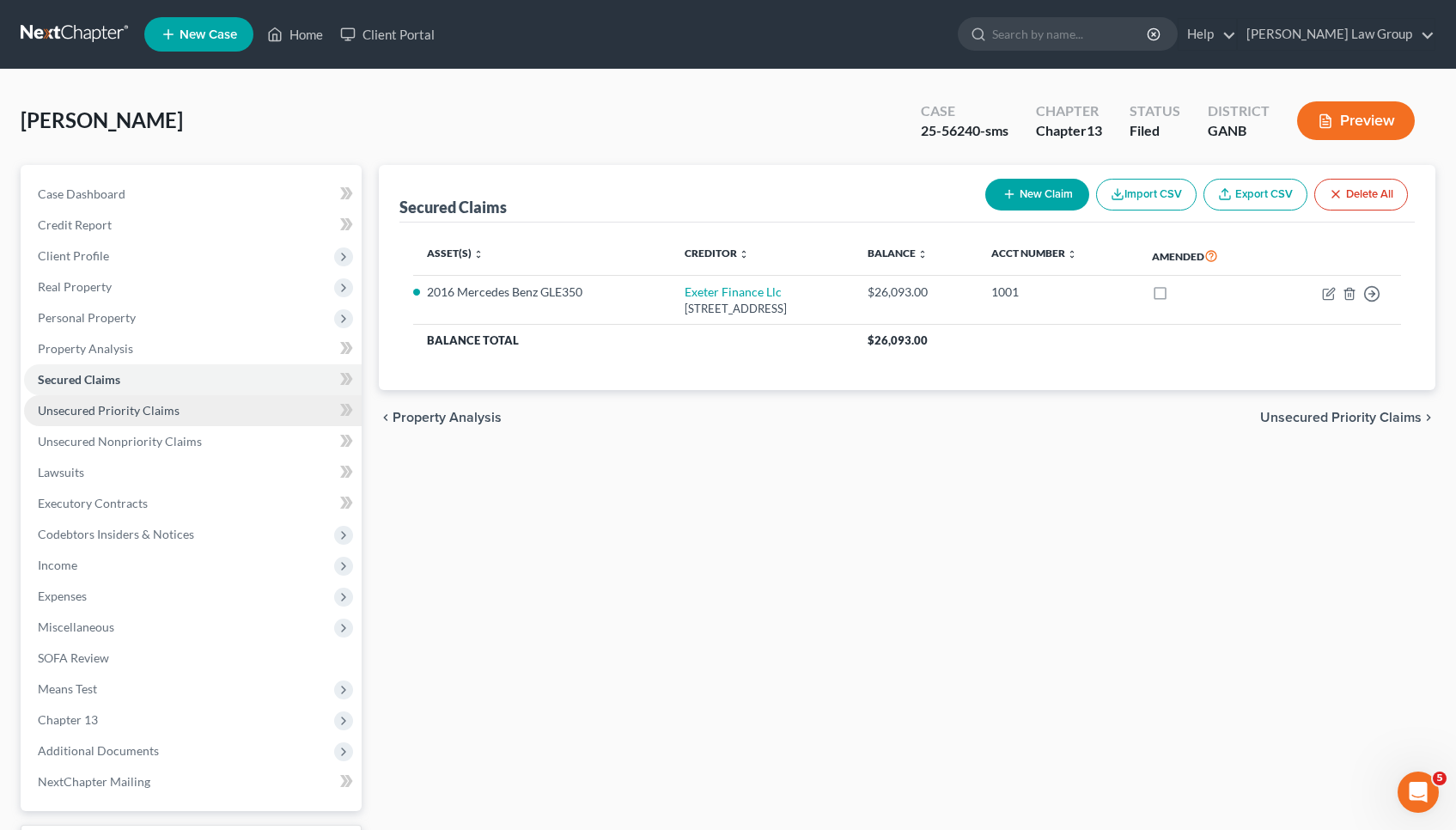
click at [165, 412] on span "Unsecured Priority Claims" at bounding box center [108, 409] width 141 height 14
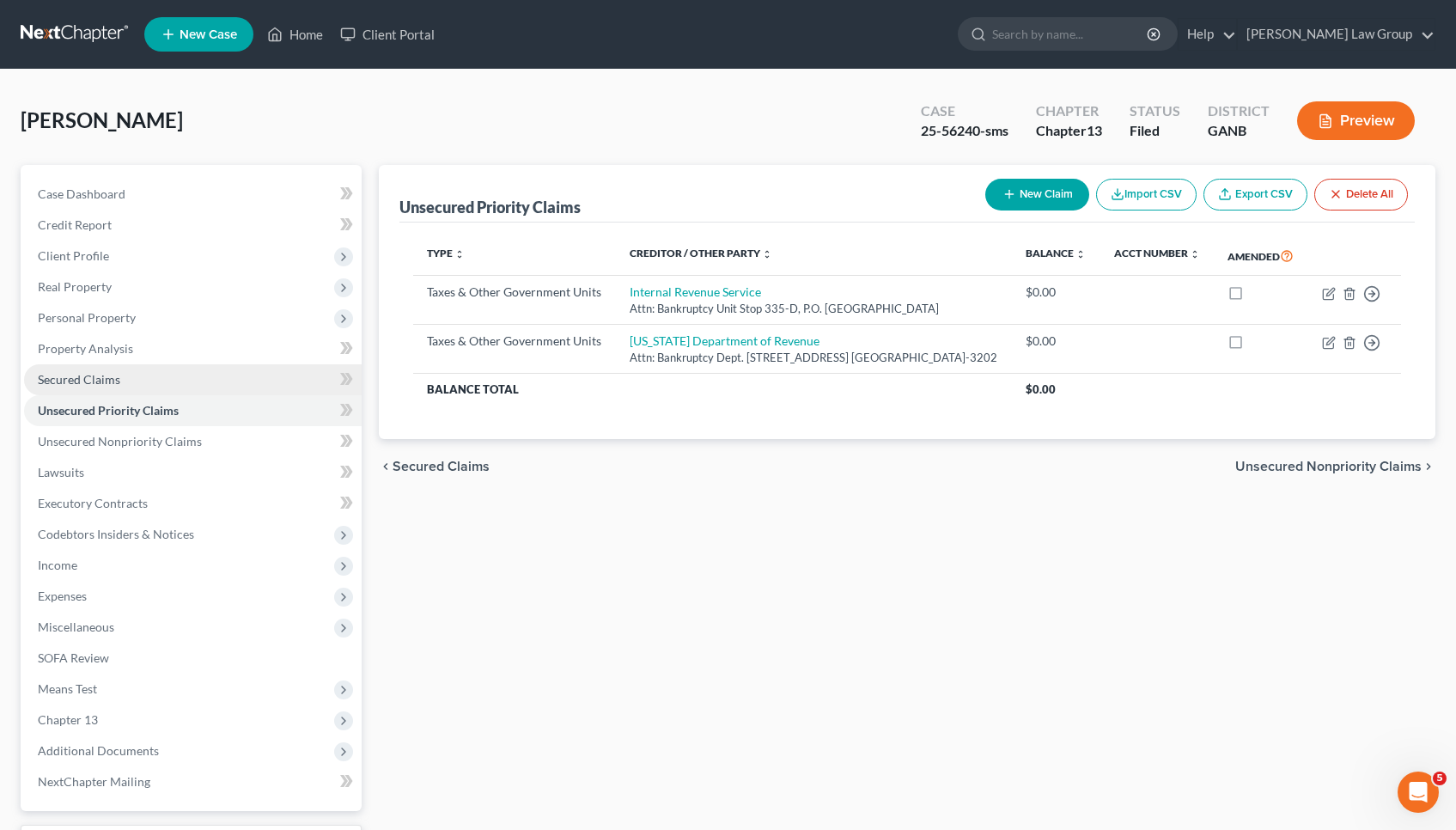
click at [162, 388] on link "Secured Claims" at bounding box center [192, 379] width 338 height 31
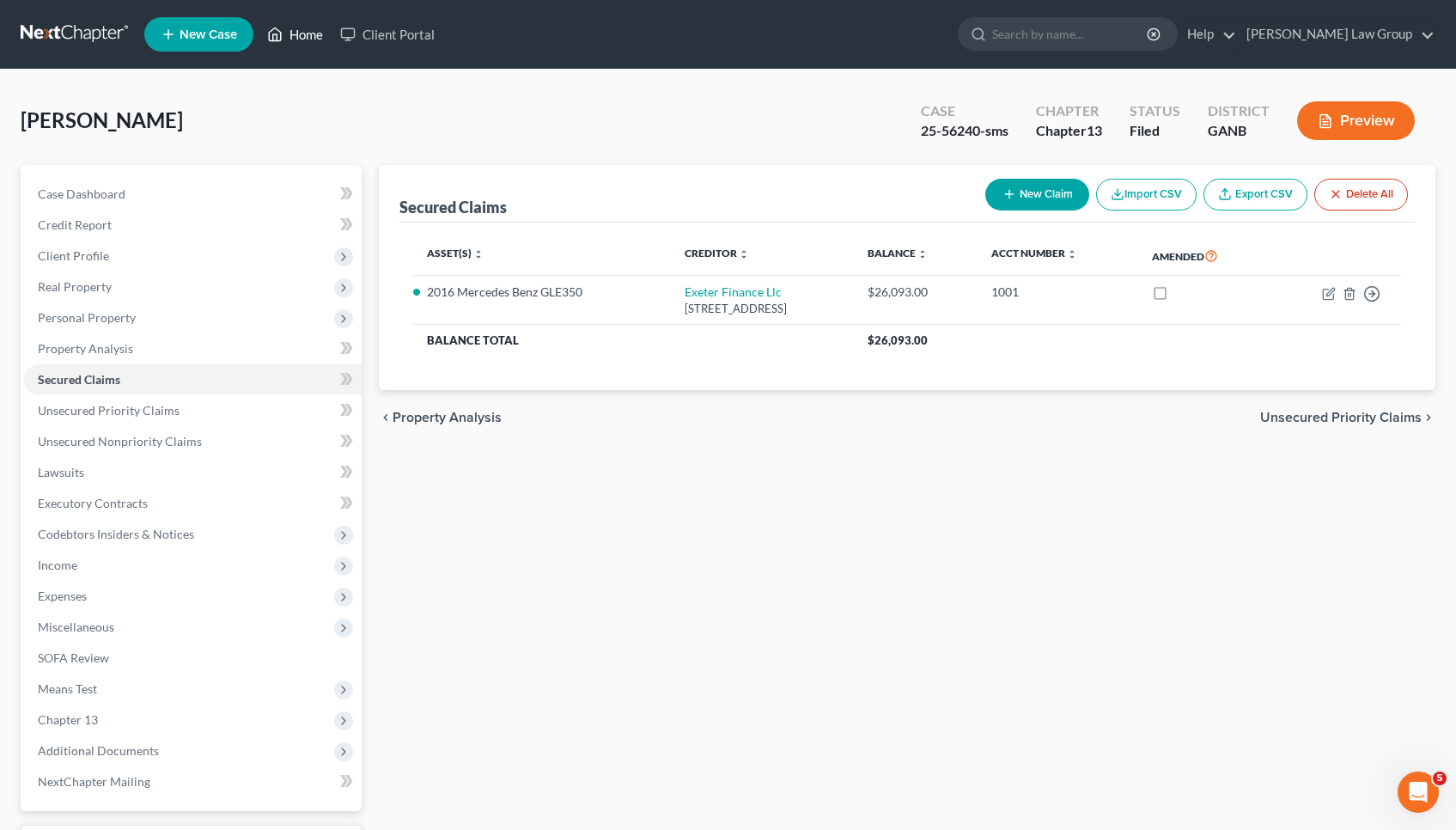
click at [293, 34] on link "Home" at bounding box center [294, 34] width 73 height 31
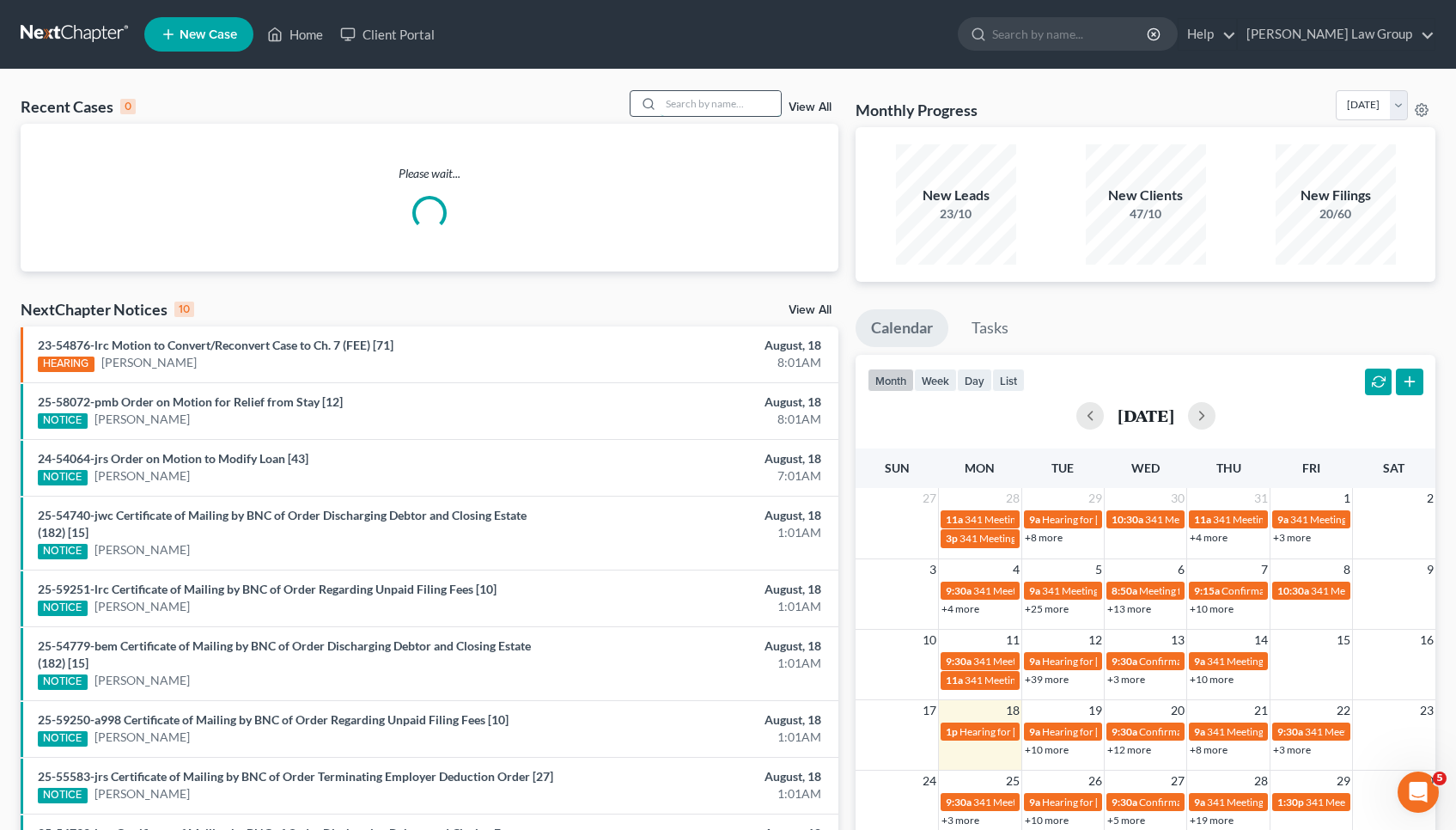
click at [755, 101] on input "search" at bounding box center [720, 104] width 120 height 25
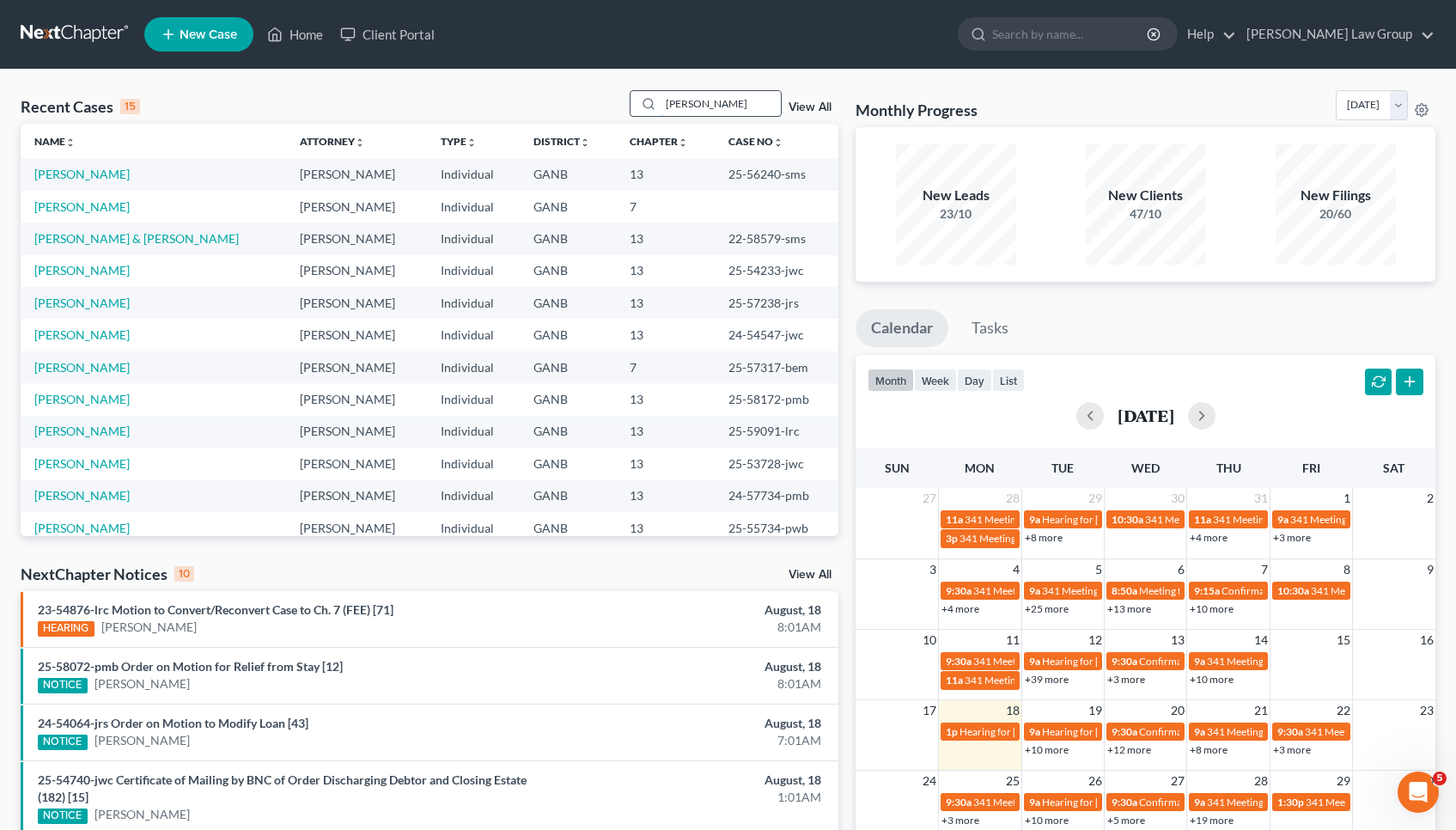
type input "mayfield"
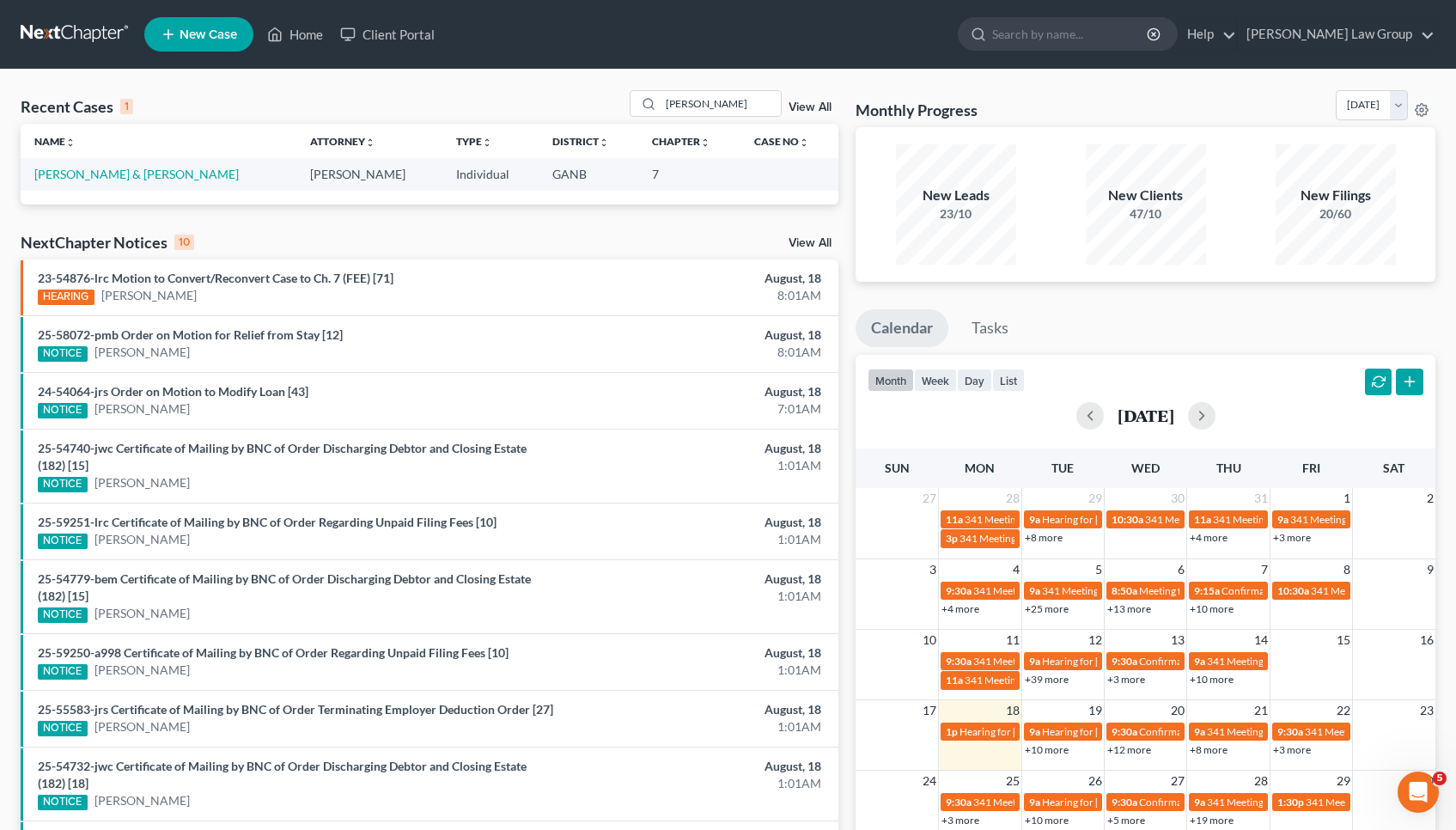
click at [87, 162] on td "Mayfield, Ashley & Brandon" at bounding box center [158, 174] width 275 height 32
click at [88, 174] on link "Mayfield, Ashley & Brandon" at bounding box center [136, 174] width 205 height 14
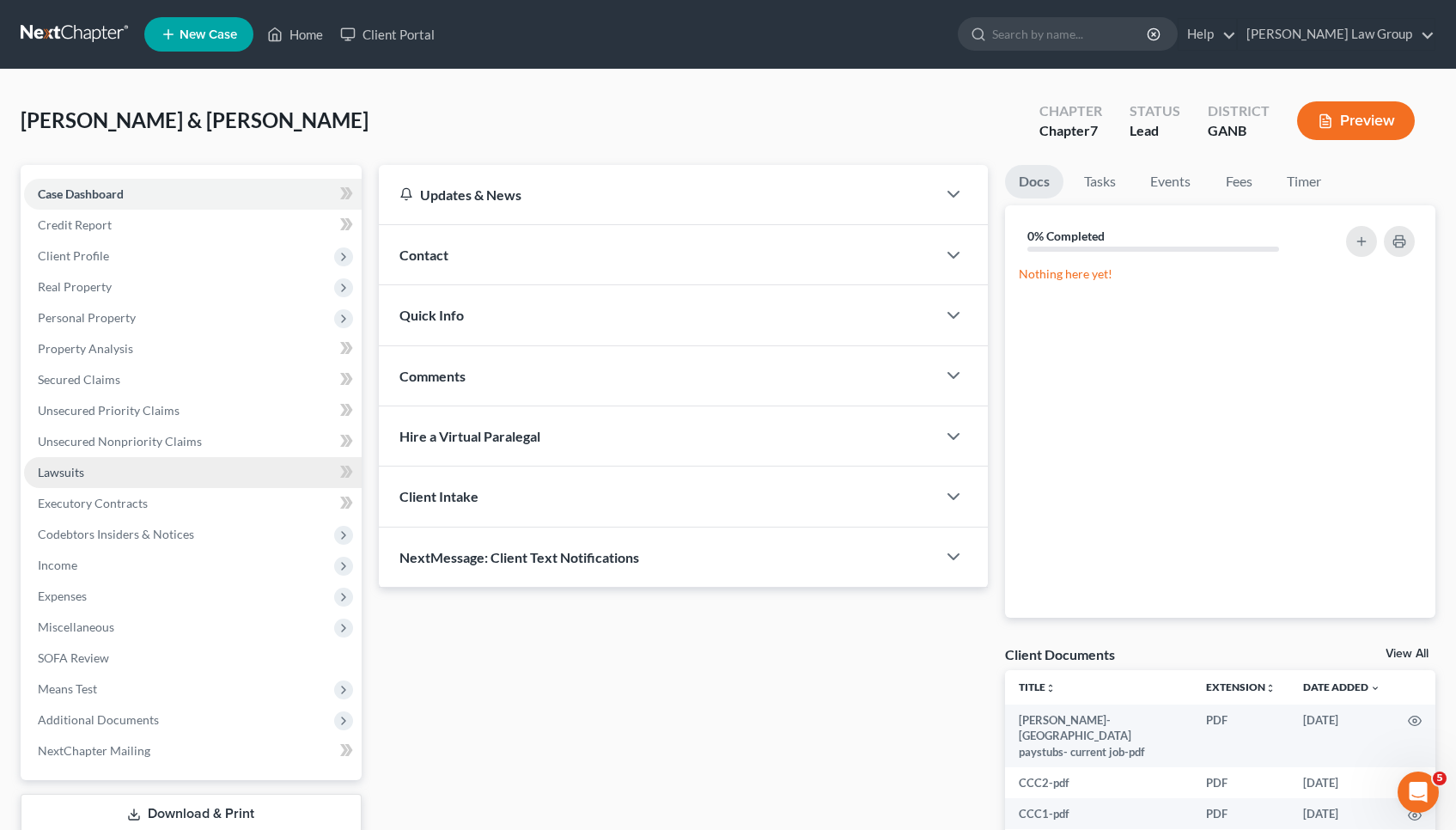
click at [125, 477] on link "Lawsuits" at bounding box center [192, 472] width 338 height 31
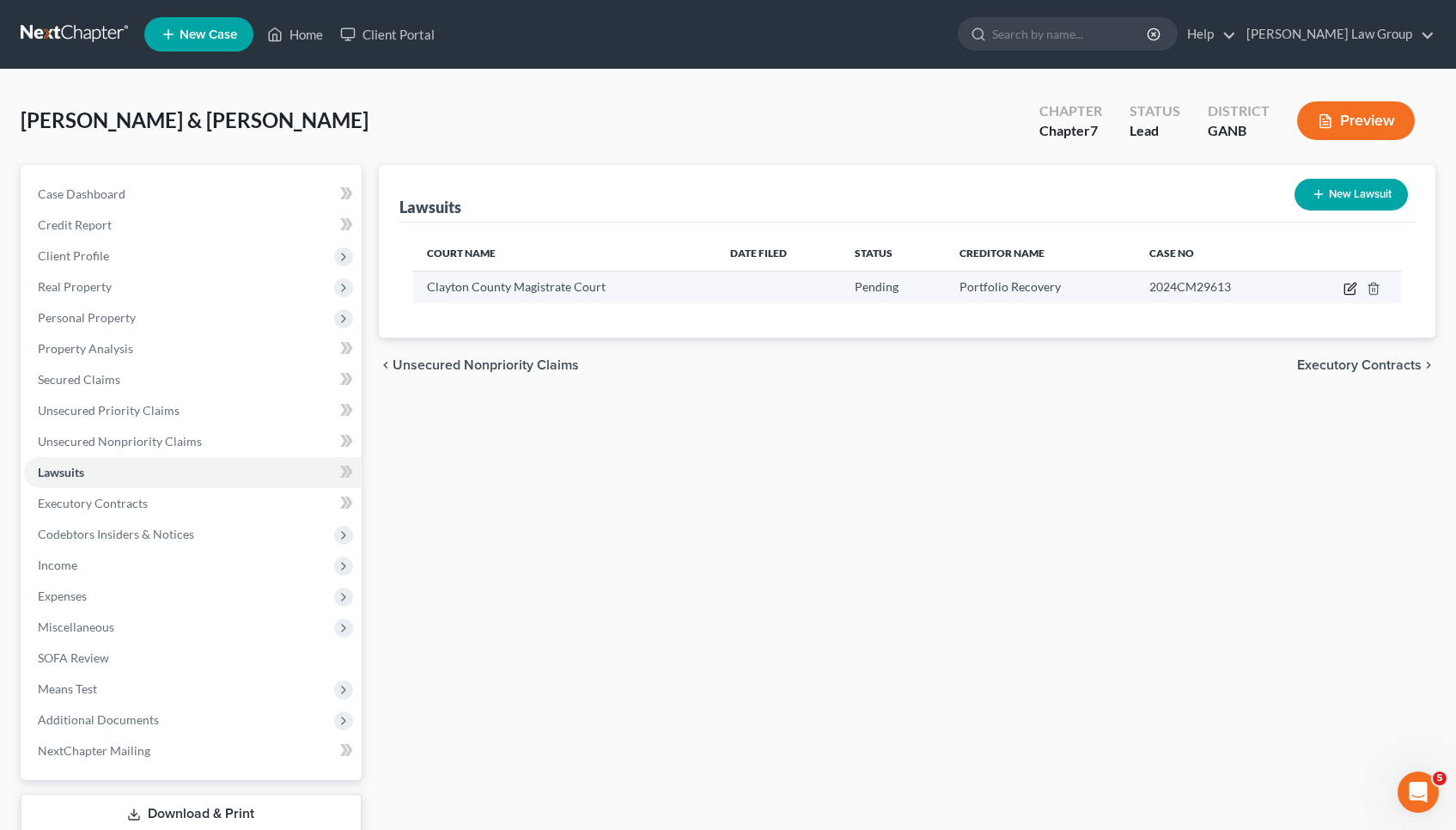
click at [1351, 289] on icon "button" at bounding box center [1351, 287] width 8 height 8
select select "10"
select select "0"
select select "4"
select select "48"
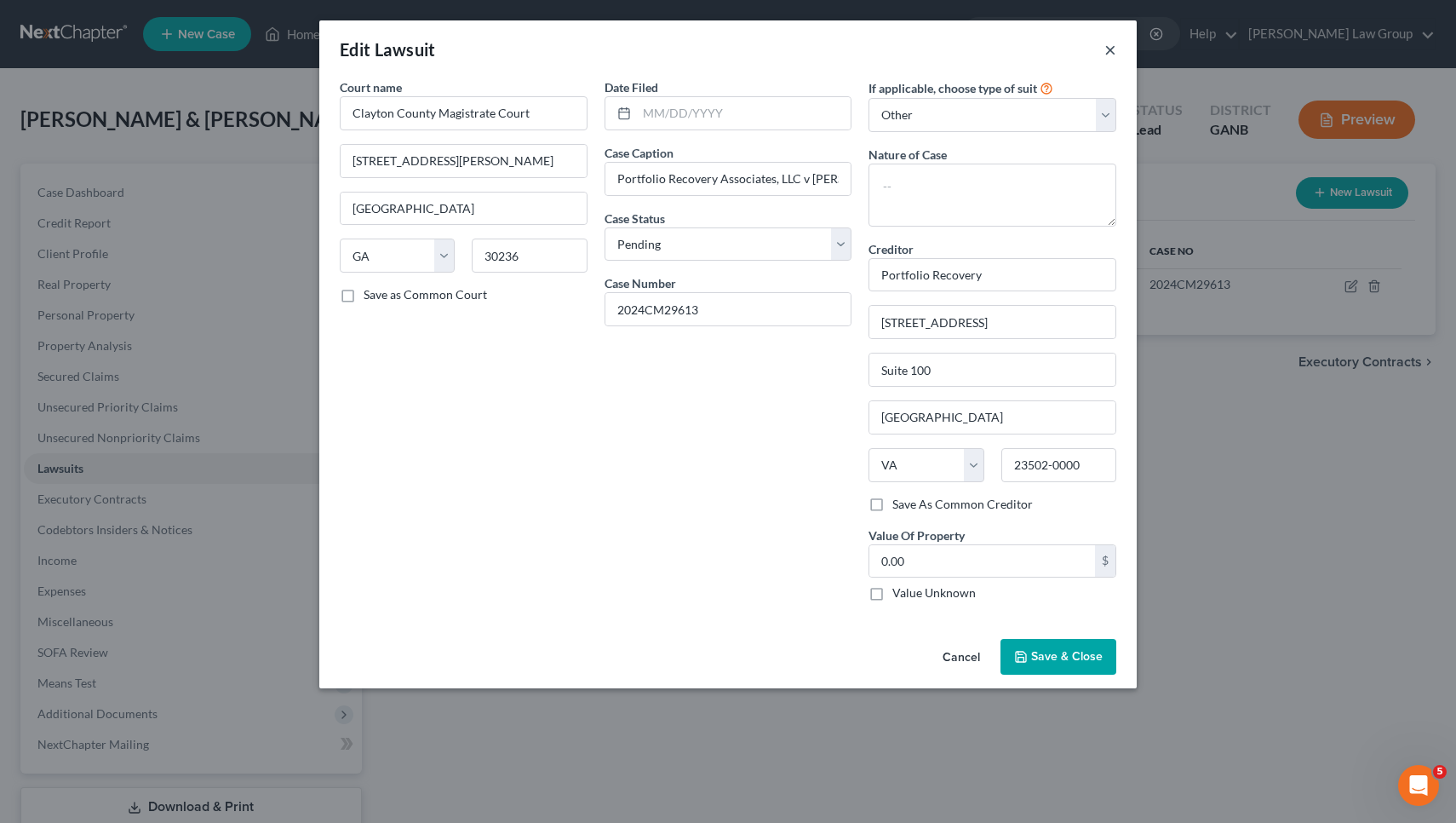
click at [1110, 51] on button "×" at bounding box center [1110, 50] width 12 height 21
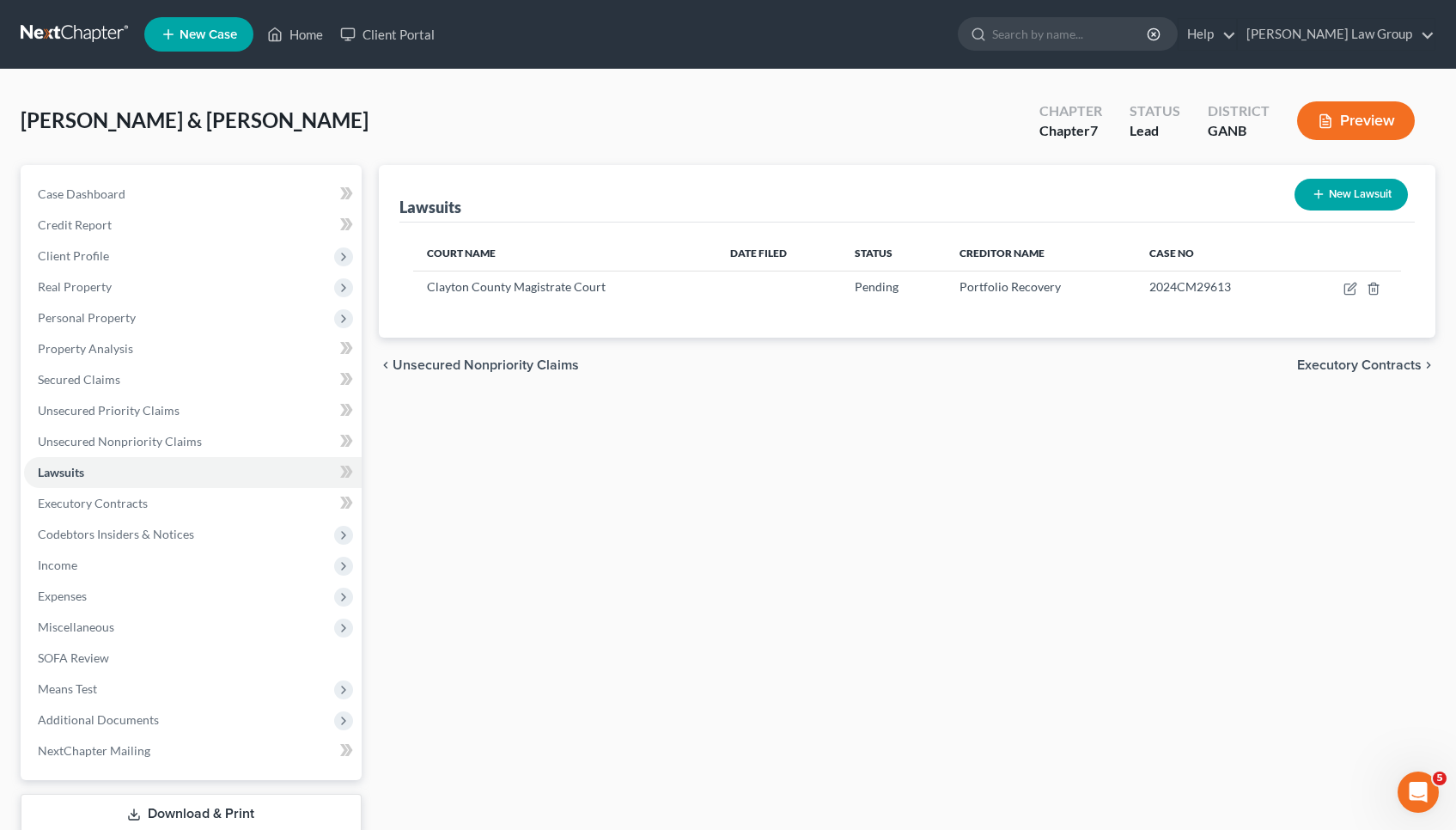
click at [1348, 192] on button "New Lawsuit" at bounding box center [1350, 194] width 113 height 32
select select "0"
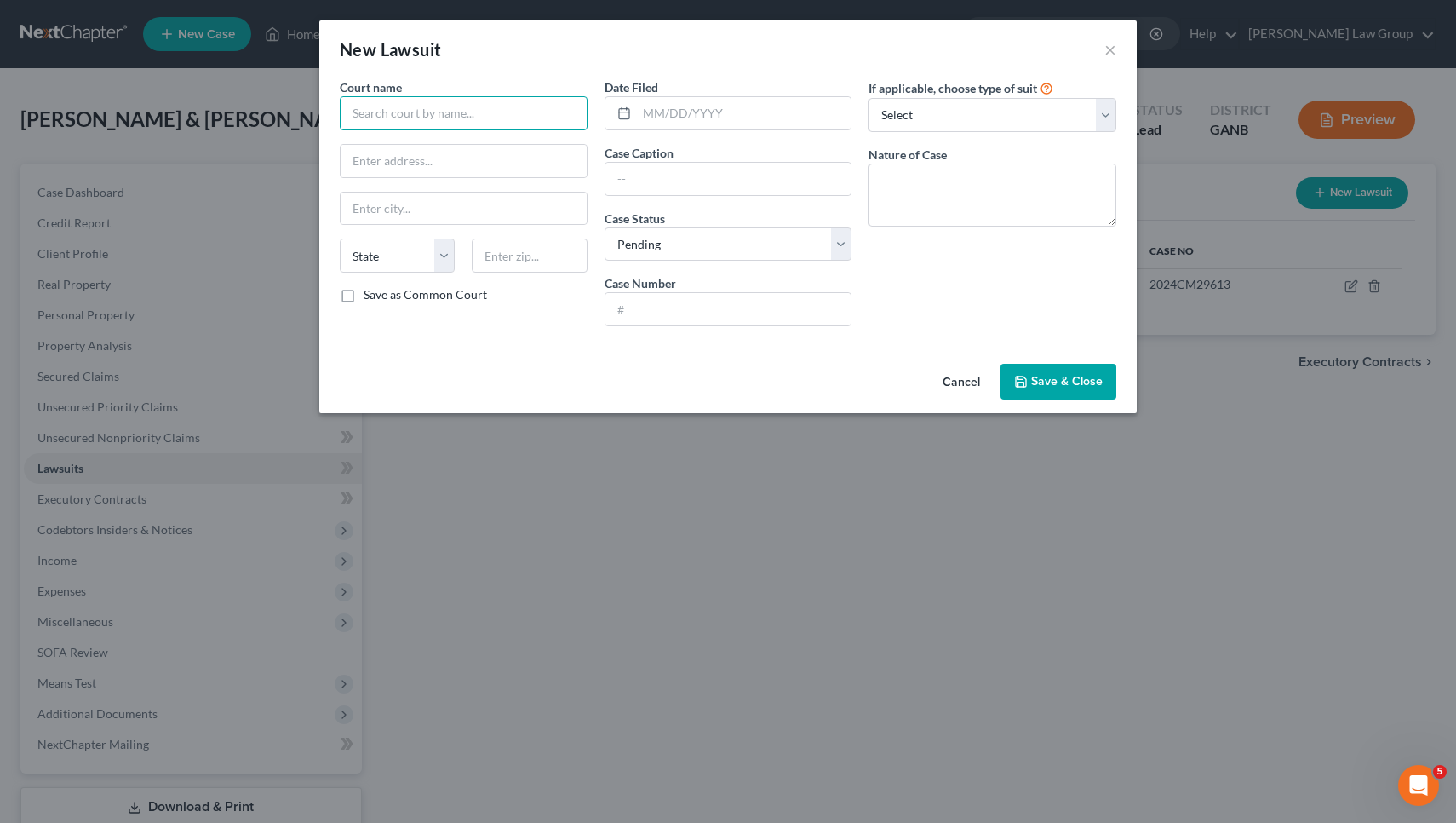
click at [415, 109] on input "text" at bounding box center [463, 113] width 248 height 34
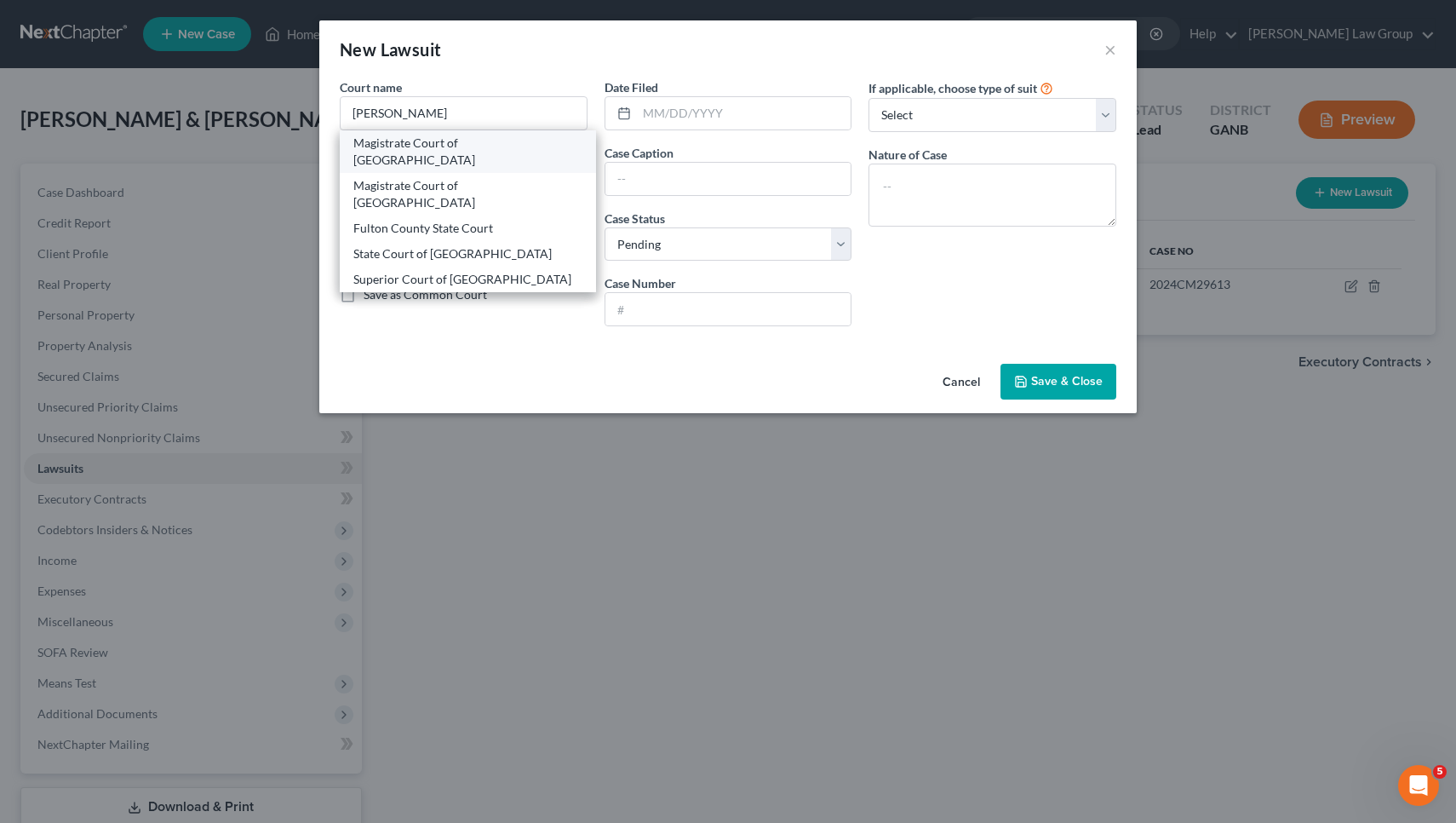
click at [465, 143] on div "Magistrate Court of Fulton County" at bounding box center [468, 152] width 229 height 34
type input "Magistrate Court of Fulton County"
type input "185 Central Avenue SW TTG100"
type input "Atlanta"
select select "10"
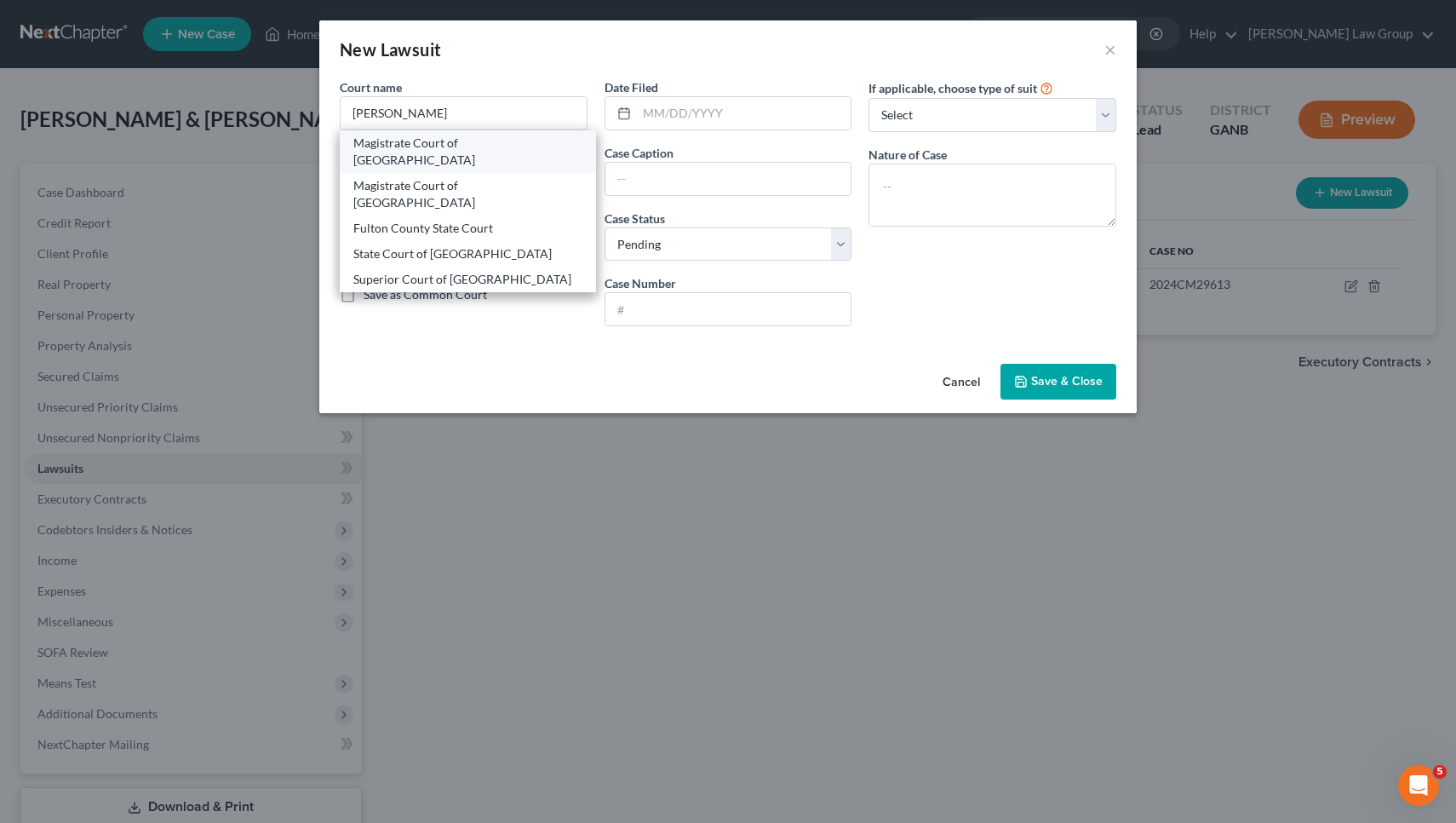
type input "30303"
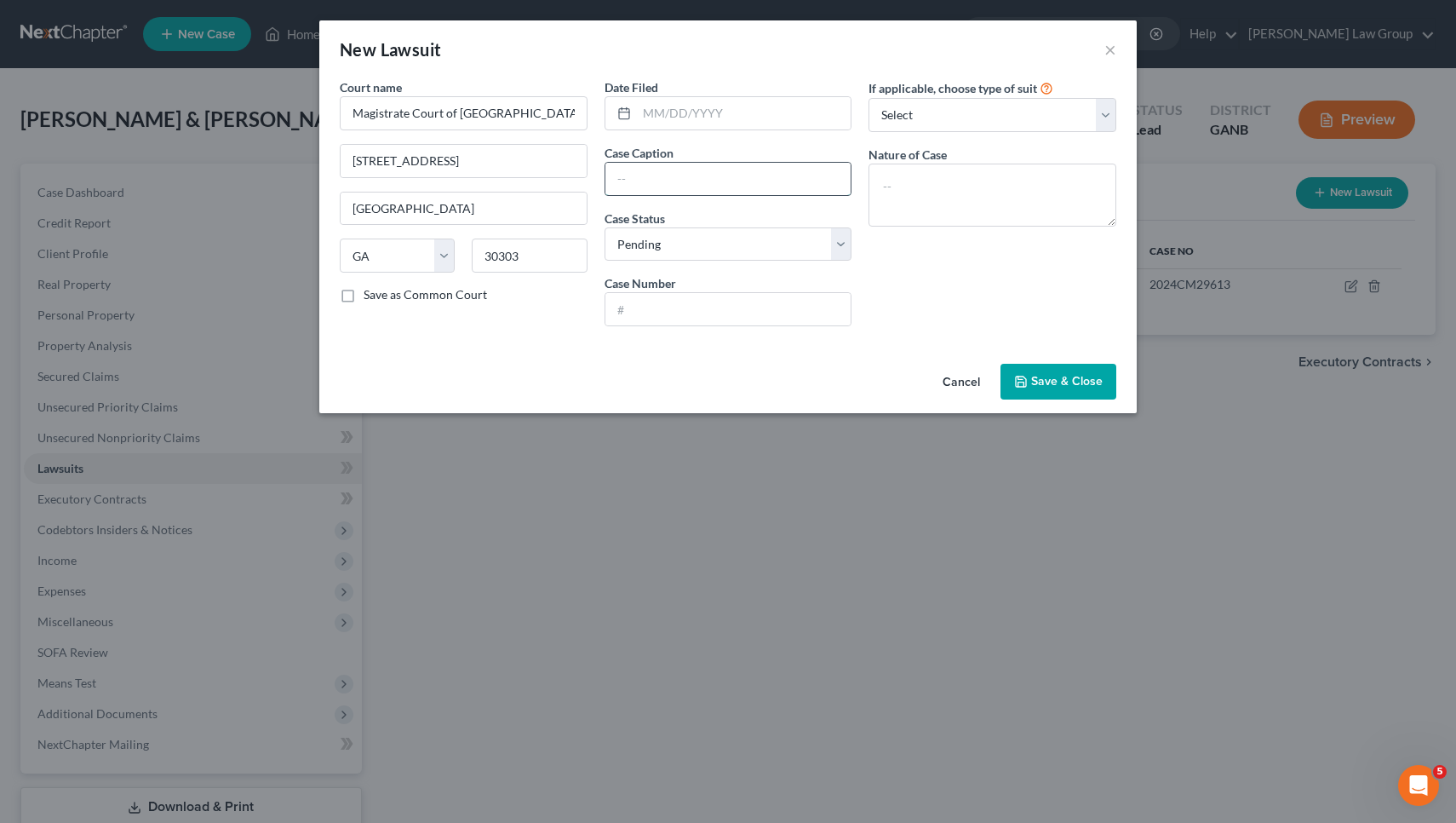
click at [675, 181] on input "text" at bounding box center [728, 179] width 246 height 33
type input "Capital One N.A. successor by merger Discover Bank v Brandon Mayfield"
select select "2"
click at [672, 314] on input "text" at bounding box center [728, 309] width 246 height 33
type input "25MCG088982"
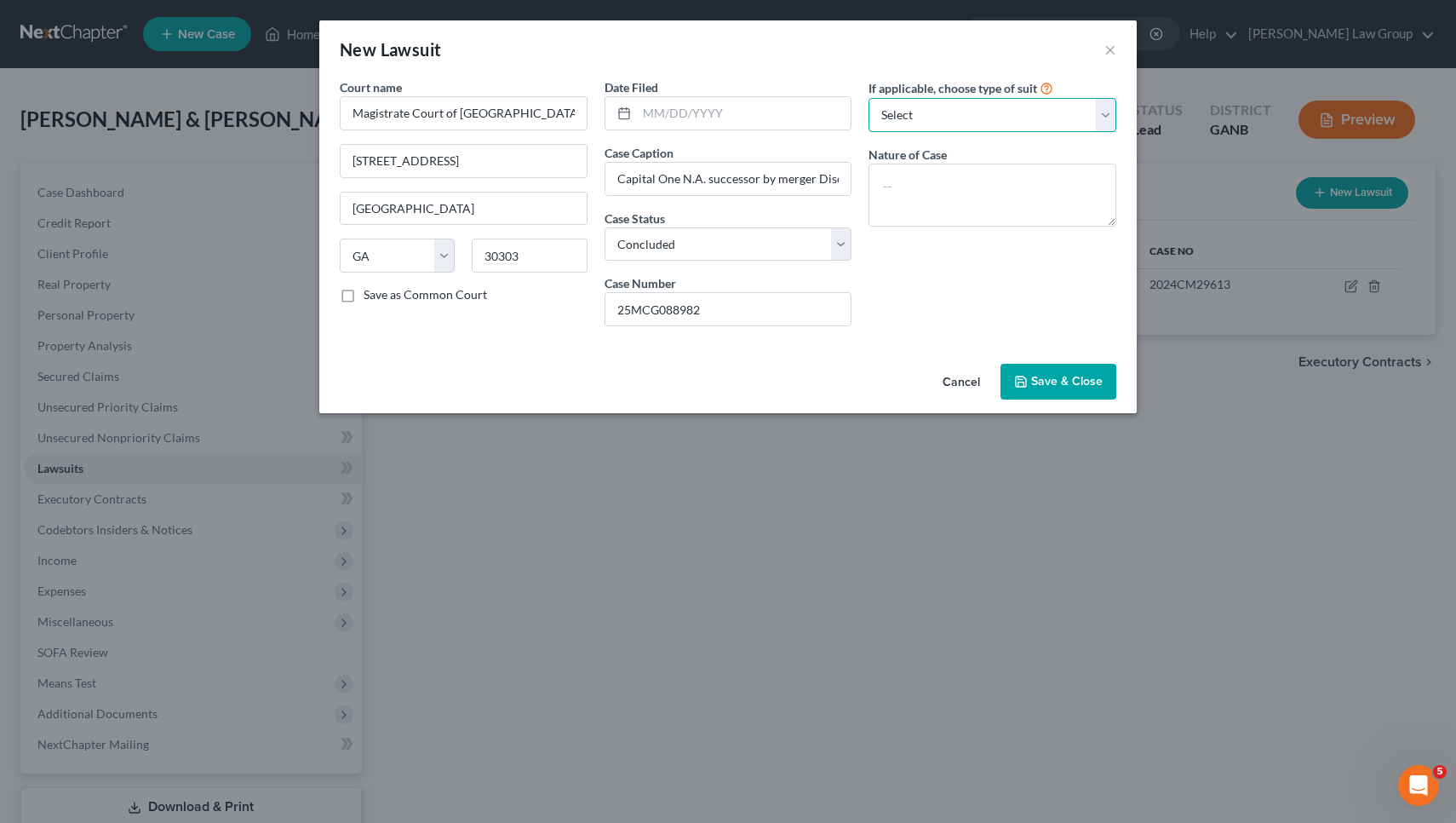
select select "4"
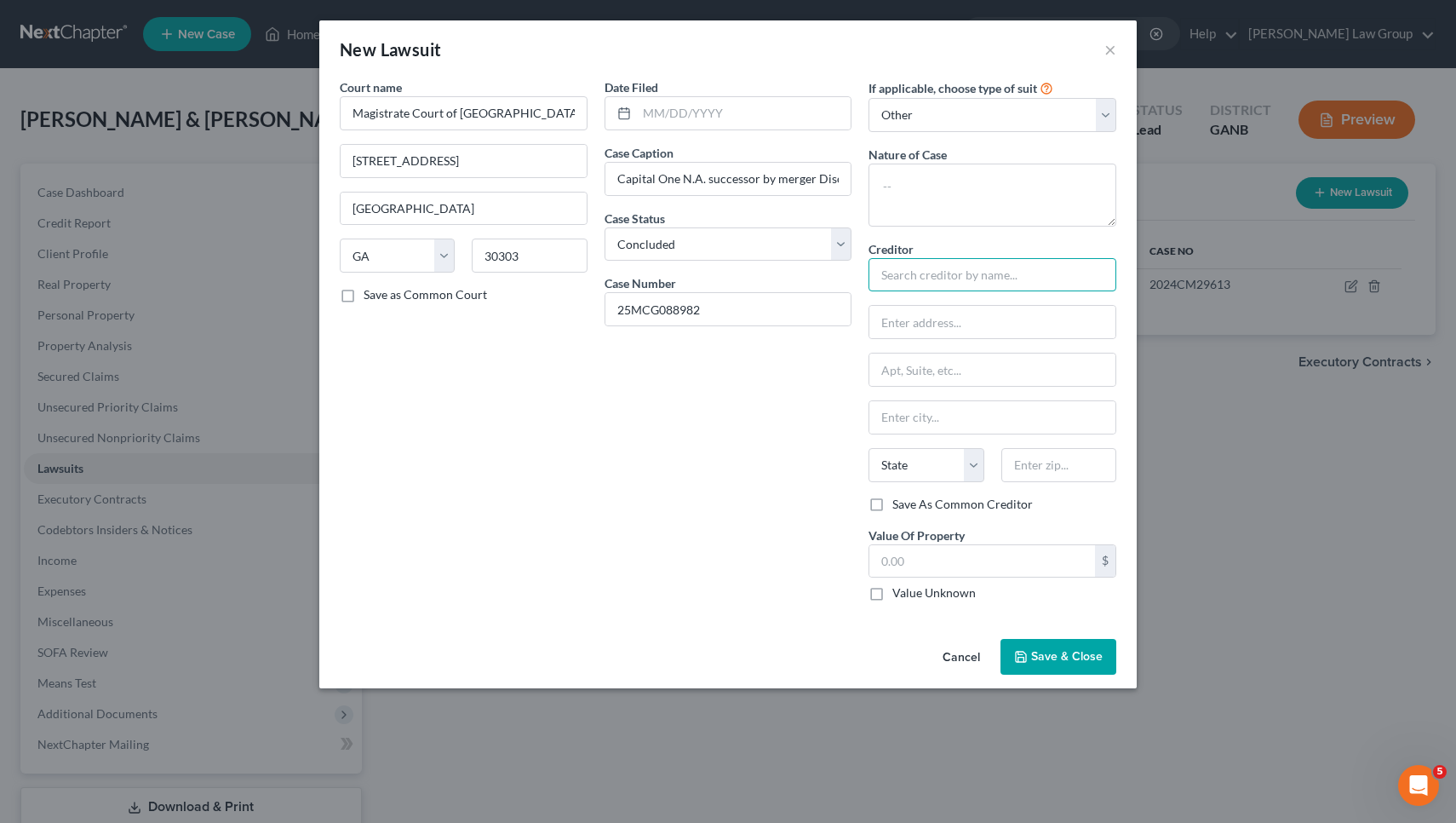
click at [971, 273] on input "text" at bounding box center [992, 275] width 248 height 34
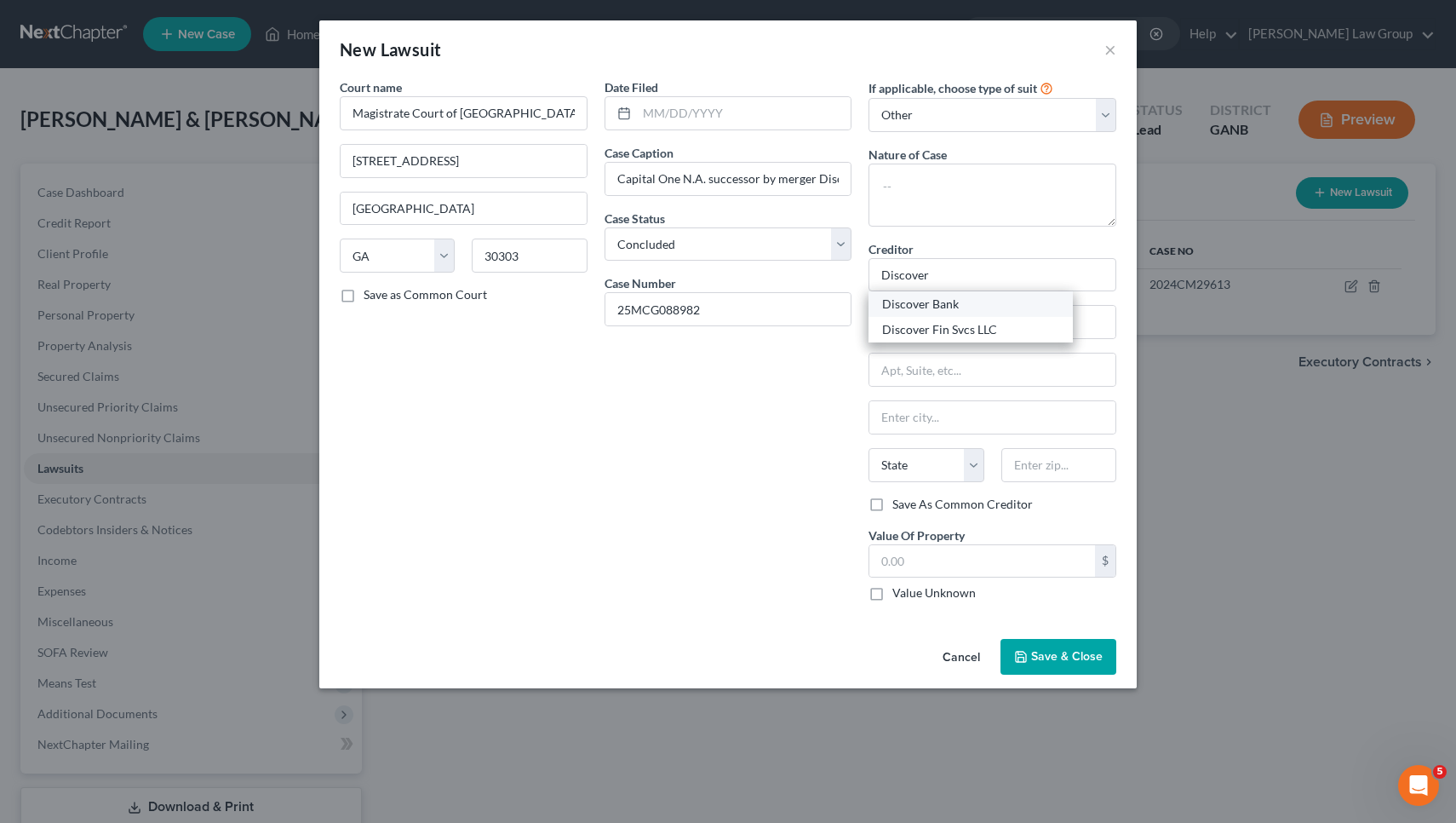
click at [970, 302] on div "Discover Bank" at bounding box center [970, 304] width 177 height 17
type input "Discover Bank"
type input "P.O. Box 6103"
type input "Carol Stream"
select select "14"
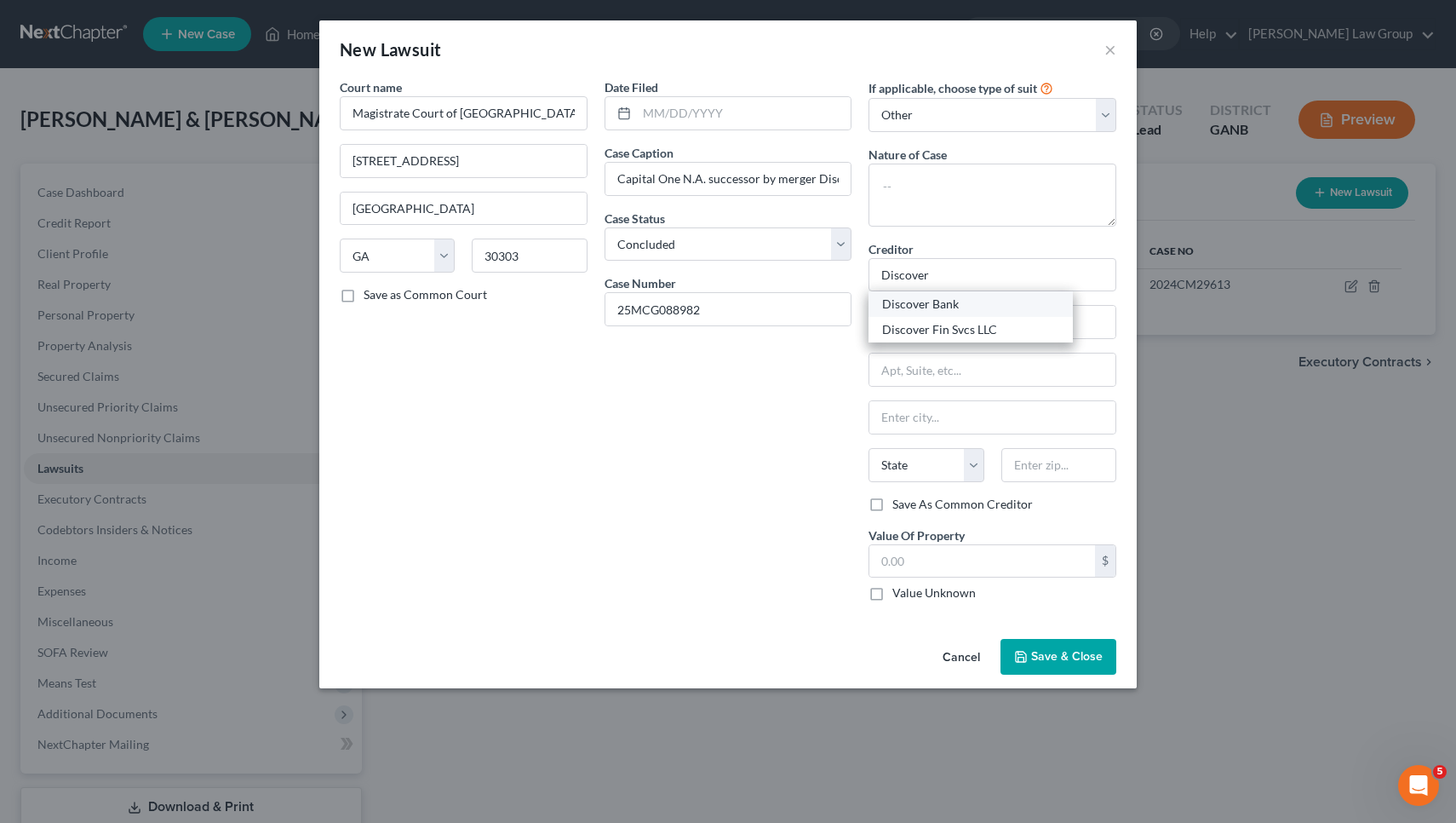
type input "60197"
click at [1037, 651] on span "Save & Close" at bounding box center [1067, 656] width 71 height 14
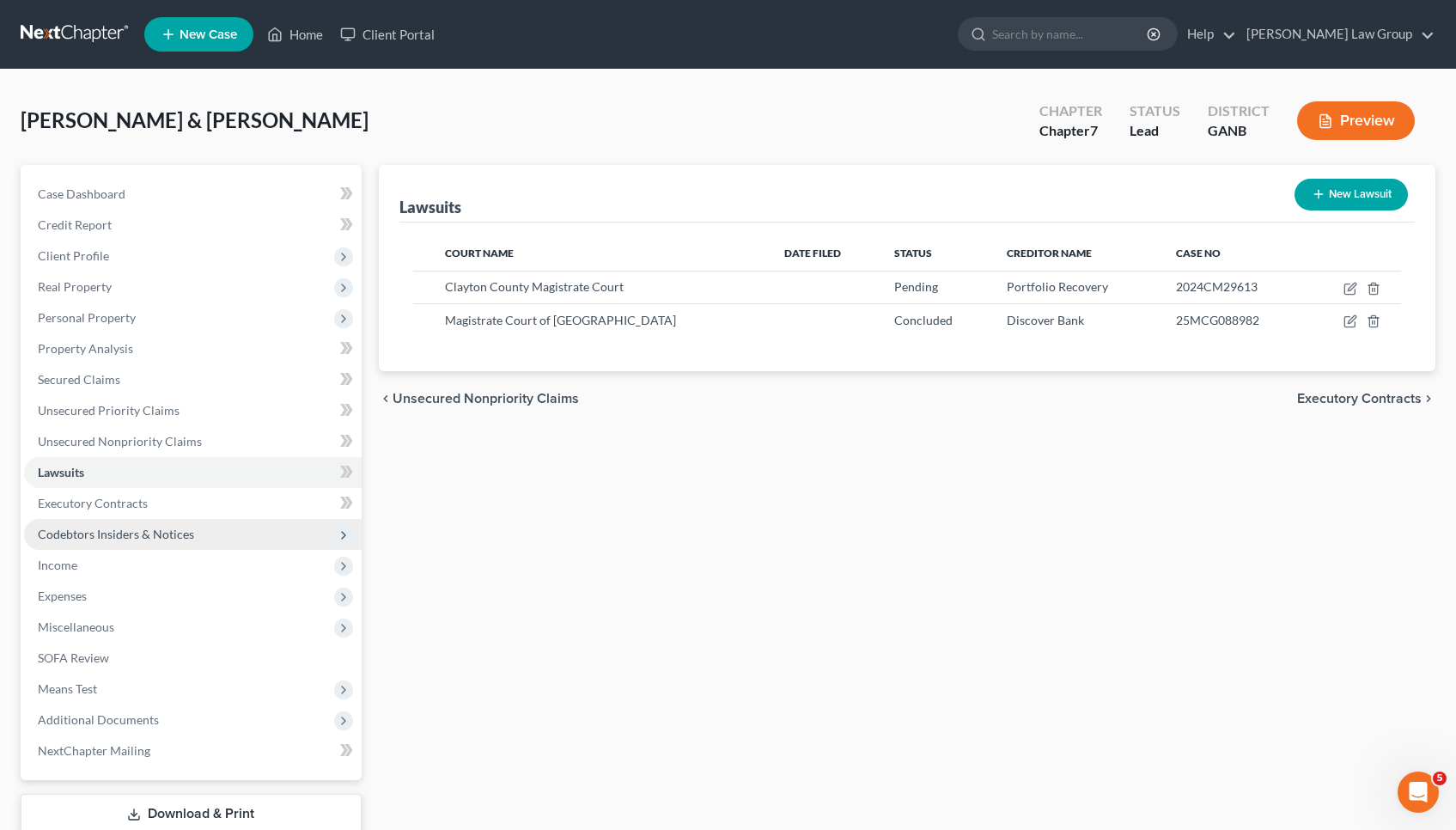
click at [198, 533] on span "Codebtors Insiders & Notices" at bounding box center [192, 534] width 338 height 31
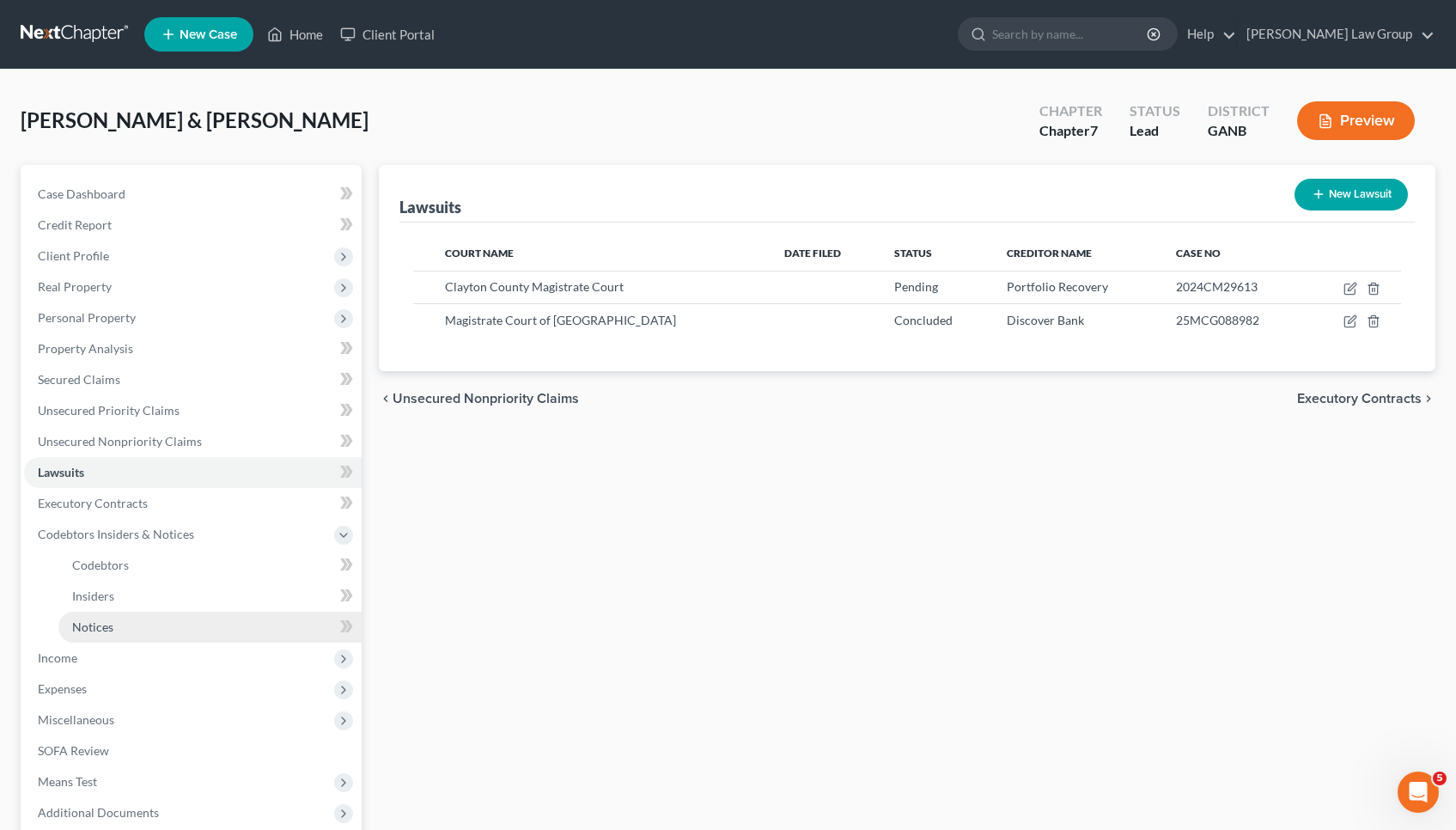
click at [164, 631] on link "Notices" at bounding box center [209, 626] width 303 height 31
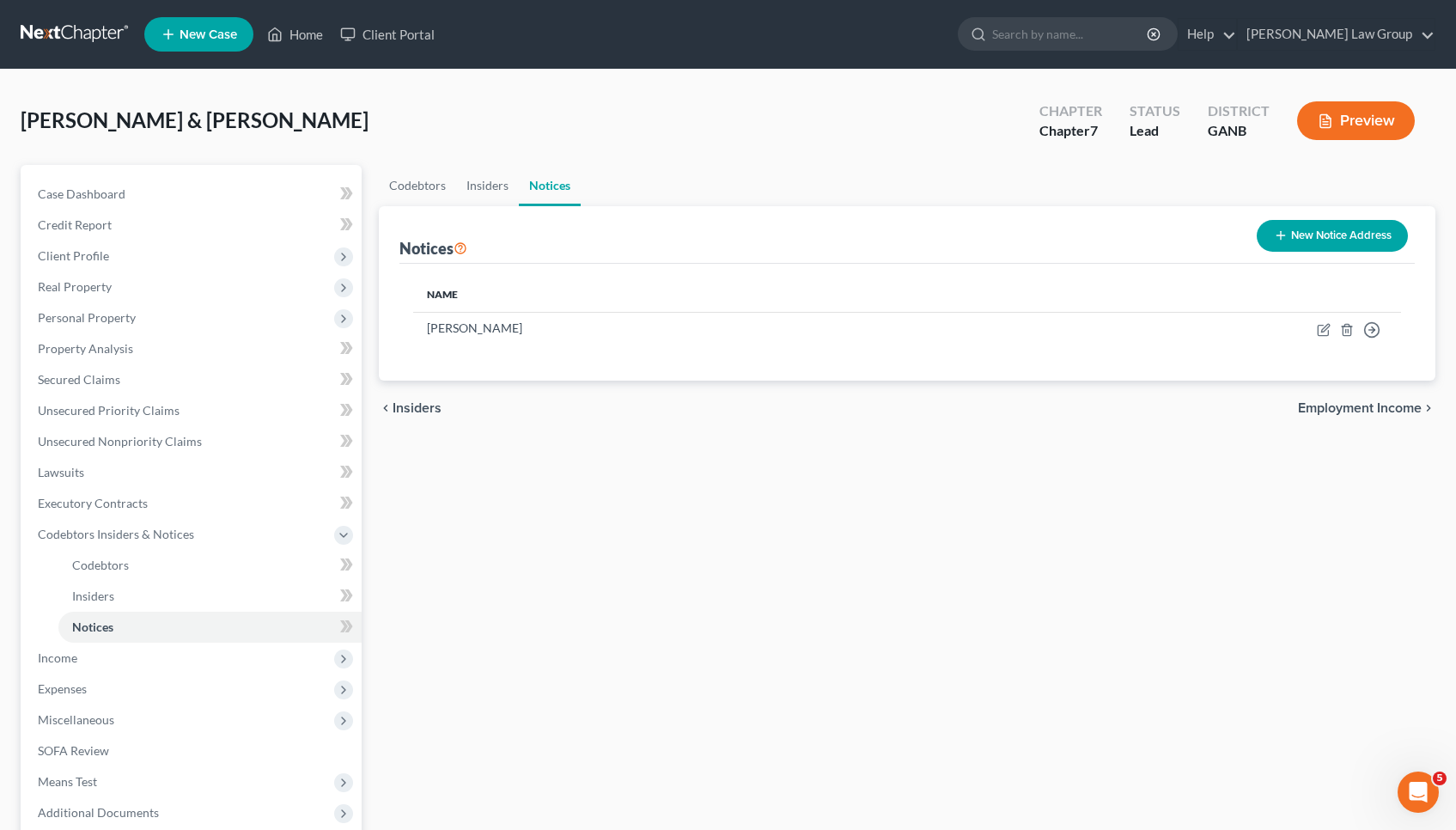
click at [1369, 240] on button "New Notice Address" at bounding box center [1332, 236] width 151 height 32
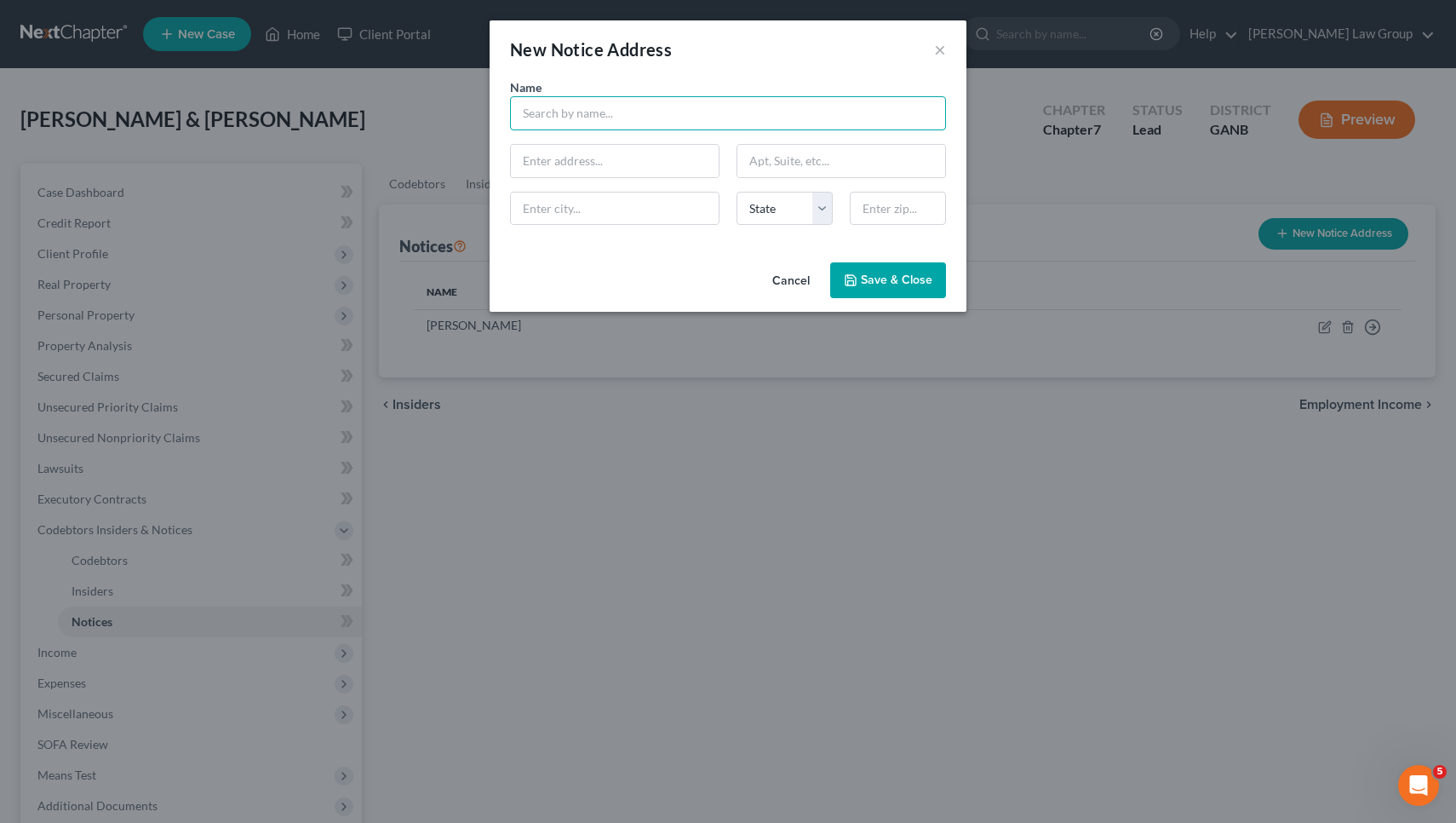
click at [804, 128] on input "text" at bounding box center [728, 113] width 436 height 34
type input "Edmond Harrington"
paste input "PO Box 1715"
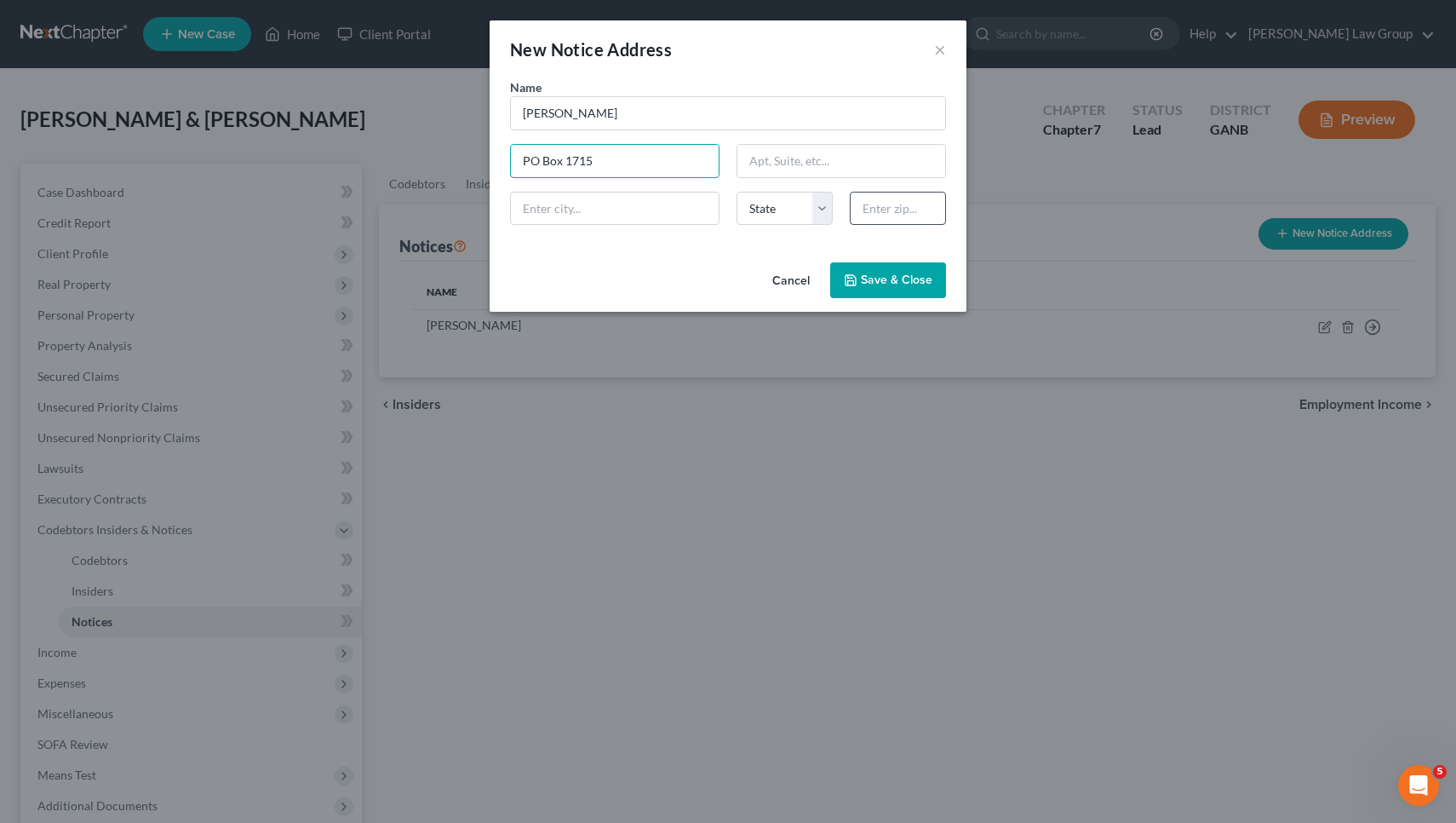
type input "PO Box 1715"
type input "35201"
type input "Birmingham"
select select "0"
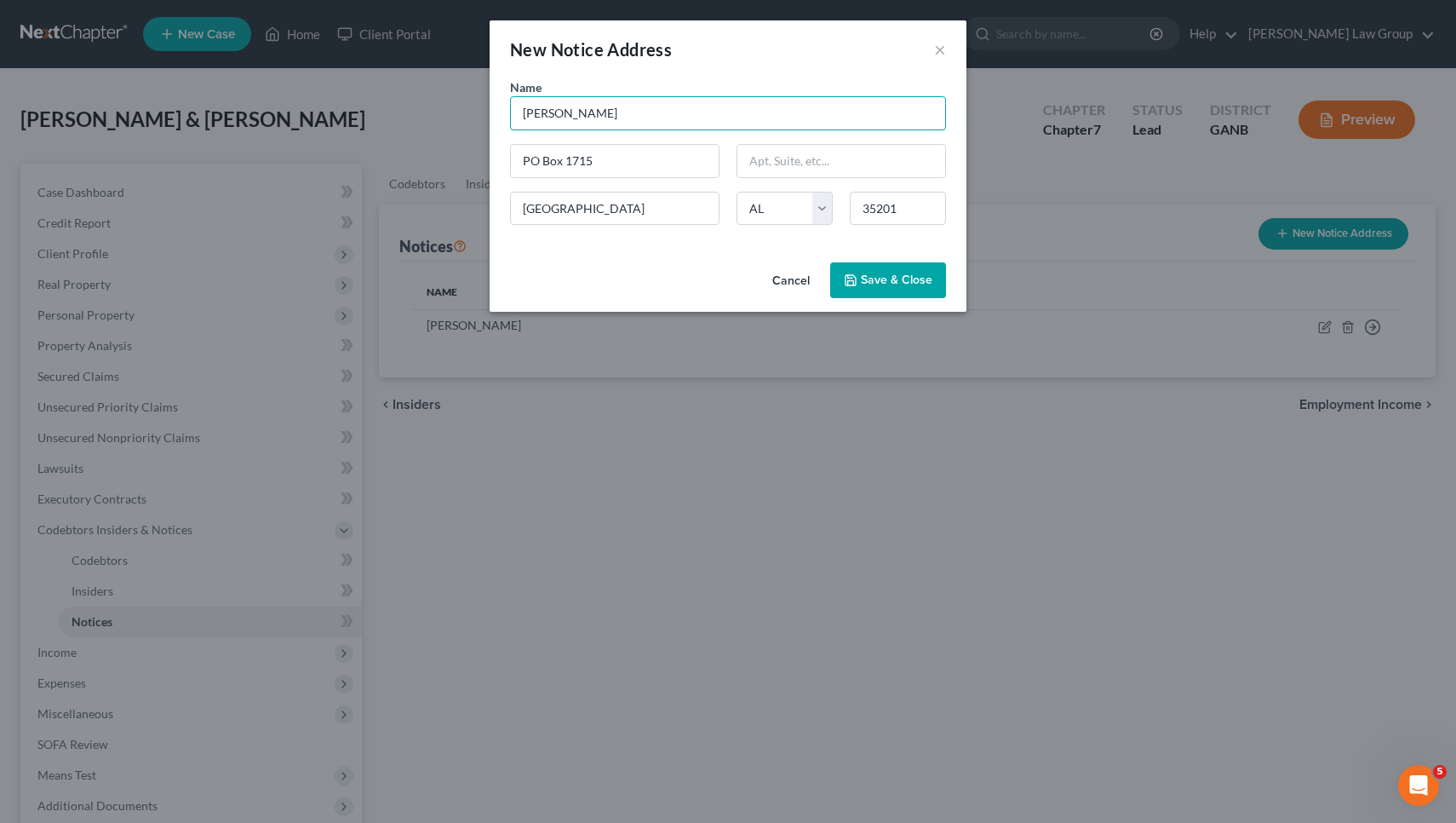
click at [551, 111] on input "Edmond Harrington" at bounding box center [728, 113] width 436 height 34
type input "Edmund Harrington"
click at [900, 291] on button "Save & Close" at bounding box center [888, 280] width 116 height 36
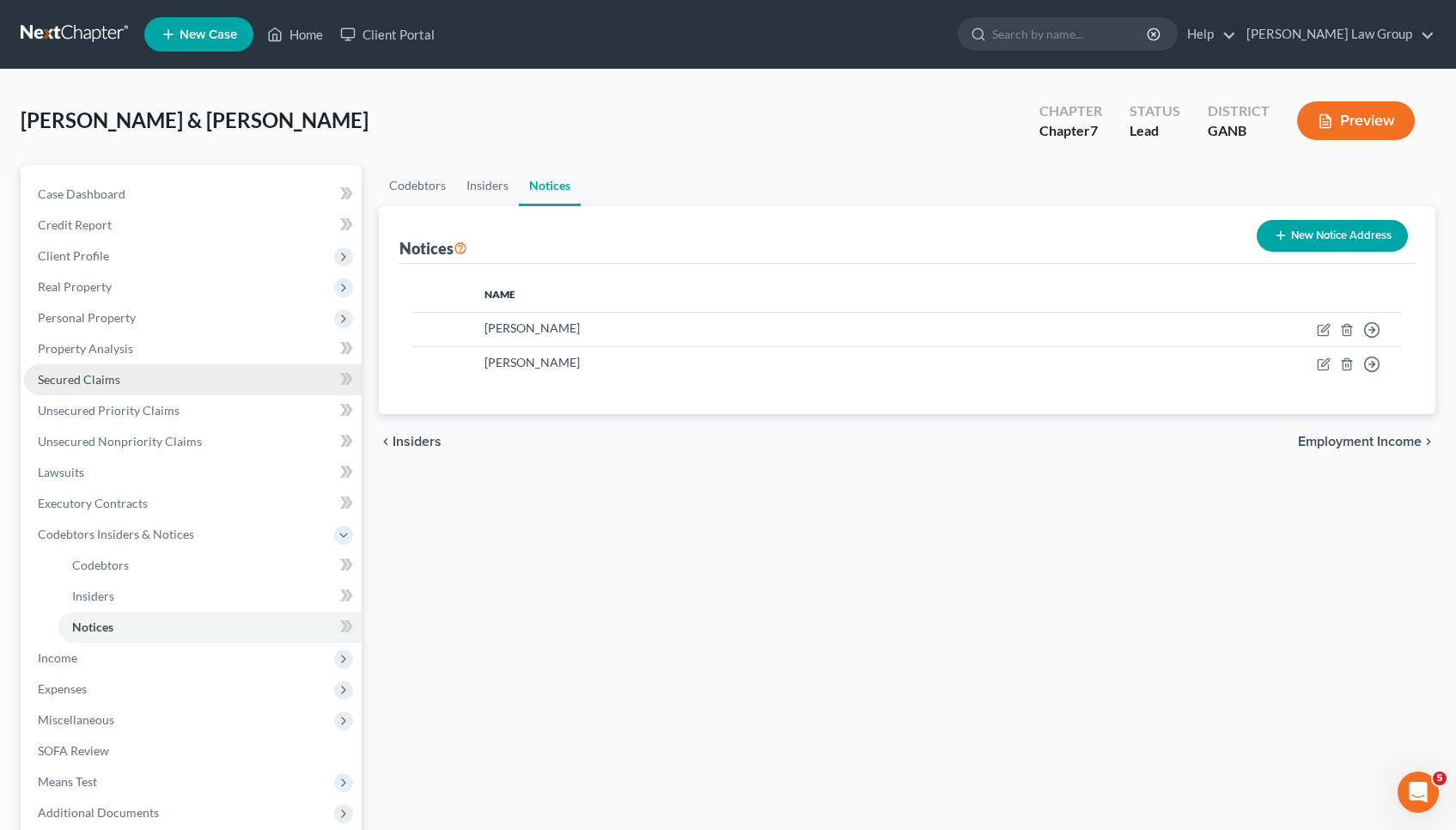
click at [93, 383] on span "Secured Claims" at bounding box center [78, 378] width 82 height 14
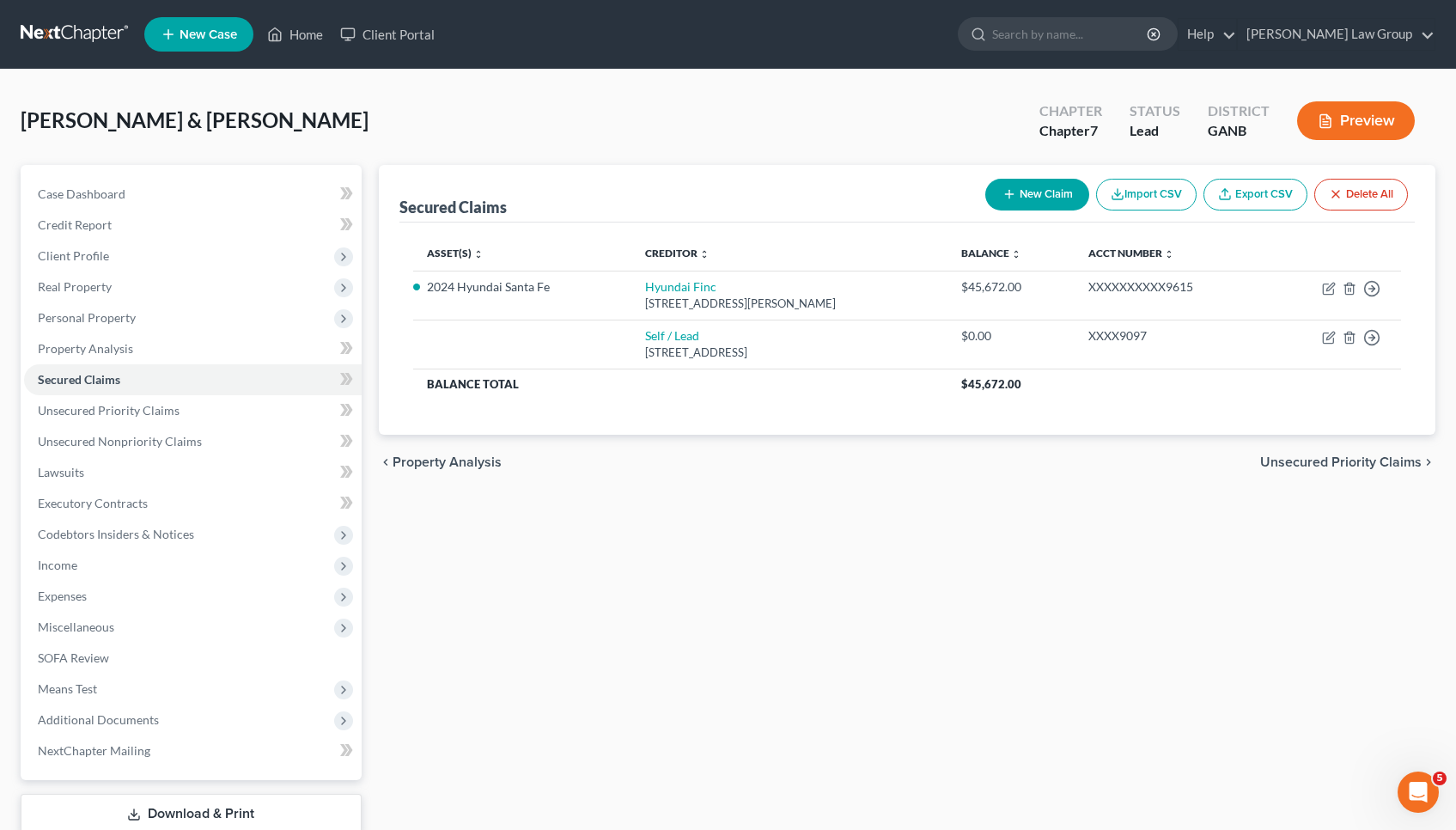
click at [1015, 198] on button "New Claim" at bounding box center [1037, 194] width 104 height 32
select select "2"
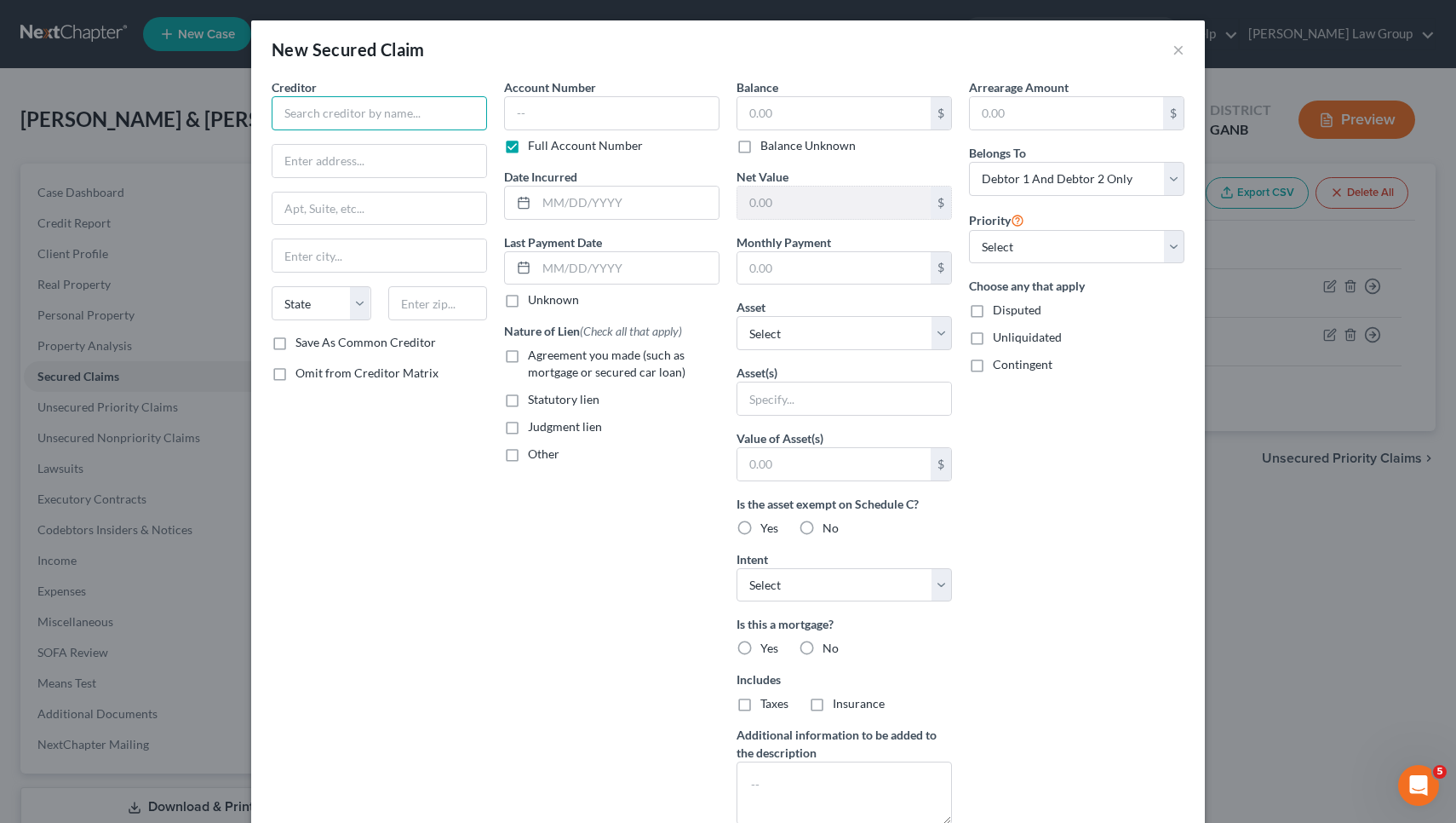
click at [394, 109] on input "text" at bounding box center [380, 113] width 215 height 34
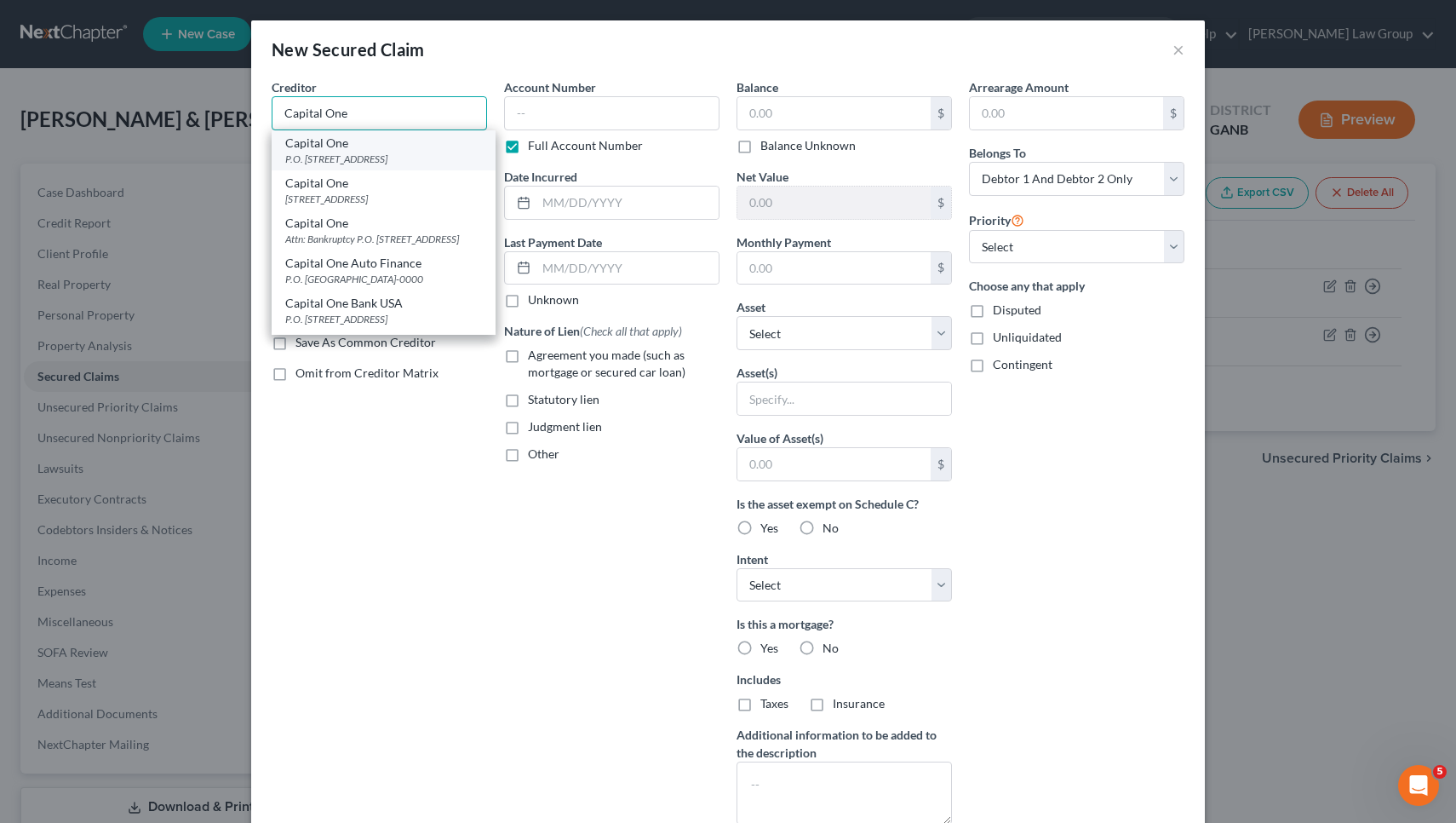
type input "Capital One"
click at [394, 161] on div "P.O. Box 31293, Salt Lake City, UT 84131" at bounding box center [383, 158] width 196 height 14
type input "P.O. Box 31293"
type input "Salt Lake City"
select select "46"
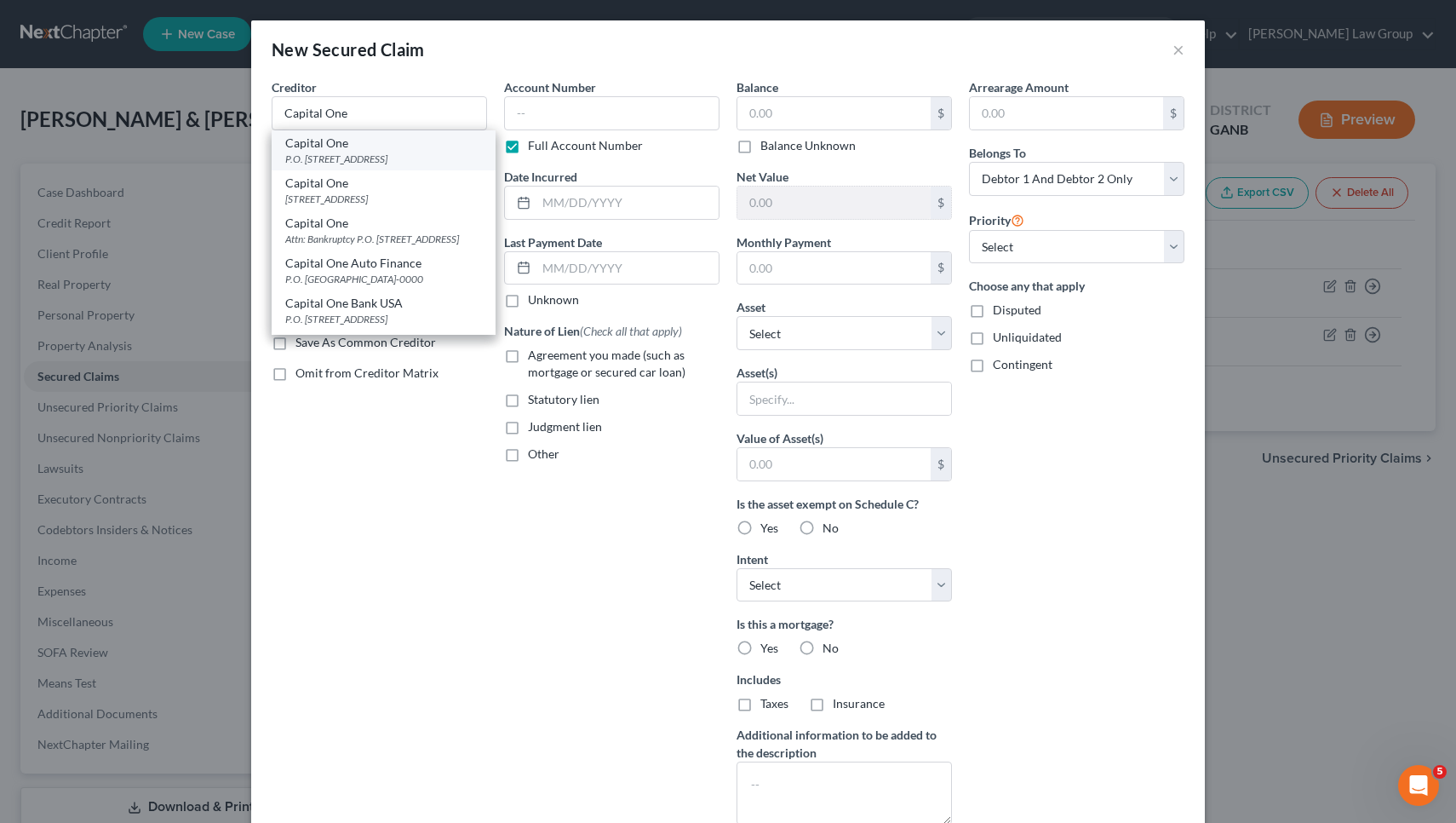
type input "84131"
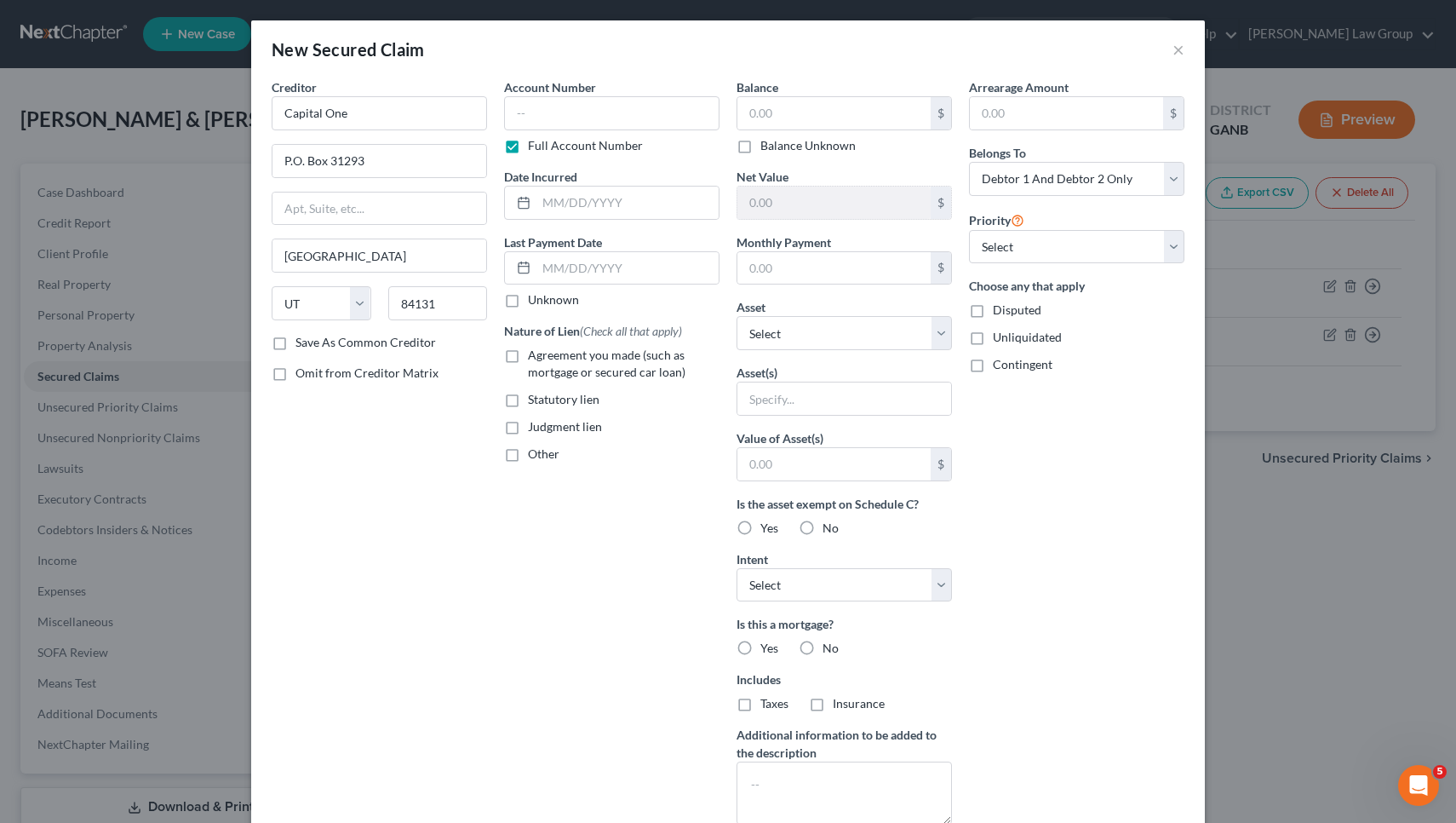
click at [556, 430] on span "Judgment lien" at bounding box center [565, 426] width 74 height 14
click at [546, 429] on input "Judgment lien" at bounding box center [541, 424] width 11 height 11
checkbox input "true"
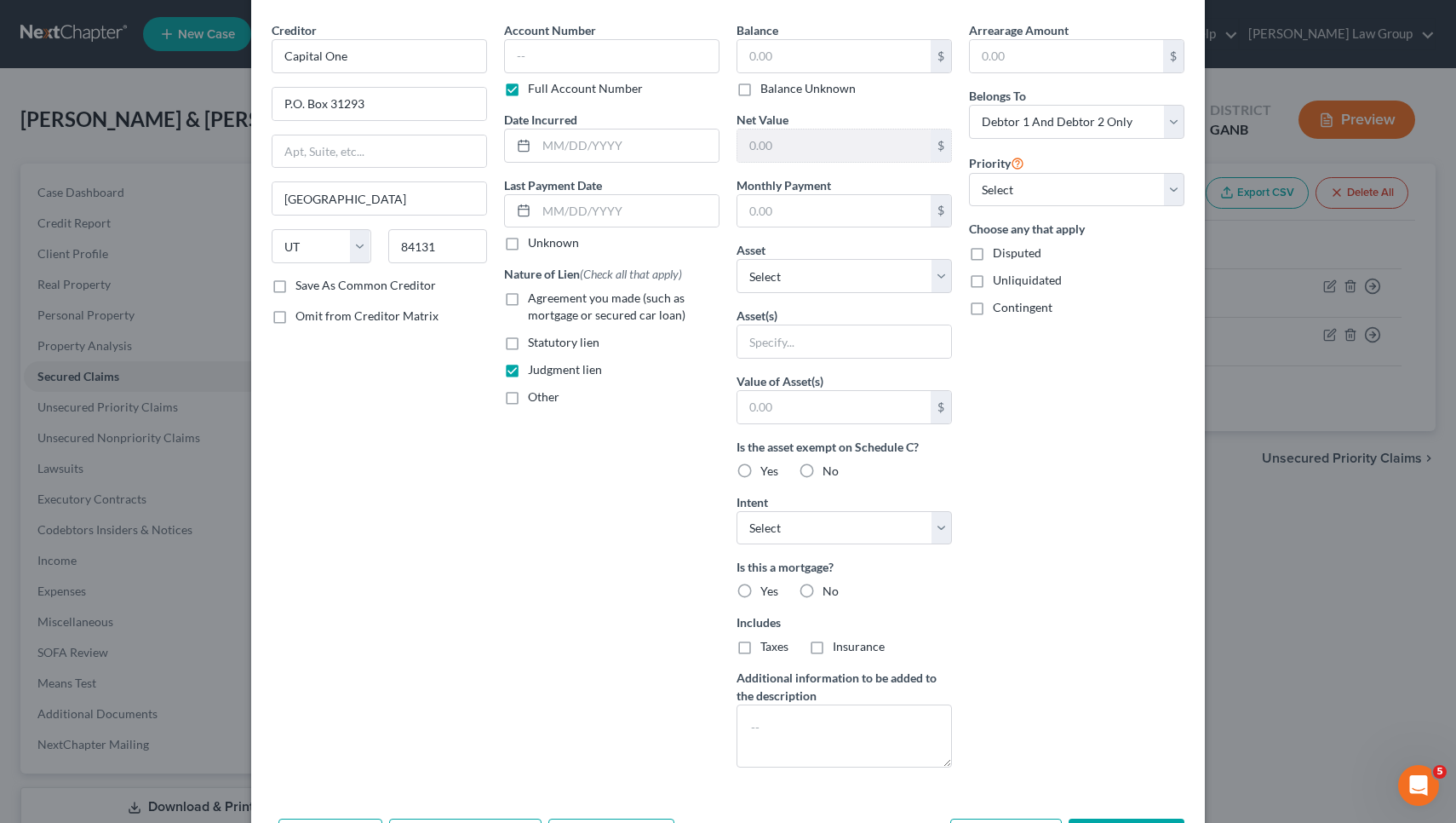
scroll to position [106, 0]
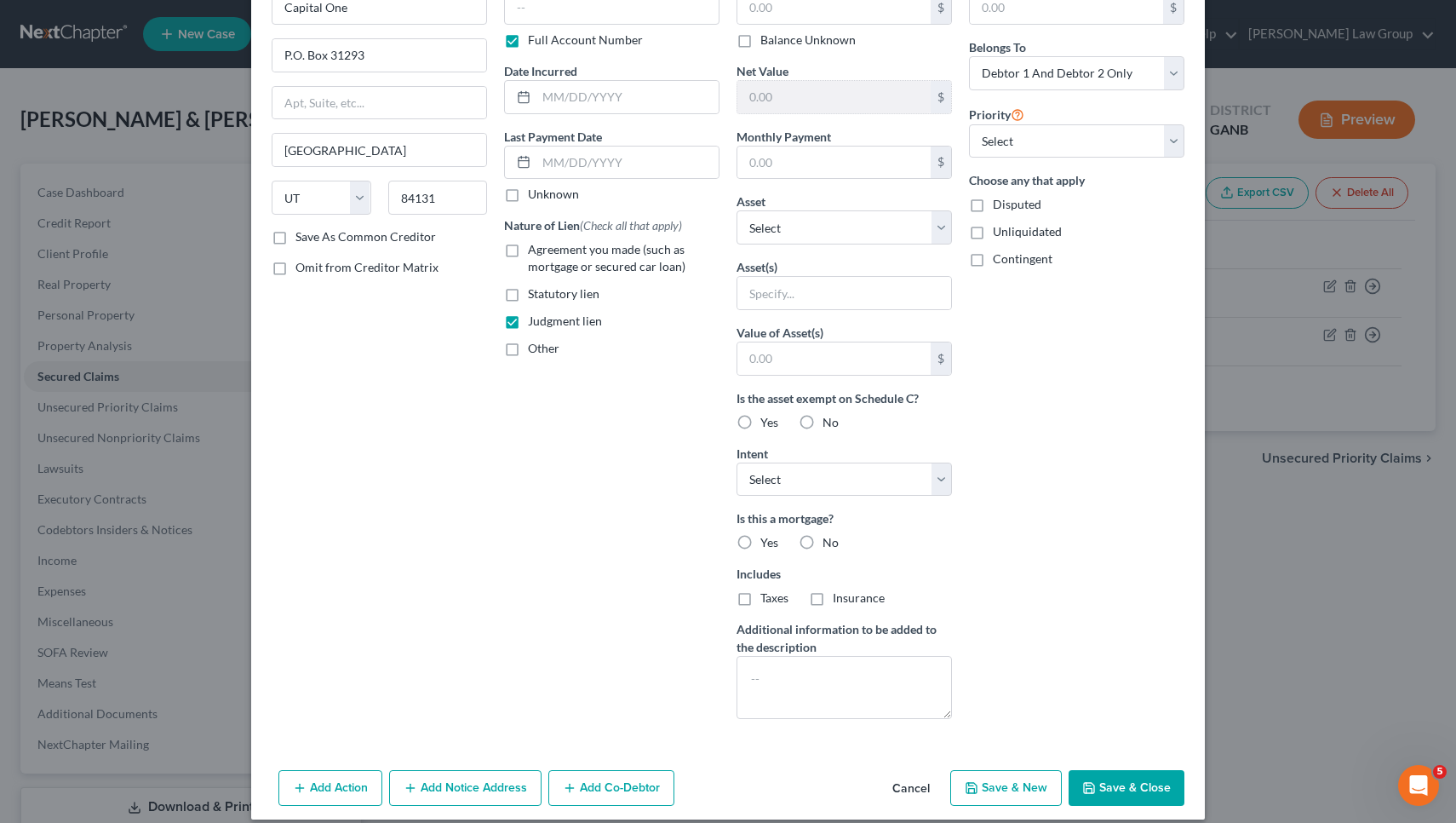
click at [827, 425] on span "No" at bounding box center [830, 422] width 16 height 14
click at [829, 425] on input "No" at bounding box center [835, 420] width 11 height 11
radio input "true"
select select "3"
click at [823, 540] on label "No" at bounding box center [830, 542] width 16 height 17
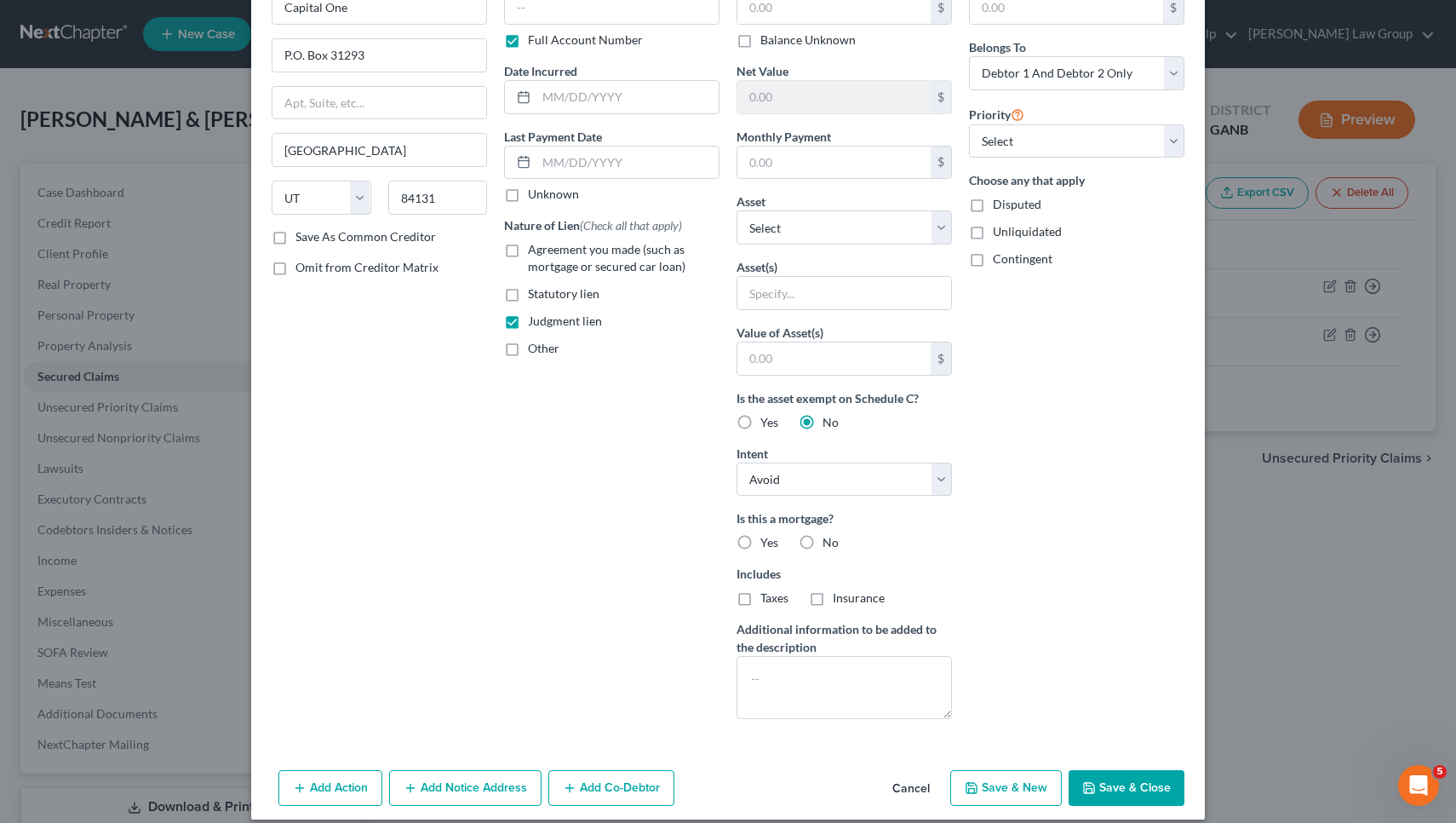
click at [829, 540] on input "No" at bounding box center [835, 540] width 11 height 11
radio input "true"
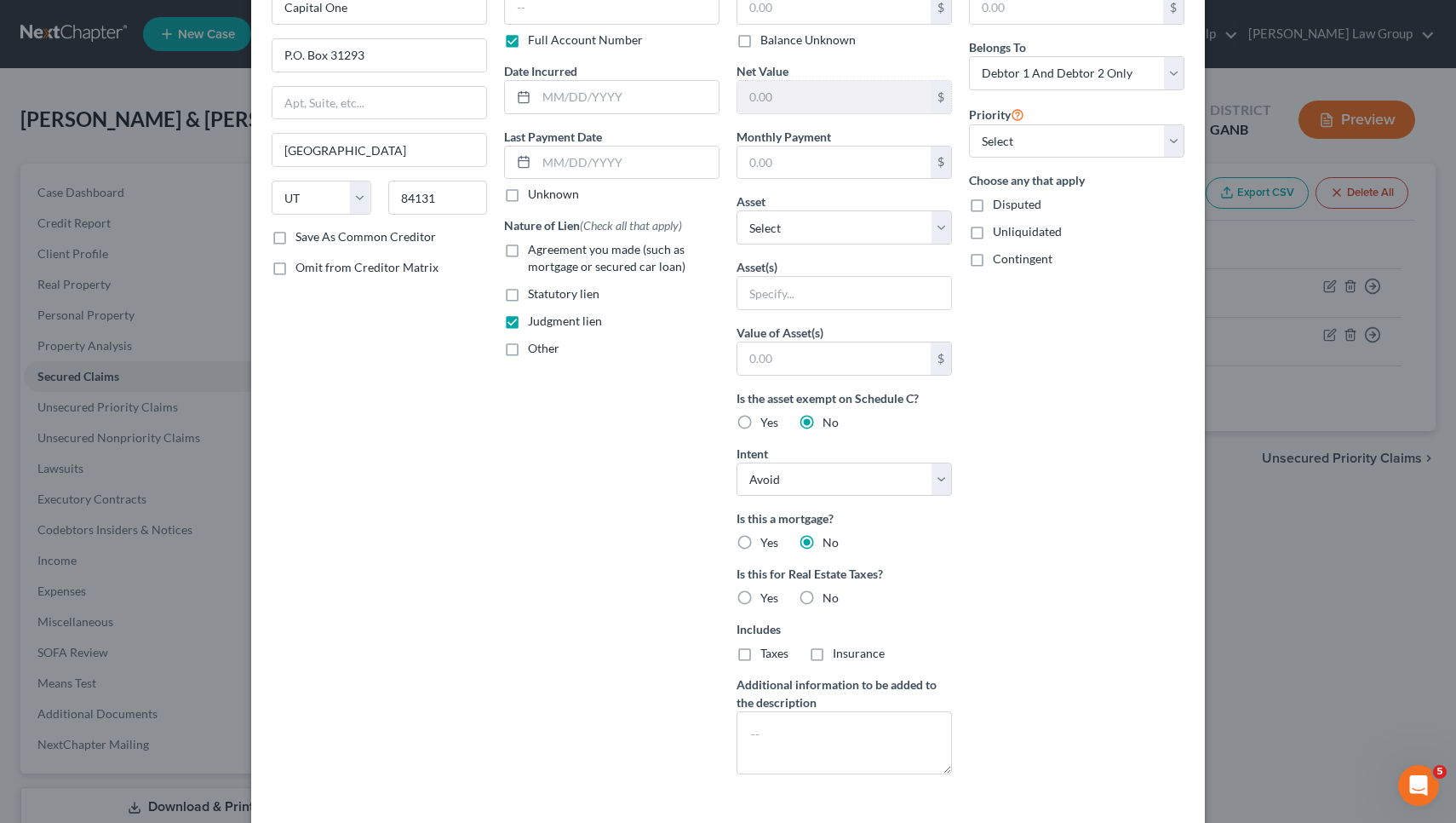
click at [823, 597] on span "No" at bounding box center [830, 597] width 16 height 14
click at [829, 597] on input "No" at bounding box center [835, 595] width 11 height 11
radio input "true"
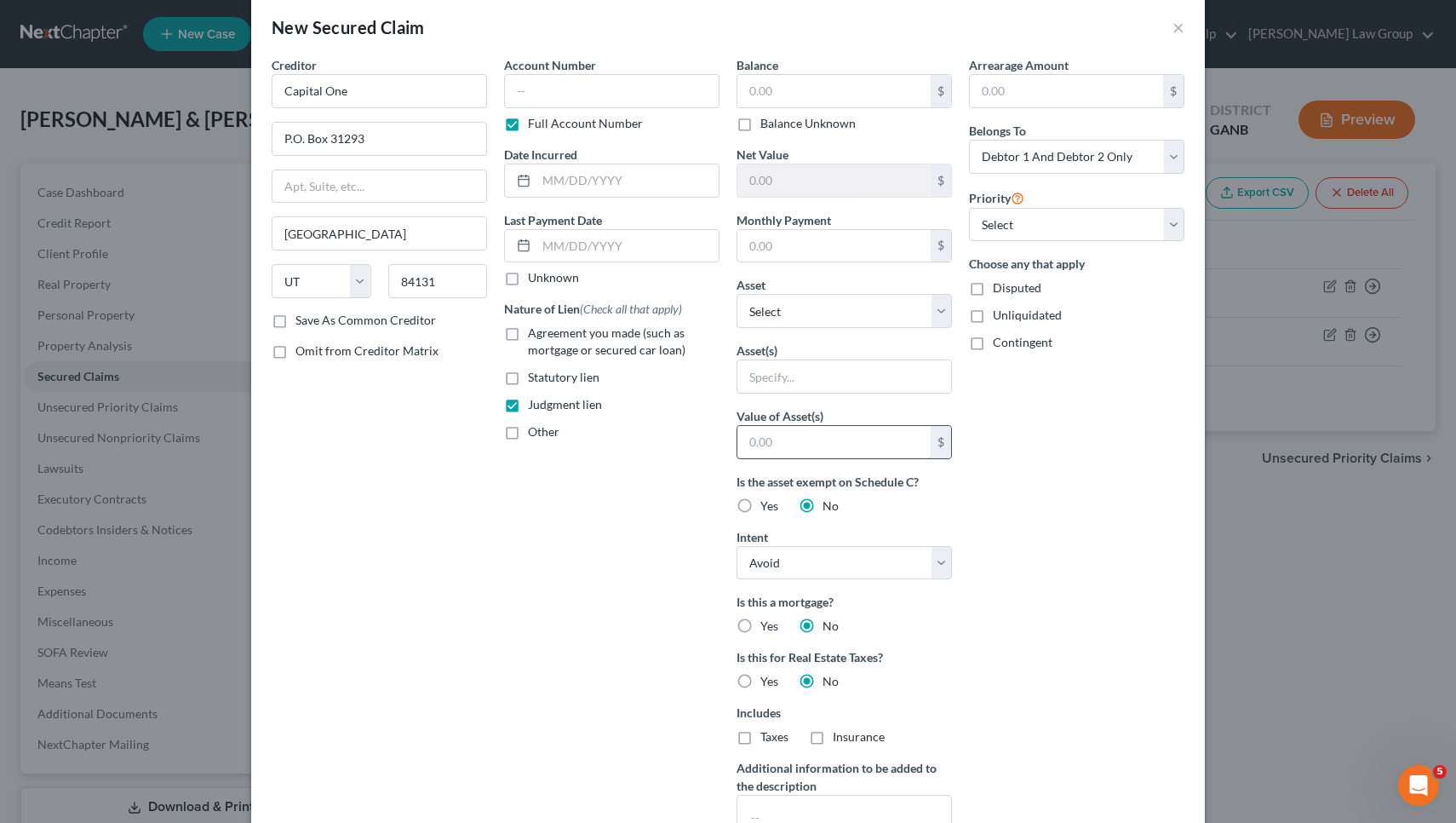
scroll to position [18, 0]
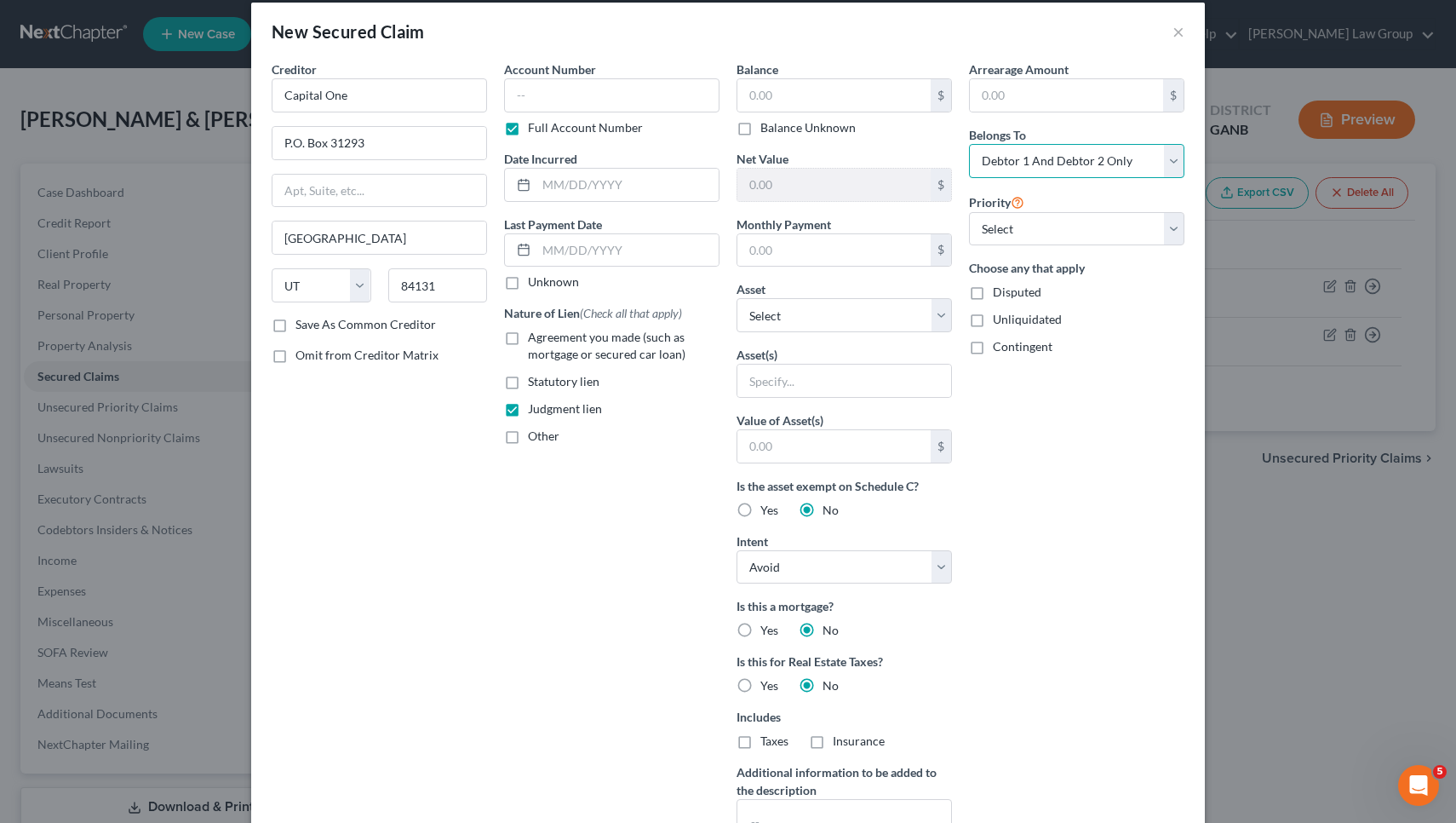
select select "1"
click at [805, 131] on label "Balance Unknown" at bounding box center [808, 127] width 95 height 17
click at [778, 130] on input "Balance Unknown" at bounding box center [773, 124] width 11 height 11
checkbox input "true"
type input "0.00"
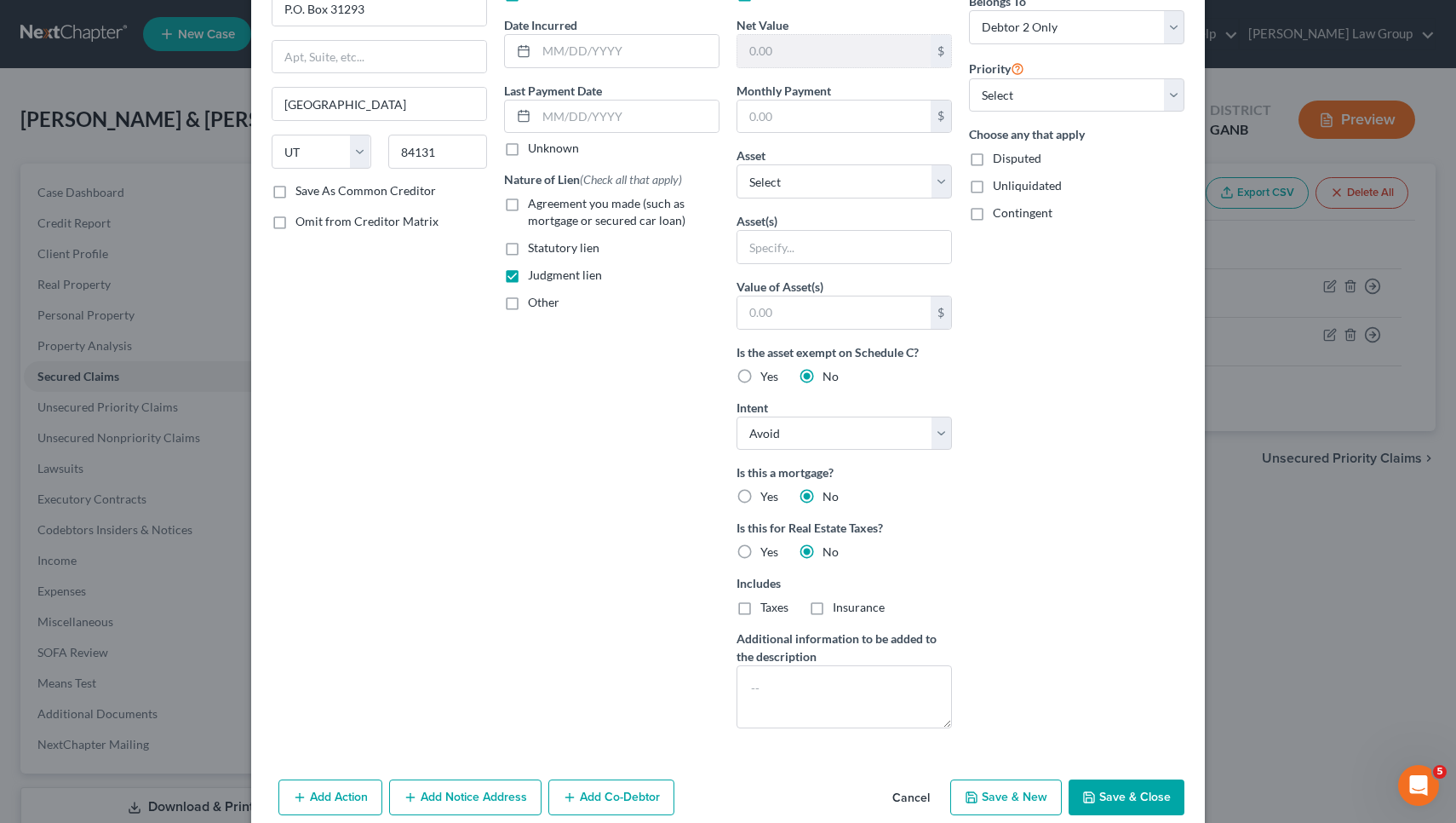
scroll to position [160, 0]
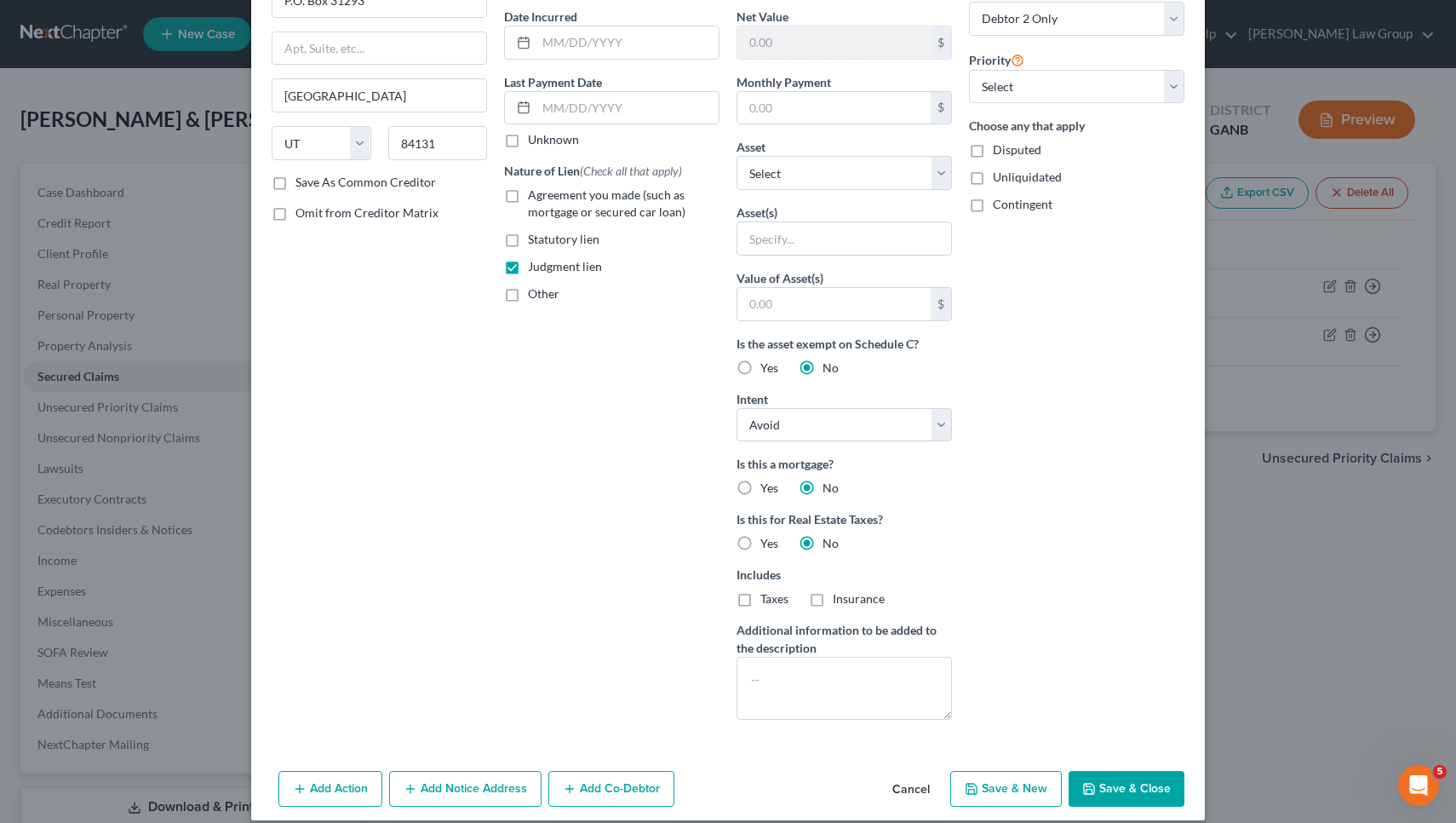
click at [1107, 782] on button "Save & Close" at bounding box center [1127, 788] width 116 height 36
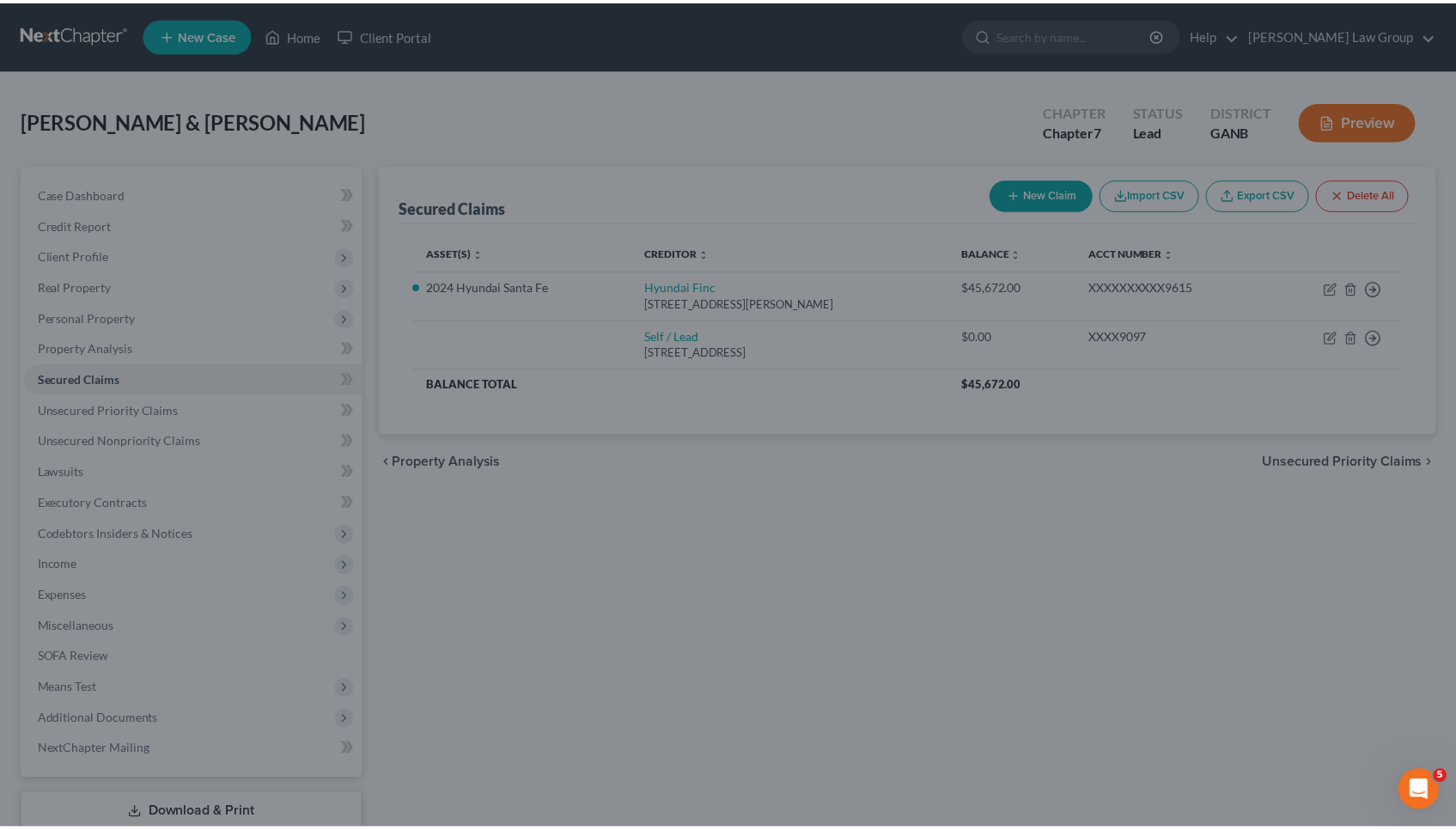
scroll to position [0, 0]
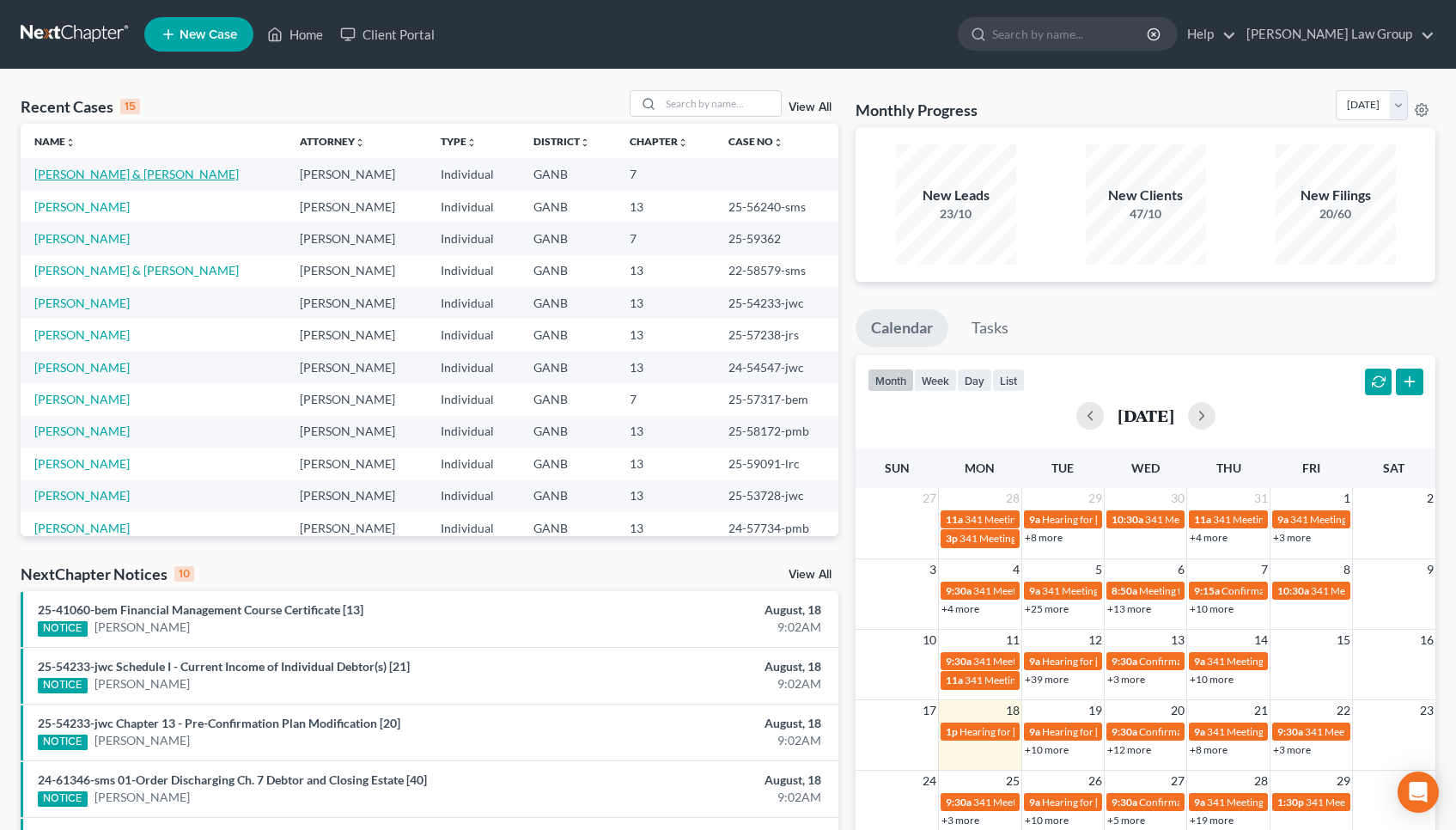
click at [99, 177] on link "[PERSON_NAME] & [PERSON_NAME]" at bounding box center [136, 174] width 205 height 14
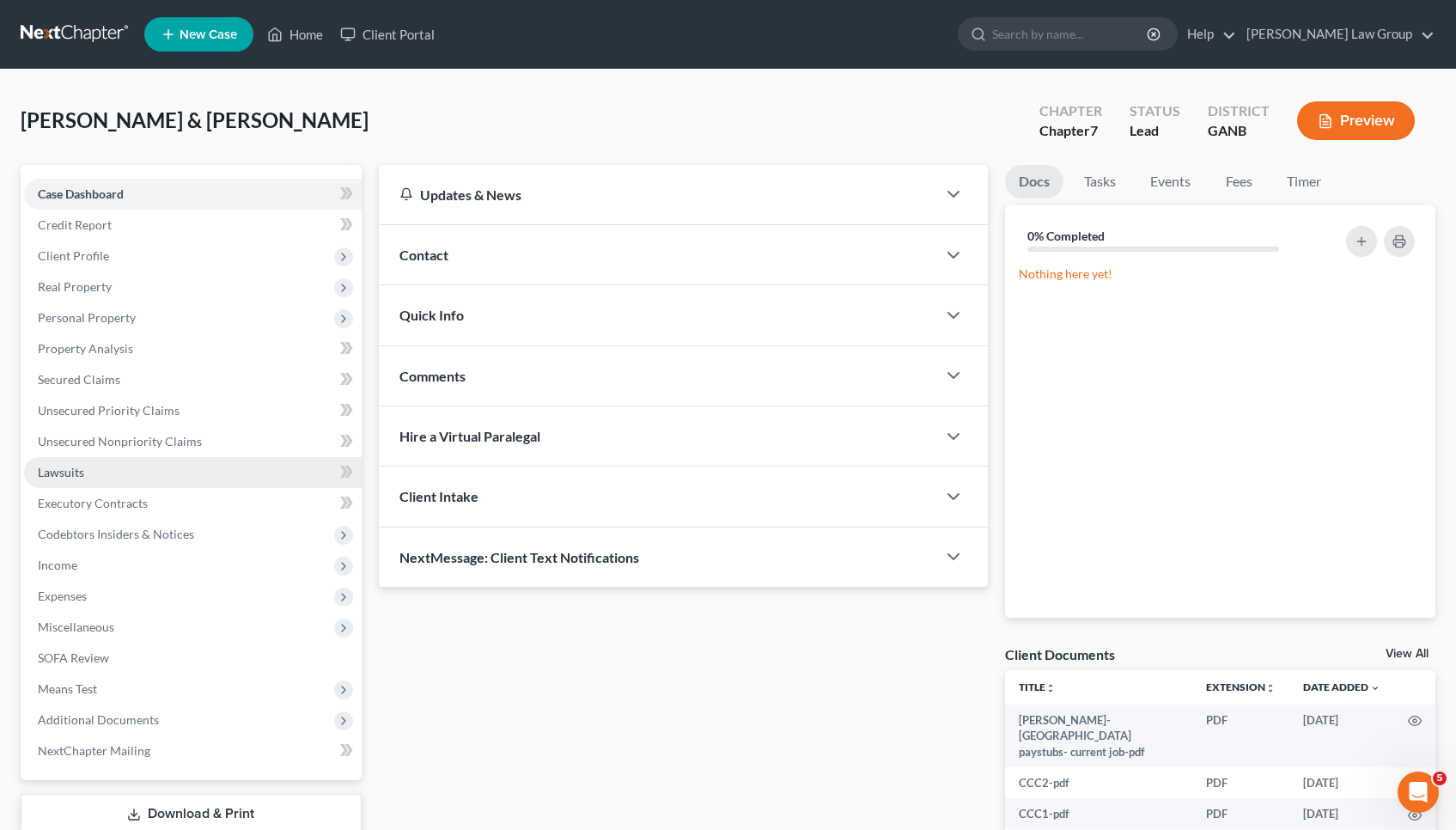
click at [78, 480] on link "Lawsuits" at bounding box center [192, 472] width 338 height 31
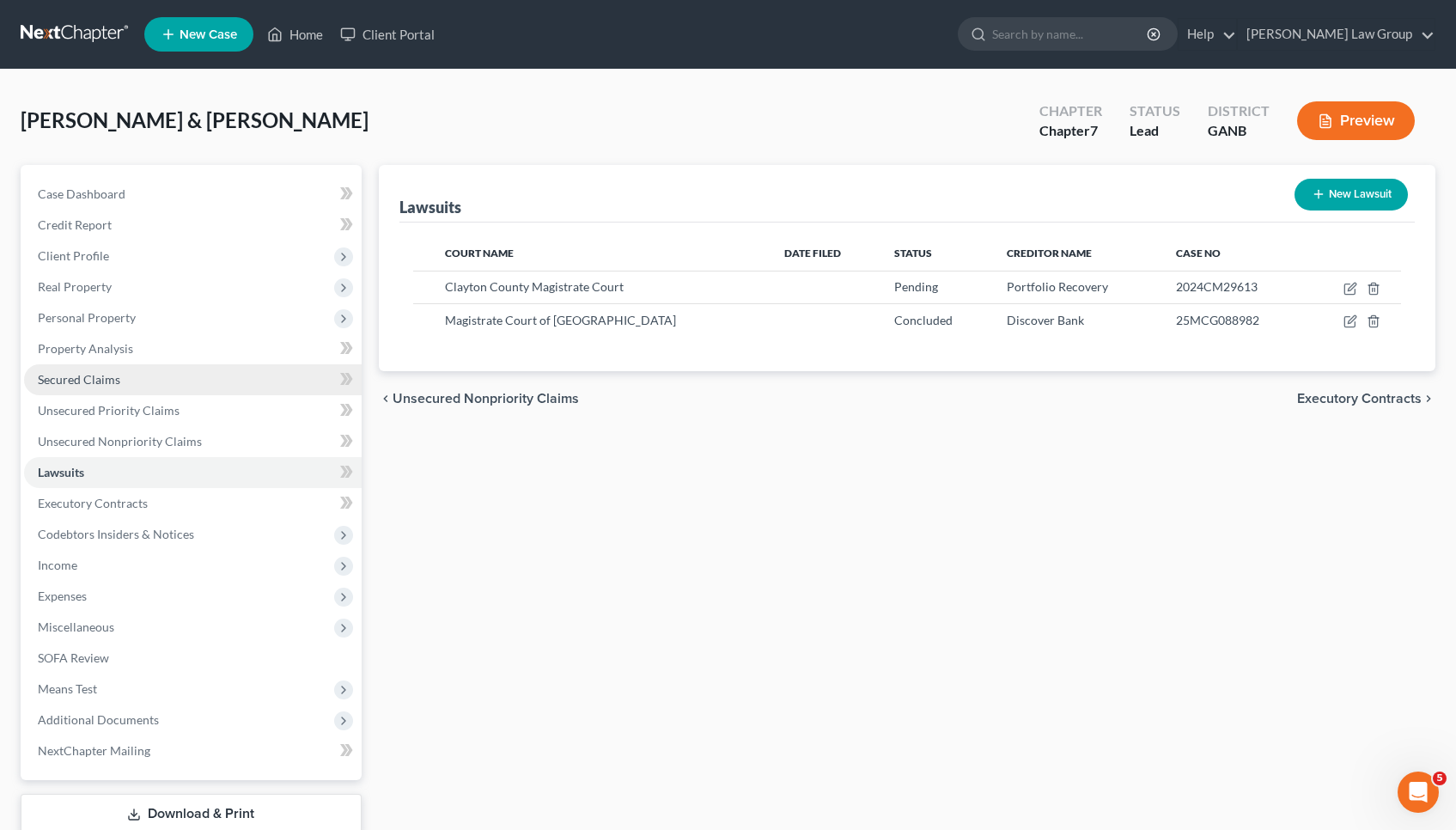
click at [156, 386] on link "Secured Claims" at bounding box center [192, 379] width 338 height 31
